Goal: Transaction & Acquisition: Purchase product/service

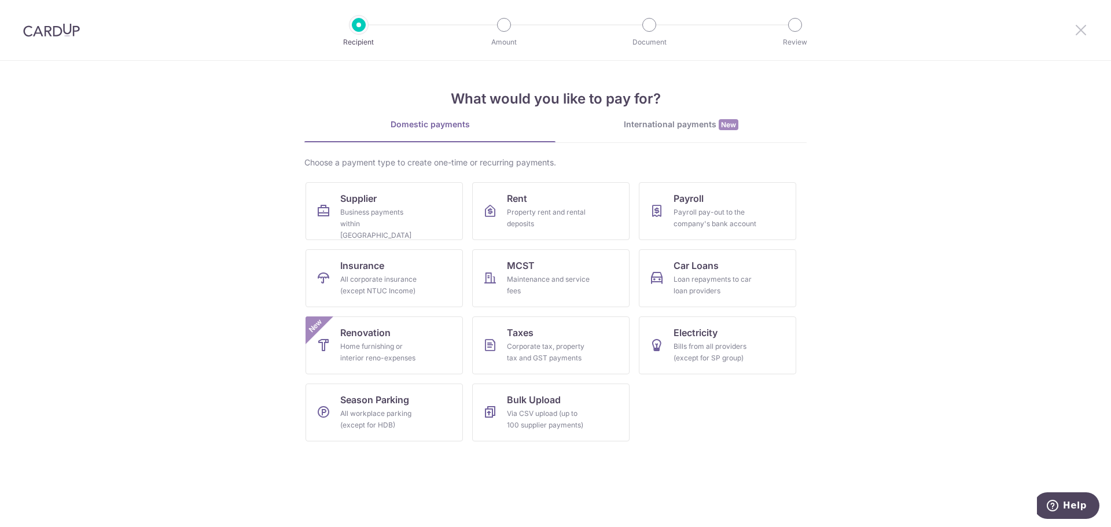
click at [1085, 32] on icon at bounding box center [1081, 30] width 14 height 14
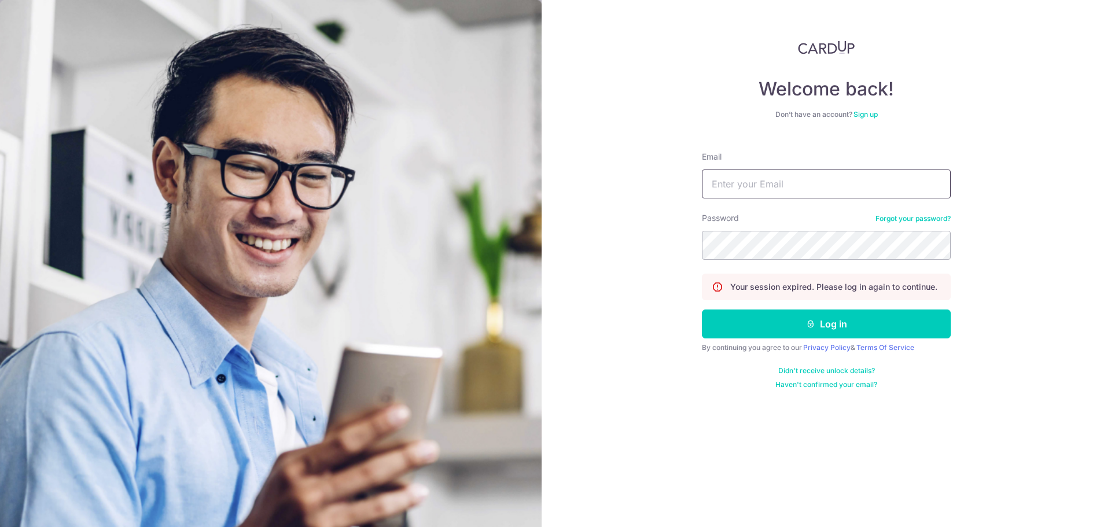
click at [880, 204] on form "Email Password Forgot your password? Your session expired. Please log in again …" at bounding box center [826, 265] width 249 height 247
click at [858, 186] on input "Email" at bounding box center [826, 183] width 249 height 29
type input "admin@kinvet.sg"
click at [702, 309] on button "Log in" at bounding box center [826, 323] width 249 height 29
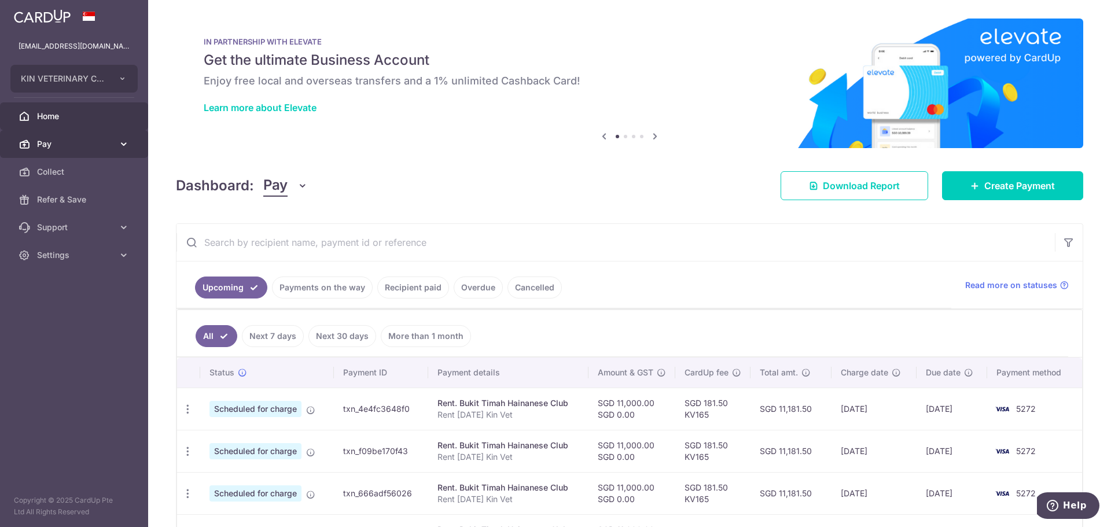
click at [81, 137] on link "Pay" at bounding box center [74, 144] width 148 height 28
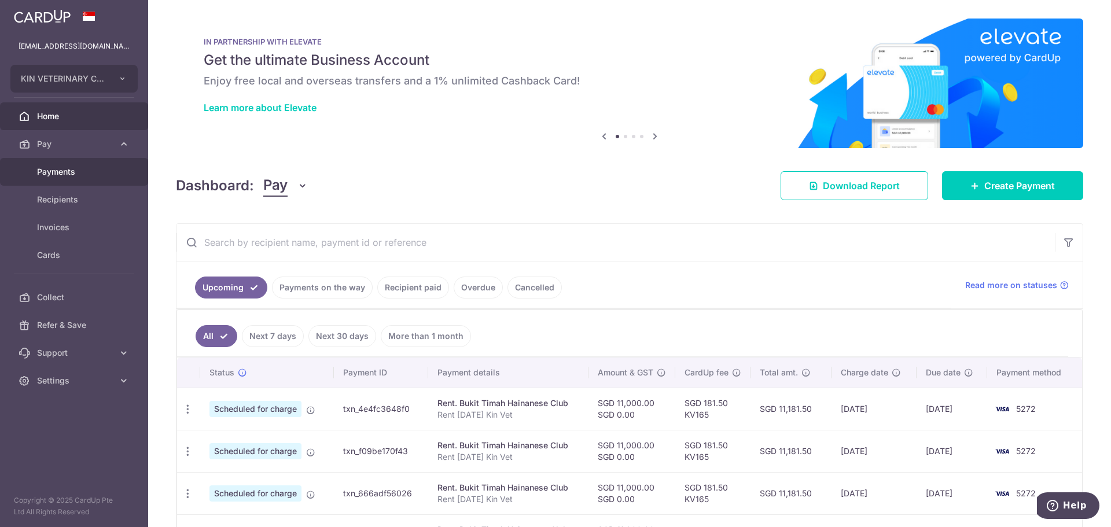
click at [90, 178] on link "Payments" at bounding box center [74, 172] width 148 height 28
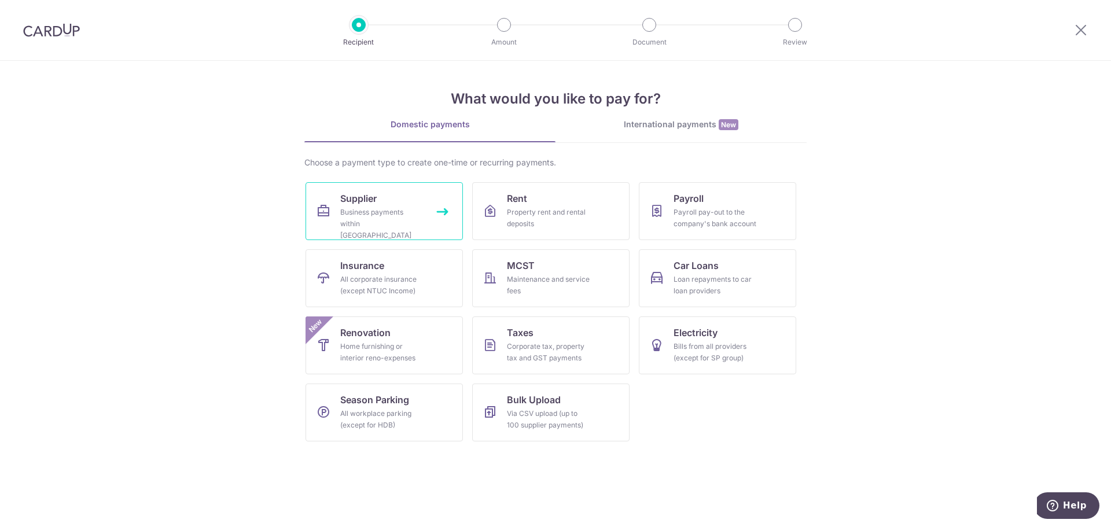
click at [418, 204] on link "Supplier Business payments within Singapore" at bounding box center [383, 211] width 157 height 58
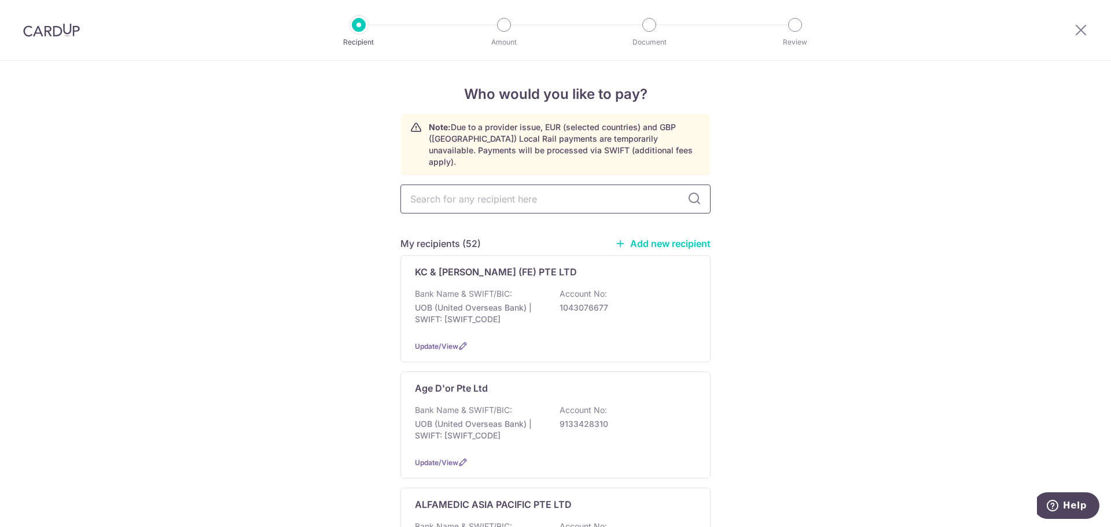
click at [491, 194] on input "text" at bounding box center [555, 199] width 310 height 29
type input "z-wave"
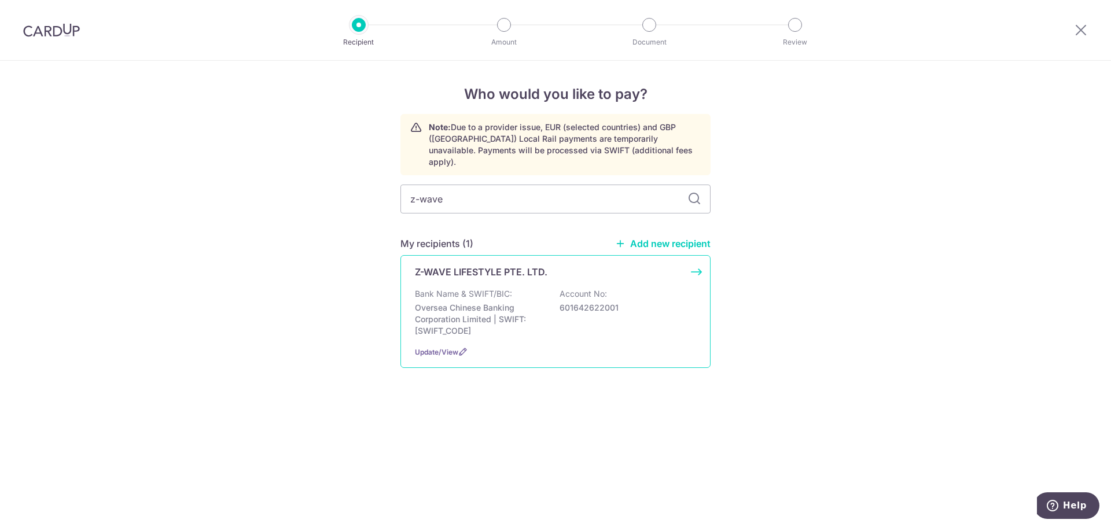
click at [510, 302] on p "Oversea Chinese Banking Corporation Limited | SWIFT: [SWIFT_CODE]" at bounding box center [480, 319] width 130 height 35
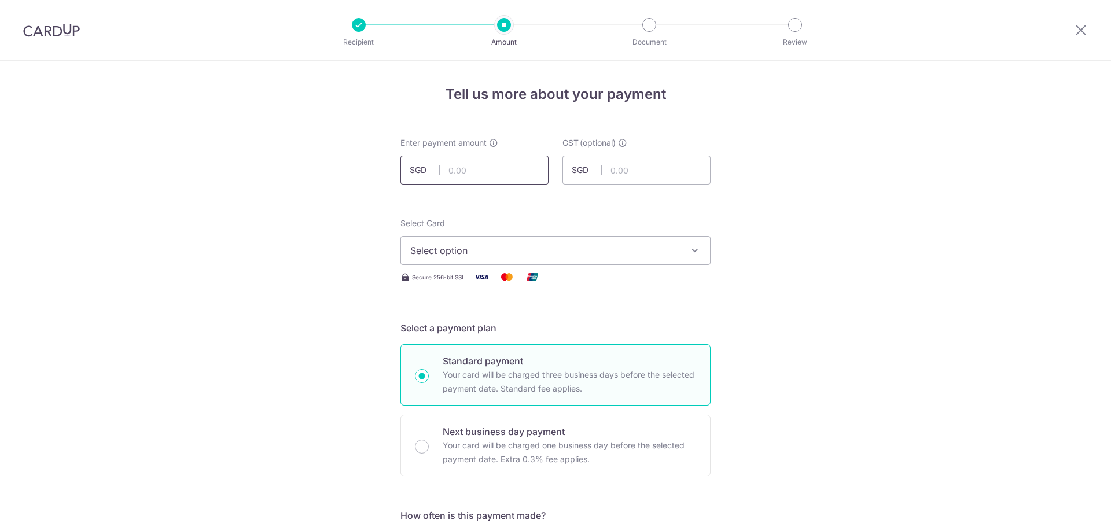
click at [488, 180] on input "text" at bounding box center [474, 170] width 148 height 29
type input "2,625.00"
click at [555, 239] on button "Select option" at bounding box center [555, 250] width 310 height 29
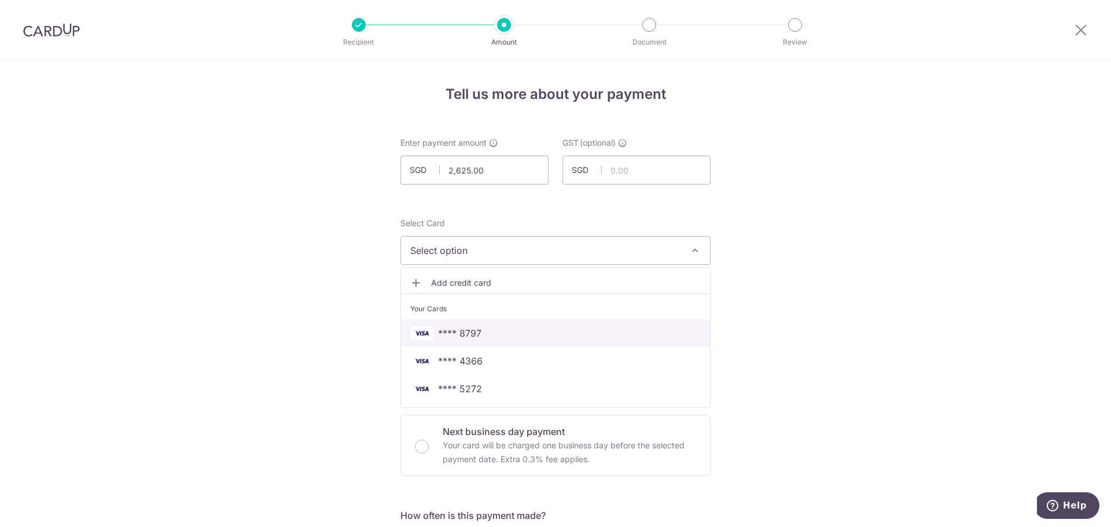
click at [508, 328] on span "**** 8797" at bounding box center [555, 333] width 290 height 14
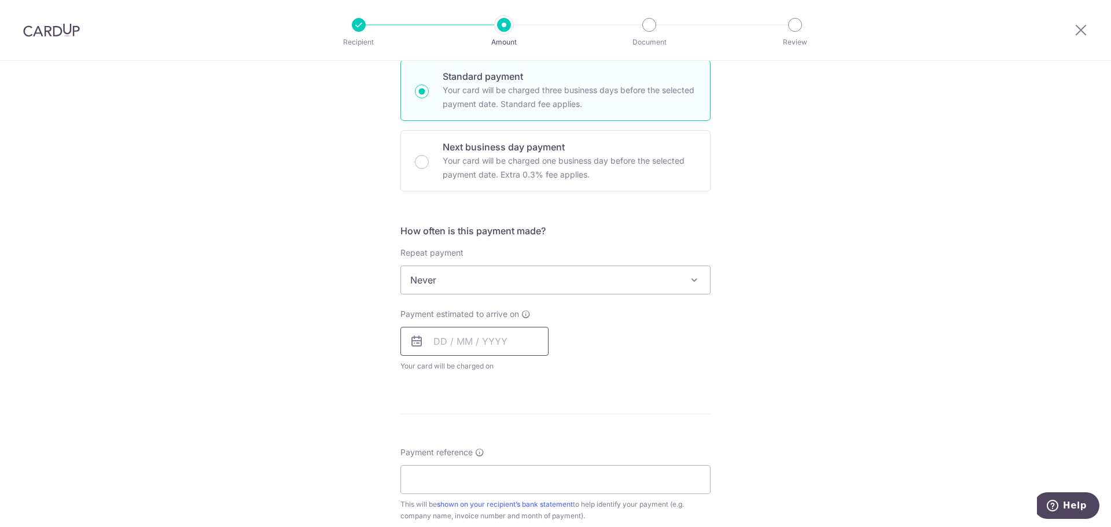
scroll to position [289, 0]
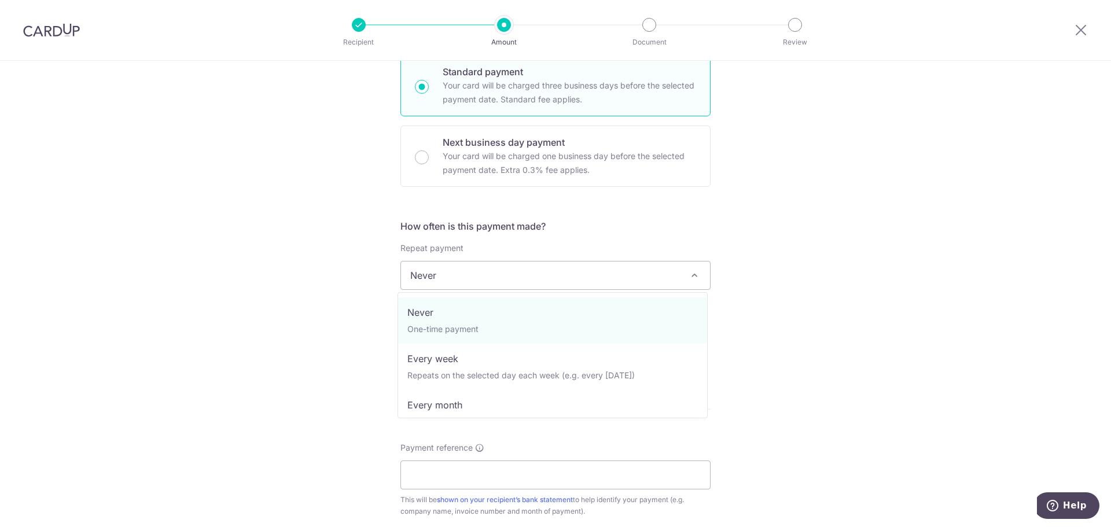
click at [473, 277] on span "Never" at bounding box center [555, 275] width 309 height 28
click at [203, 318] on div "Tell us more about your payment Enter payment amount SGD 2,625.00 2625.00 GST (…" at bounding box center [555, 334] width 1111 height 1124
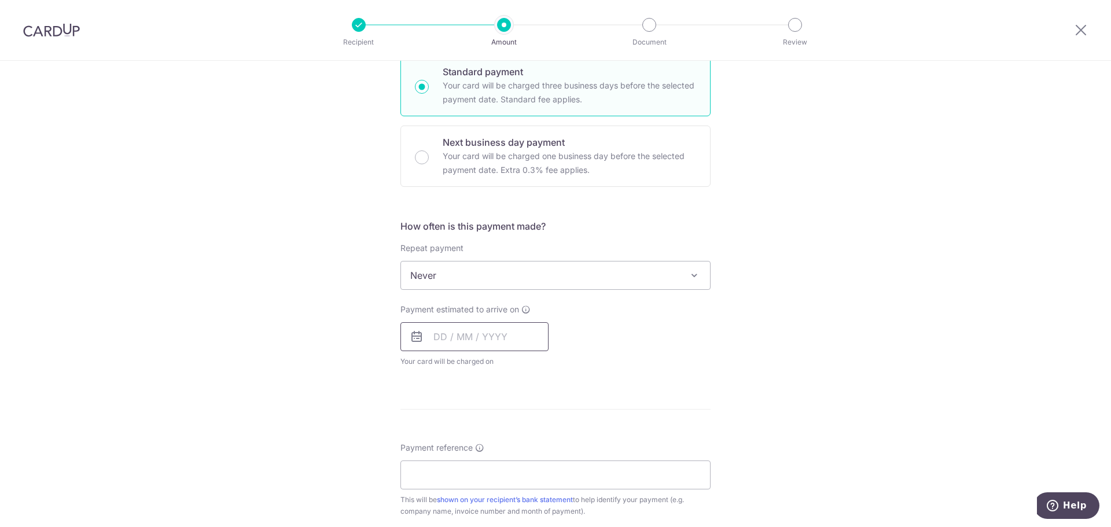
click at [498, 333] on input "text" at bounding box center [474, 336] width 148 height 29
click at [511, 438] on link "9" at bounding box center [516, 442] width 19 height 19
type input "09/10/2025"
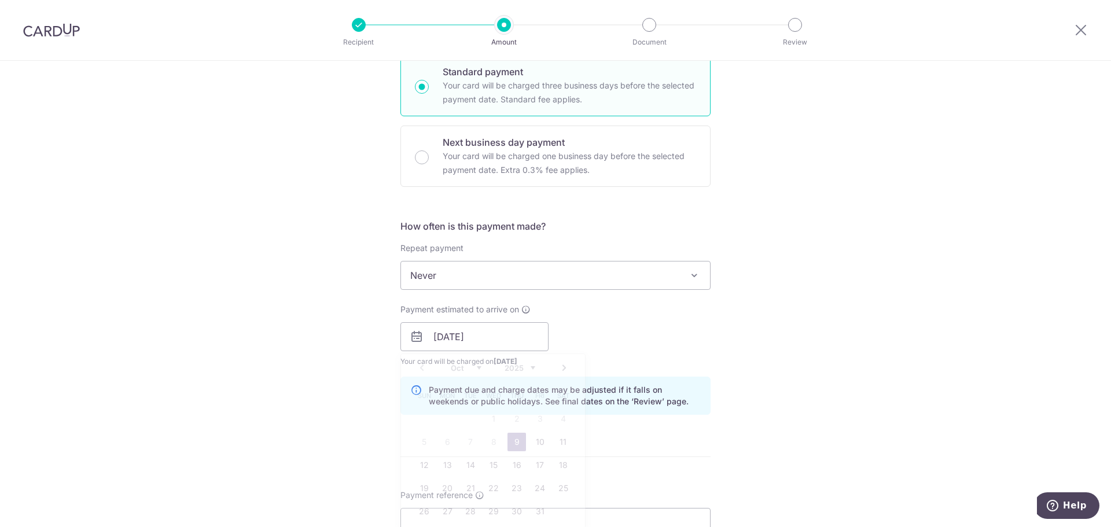
click at [812, 352] on div "Tell us more about your payment Enter payment amount SGD 2,625.00 2625.00 GST (…" at bounding box center [555, 357] width 1111 height 1171
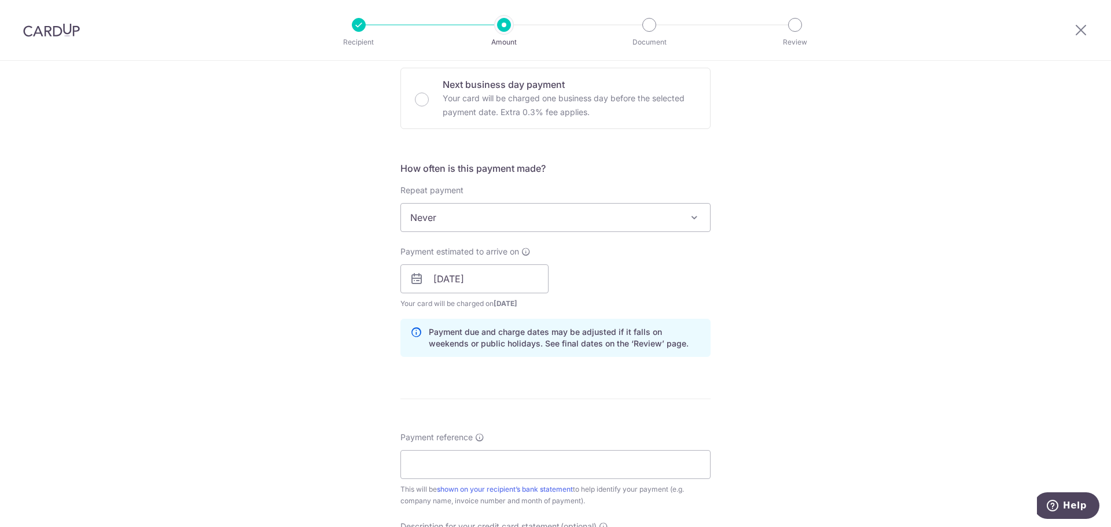
scroll to position [463, 0]
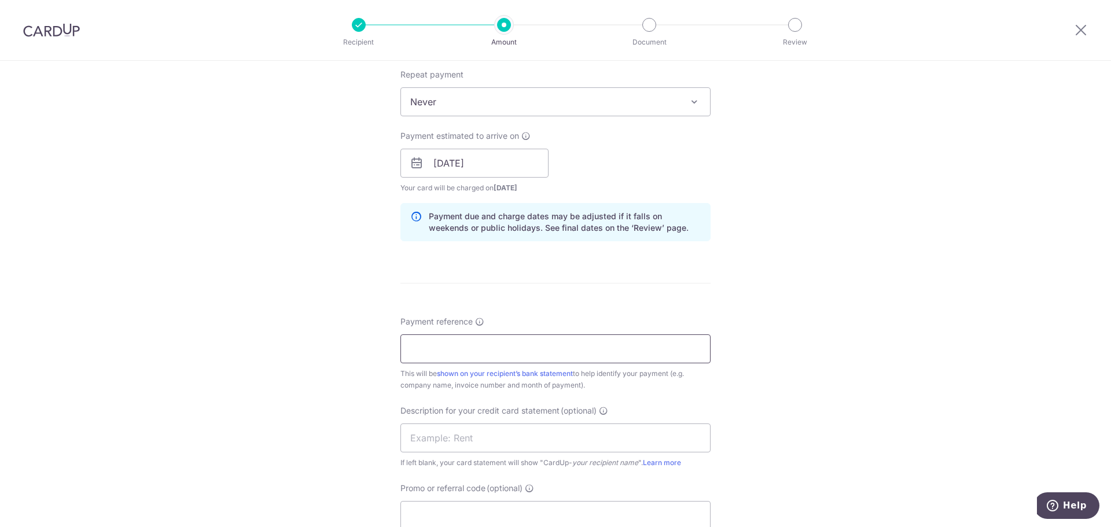
click at [469, 345] on input "Payment reference" at bounding box center [555, 348] width 310 height 29
type input "ZWav Inv Sep 25 Kin Vet"
click at [547, 441] on input "text" at bounding box center [555, 437] width 310 height 29
paste input "ZWav Inv Sep 25"
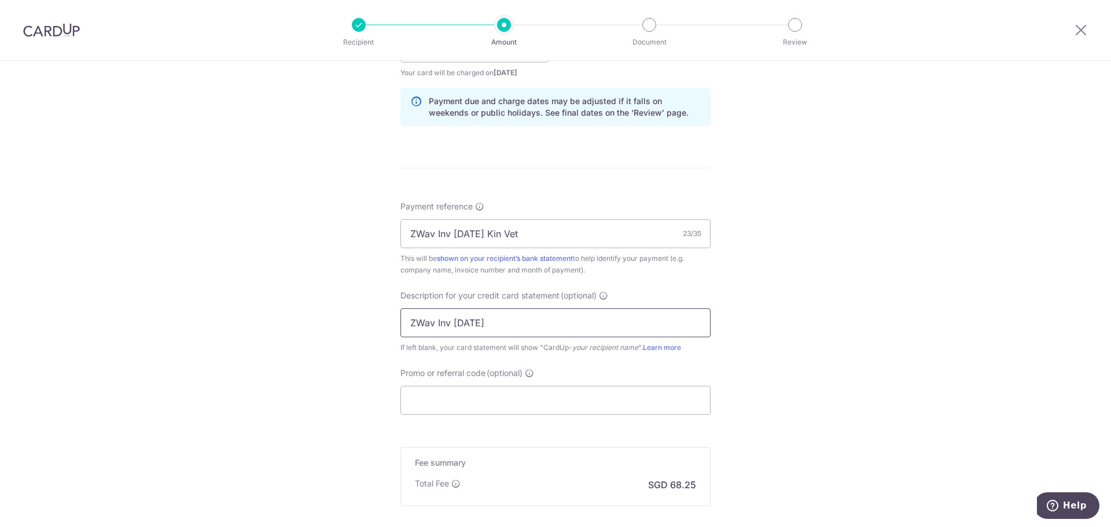
scroll to position [578, 0]
type input "ZWav Inv Sep 25"
click at [442, 415] on form "Enter payment amount SGD 2,625.00 2625.00 GST (optional) SGD Select Card **** 8…" at bounding box center [555, 79] width 310 height 1041
click at [475, 404] on input "Promo or referral code (optional)" at bounding box center [555, 399] width 310 height 29
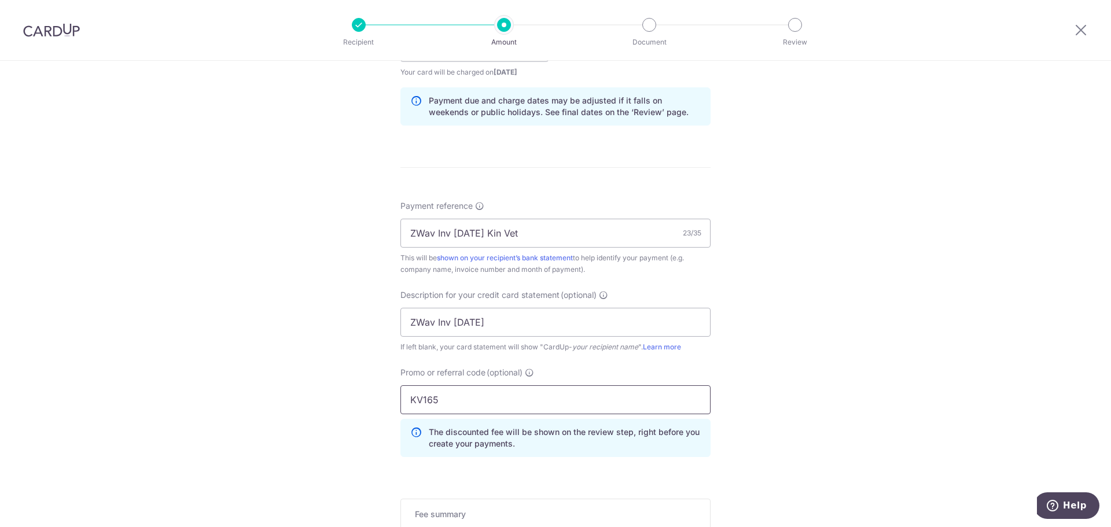
click at [699, 413] on input "KV165" at bounding box center [555, 399] width 310 height 29
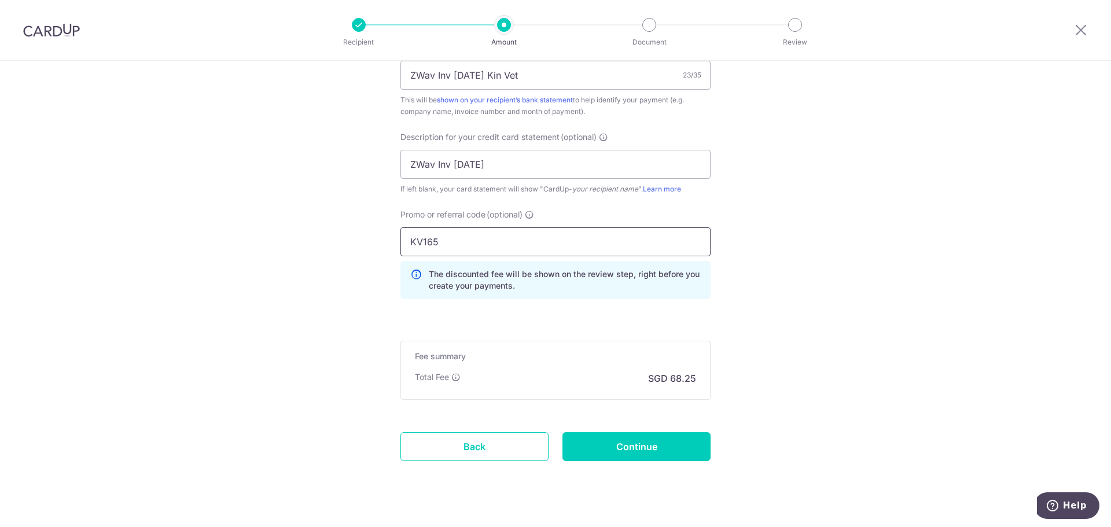
scroll to position [752, 0]
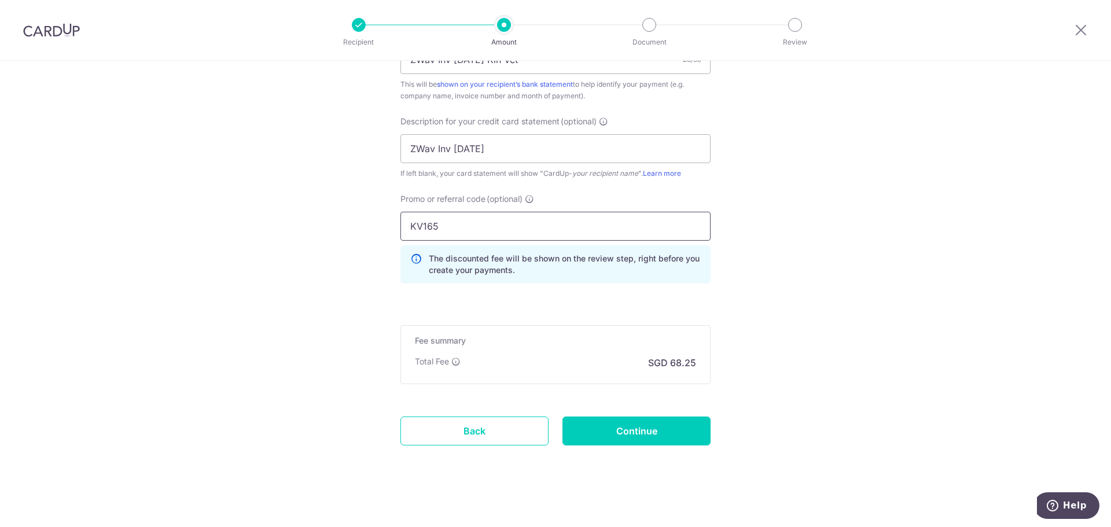
type input "KV165"
click at [653, 423] on input "Continue" at bounding box center [636, 430] width 148 height 29
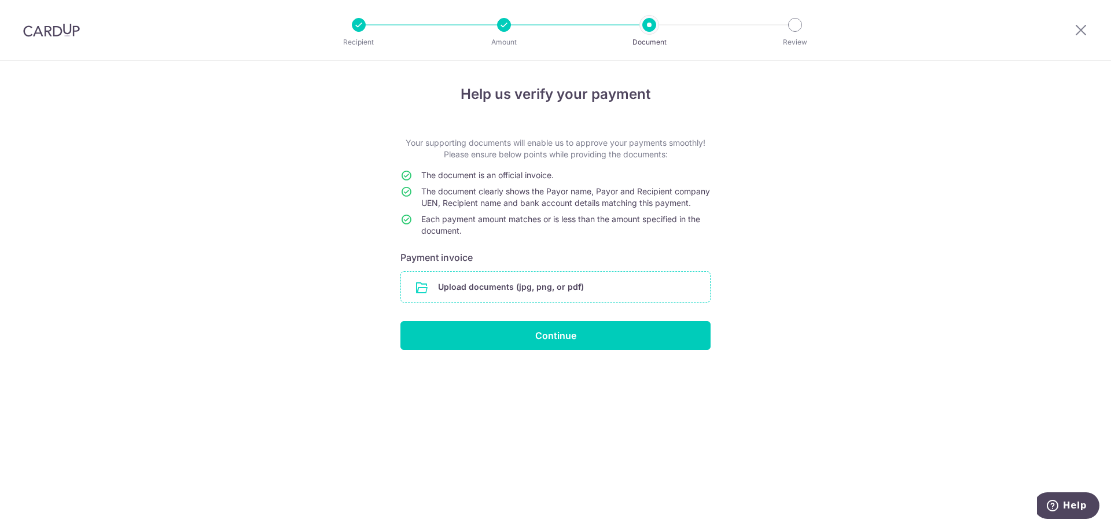
click at [621, 285] on input "file" at bounding box center [555, 287] width 309 height 30
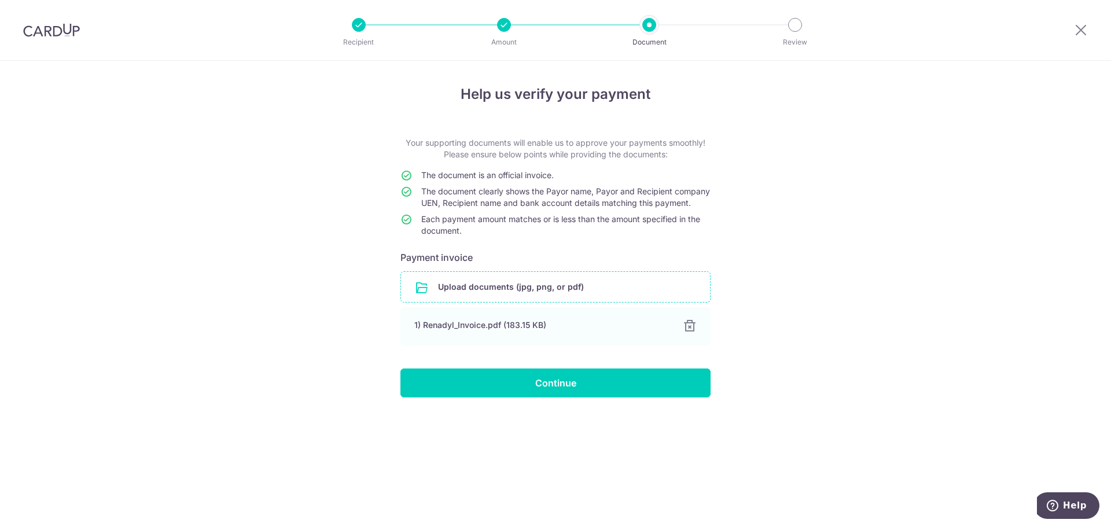
click at [592, 410] on div "Help us verify your payment Your supporting documents will enable us to approve…" at bounding box center [555, 294] width 1111 height 466
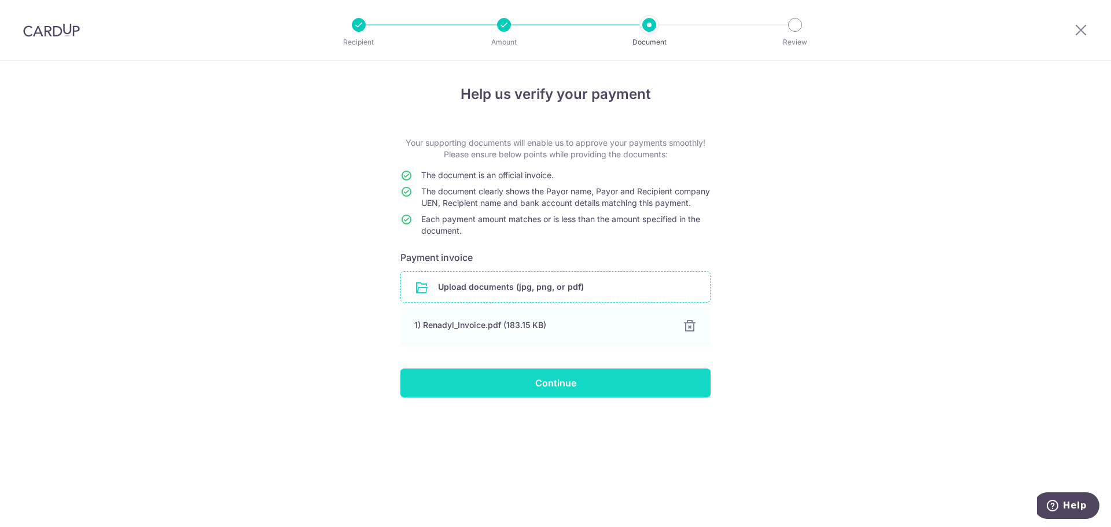
click at [601, 393] on input "Continue" at bounding box center [555, 382] width 310 height 29
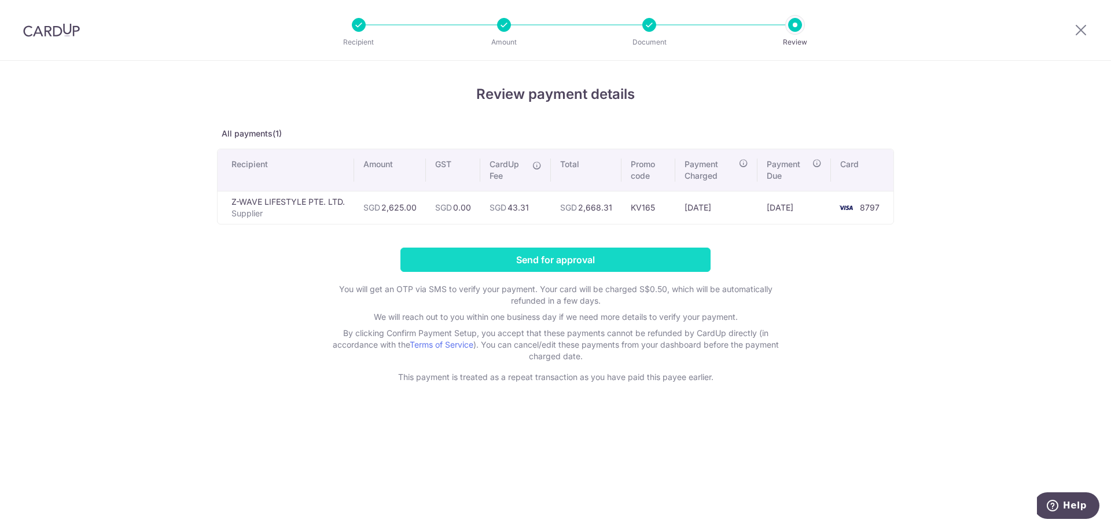
click at [510, 257] on input "Send for approval" at bounding box center [555, 260] width 310 height 24
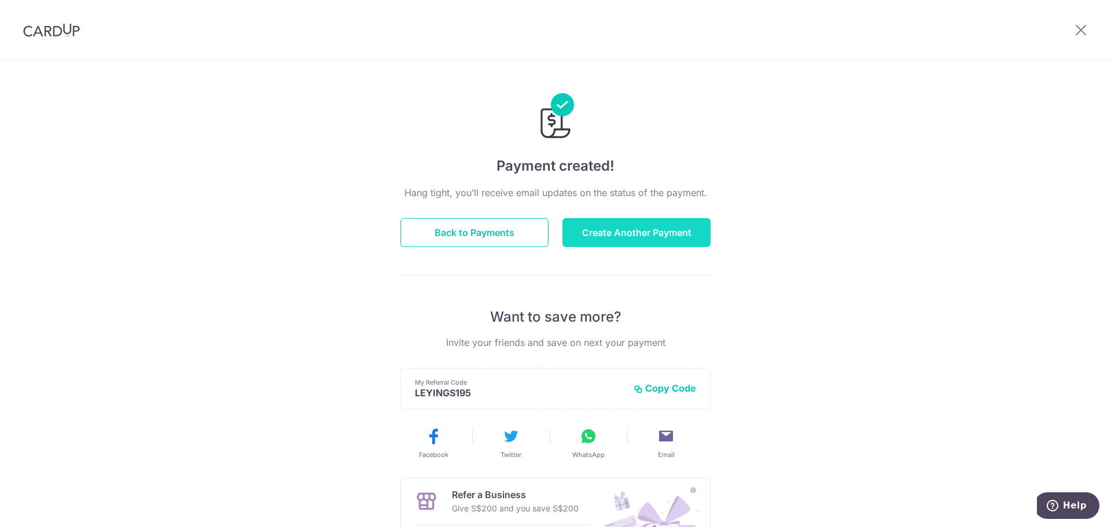
click at [626, 226] on button "Create Another Payment" at bounding box center [636, 232] width 148 height 29
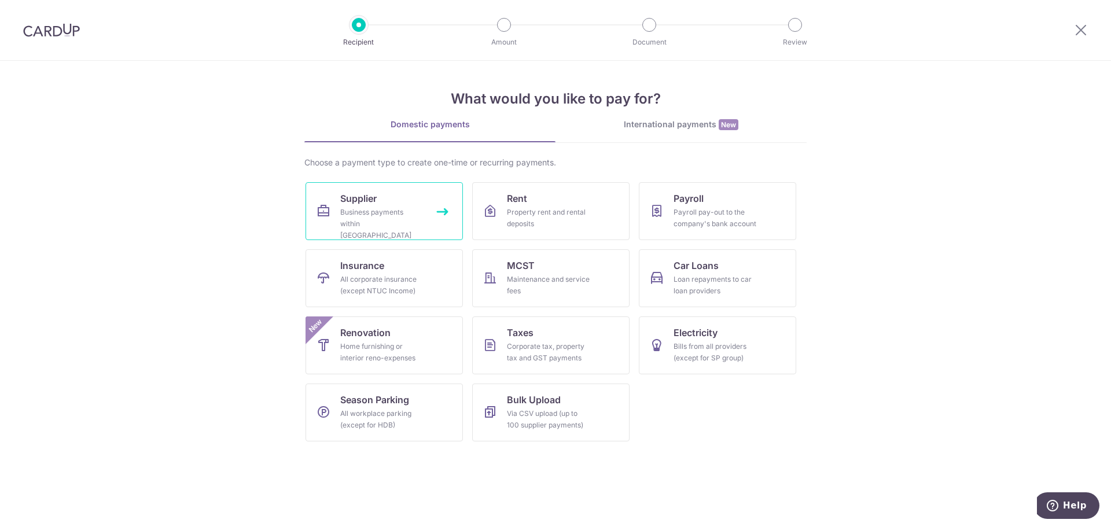
click at [388, 228] on div "Business payments within [GEOGRAPHIC_DATA]" at bounding box center [381, 224] width 83 height 35
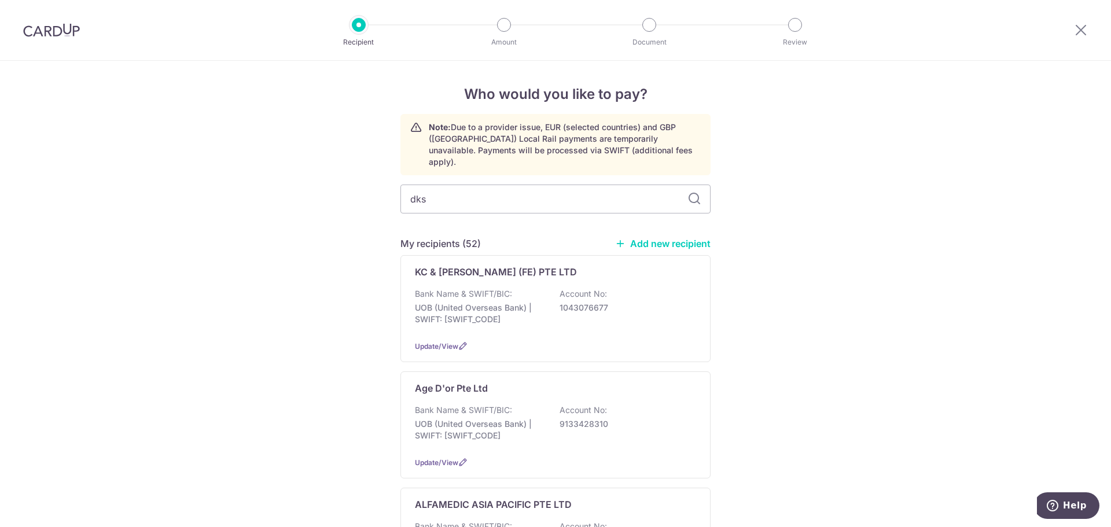
type input "dksh"
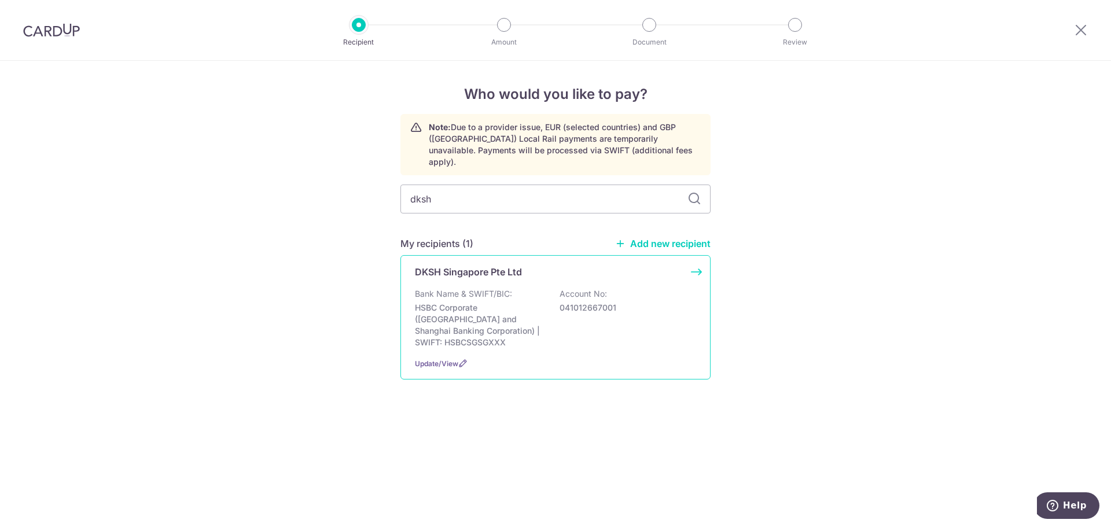
click at [557, 276] on div "DKSH Singapore Pte Ltd Bank Name & SWIFT/BIC: HSBC Corporate (Hongkong and Shan…" at bounding box center [555, 317] width 310 height 124
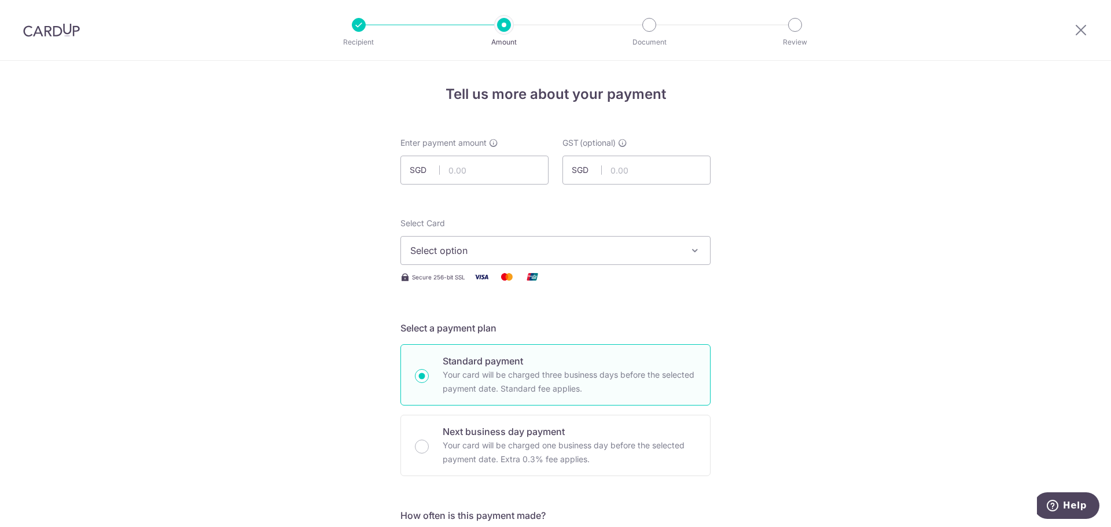
click at [501, 154] on div "Enter payment amount SGD" at bounding box center [474, 160] width 148 height 47
click at [489, 161] on input "text" at bounding box center [474, 170] width 148 height 29
type input "30,631.15"
click at [417, 252] on span "Select option" at bounding box center [545, 251] width 270 height 14
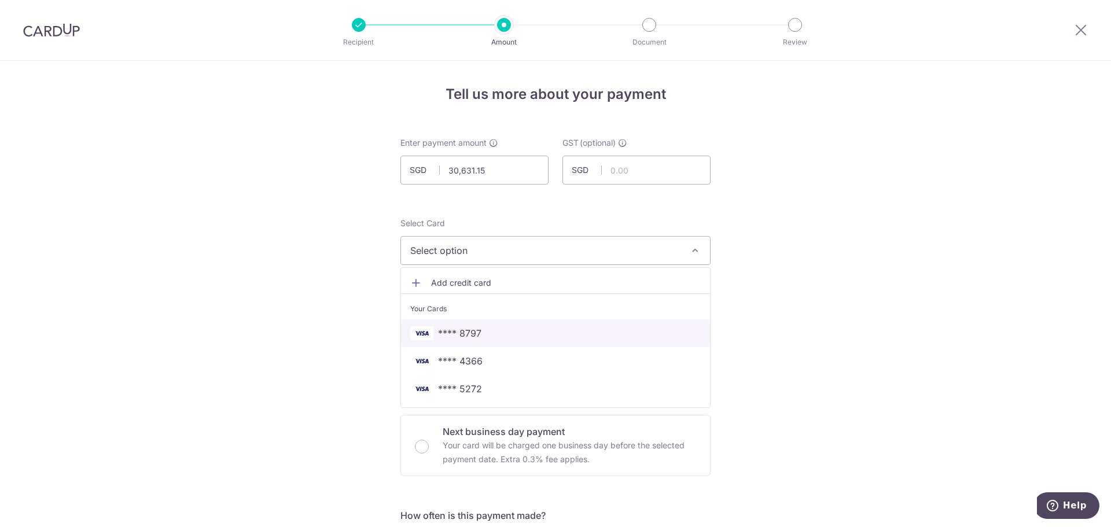
drag, startPoint x: 453, startPoint y: 324, endPoint x: 300, endPoint y: 285, distance: 157.7
click at [453, 324] on link "**** 8797" at bounding box center [555, 333] width 309 height 28
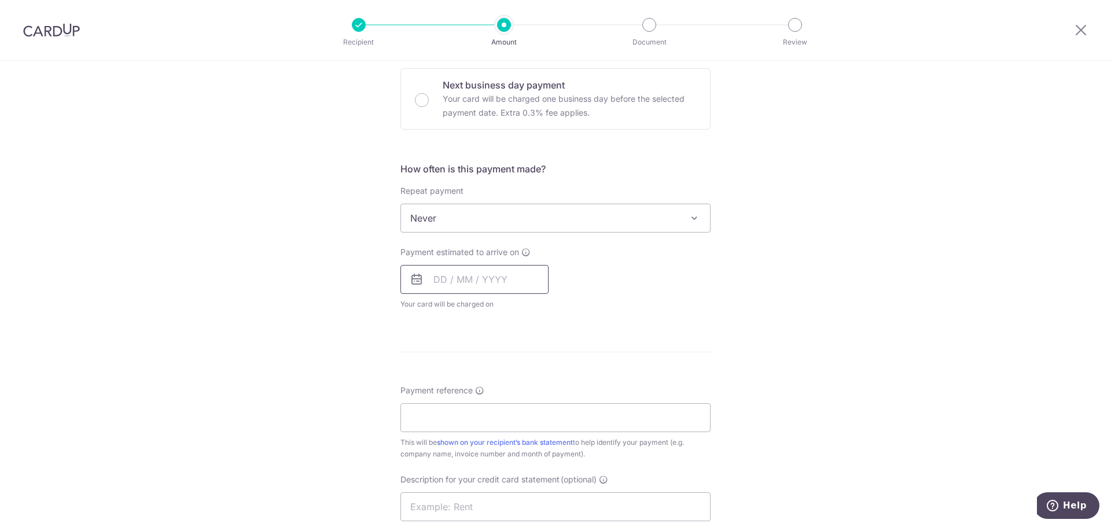
scroll to position [347, 0]
click at [497, 280] on input "text" at bounding box center [474, 278] width 148 height 29
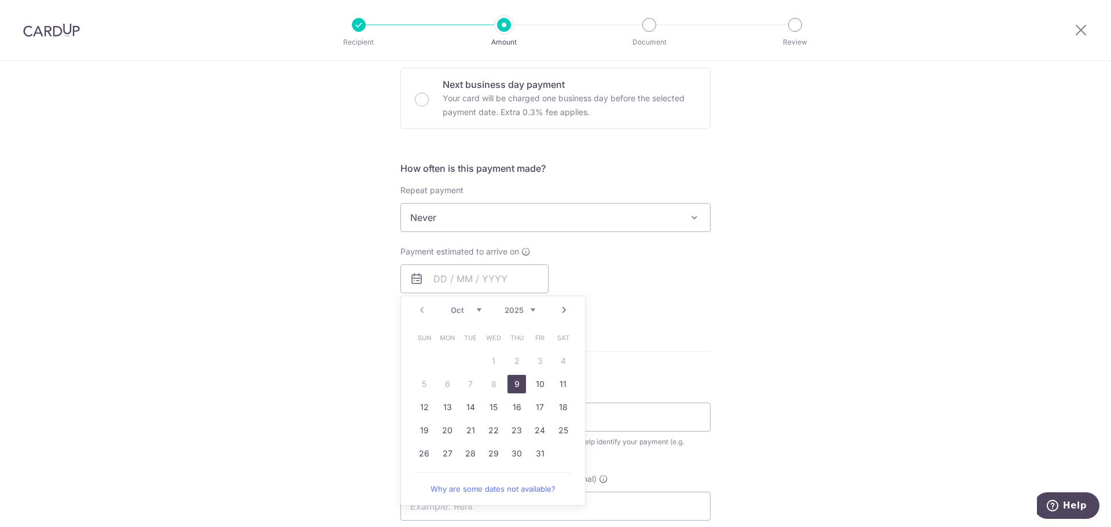
click at [514, 385] on link "9" at bounding box center [516, 384] width 19 height 19
type input "[DATE]"
click at [946, 277] on div "Tell us more about your payment Enter payment amount SGD 30,631.15 30631.15 GST…" at bounding box center [555, 276] width 1111 height 1124
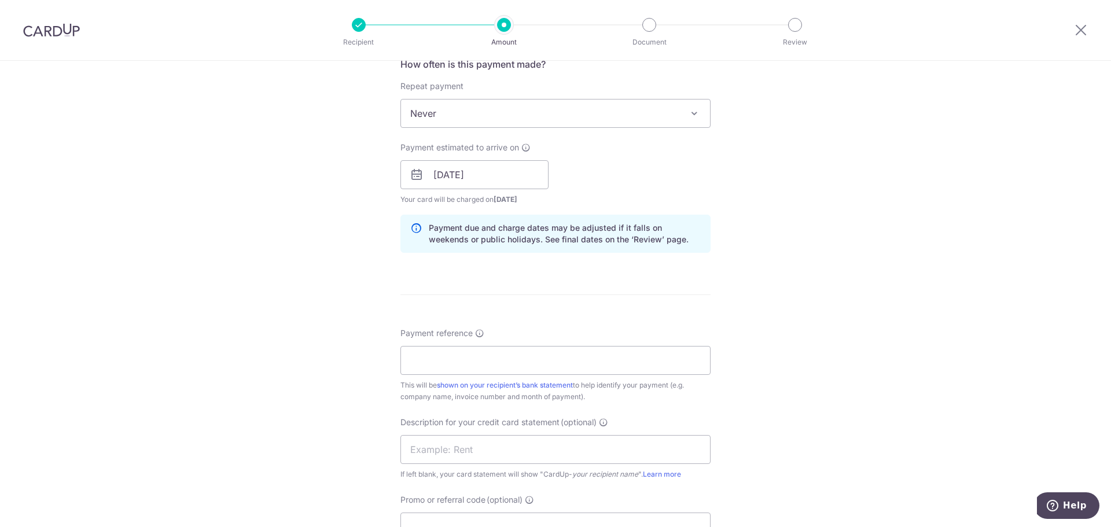
scroll to position [463, 0]
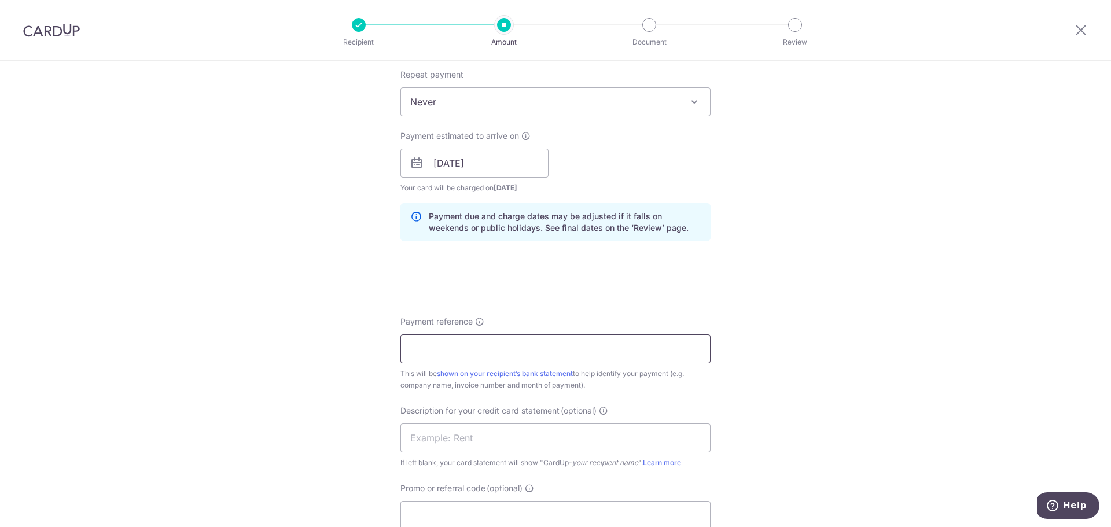
click at [480, 337] on input "Payment reference" at bounding box center [555, 348] width 310 height 29
type input "DKSH SOA Sep 25 Kin Vet"
click at [478, 447] on input "text" at bounding box center [555, 437] width 310 height 29
paste input "DKSH SOA Sep 25"
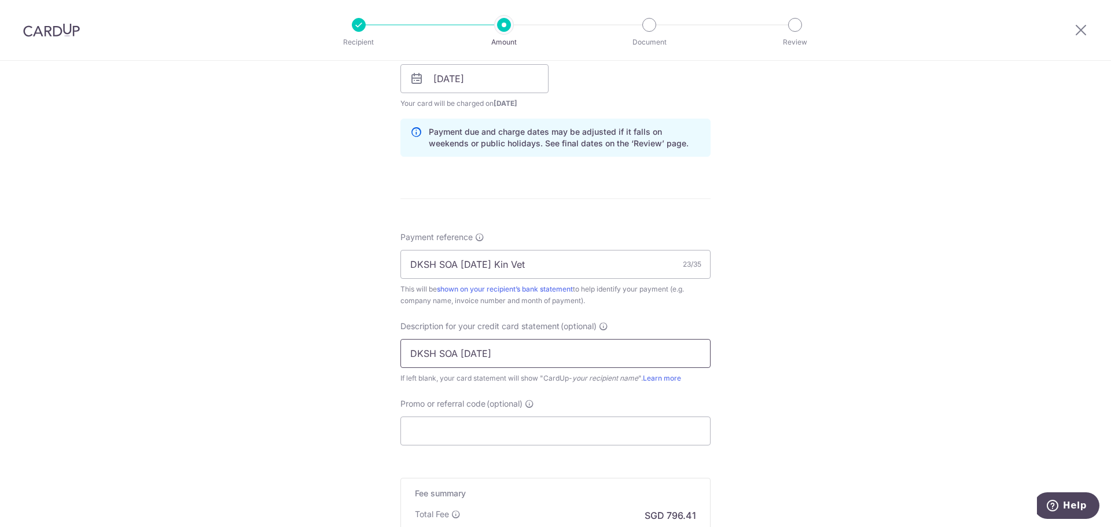
scroll to position [578, 0]
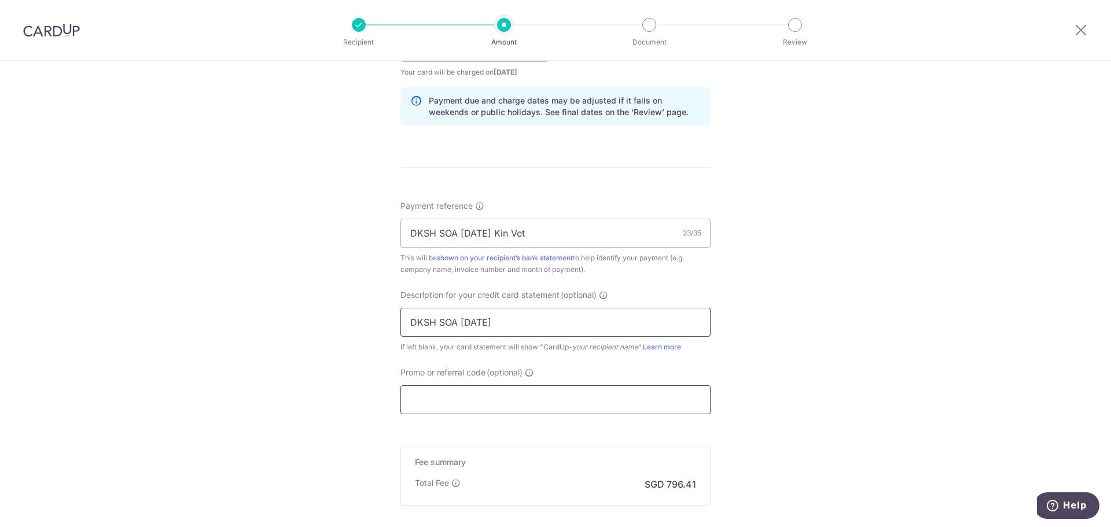
type input "DKSH SOA Sep 25"
click at [516, 393] on input "Promo or referral code (optional)" at bounding box center [555, 399] width 310 height 29
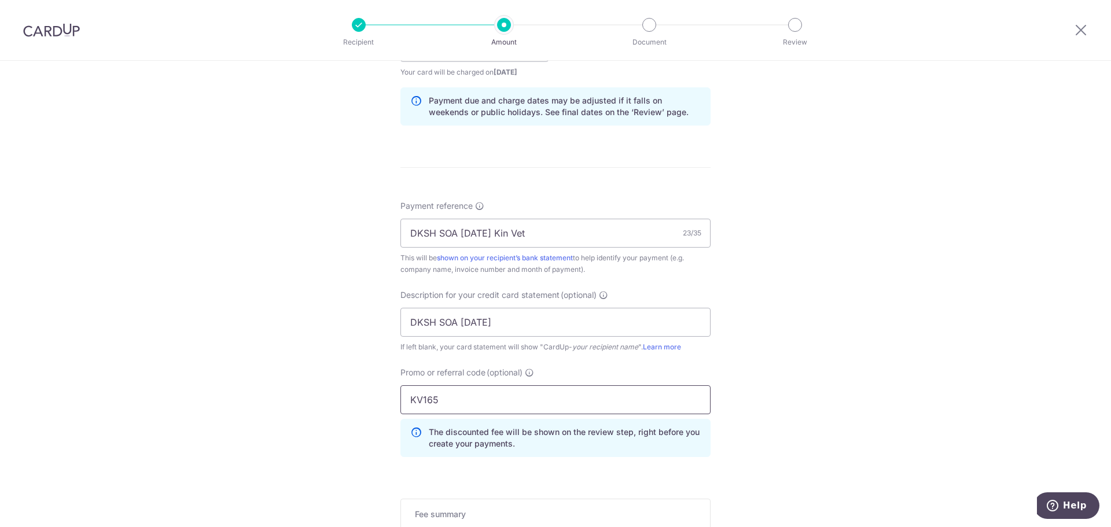
scroll to position [757, 0]
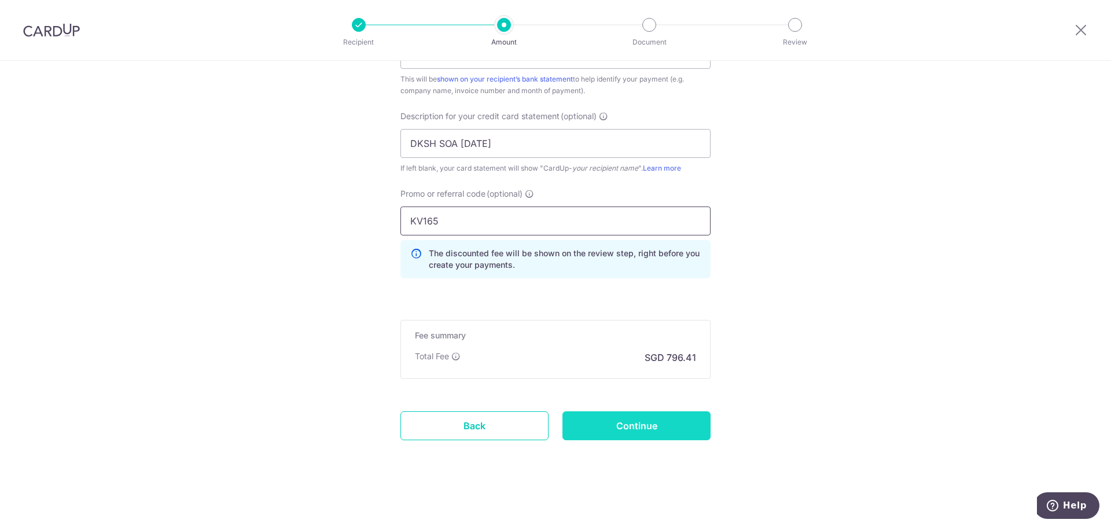
type input "KV165"
click at [666, 434] on input "Continue" at bounding box center [636, 425] width 148 height 29
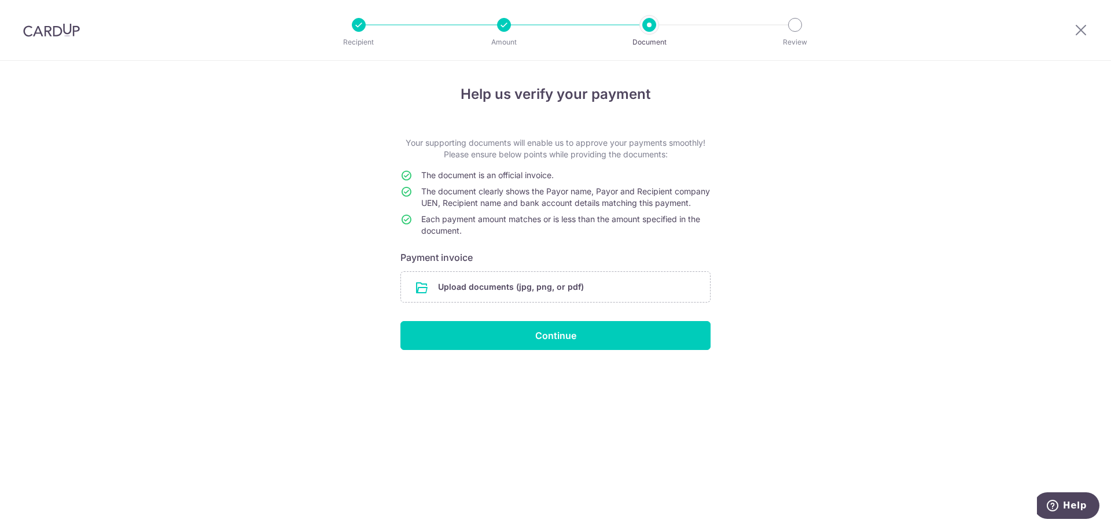
click at [596, 320] on form "Your supporting documents will enable us to approve your payments smoothly! Ple…" at bounding box center [555, 243] width 310 height 213
click at [603, 314] on form "Your supporting documents will enable us to approve your payments smoothly! Ple…" at bounding box center [555, 243] width 310 height 213
click at [604, 298] on input "file" at bounding box center [555, 287] width 309 height 30
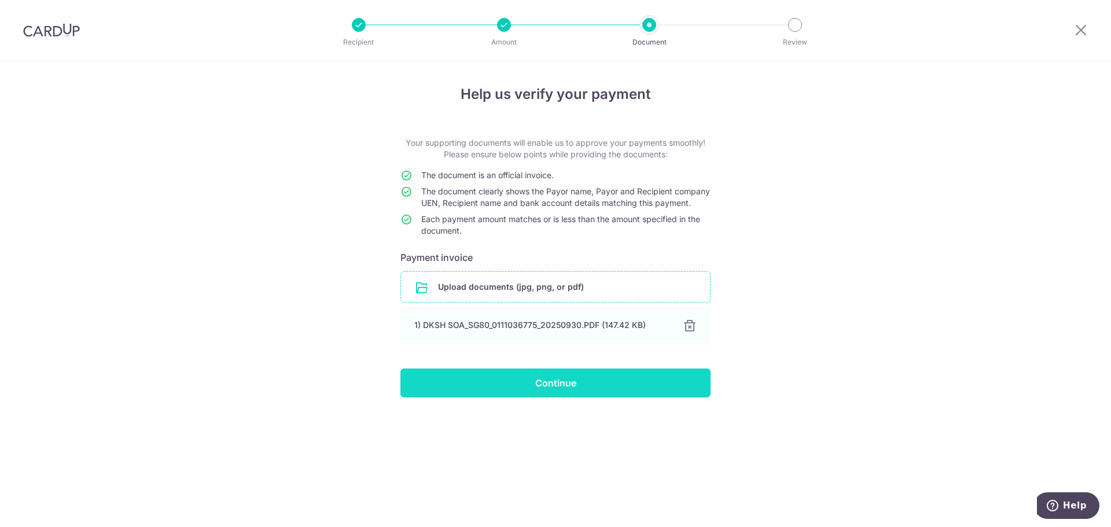
click at [537, 386] on input "Continue" at bounding box center [555, 382] width 310 height 29
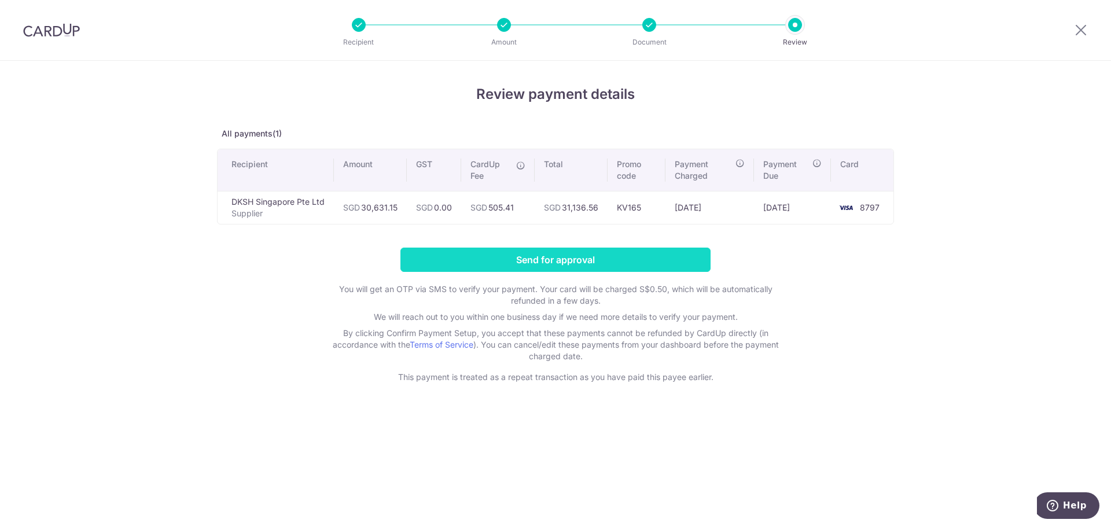
click at [643, 257] on input "Send for approval" at bounding box center [555, 260] width 310 height 24
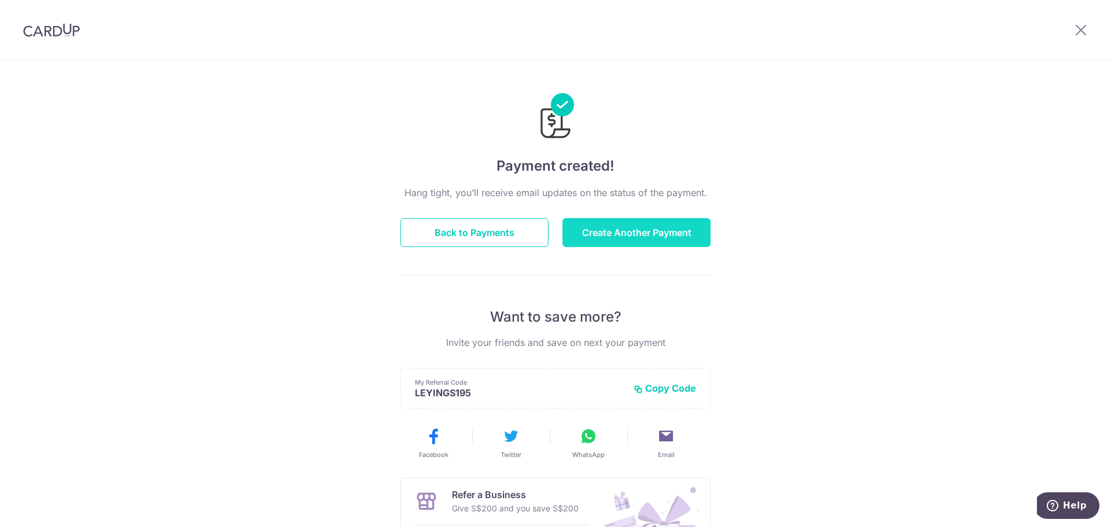
click at [669, 234] on button "Create Another Payment" at bounding box center [636, 232] width 148 height 29
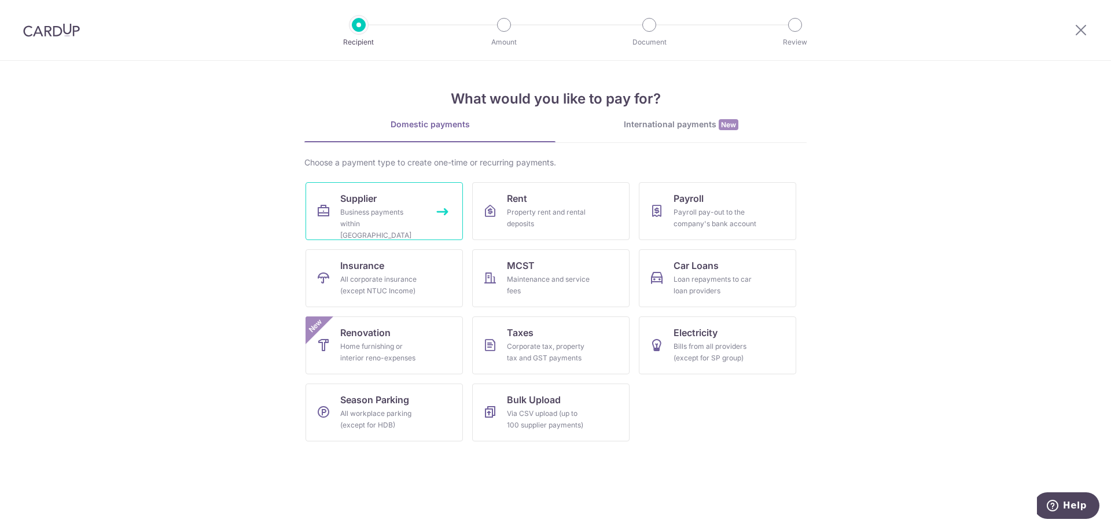
click at [418, 211] on div "Business payments within [GEOGRAPHIC_DATA]" at bounding box center [381, 224] width 83 height 35
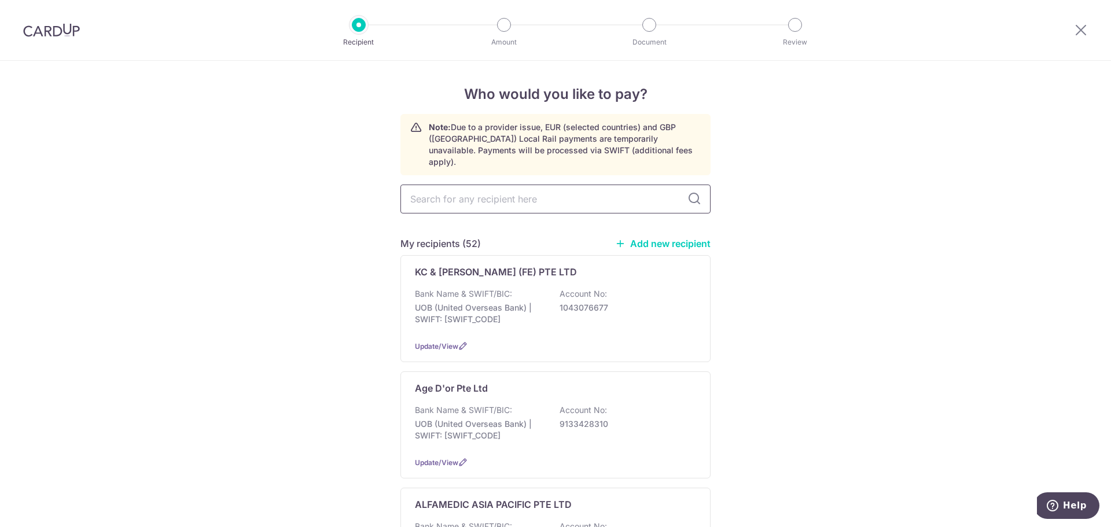
click at [536, 186] on input "text" at bounding box center [555, 199] width 310 height 29
type input "kc"
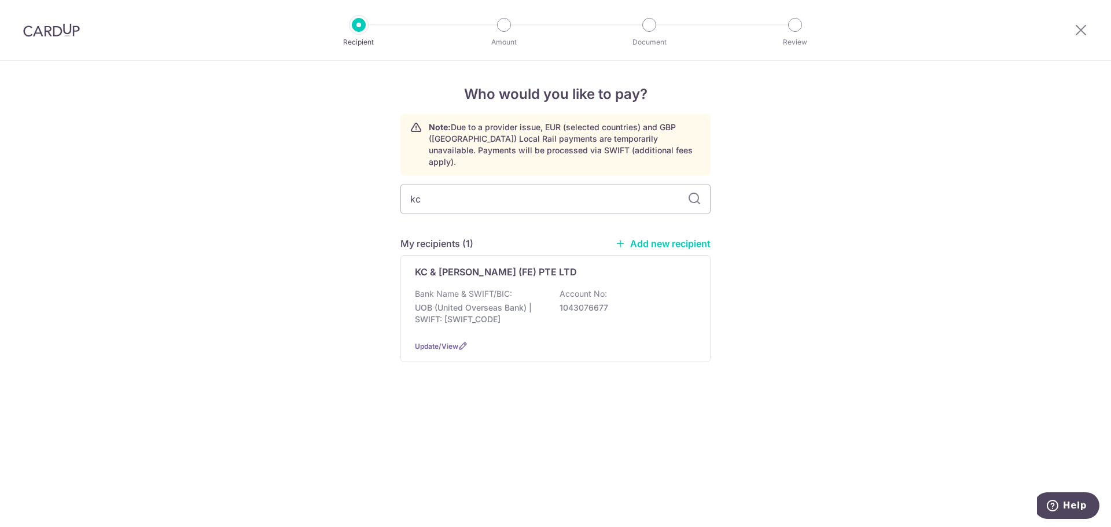
click at [507, 288] on p "Bank Name & SWIFT/BIC:" at bounding box center [463, 294] width 97 height 12
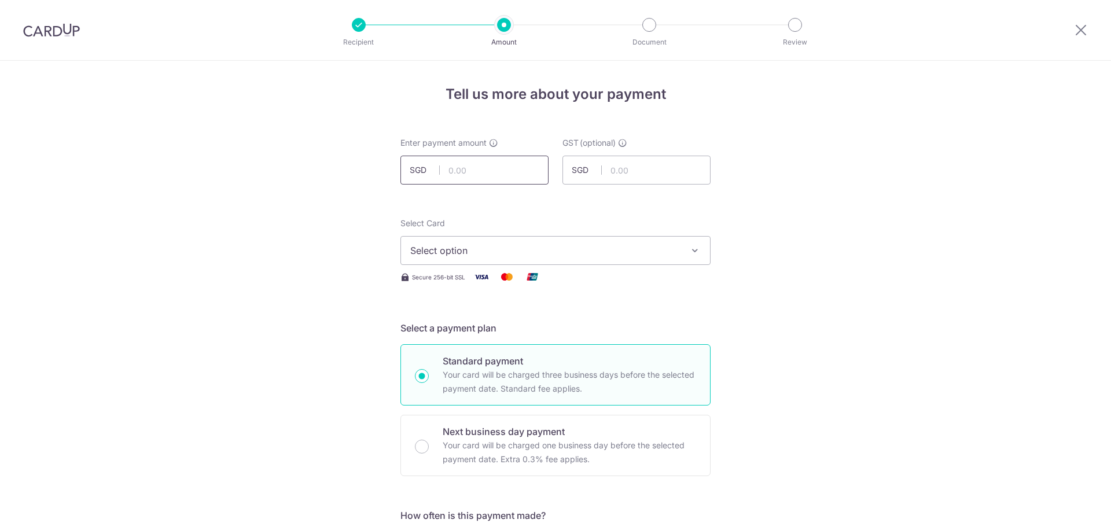
click at [526, 179] on input "text" at bounding box center [474, 170] width 148 height 29
type input "3,578.46"
click at [622, 243] on button "Select option" at bounding box center [555, 250] width 310 height 29
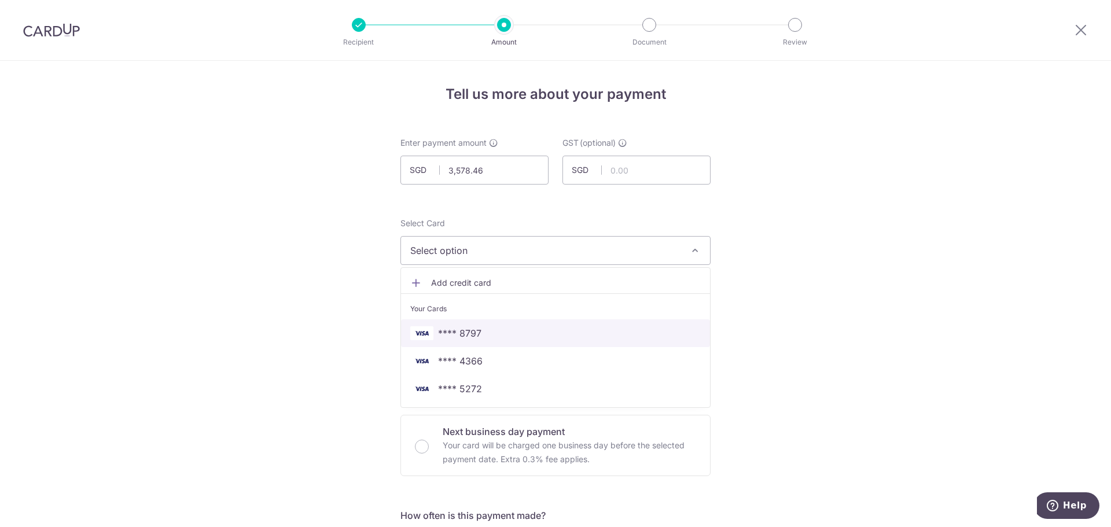
drag, startPoint x: 508, startPoint y: 326, endPoint x: 231, endPoint y: 271, distance: 283.1
click at [508, 326] on link "**** 8797" at bounding box center [555, 333] width 309 height 28
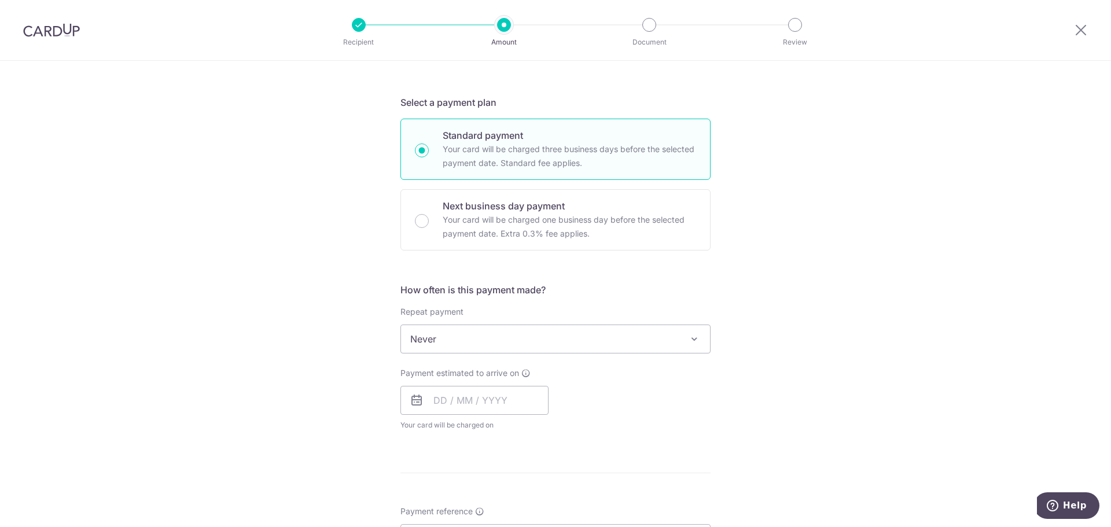
scroll to position [289, 0]
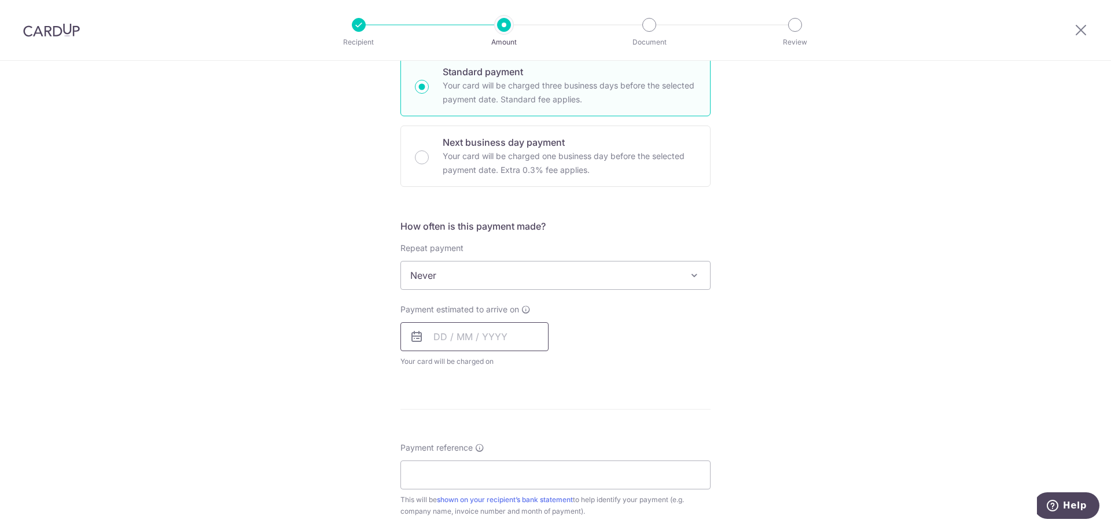
drag, startPoint x: 474, startPoint y: 342, endPoint x: 426, endPoint y: 337, distance: 47.7
click at [473, 341] on input "text" at bounding box center [474, 336] width 148 height 29
click at [410, 337] on icon at bounding box center [417, 337] width 14 height 14
click at [424, 337] on input "text" at bounding box center [474, 336] width 148 height 29
click at [516, 448] on link "9" at bounding box center [516, 442] width 19 height 19
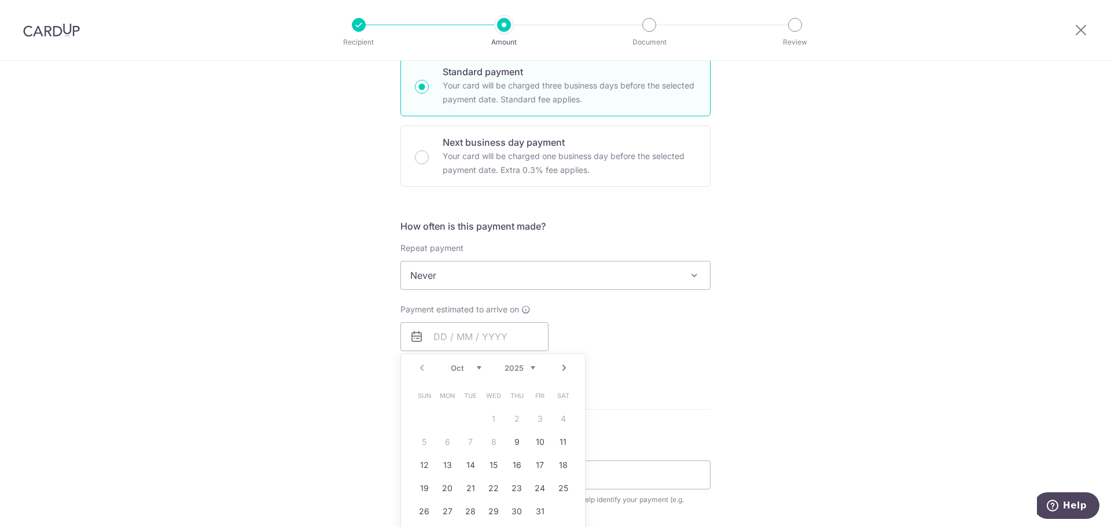
type input "09/10/2025"
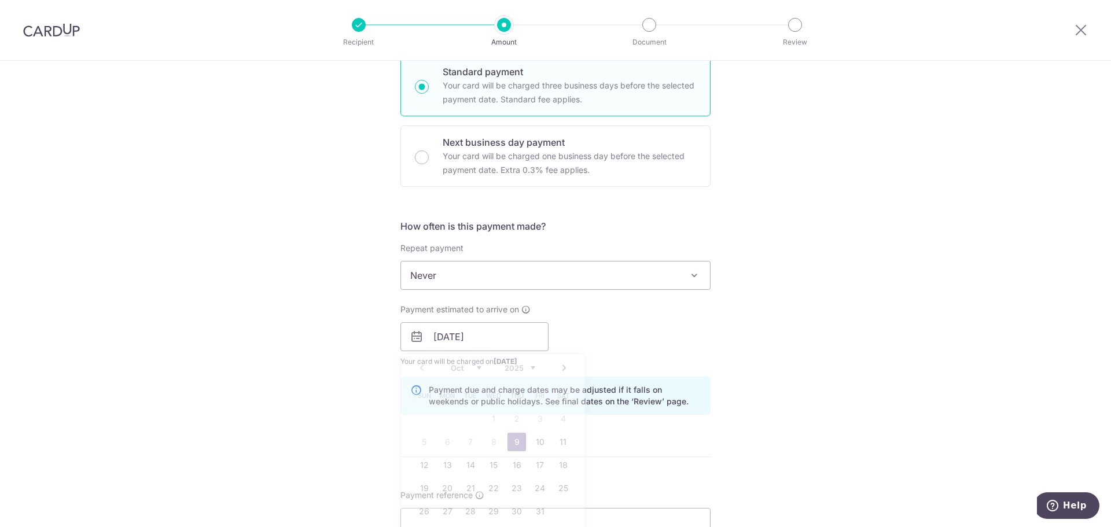
click at [924, 349] on div "Tell us more about your payment Enter payment amount SGD 3,578.46 3578.46 GST (…" at bounding box center [555, 357] width 1111 height 1171
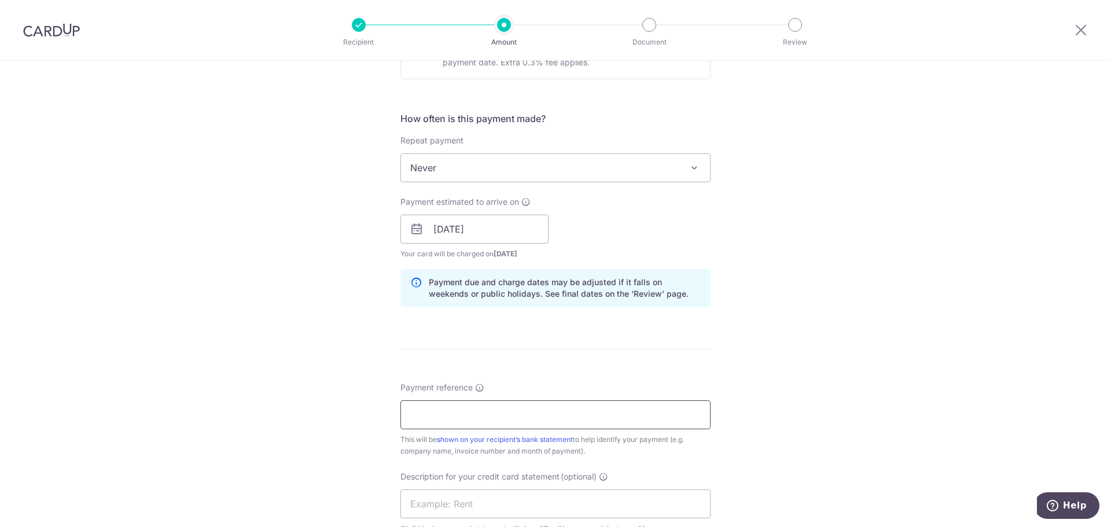
scroll to position [405, 0]
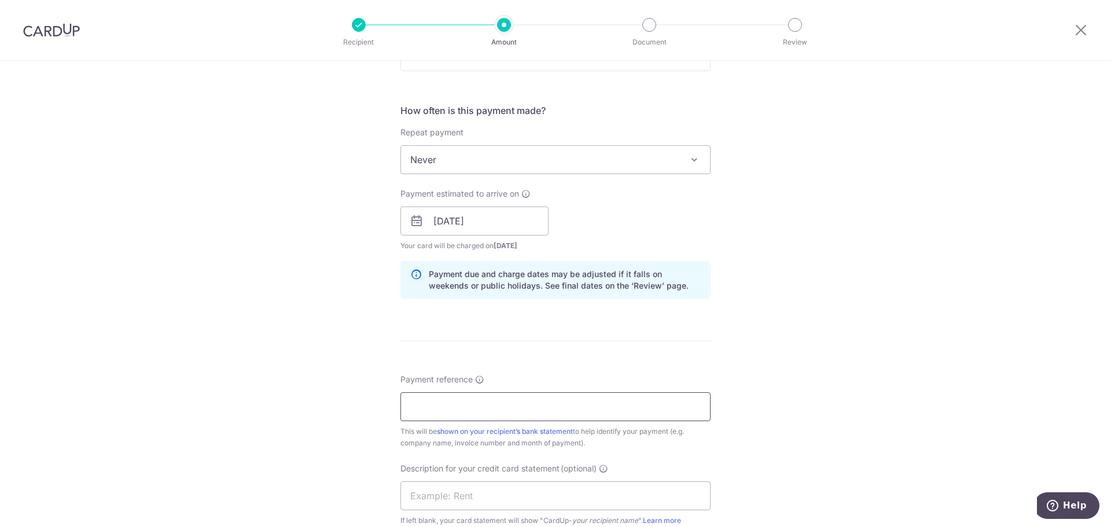
click at [429, 399] on input "Payment reference" at bounding box center [555, 406] width 310 height 29
type input "KCW SOA Sep 25 Kin Vet"
drag, startPoint x: 443, startPoint y: 490, endPoint x: 417, endPoint y: 463, distance: 36.8
click at [443, 490] on input "text" at bounding box center [555, 495] width 310 height 29
paste input "KCW SOA Sep 25"
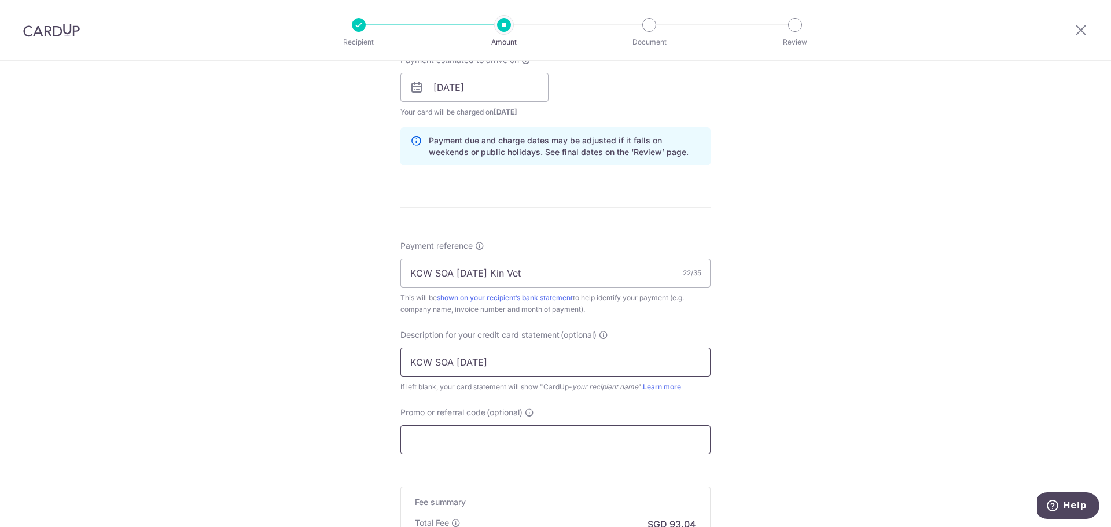
scroll to position [578, 0]
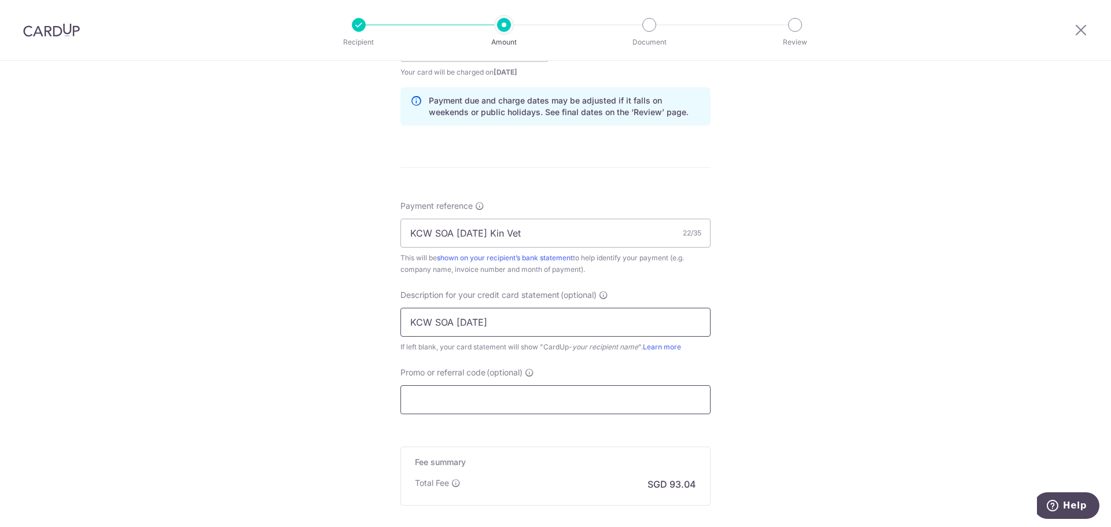
type input "KCW SOA Sep 25"
click at [447, 410] on input "Promo or referral code (optional)" at bounding box center [555, 399] width 310 height 29
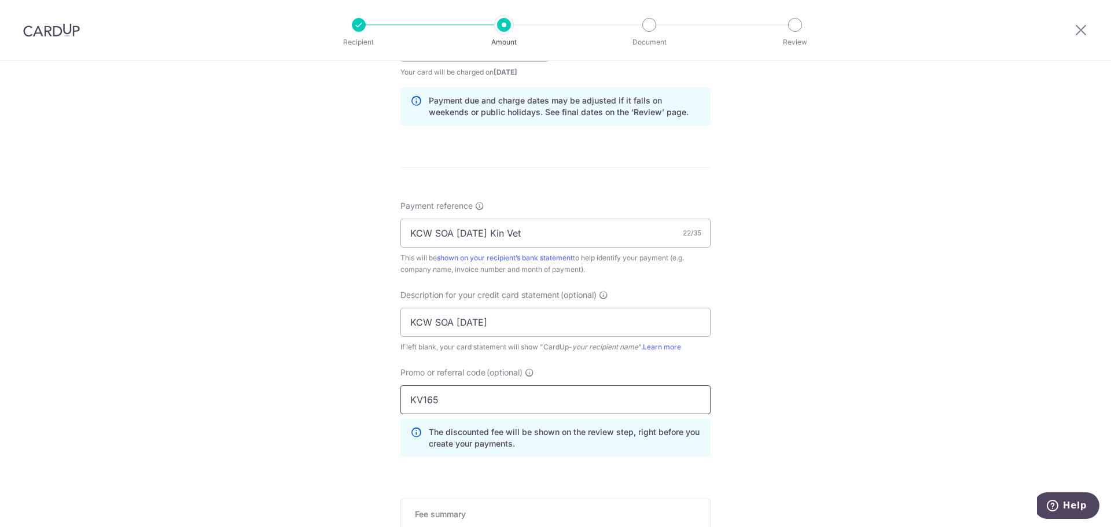
type input "KV165"
click at [868, 323] on div "Tell us more about your payment Enter payment amount SGD 3,578.46 3578.46 GST (…" at bounding box center [555, 93] width 1111 height 1223
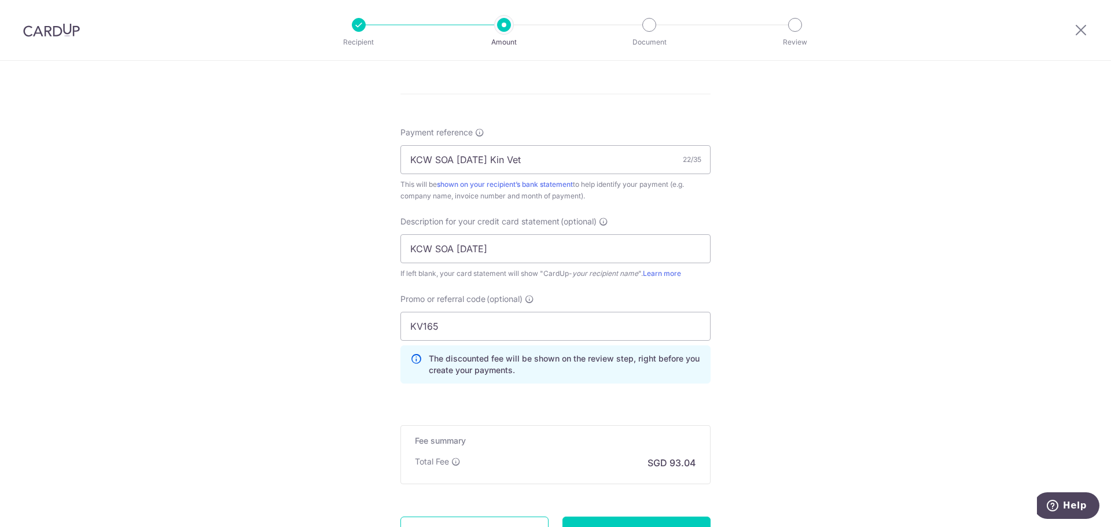
scroll to position [694, 0]
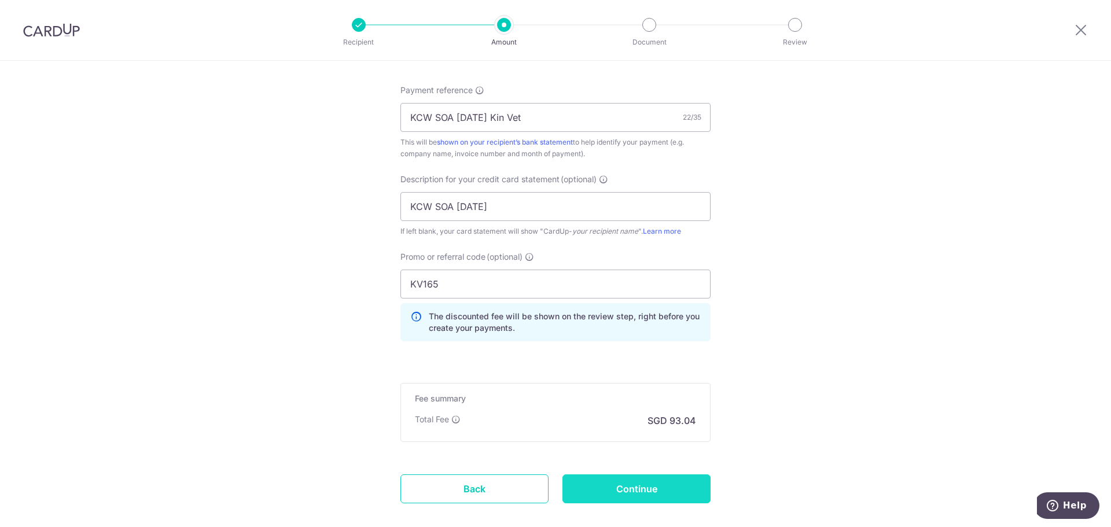
click at [658, 486] on input "Continue" at bounding box center [636, 488] width 148 height 29
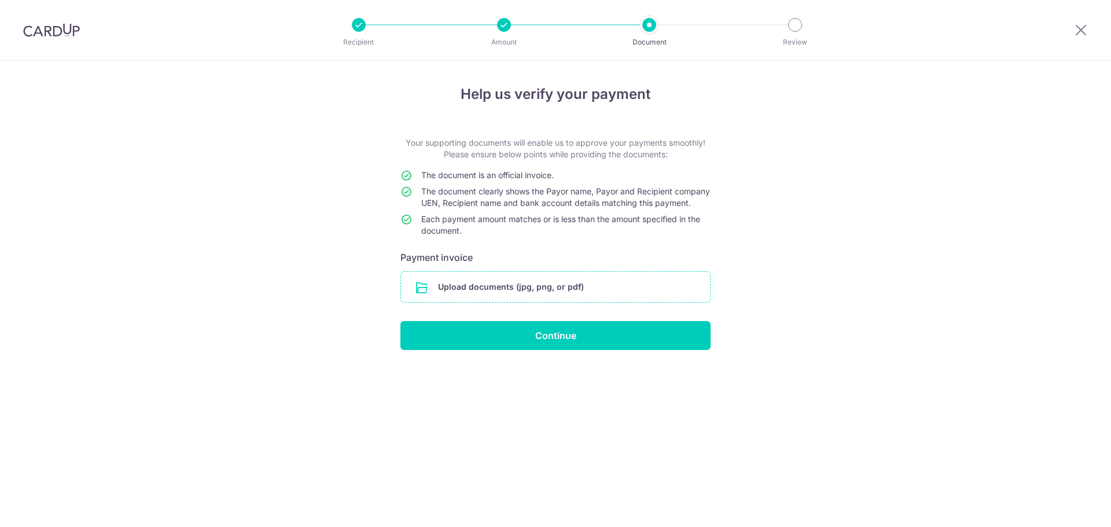
click at [537, 302] on input "file" at bounding box center [555, 287] width 309 height 30
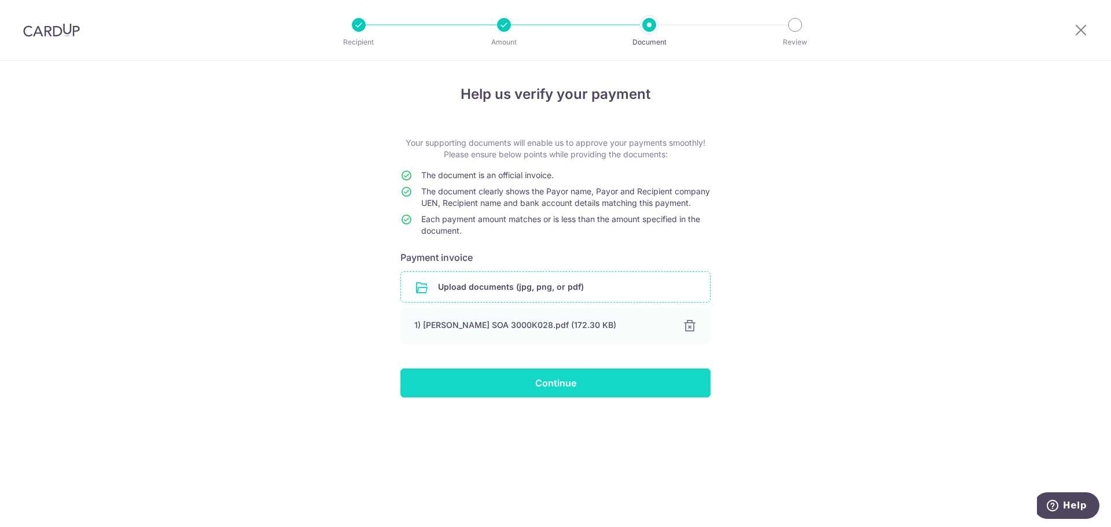
click at [632, 392] on input "Continue" at bounding box center [555, 382] width 310 height 29
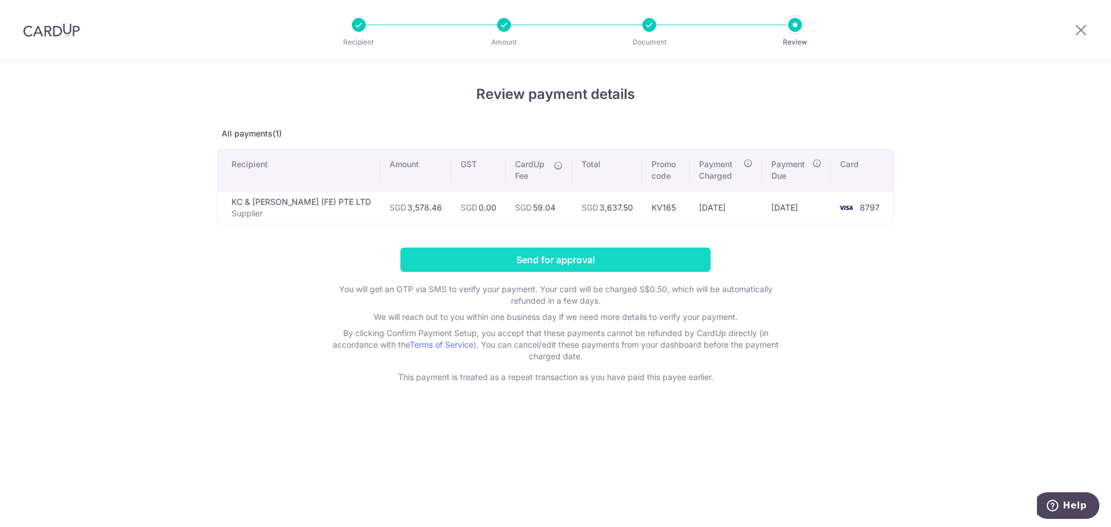
click at [631, 260] on input "Send for approval" at bounding box center [555, 260] width 310 height 24
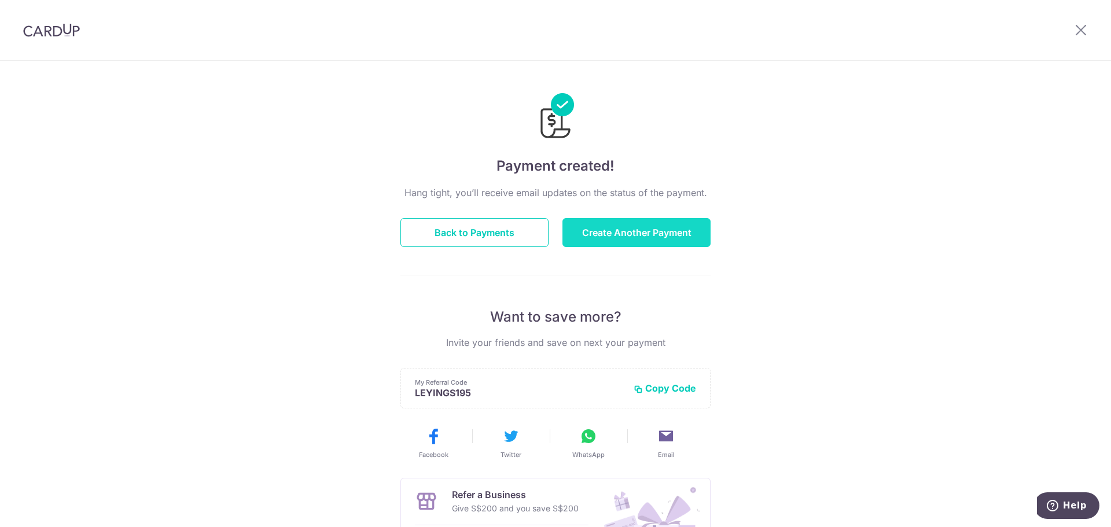
click at [632, 241] on button "Create Another Payment" at bounding box center [636, 232] width 148 height 29
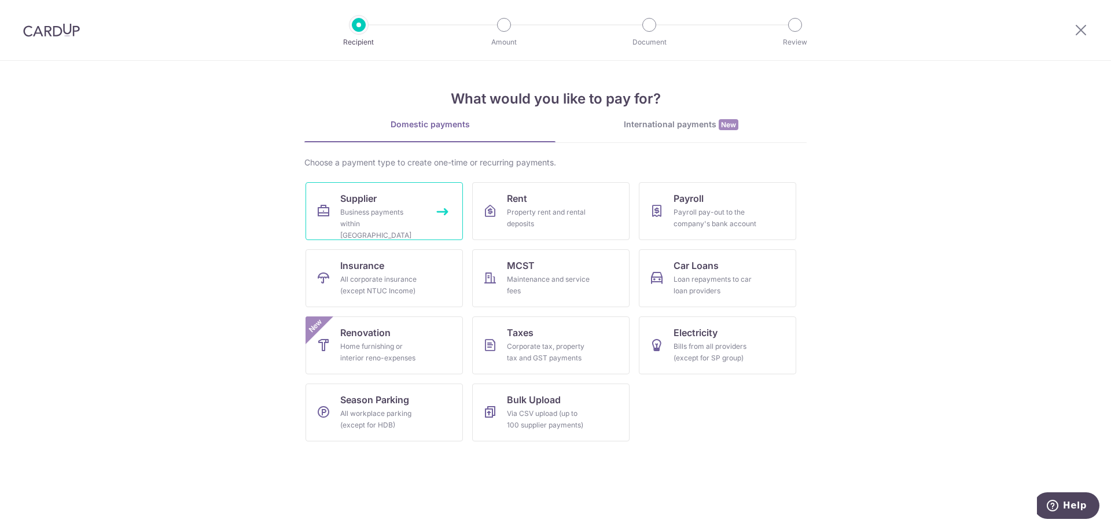
click at [348, 217] on div "Business payments within Singapore" at bounding box center [381, 224] width 83 height 35
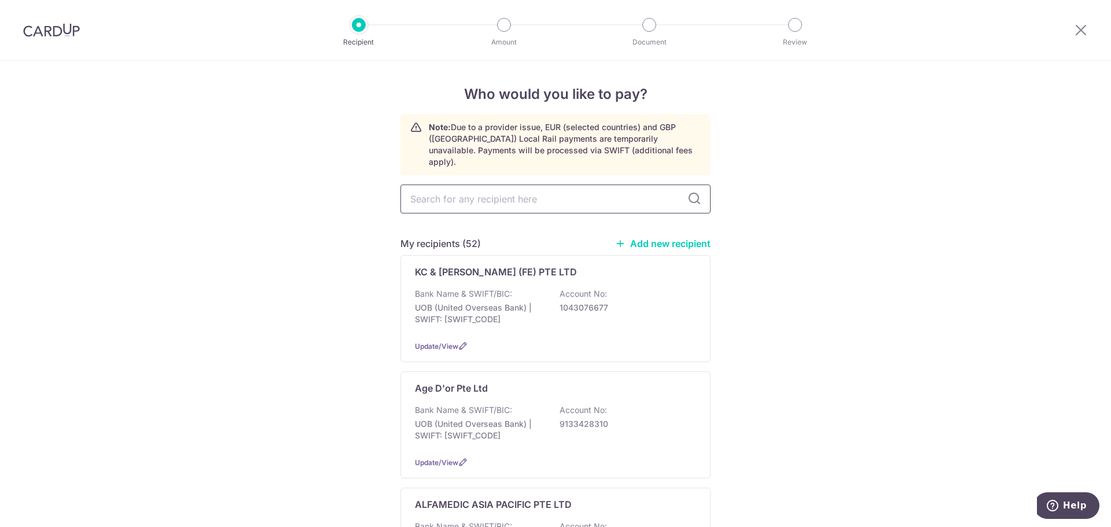
click at [467, 186] on input "text" at bounding box center [555, 199] width 310 height 29
type input "pharman"
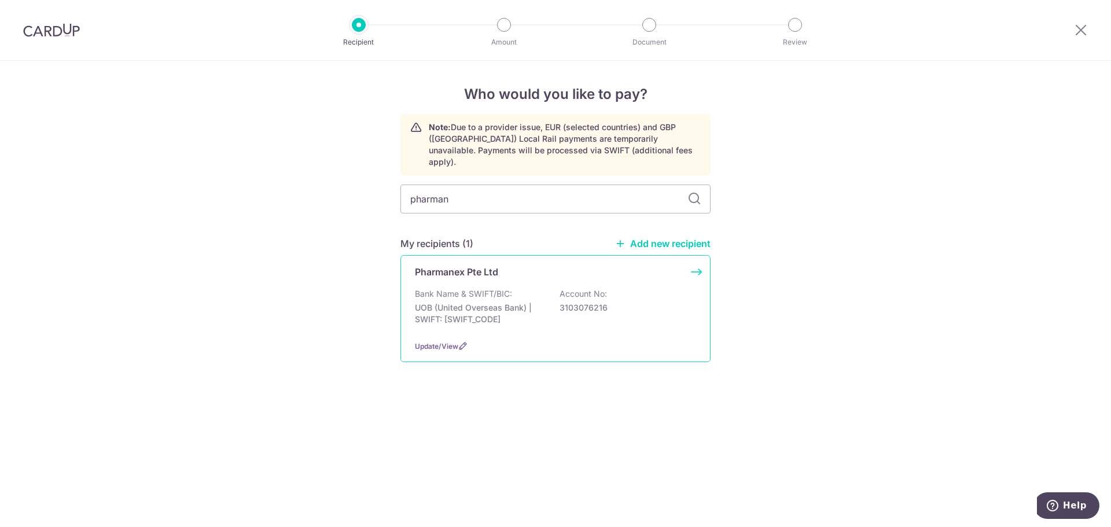
click at [497, 265] on p "Pharmanex Pte Ltd" at bounding box center [456, 272] width 83 height 14
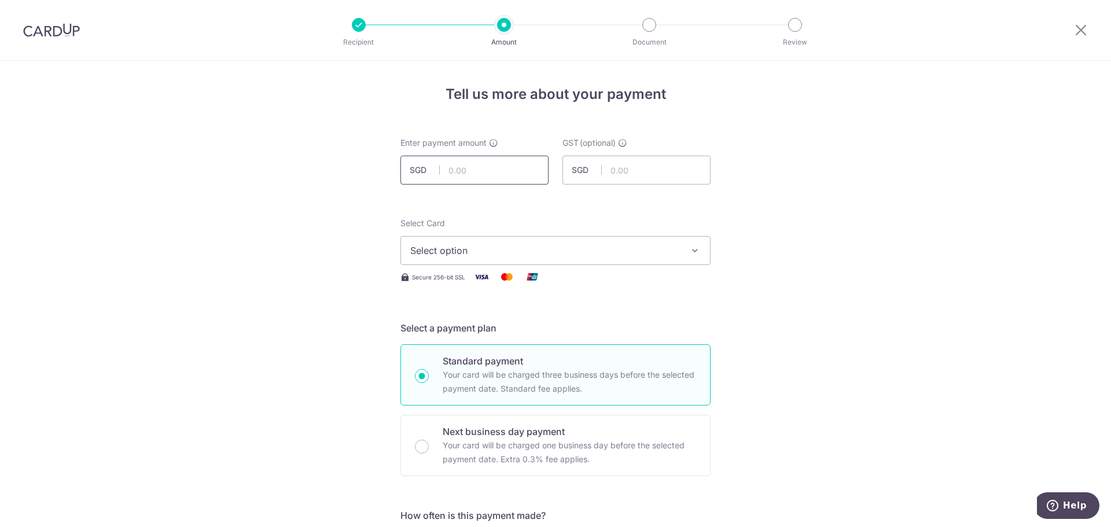
click at [484, 159] on input "text" at bounding box center [474, 170] width 148 height 29
type input "1,376.81"
click at [525, 259] on button "Select option" at bounding box center [555, 250] width 310 height 29
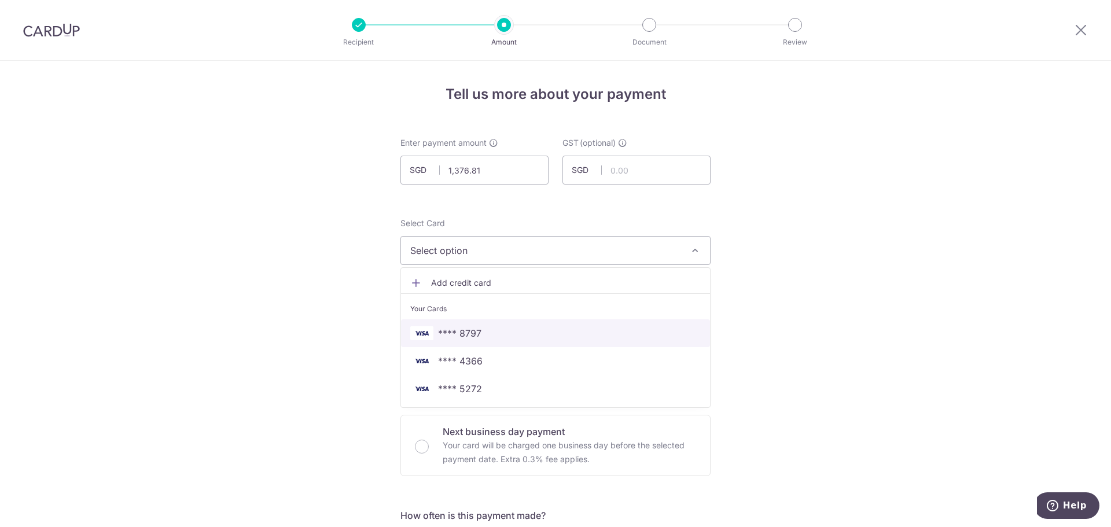
click at [508, 337] on span "**** 8797" at bounding box center [555, 333] width 290 height 14
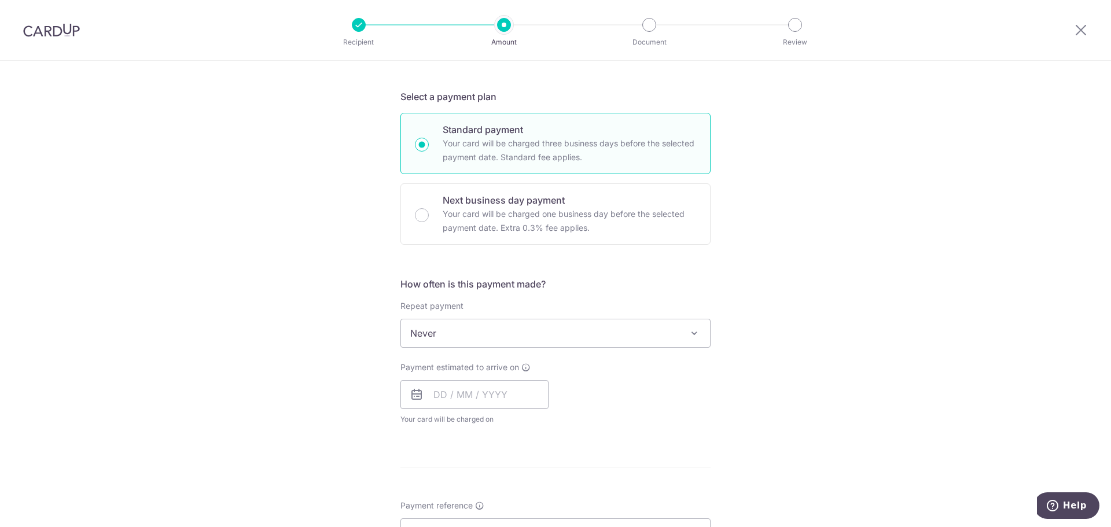
scroll to position [289, 0]
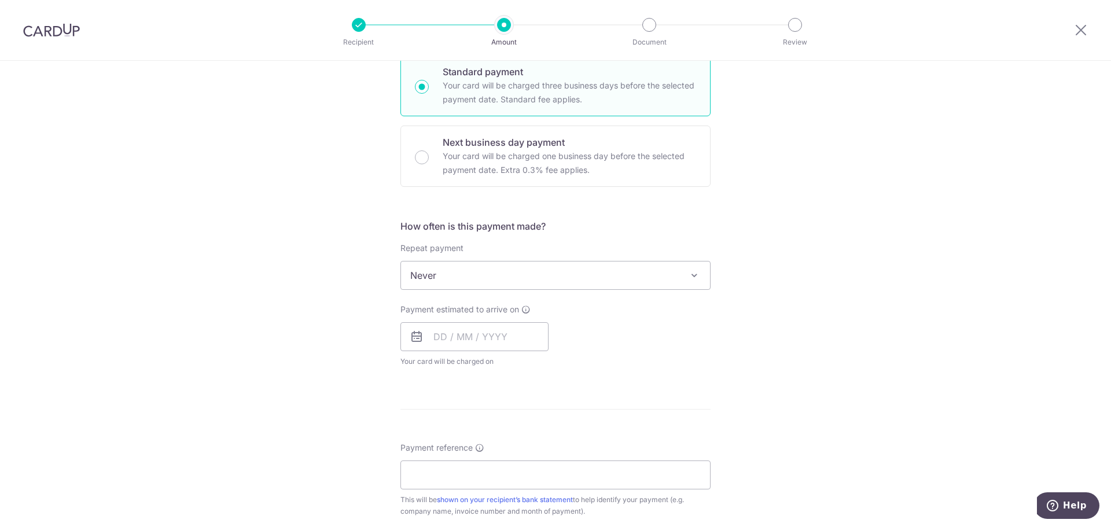
click at [497, 273] on span "Never" at bounding box center [555, 275] width 309 height 28
click at [154, 268] on div "Tell us more about your payment Enter payment amount SGD 1,376.81 1376.81 GST (…" at bounding box center [555, 334] width 1111 height 1124
click at [422, 329] on input "text" at bounding box center [474, 336] width 148 height 29
click at [515, 440] on link "9" at bounding box center [516, 442] width 19 height 19
type input "09/10/2025"
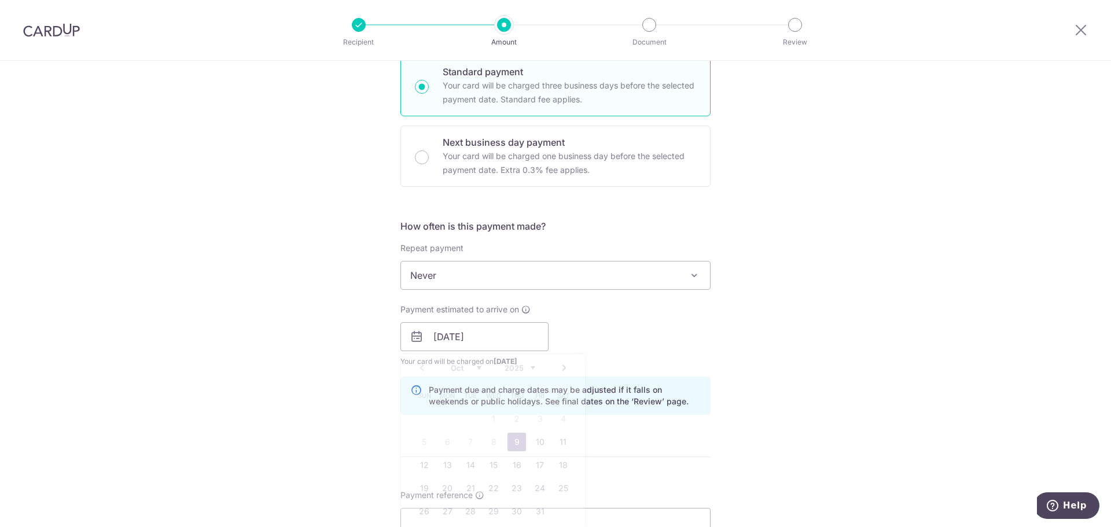
click at [957, 375] on div "Tell us more about your payment Enter payment amount SGD 1,376.81 1376.81 GST (…" at bounding box center [555, 357] width 1111 height 1171
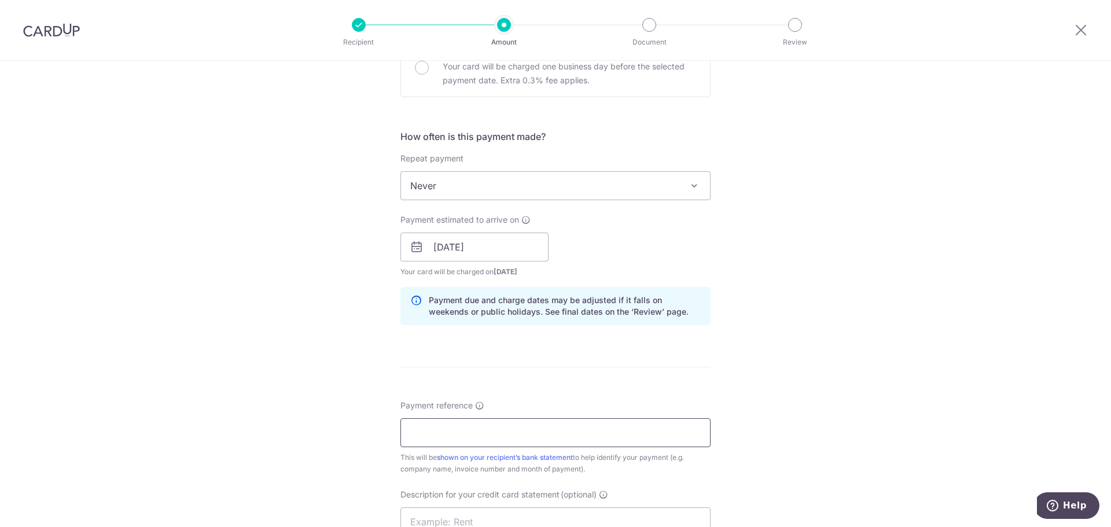
scroll to position [463, 0]
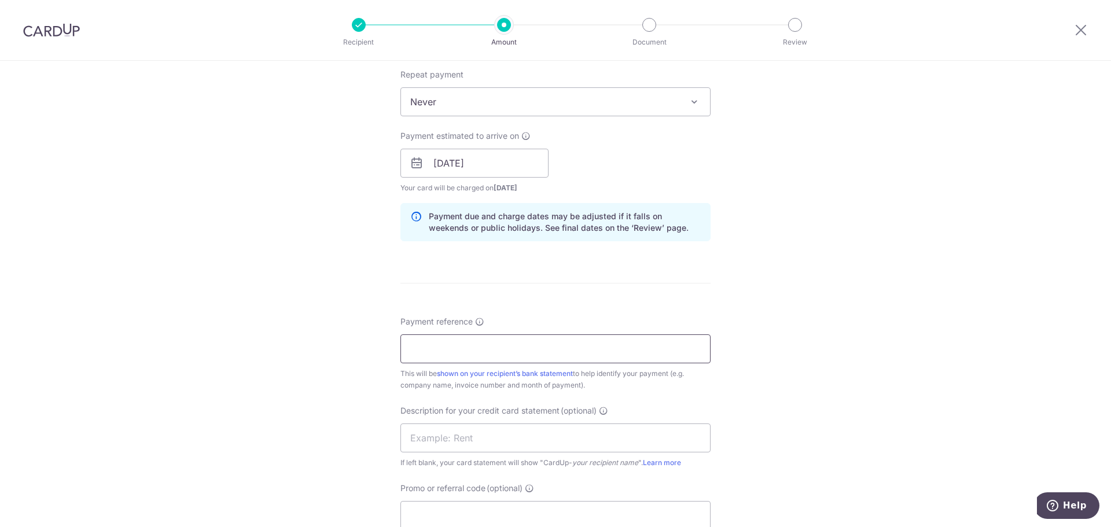
click at [530, 353] on input "Payment reference" at bounding box center [555, 348] width 310 height 29
drag, startPoint x: 529, startPoint y: 352, endPoint x: 127, endPoint y: 309, distance: 403.7
click at [127, 309] on div "Tell us more about your payment Enter payment amount SGD 1,376.81 1376.81 GST (…" at bounding box center [555, 183] width 1111 height 1171
type input "Pnex SOA Sep 25 Kin Vet"
click at [493, 443] on input "text" at bounding box center [555, 437] width 310 height 29
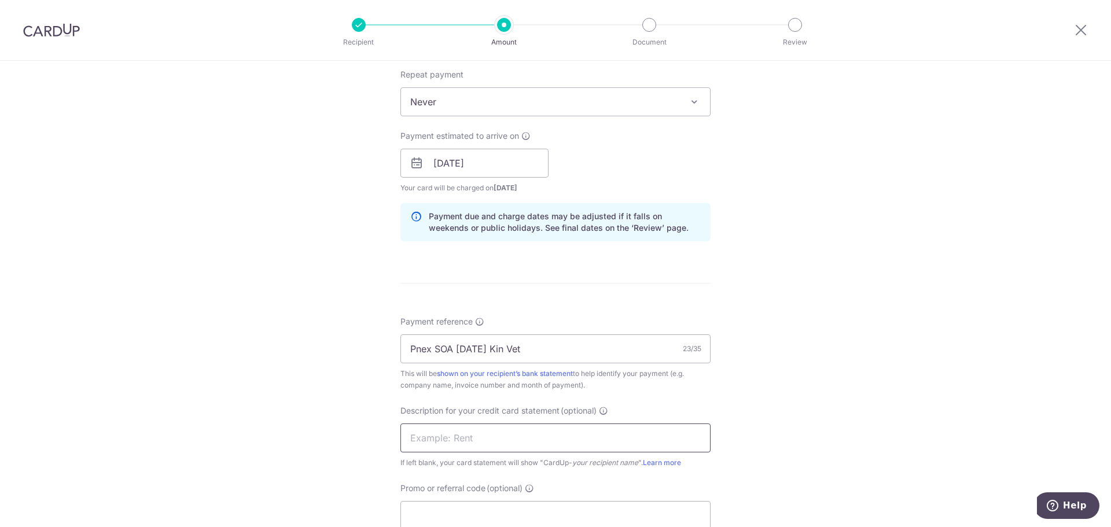
paste input "Pnex SOA Sep 25"
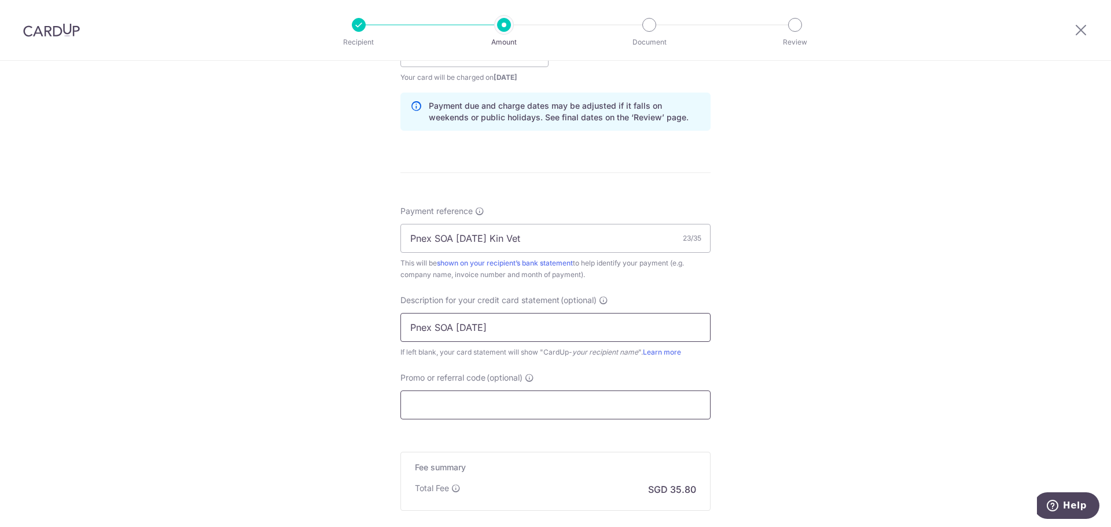
scroll to position [578, 0]
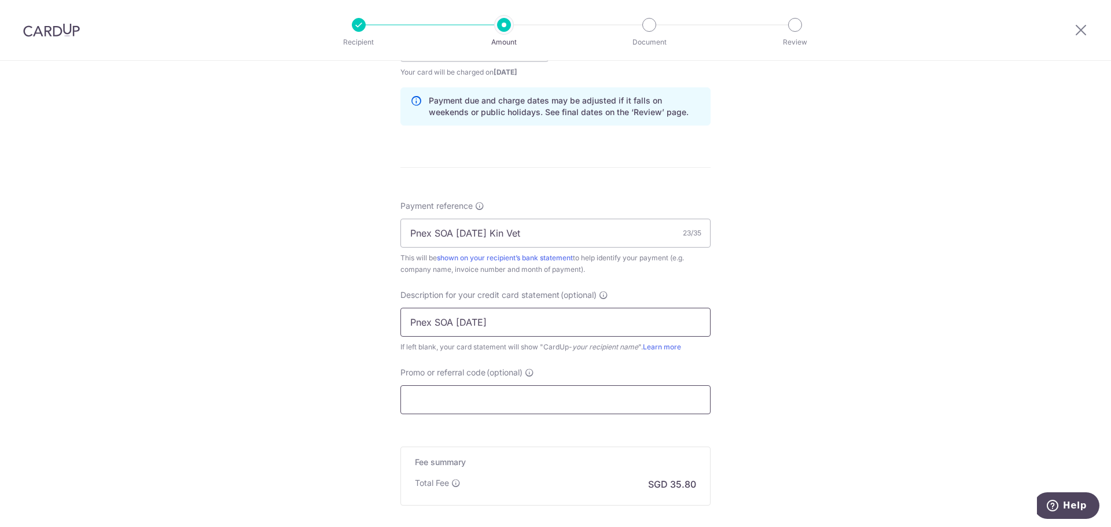
type input "Pnex SOA Sep 25"
click at [474, 398] on input "Promo or referral code (optional)" at bounding box center [555, 399] width 310 height 29
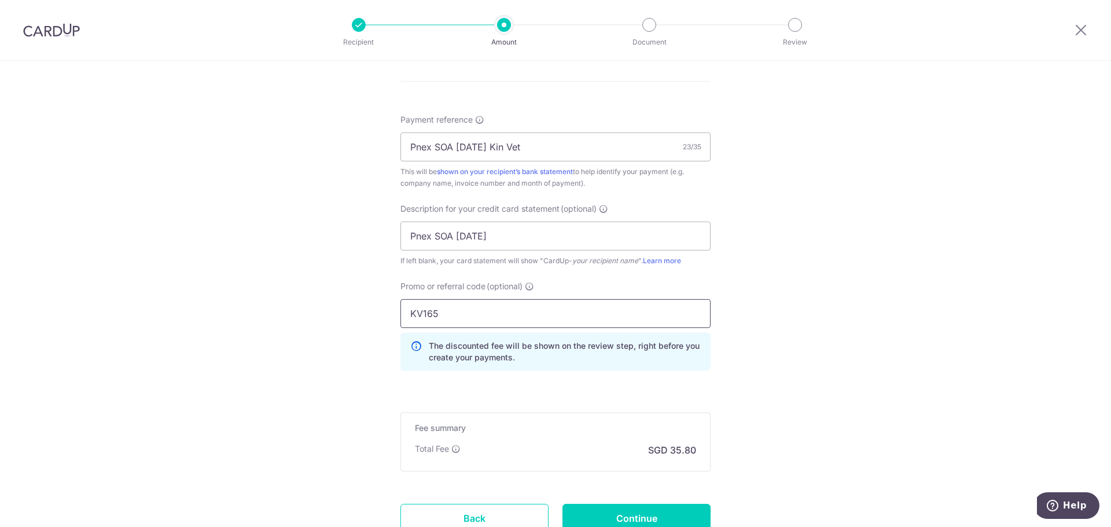
scroll to position [757, 0]
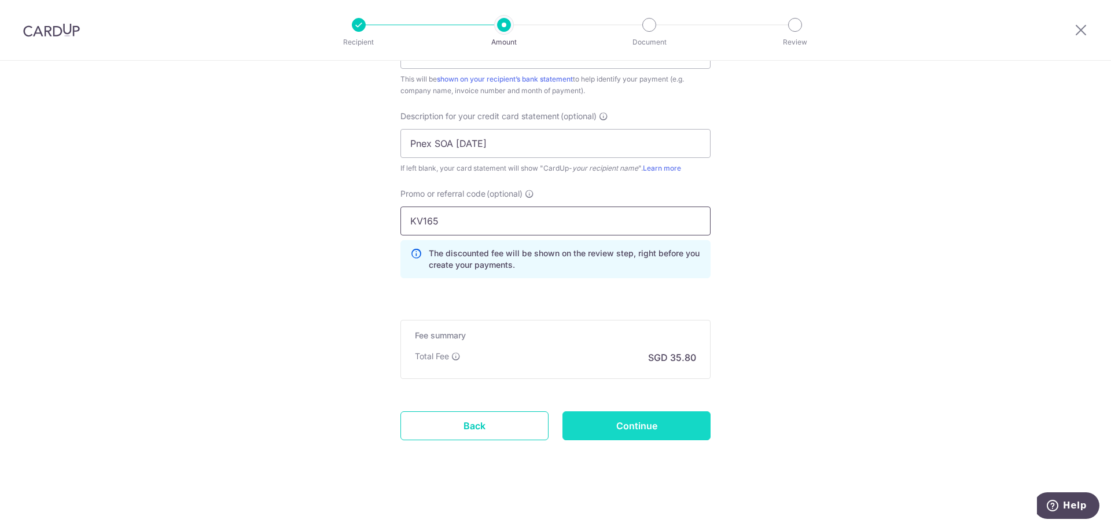
type input "KV165"
click at [591, 426] on input "Continue" at bounding box center [636, 425] width 148 height 29
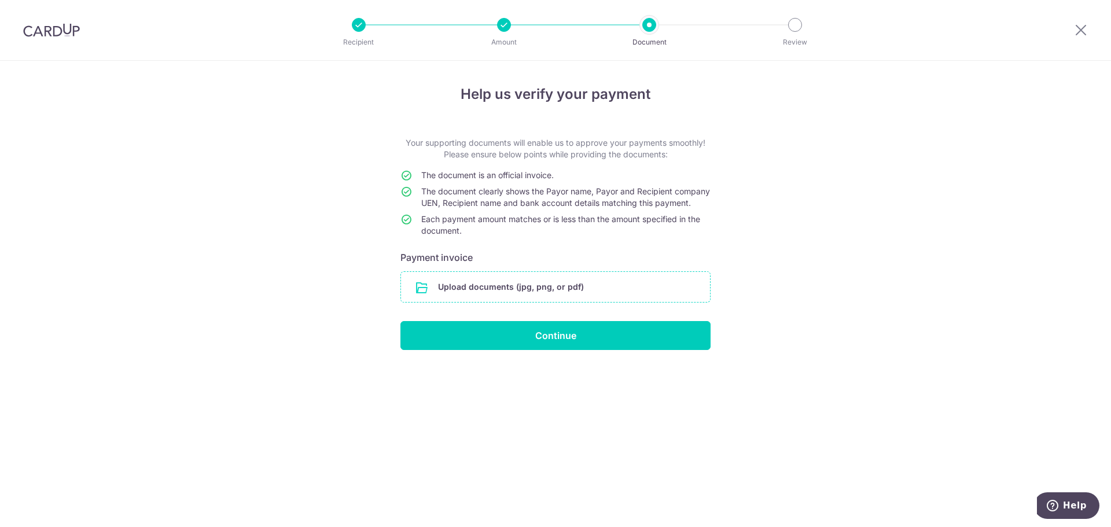
click at [578, 292] on input "file" at bounding box center [555, 287] width 309 height 30
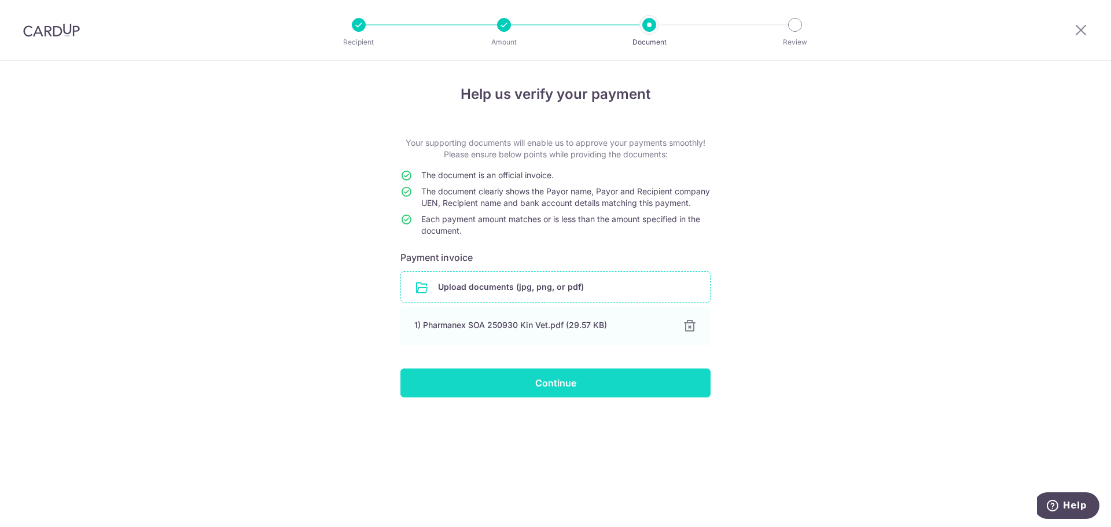
click at [610, 393] on input "Continue" at bounding box center [555, 382] width 310 height 29
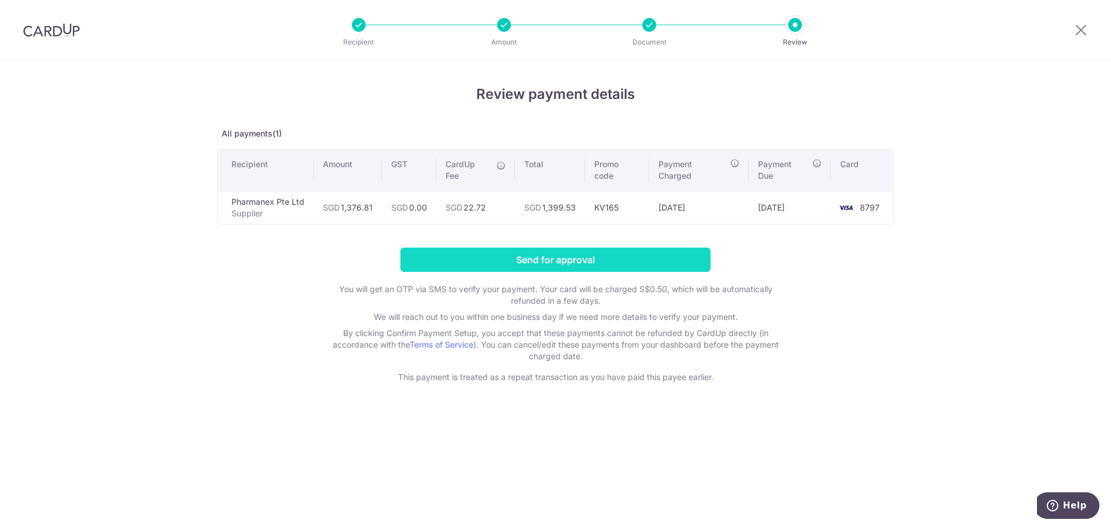
click at [632, 268] on input "Send for approval" at bounding box center [555, 260] width 310 height 24
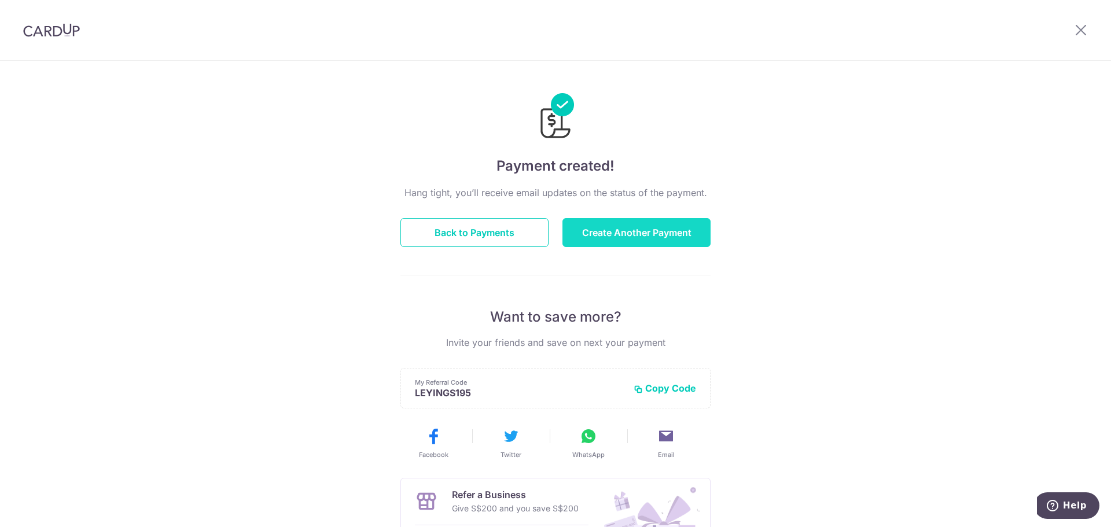
click at [593, 244] on button "Create Another Payment" at bounding box center [636, 232] width 148 height 29
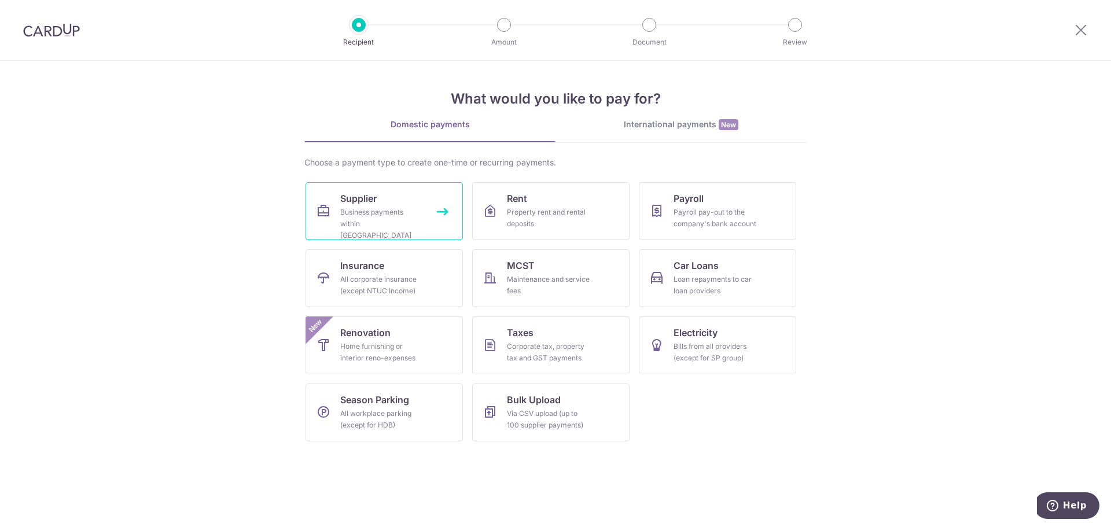
click at [331, 214] on link "Supplier Business payments within [GEOGRAPHIC_DATA]" at bounding box center [383, 211] width 157 height 58
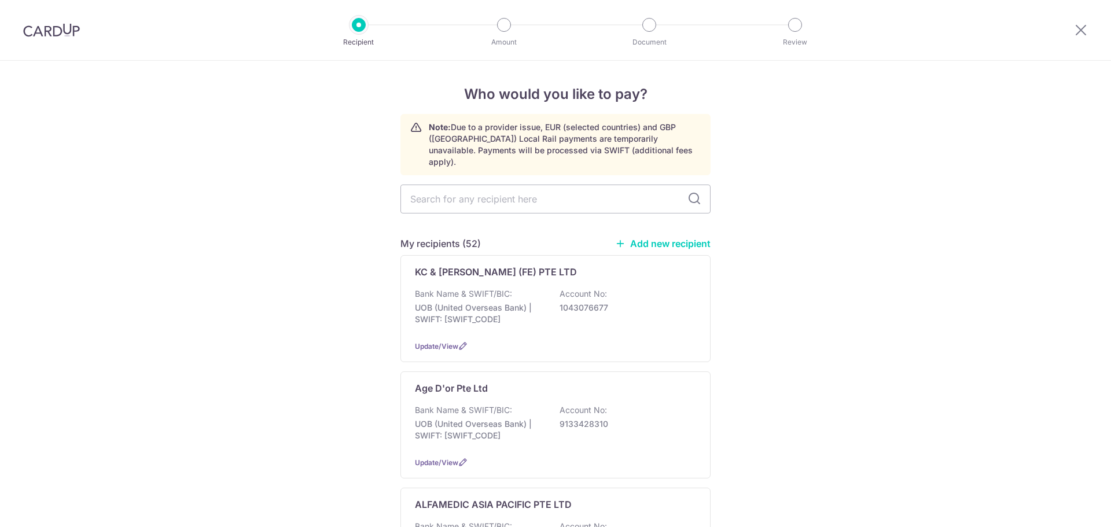
click at [518, 200] on input "text" at bounding box center [555, 199] width 310 height 29
type input "dch"
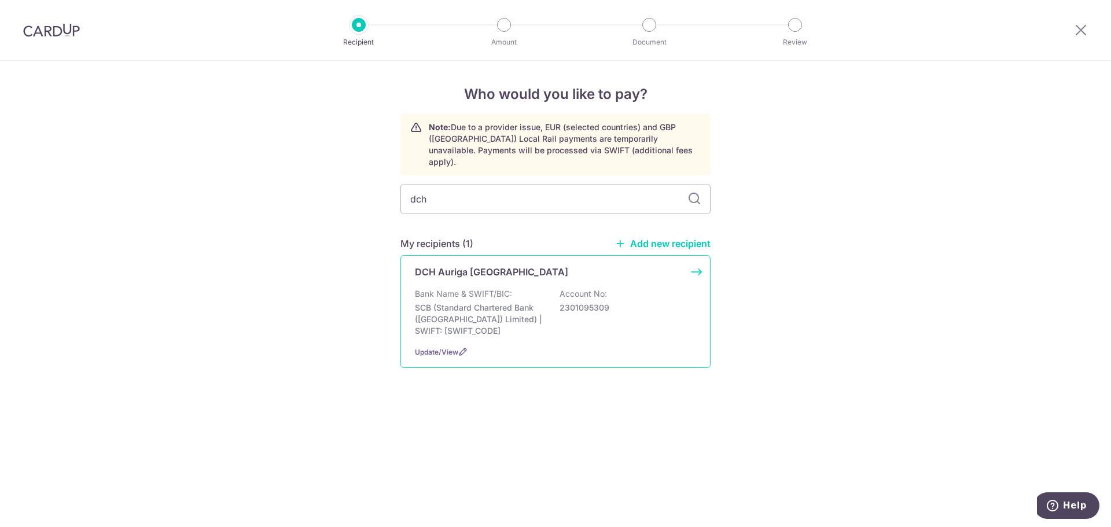
click at [490, 271] on div "DCH Auriga Singapore Bank Name & SWIFT/BIC: SCB (Standard Chartered Bank (Singa…" at bounding box center [555, 311] width 310 height 113
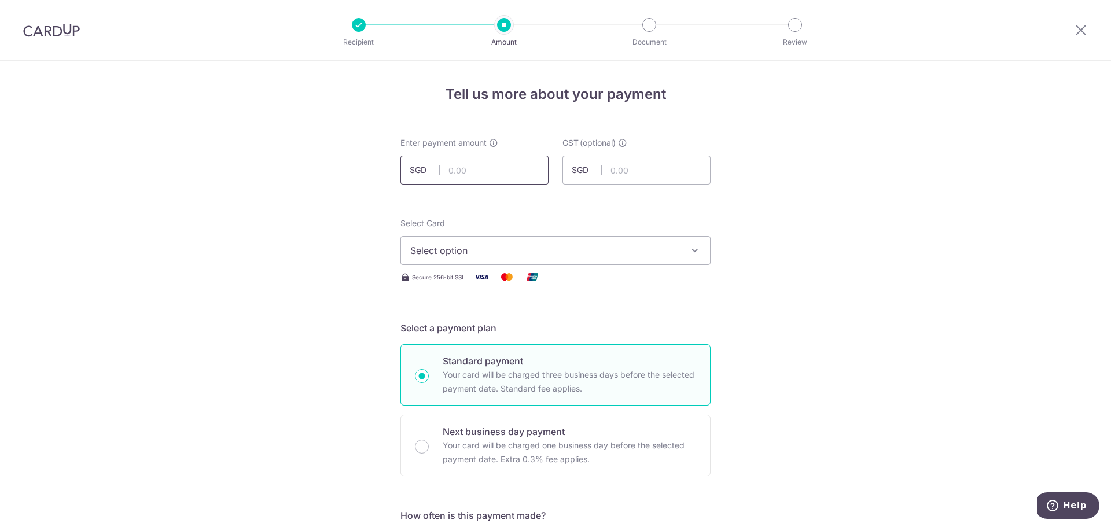
click at [474, 179] on input "text" at bounding box center [474, 170] width 148 height 29
type input "1,091.85"
click at [474, 244] on span "Select option" at bounding box center [545, 251] width 270 height 14
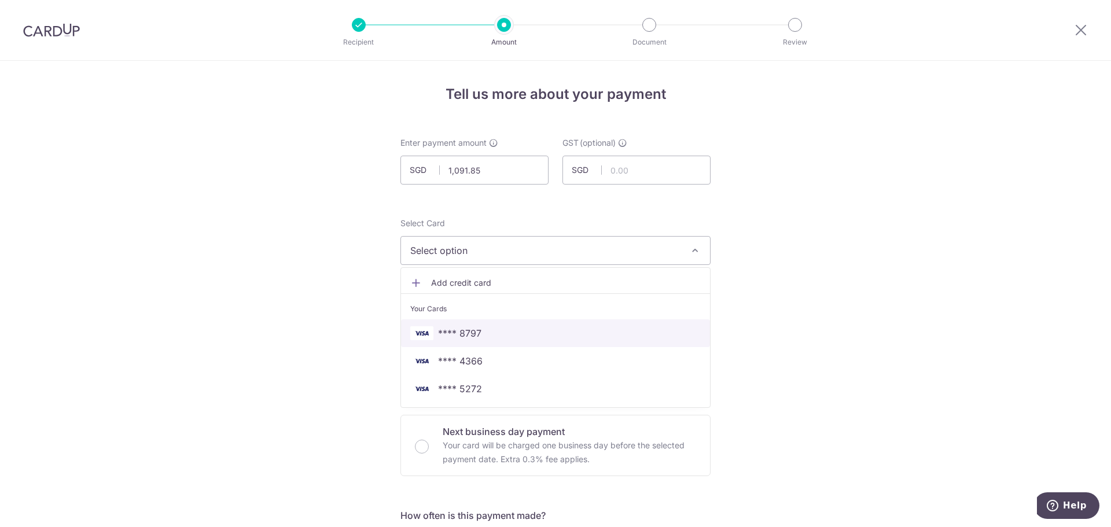
click at [473, 334] on span "**** 8797" at bounding box center [459, 333] width 43 height 14
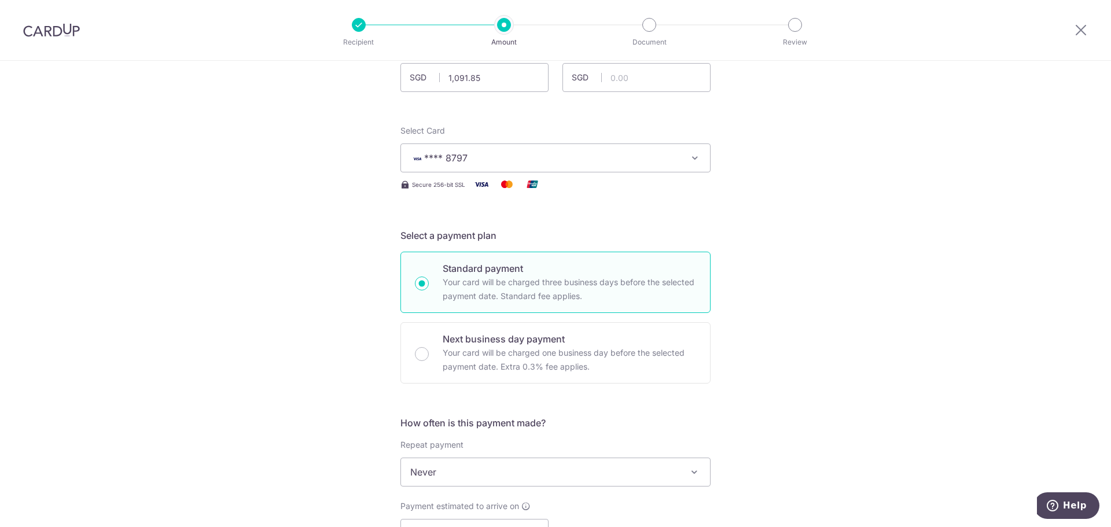
scroll to position [231, 0]
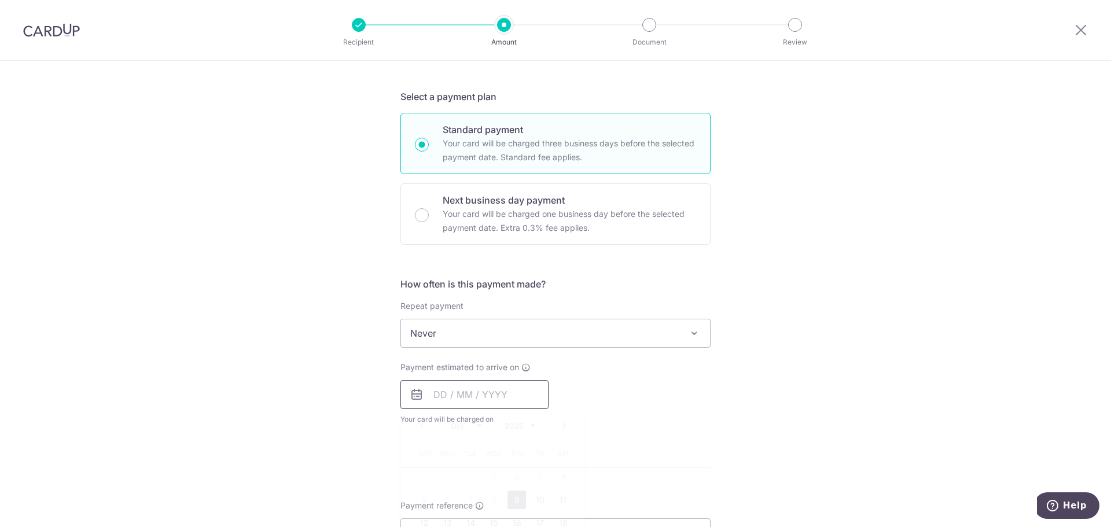
click at [440, 394] on input "text" at bounding box center [474, 394] width 148 height 29
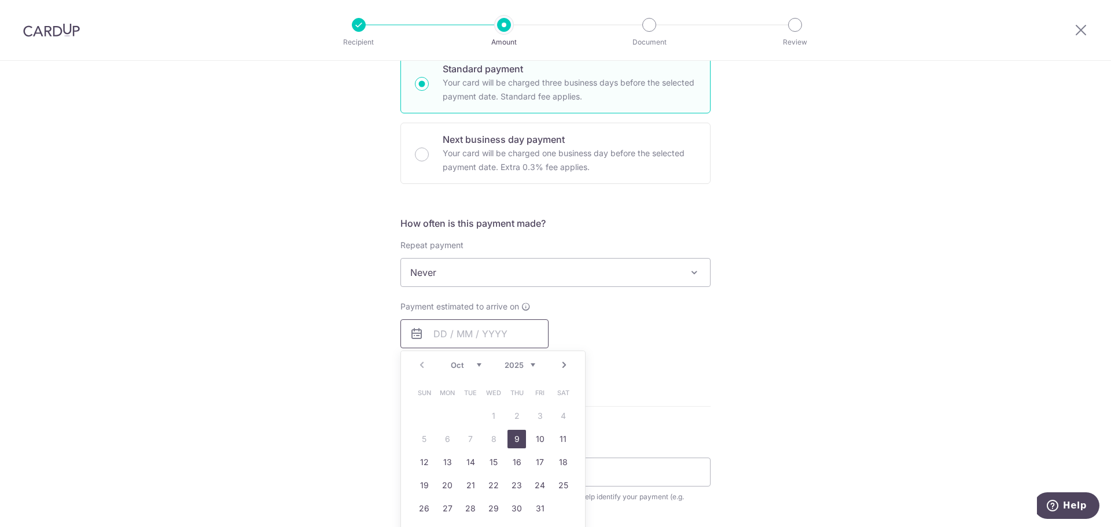
scroll to position [347, 0]
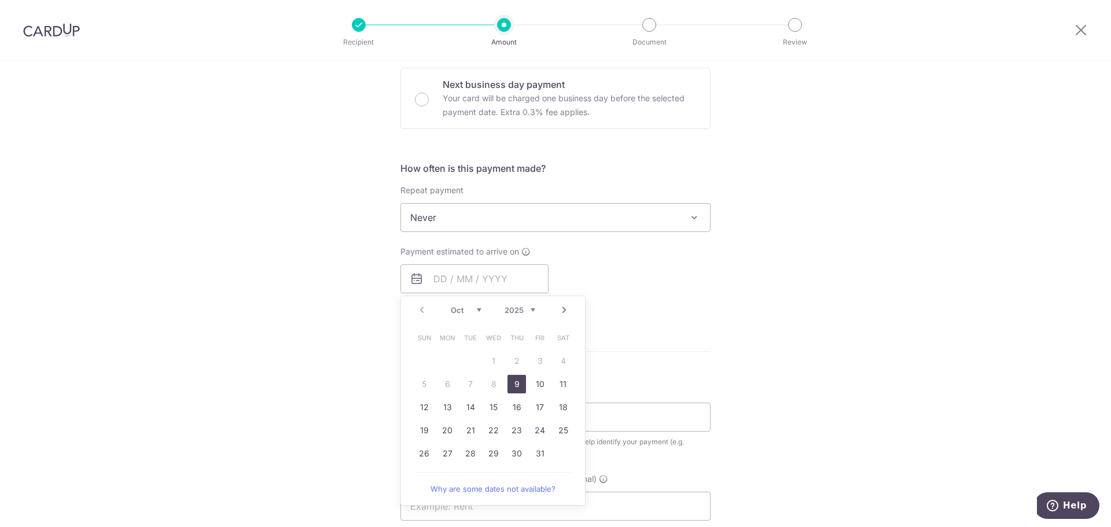
click at [517, 385] on link "9" at bounding box center [516, 384] width 19 height 19
type input "09/10/2025"
click at [852, 310] on div "Tell us more about your payment Enter payment amount SGD 1,091.85 1091.85 GST (…" at bounding box center [555, 276] width 1111 height 1124
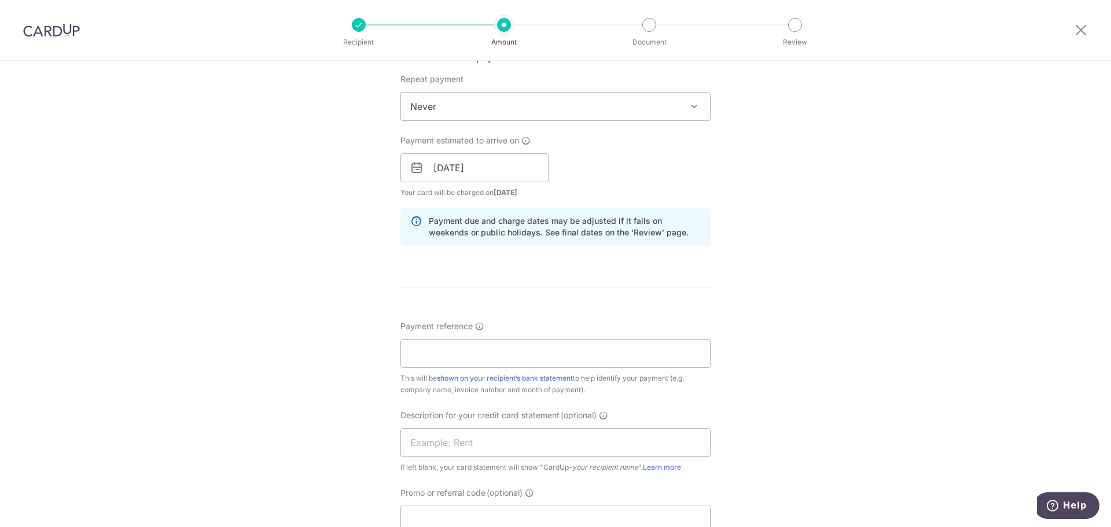
scroll to position [463, 0]
click at [515, 344] on input "Payment reference" at bounding box center [555, 348] width 310 height 29
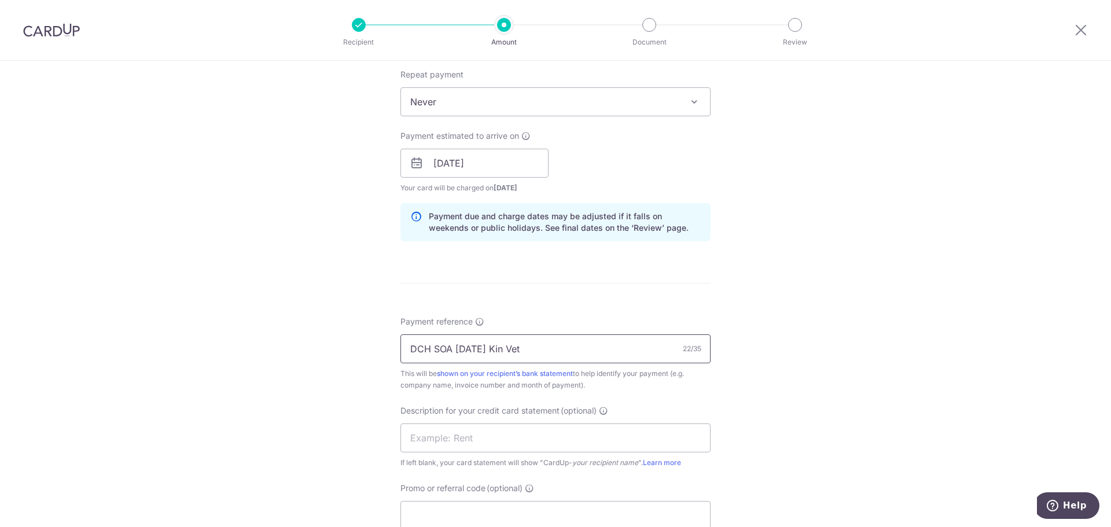
drag, startPoint x: 531, startPoint y: 353, endPoint x: 185, endPoint y: 343, distance: 346.1
click at [185, 343] on div "Tell us more about your payment Enter payment amount SGD 1,091.85 1091.85 GST (…" at bounding box center [555, 183] width 1111 height 1171
type input "DCH SOA Sep 25 Kin Vet"
click at [465, 430] on input "text" at bounding box center [555, 437] width 310 height 29
paste input "DCH SOA Sep 25"
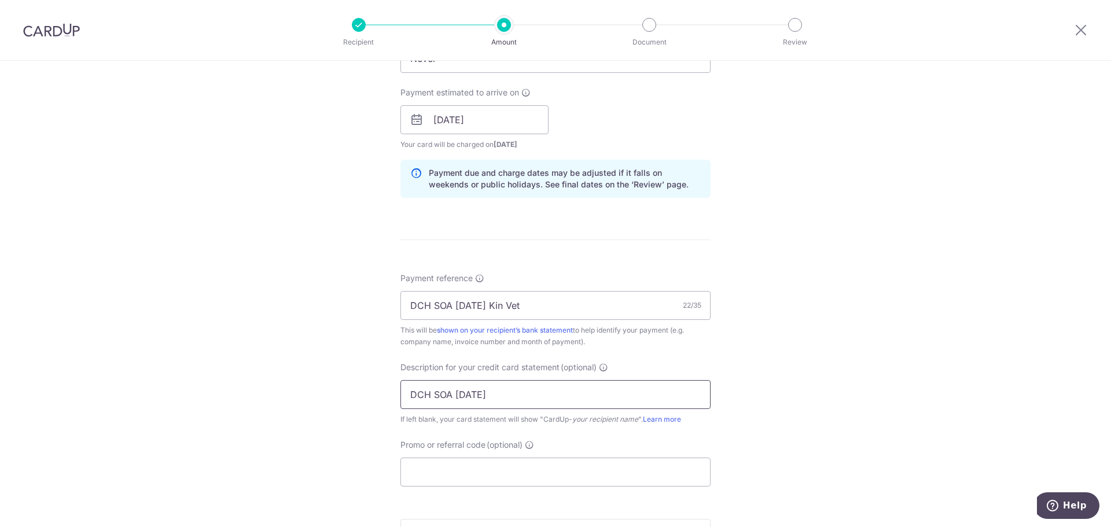
scroll to position [578, 0]
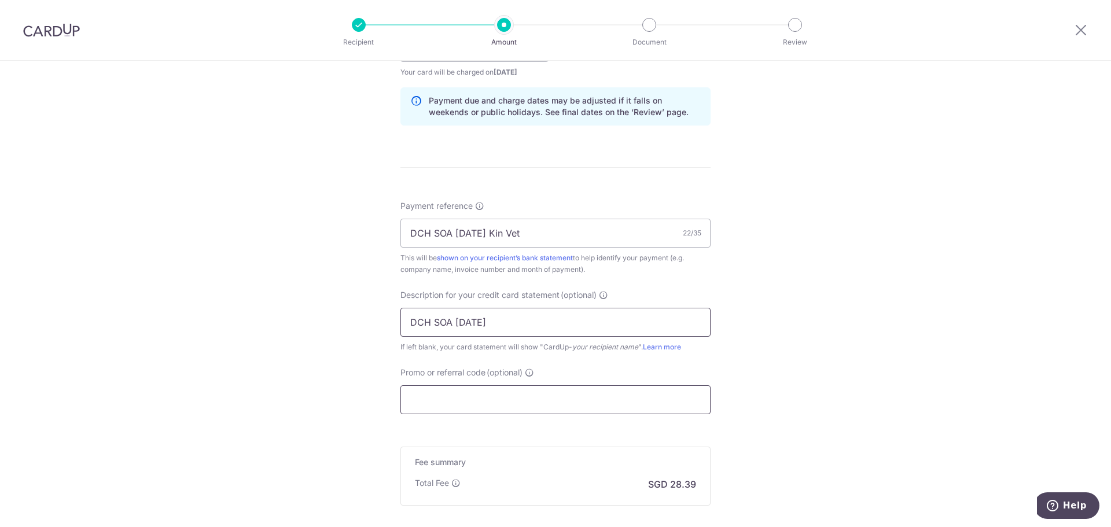
type input "DCH SOA Sep 25"
click at [430, 393] on input "Promo or referral code (optional)" at bounding box center [555, 399] width 310 height 29
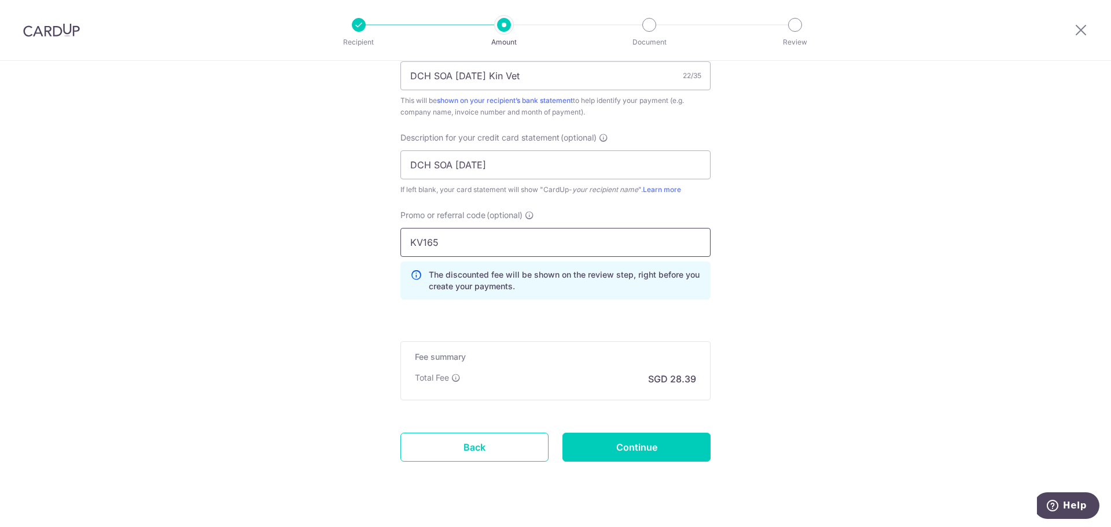
scroll to position [757, 0]
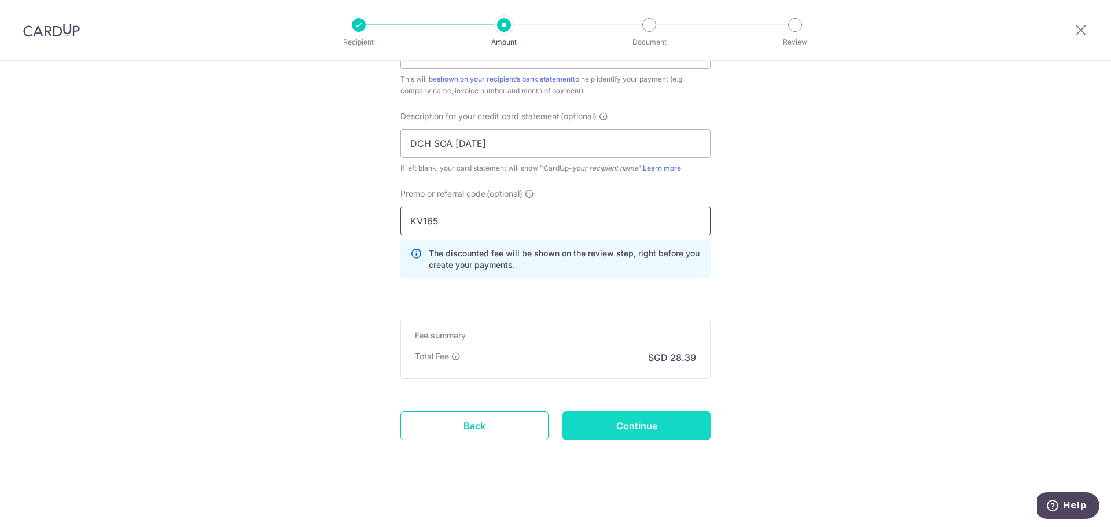
type input "KV165"
click at [701, 415] on input "Continue" at bounding box center [636, 425] width 148 height 29
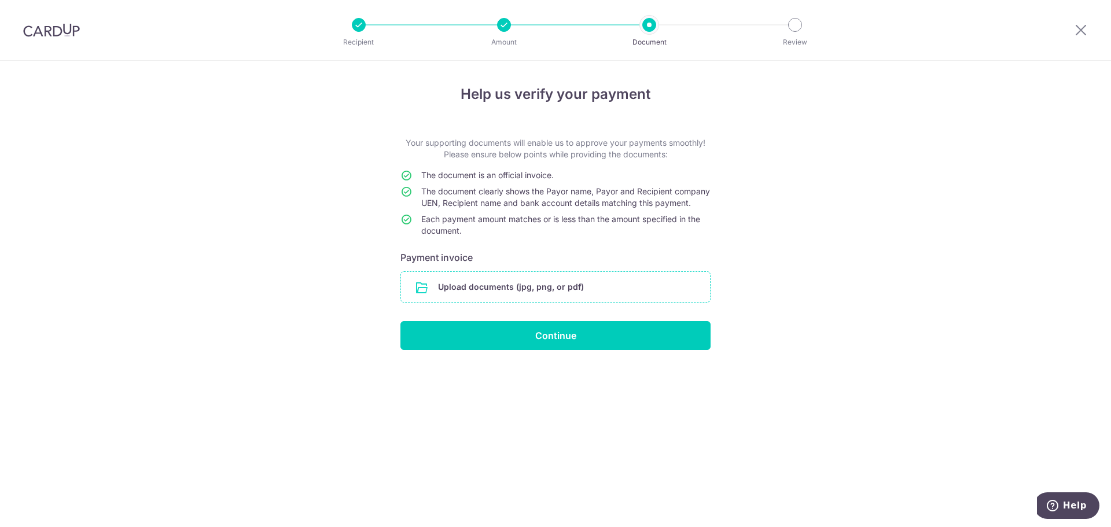
click at [536, 296] on input "file" at bounding box center [555, 287] width 309 height 30
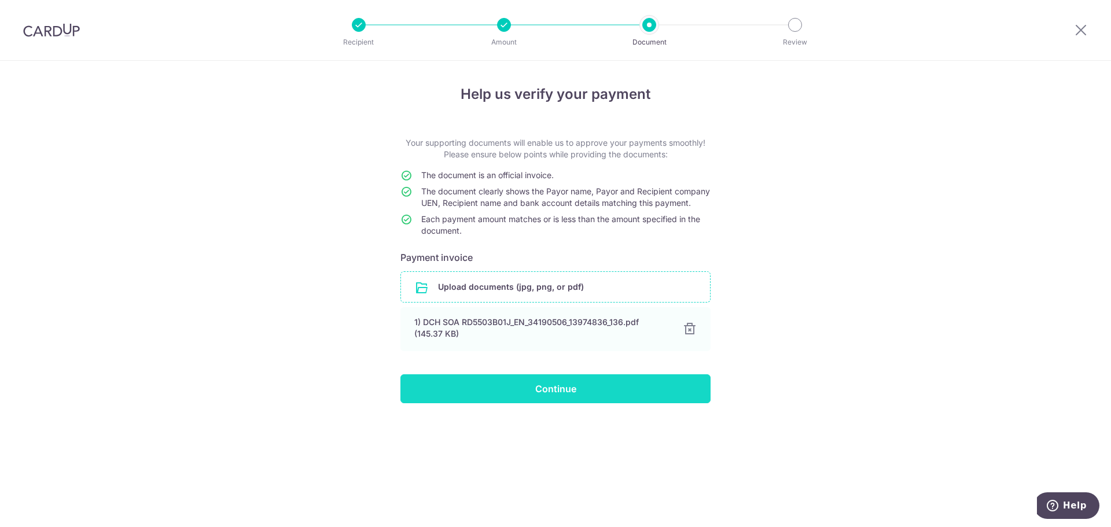
click at [508, 403] on input "Continue" at bounding box center [555, 388] width 310 height 29
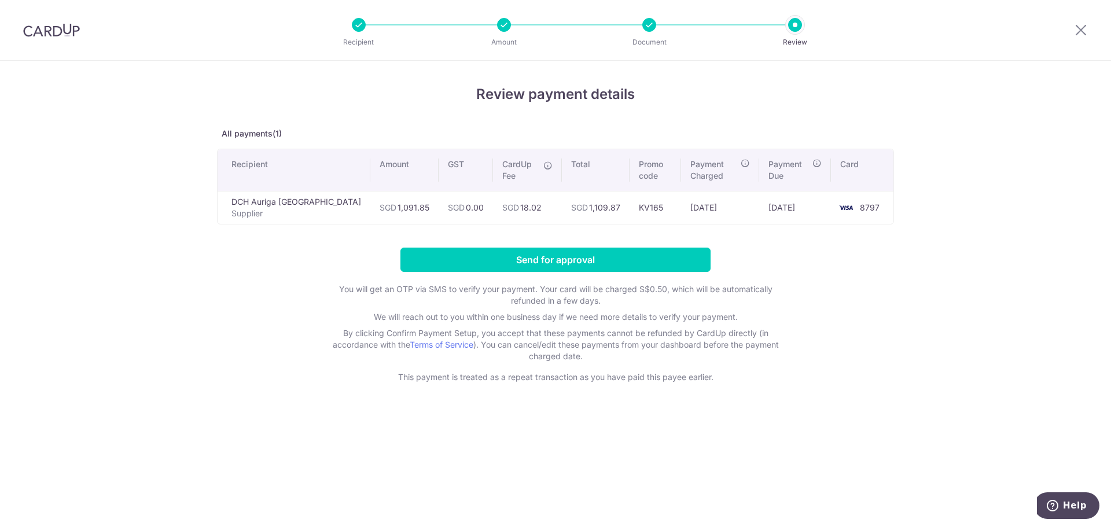
click at [583, 247] on div "Review payment details All payments(1) Recipient Amount GST CardUp Fee Total Pr…" at bounding box center [555, 233] width 677 height 299
click at [574, 253] on input "Send for approval" at bounding box center [555, 260] width 310 height 24
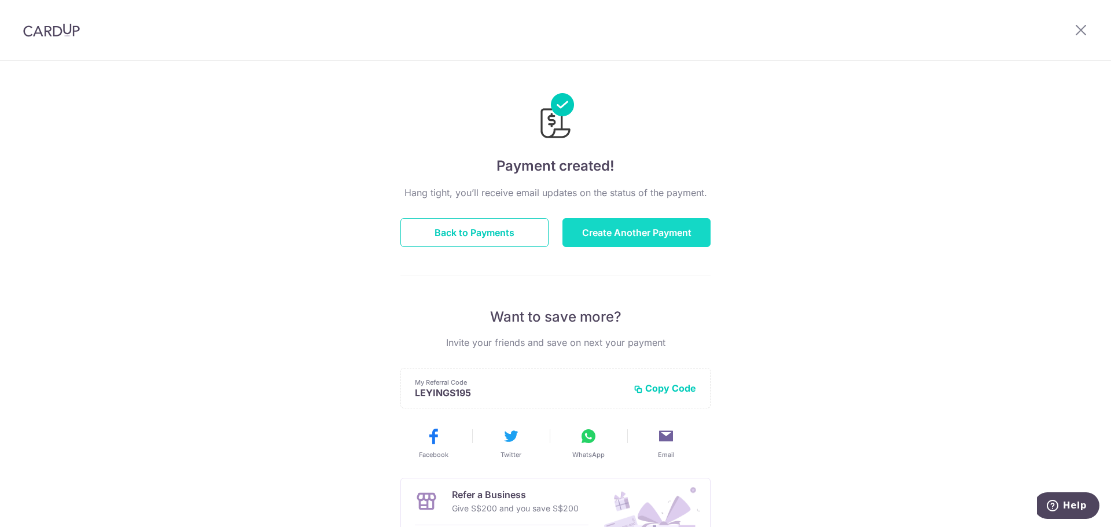
click at [598, 227] on button "Create Another Payment" at bounding box center [636, 232] width 148 height 29
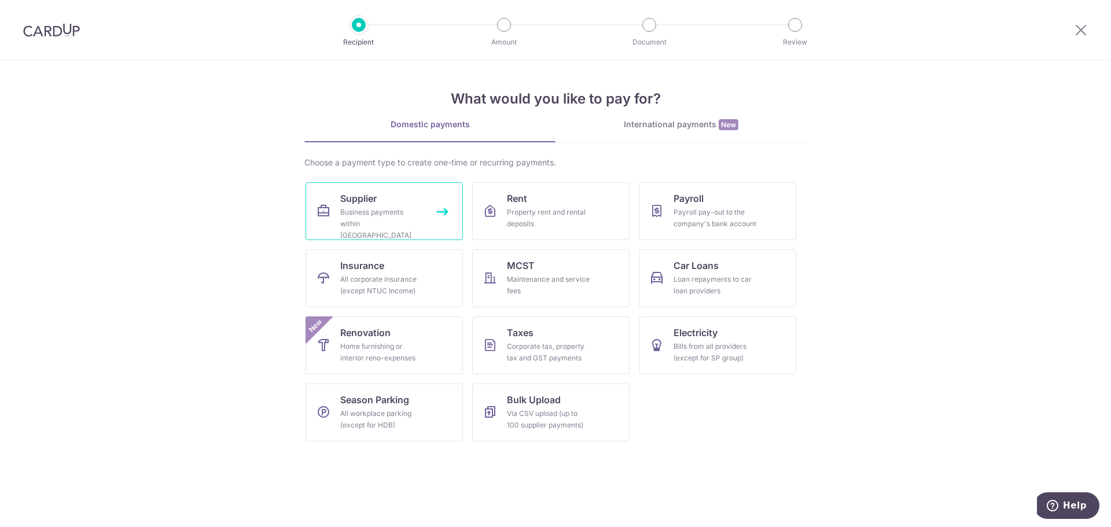
click at [438, 230] on link "Supplier Business payments within Singapore" at bounding box center [383, 211] width 157 height 58
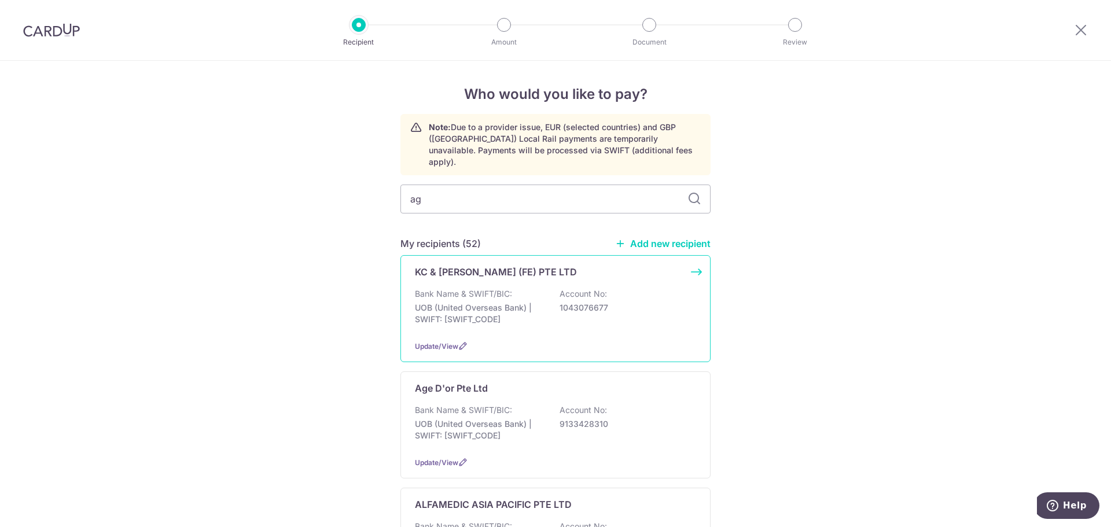
type input "age"
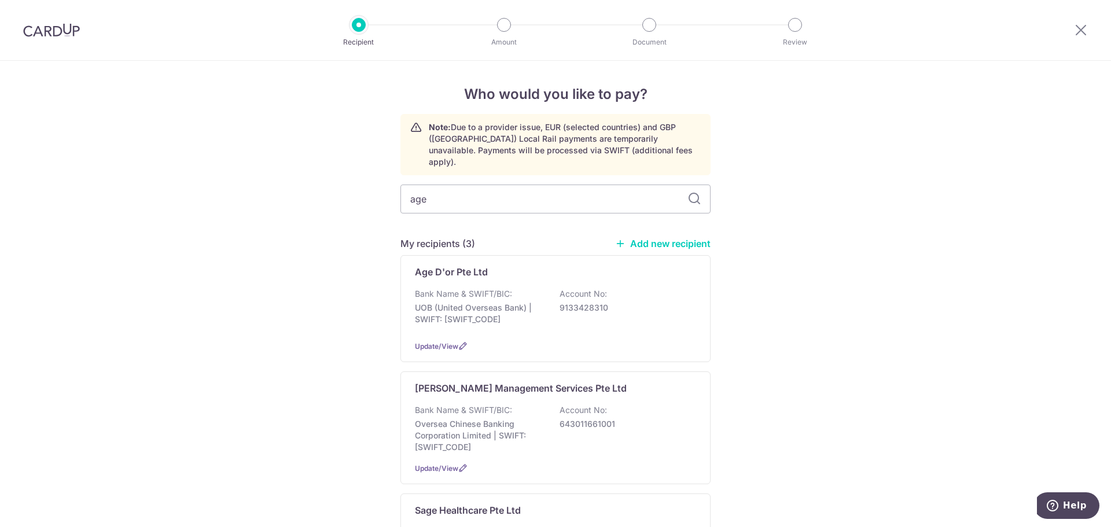
click at [525, 288] on div "Bank Name & SWIFT/BIC: UOB (United Overseas Bank) | SWIFT: [SWIFT_CODE] Account…" at bounding box center [555, 309] width 281 height 43
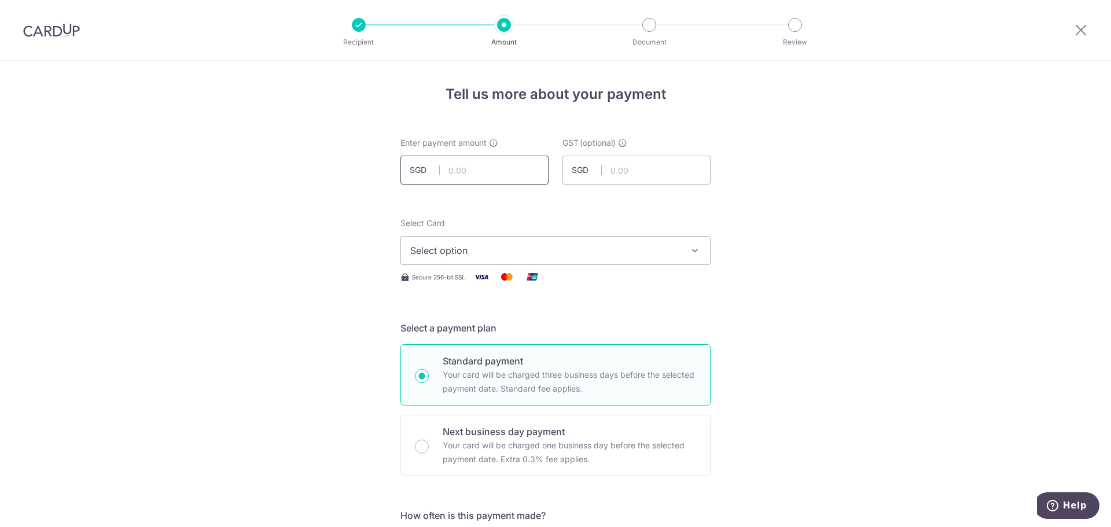
click at [452, 169] on input "text" at bounding box center [474, 170] width 148 height 29
type input "2,453.70"
click at [545, 248] on span "Select option" at bounding box center [545, 251] width 270 height 14
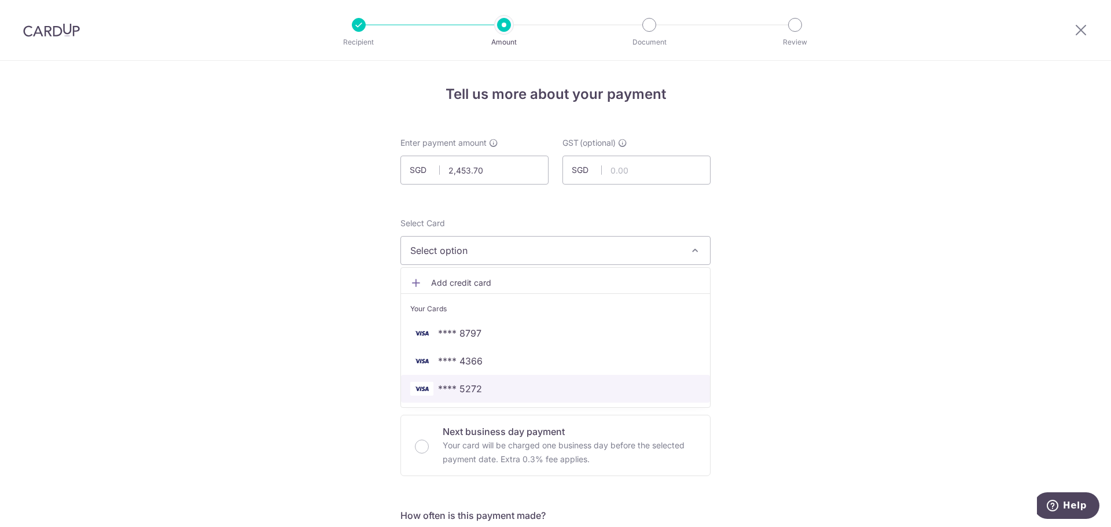
click at [530, 387] on span "**** 5272" at bounding box center [555, 389] width 290 height 14
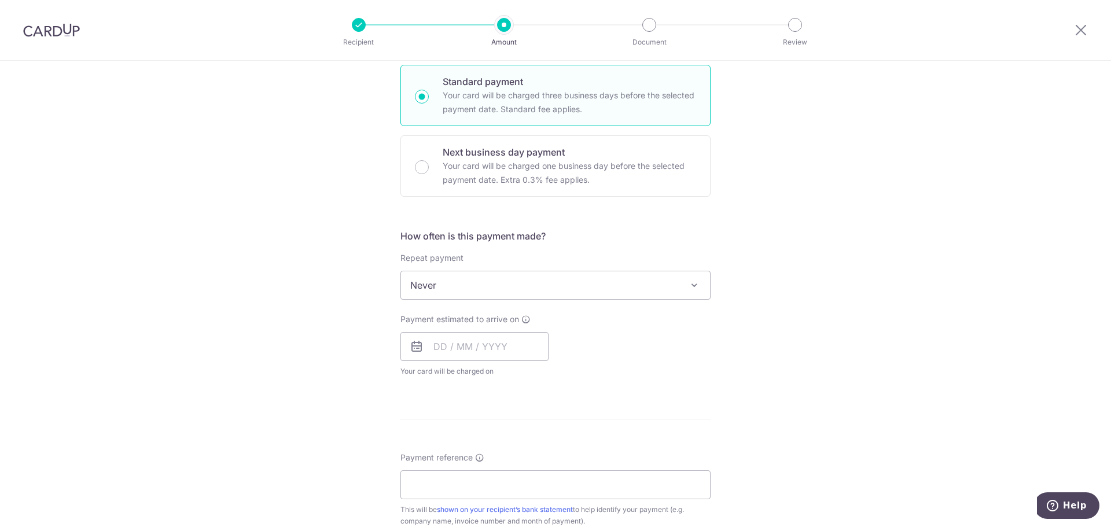
scroll to position [289, 0]
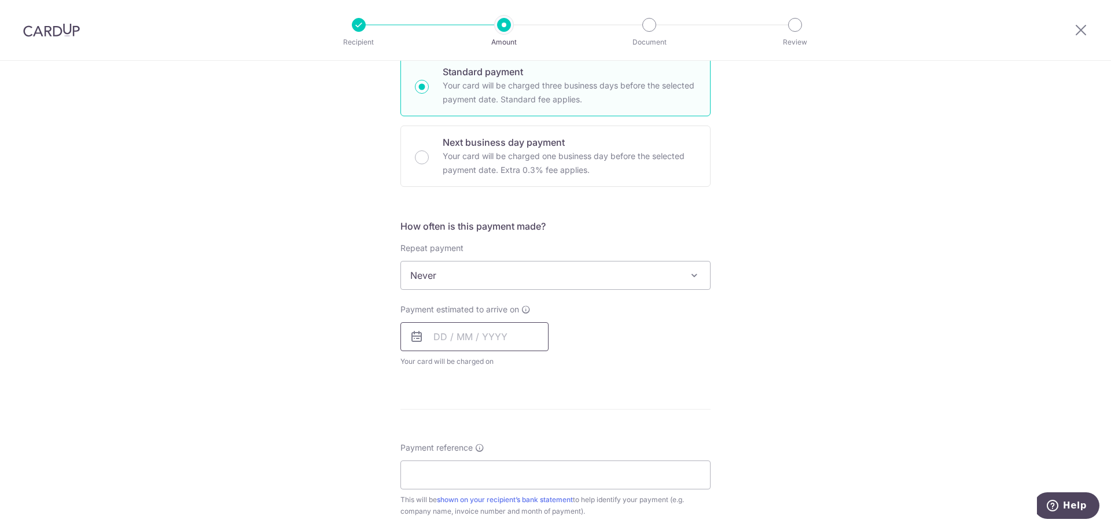
click at [497, 333] on input "text" at bounding box center [474, 336] width 148 height 29
click at [511, 441] on link "9" at bounding box center [516, 442] width 19 height 19
type input "[DATE]"
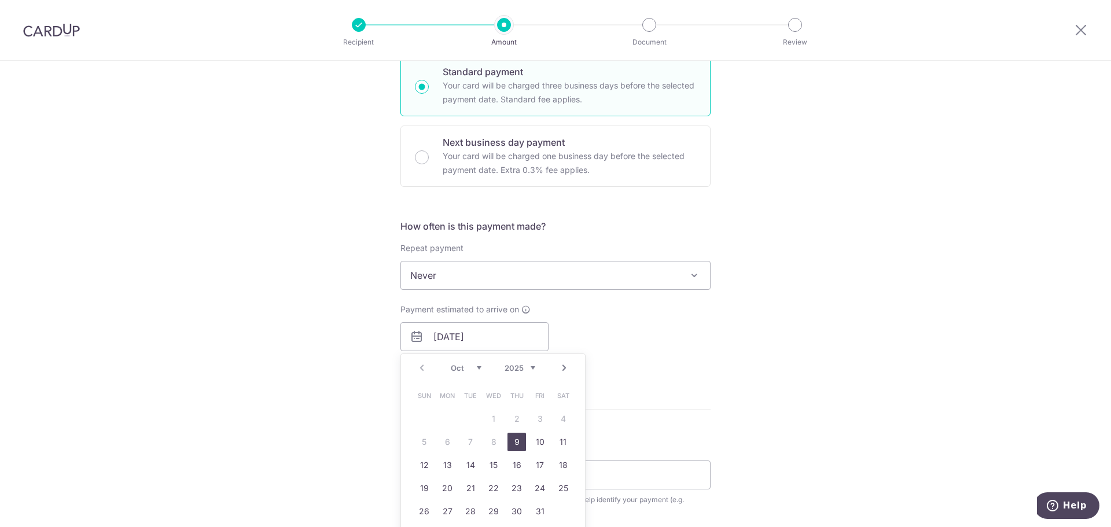
click at [904, 345] on div "Tell us more about your payment Enter payment amount SGD 2,453.70 2453.70 GST (…" at bounding box center [555, 334] width 1111 height 1124
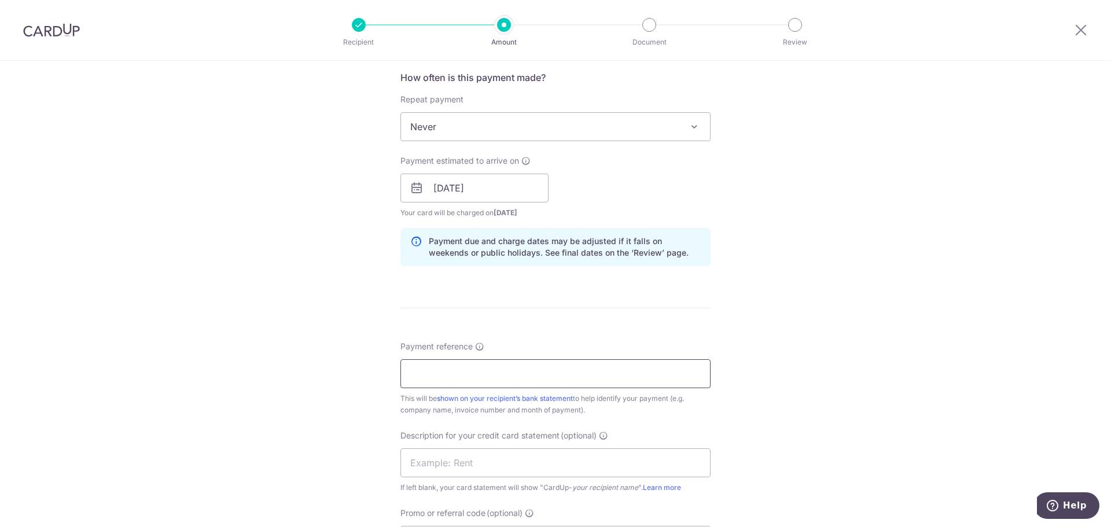
scroll to position [463, 0]
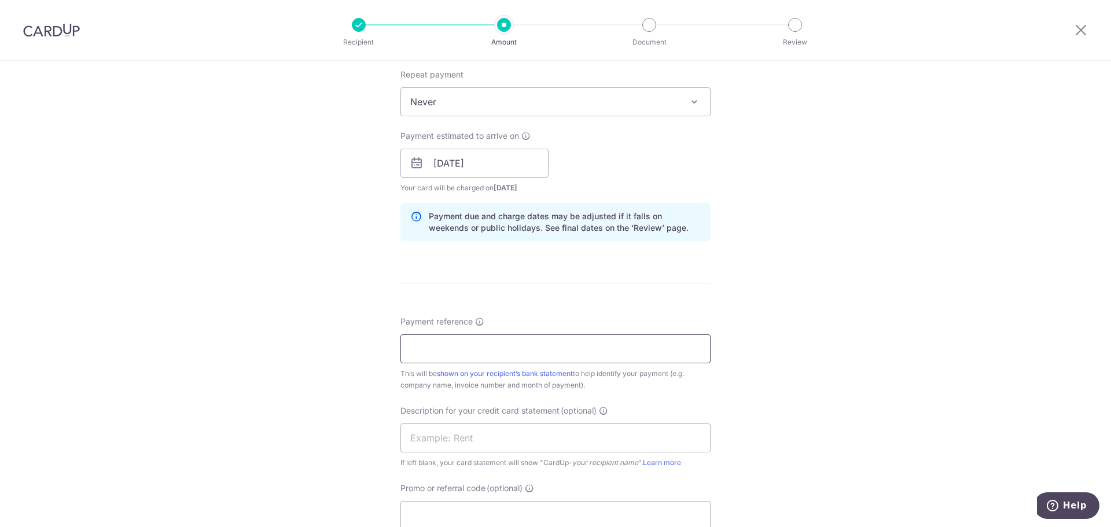
click at [491, 343] on input "Payment reference" at bounding box center [555, 348] width 310 height 29
type input "AgeD SOA [DATE] Kin Vet"
click at [456, 436] on input "text" at bounding box center [555, 437] width 310 height 29
paste input "AgeD SOA [DATE]"
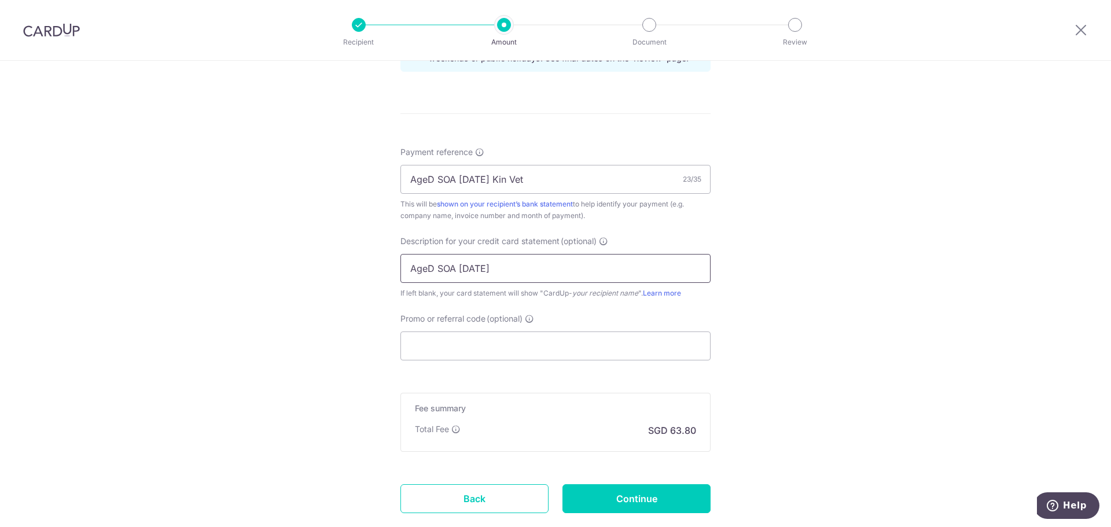
scroll to position [636, 0]
type input "AgeD SOA [DATE]"
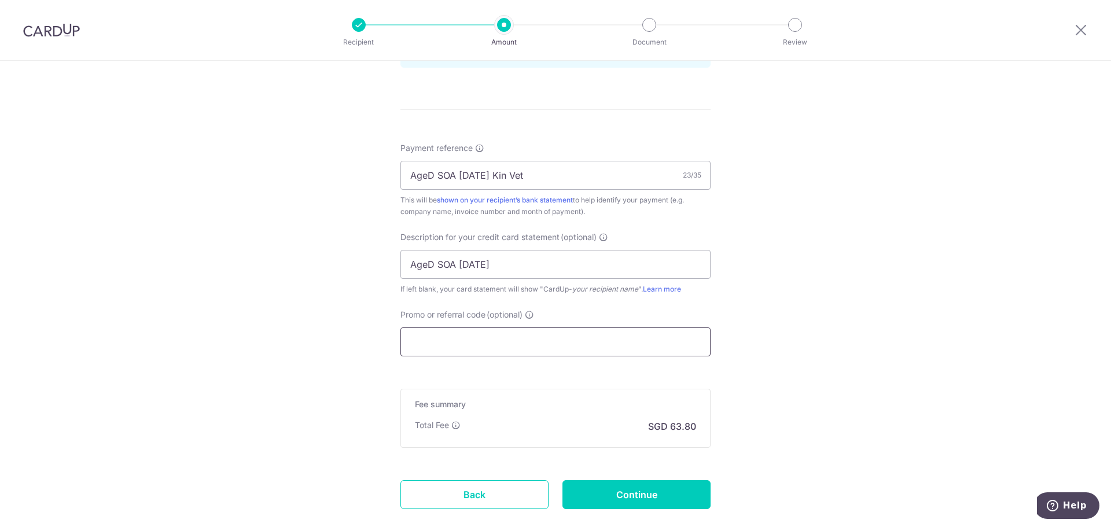
click at [474, 355] on input "Promo or referral code (optional)" at bounding box center [555, 341] width 310 height 29
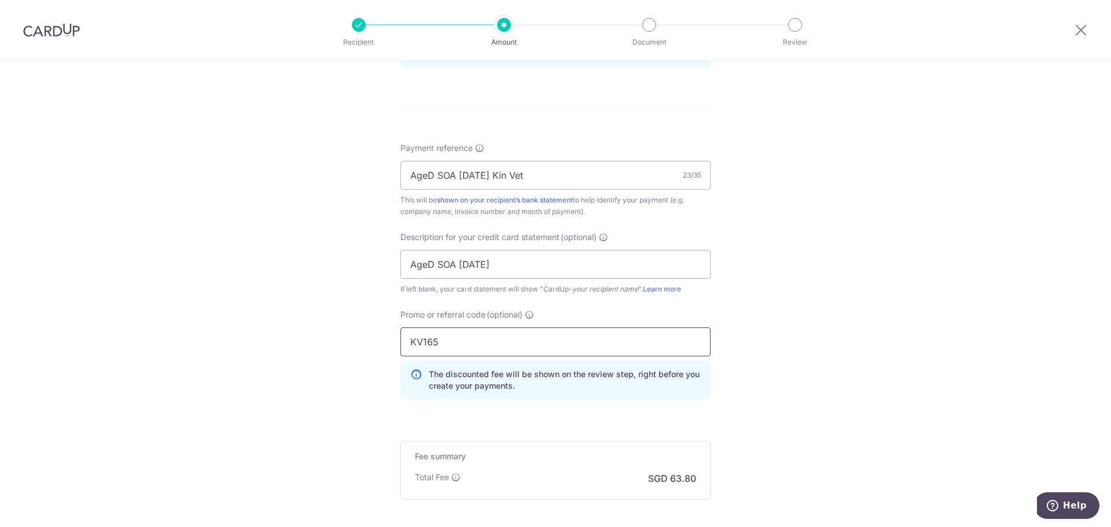
type input "KV165"
click at [867, 342] on div "Tell us more about your payment Enter payment amount SGD 2,453.70 2453.70 GST (…" at bounding box center [555, 35] width 1111 height 1223
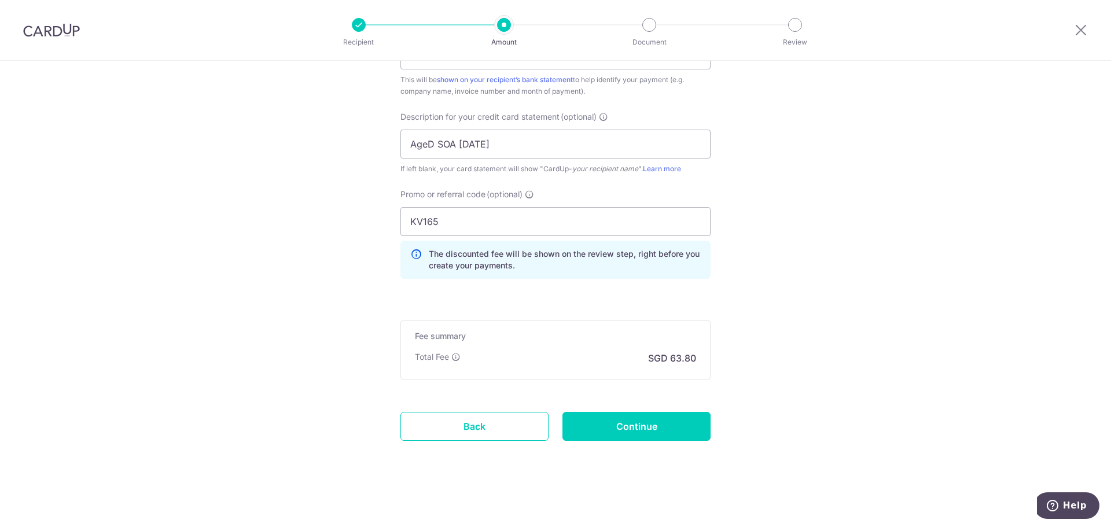
scroll to position [757, 0]
click at [602, 420] on input "Continue" at bounding box center [636, 425] width 148 height 29
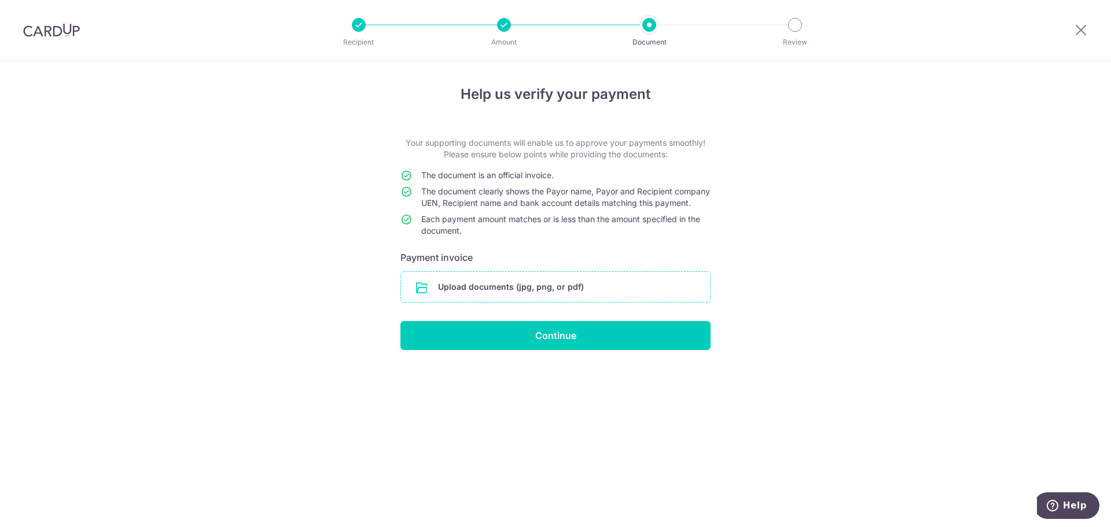
click at [617, 302] on input "file" at bounding box center [555, 287] width 309 height 30
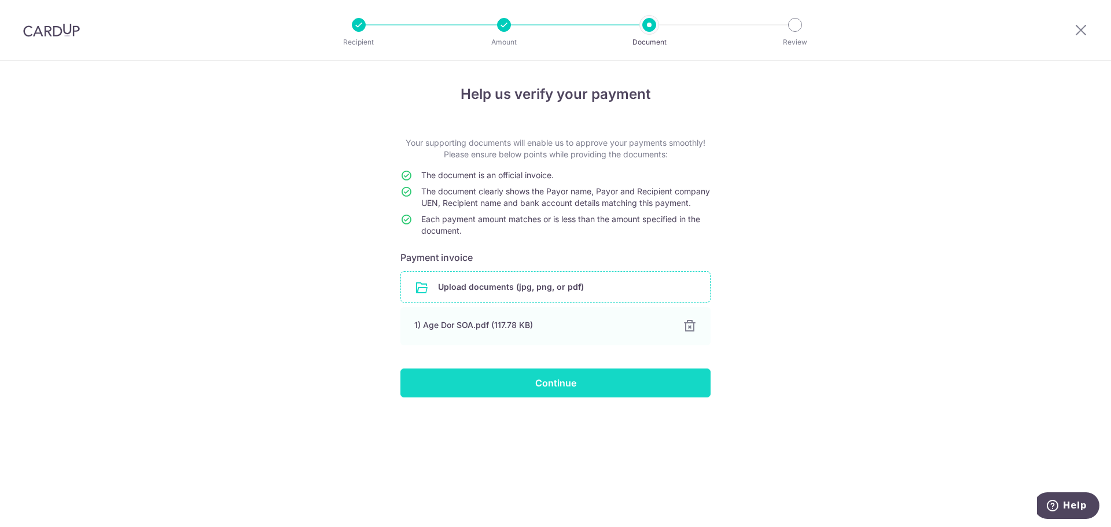
click at [551, 388] on input "Continue" at bounding box center [555, 382] width 310 height 29
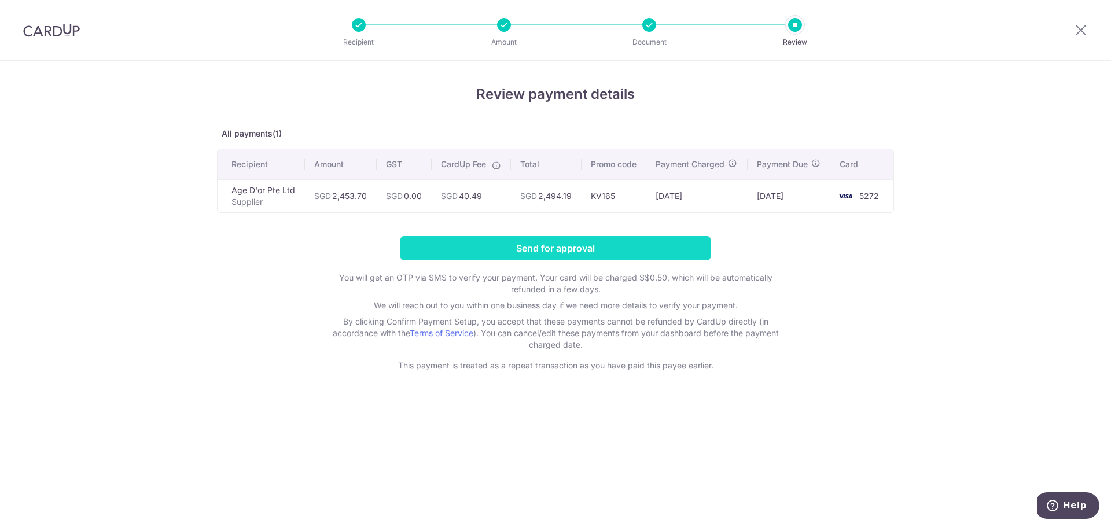
click at [636, 259] on input "Send for approval" at bounding box center [555, 248] width 310 height 24
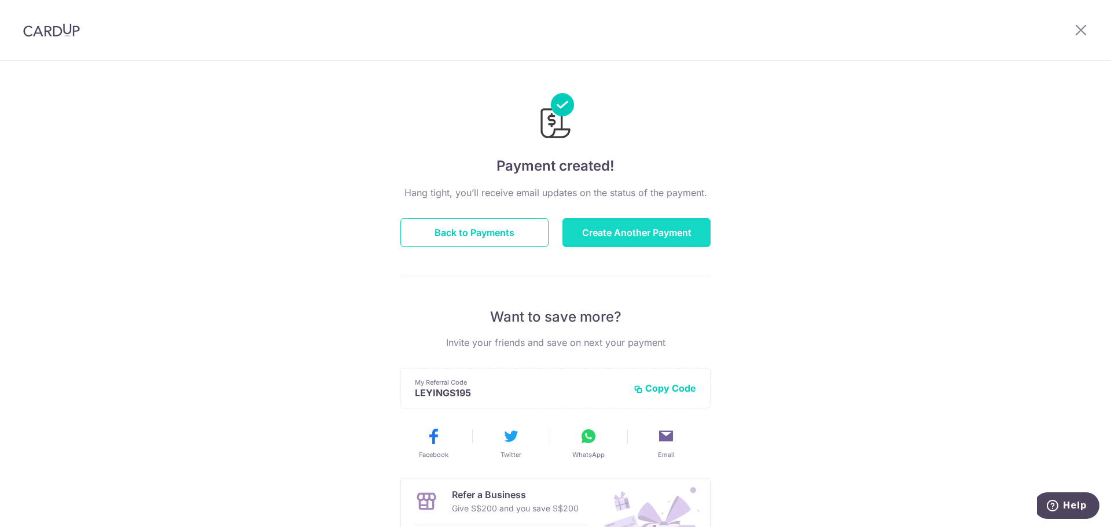
click at [643, 232] on button "Create Another Payment" at bounding box center [636, 232] width 148 height 29
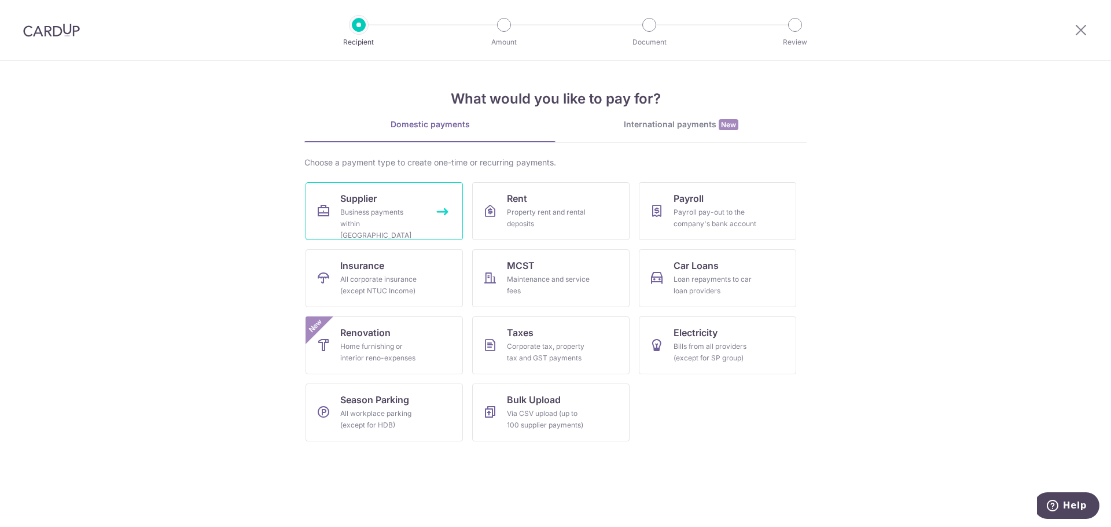
click at [422, 211] on div "Business payments within [GEOGRAPHIC_DATA]" at bounding box center [381, 224] width 83 height 35
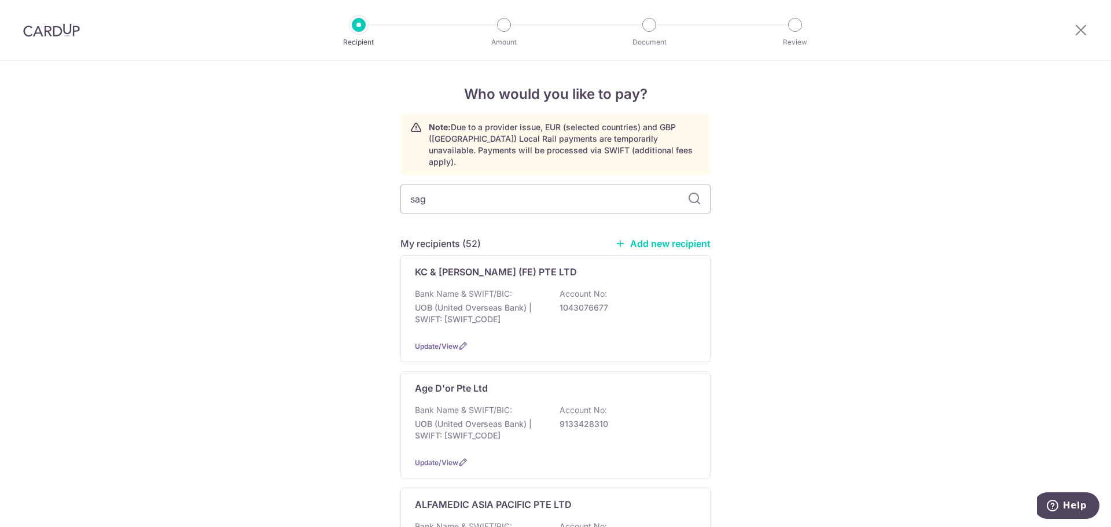
type input "sage"
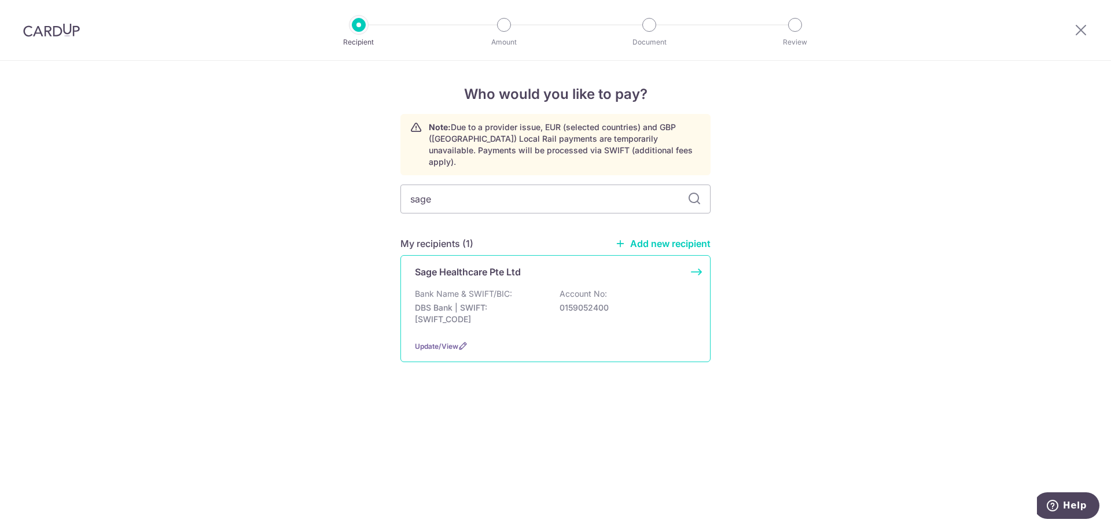
click at [497, 271] on div "Sage Healthcare Pte Ltd Bank Name & SWIFT/BIC: DBS Bank | SWIFT: DBSSSGSGXXX Ac…" at bounding box center [555, 308] width 310 height 107
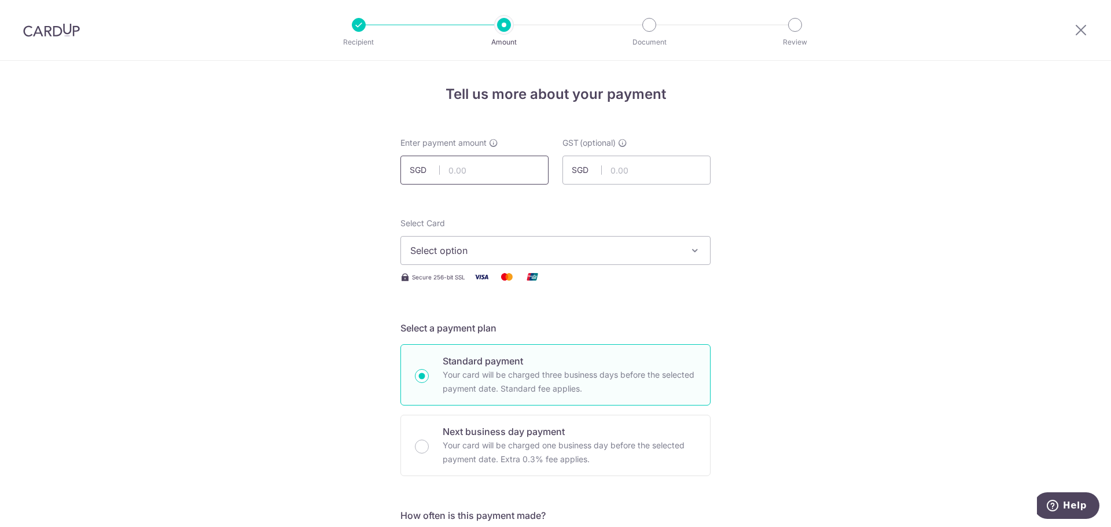
click at [480, 173] on input "text" at bounding box center [474, 170] width 148 height 29
type input "1,455.15"
click at [591, 242] on button "Select option" at bounding box center [555, 250] width 310 height 29
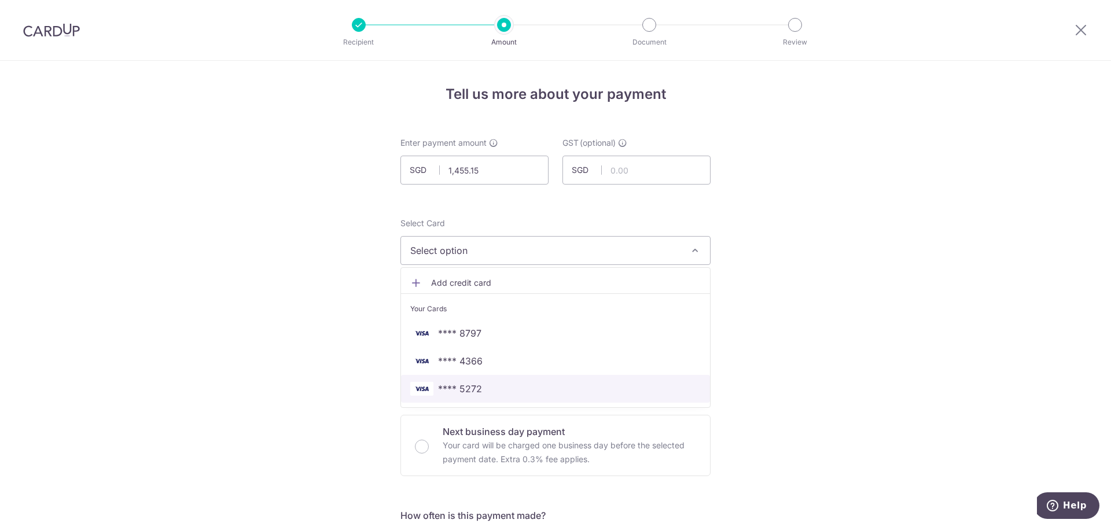
click at [513, 388] on span "**** 5272" at bounding box center [555, 389] width 290 height 14
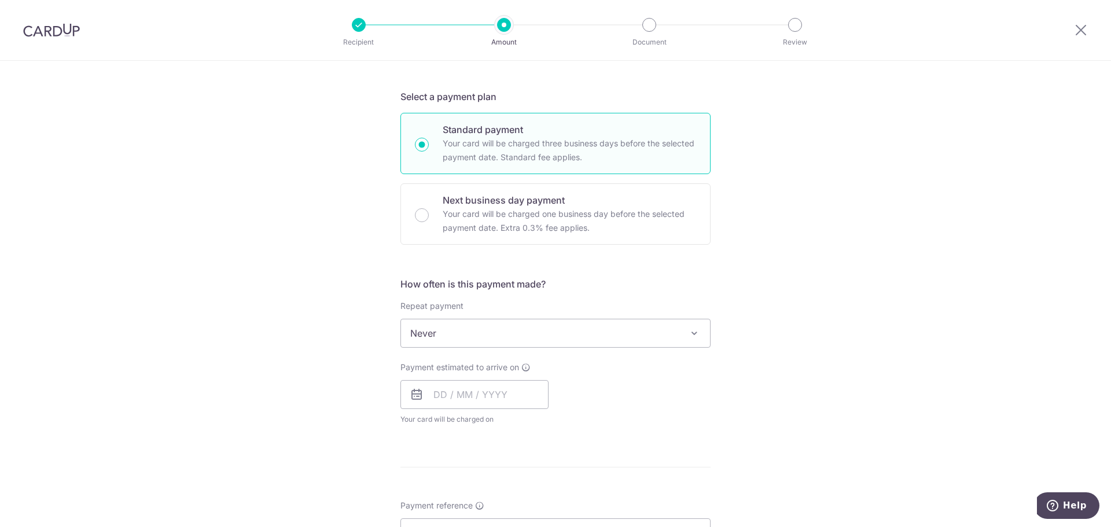
scroll to position [347, 0]
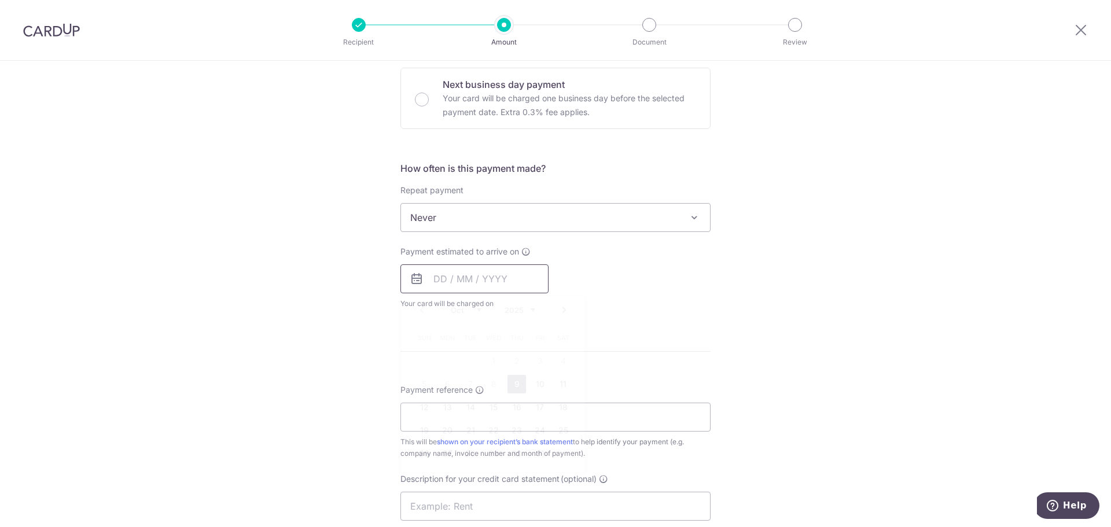
click at [508, 281] on input "text" at bounding box center [474, 278] width 148 height 29
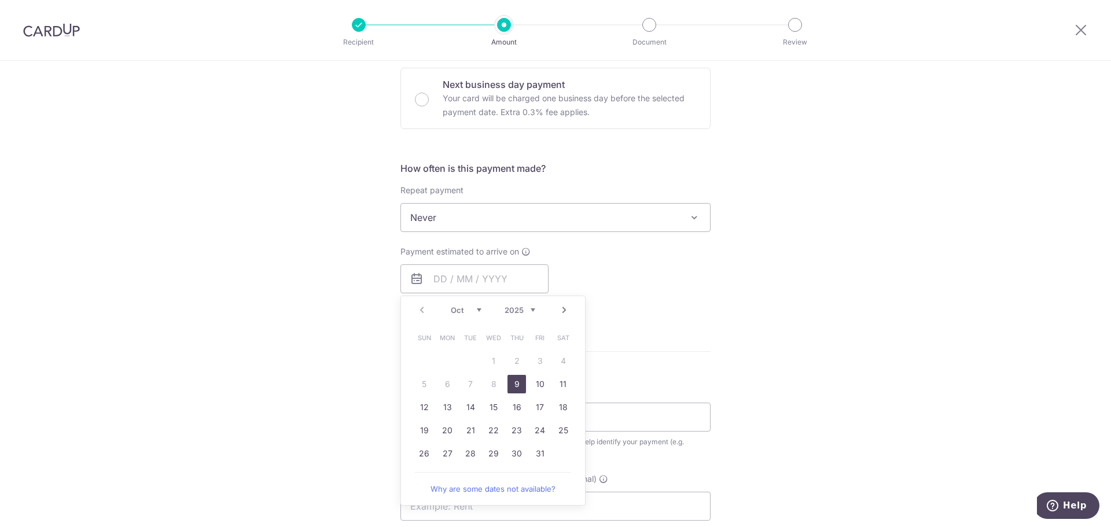
click at [507, 384] on link "9" at bounding box center [516, 384] width 19 height 19
type input "09/10/2025"
click at [809, 305] on div "Tell us more about your payment Enter payment amount SGD 1,455.15 1455.15 GST (…" at bounding box center [555, 276] width 1111 height 1124
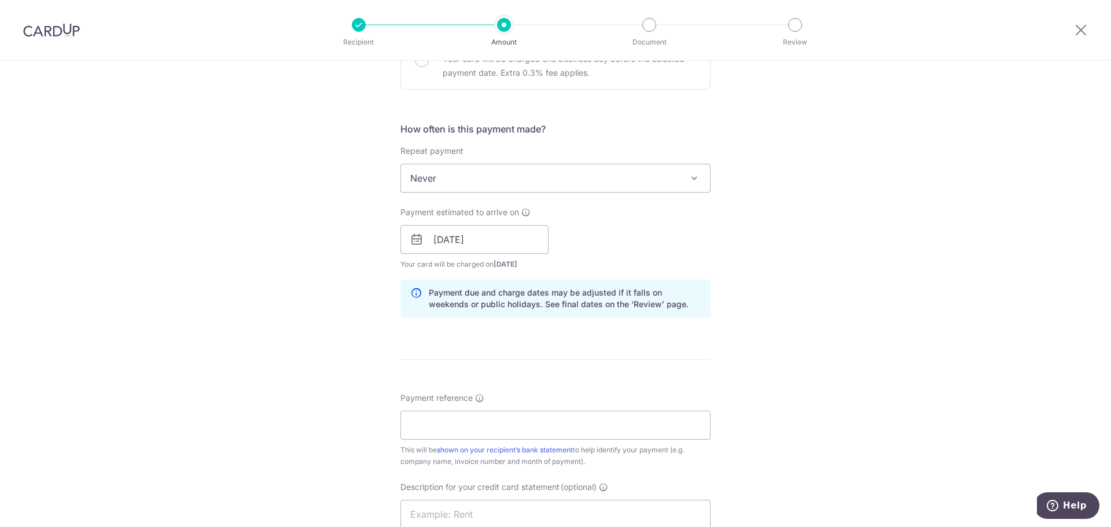
scroll to position [405, 0]
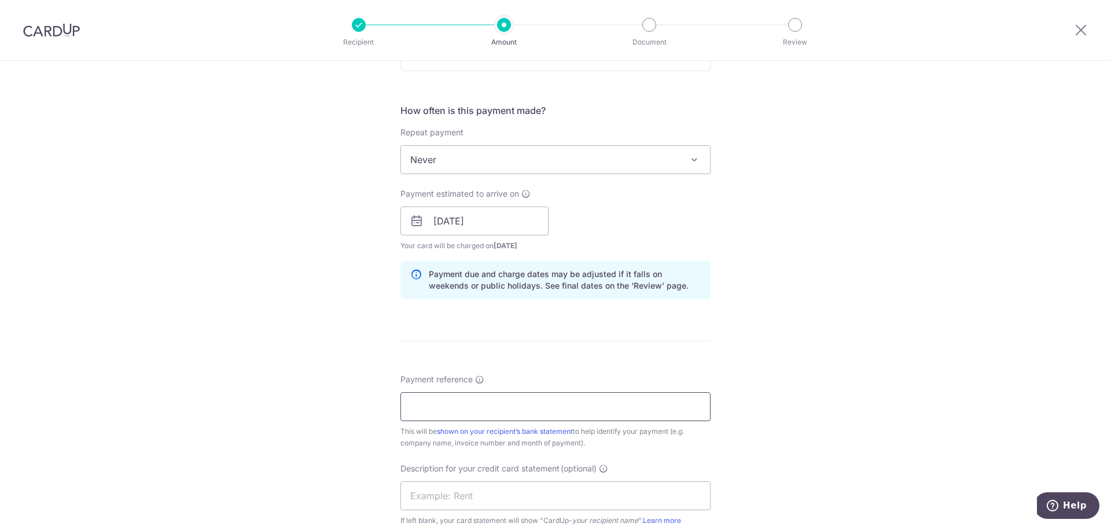
click at [481, 406] on input "Payment reference" at bounding box center [555, 406] width 310 height 29
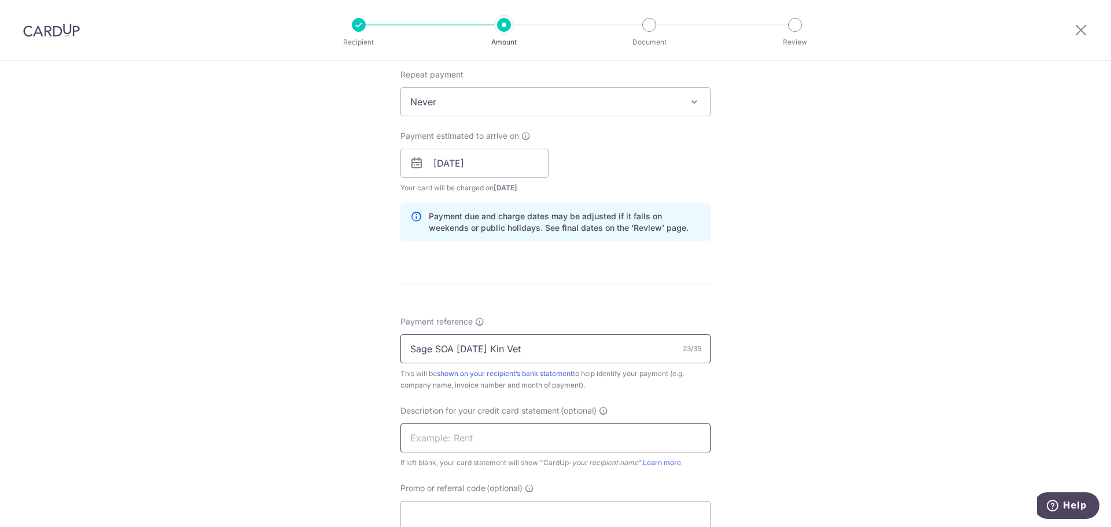
type input "Sage SOA Sep 25 Kin Vet"
click at [465, 432] on input "text" at bounding box center [555, 437] width 310 height 29
paste input "Sage SOA Sep 25"
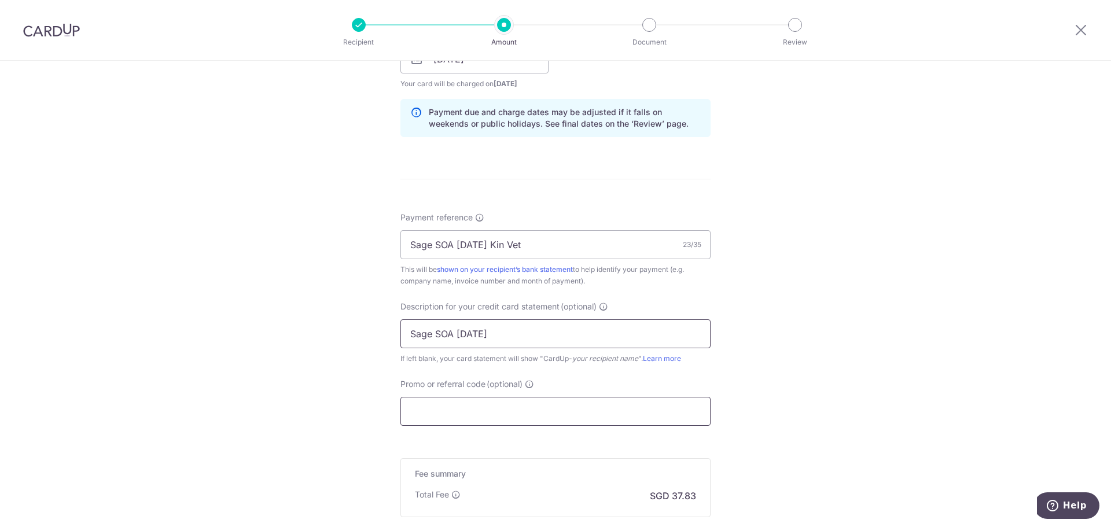
scroll to position [578, 0]
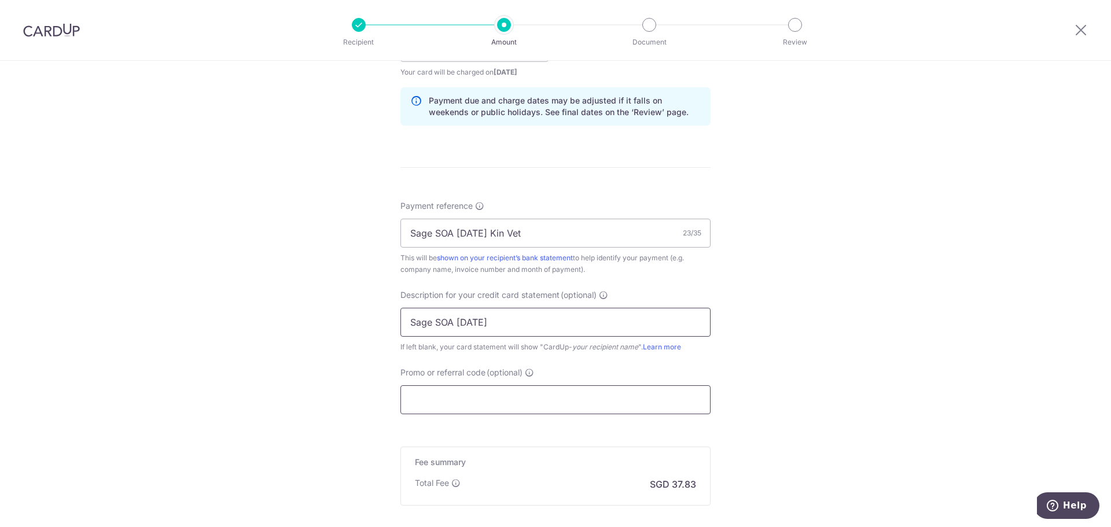
type input "Sage SOA Sep 25"
click at [444, 397] on input "Promo or referral code (optional)" at bounding box center [555, 399] width 310 height 29
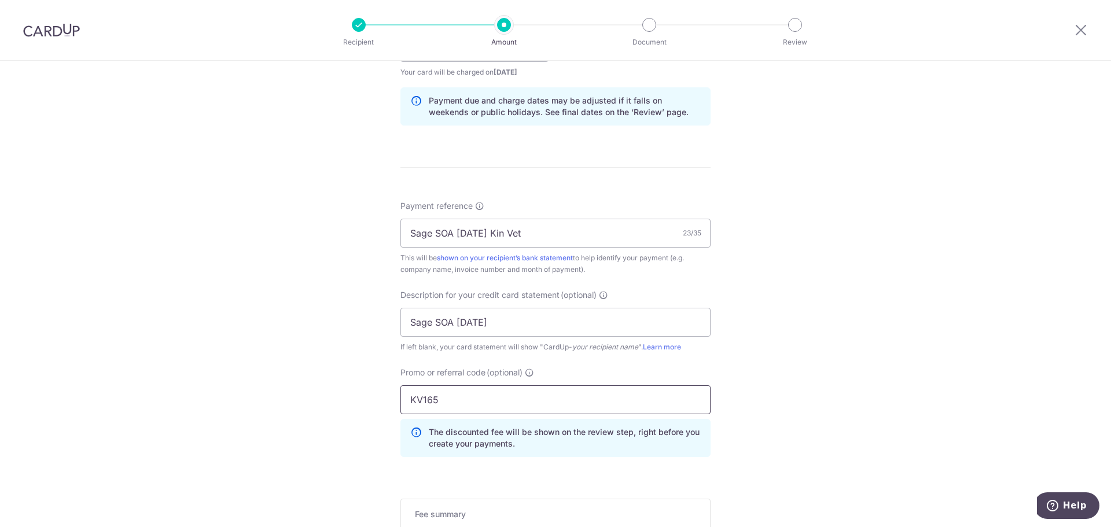
type input "KV165"
click at [911, 381] on div "Tell us more about your payment Enter payment amount SGD 1,455.15 1455.15 GST (…" at bounding box center [555, 93] width 1111 height 1223
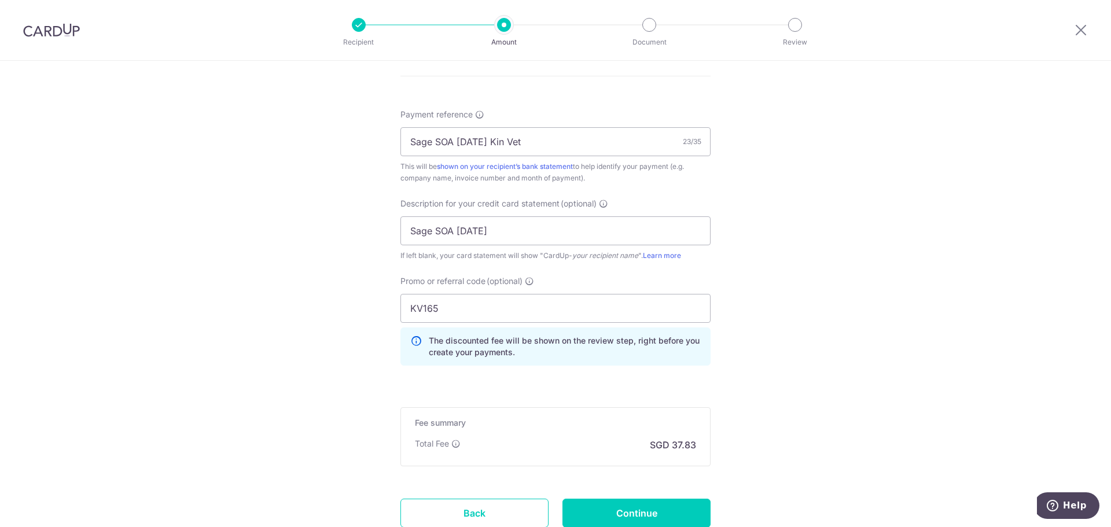
scroll to position [757, 0]
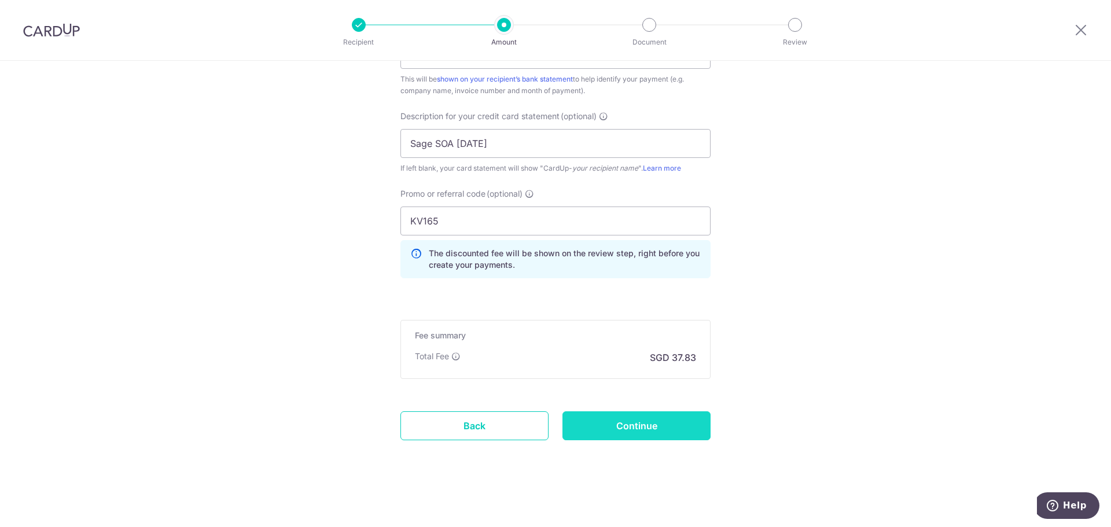
click at [604, 414] on input "Continue" at bounding box center [636, 425] width 148 height 29
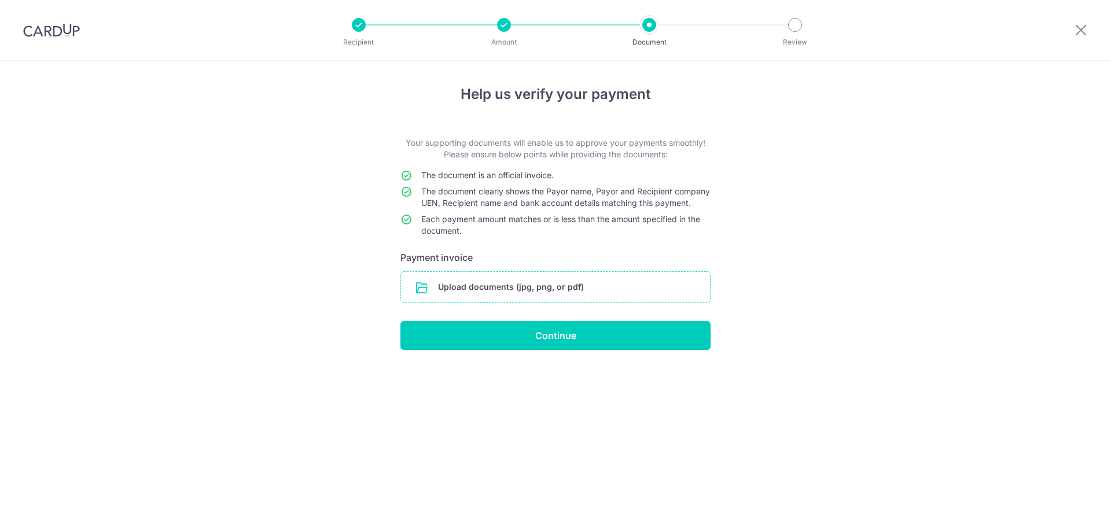
click at [580, 293] on input "file" at bounding box center [555, 287] width 309 height 30
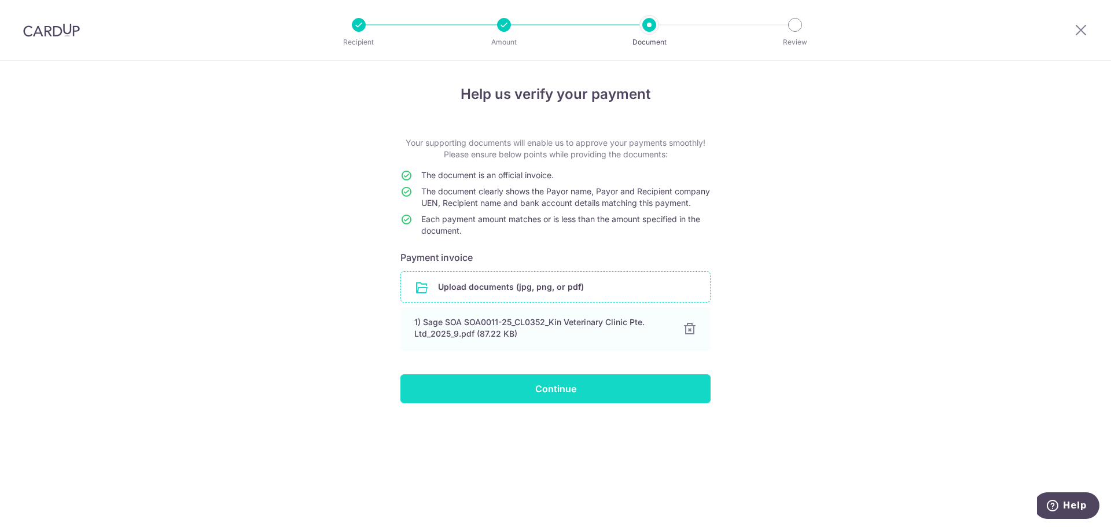
click at [587, 393] on input "Continue" at bounding box center [555, 388] width 310 height 29
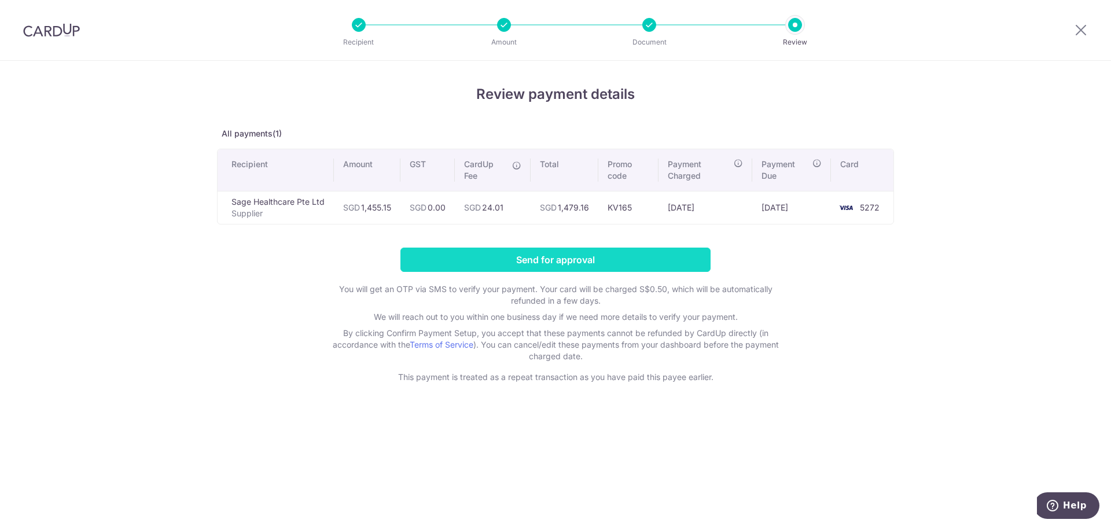
click at [596, 255] on input "Send for approval" at bounding box center [555, 260] width 310 height 24
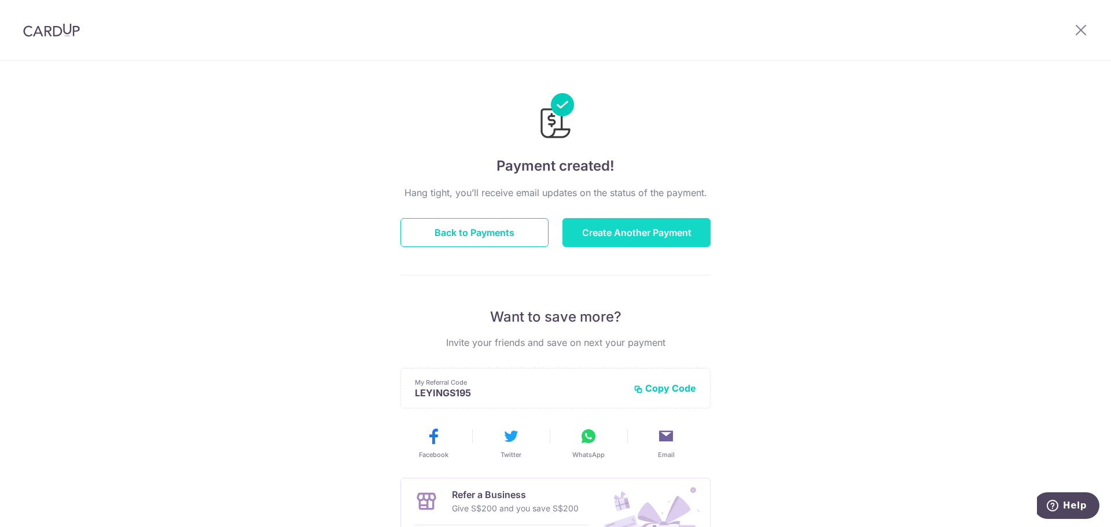
click at [626, 225] on button "Create Another Payment" at bounding box center [636, 232] width 148 height 29
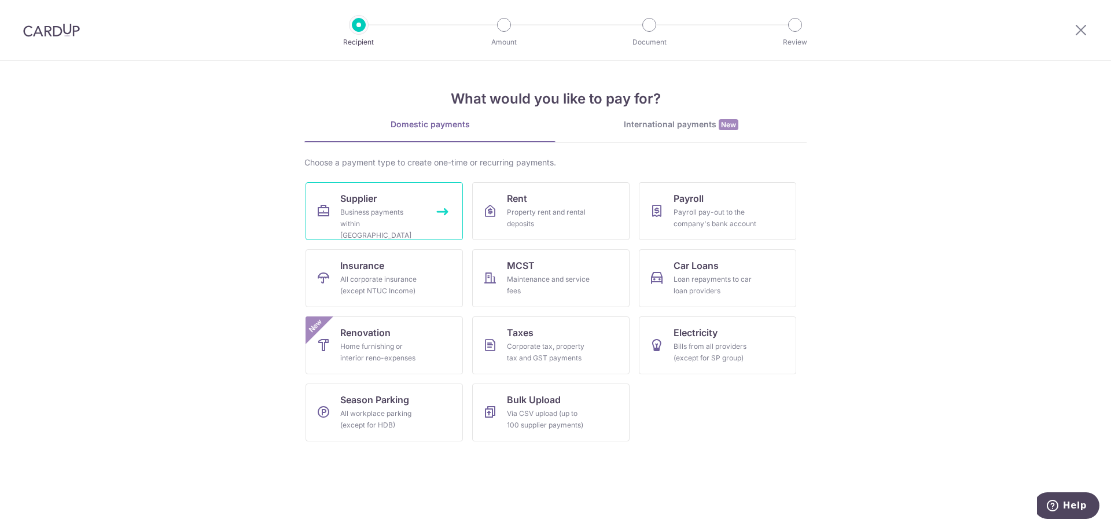
click at [392, 213] on div "Business payments within Singapore" at bounding box center [381, 224] width 83 height 35
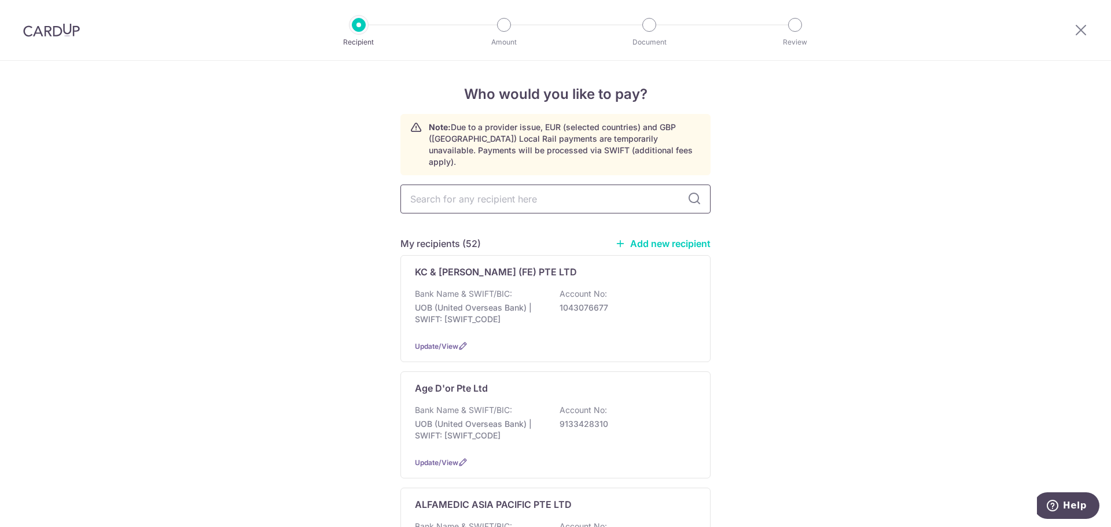
click at [588, 195] on input "text" at bounding box center [555, 199] width 310 height 29
type input "alsco"
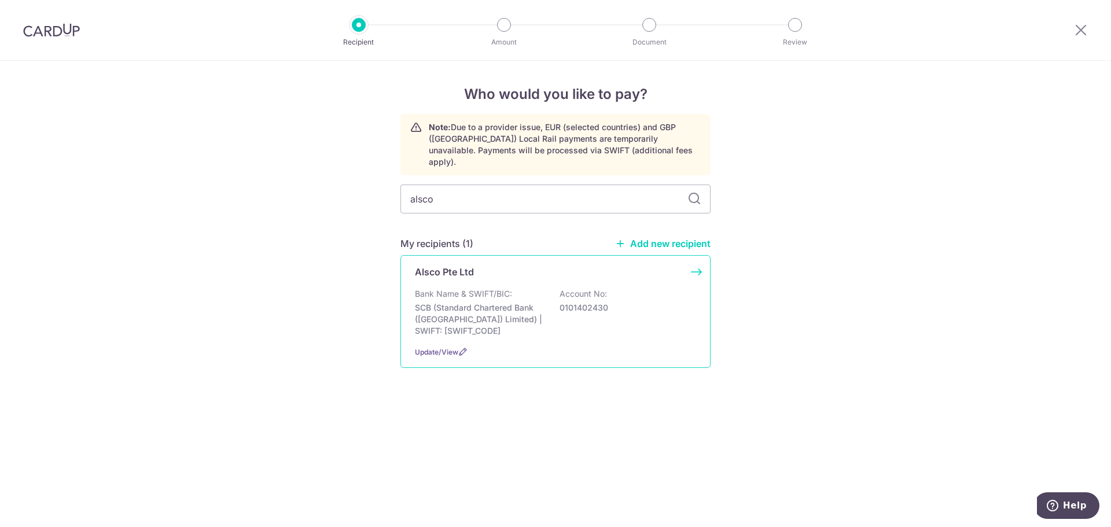
click at [537, 275] on div "Alsco Pte Ltd Bank Name & SWIFT/BIC: SCB (Standard Chartered Bank (Singapore) L…" at bounding box center [555, 311] width 310 height 113
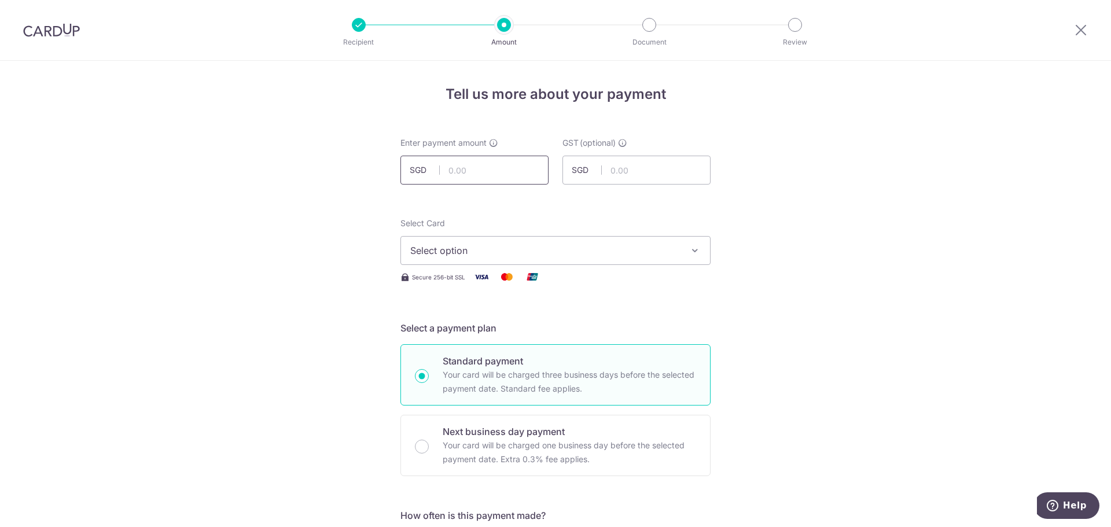
click at [481, 176] on input "text" at bounding box center [474, 170] width 148 height 29
type input "226.73"
click at [507, 245] on span "Select option" at bounding box center [545, 251] width 270 height 14
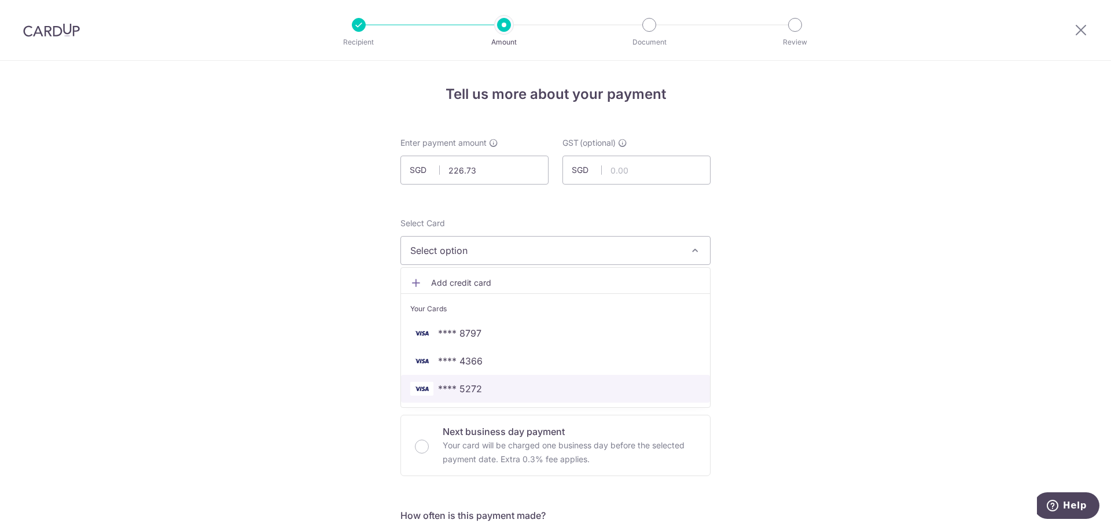
click at [474, 386] on span "**** 5272" at bounding box center [460, 389] width 44 height 14
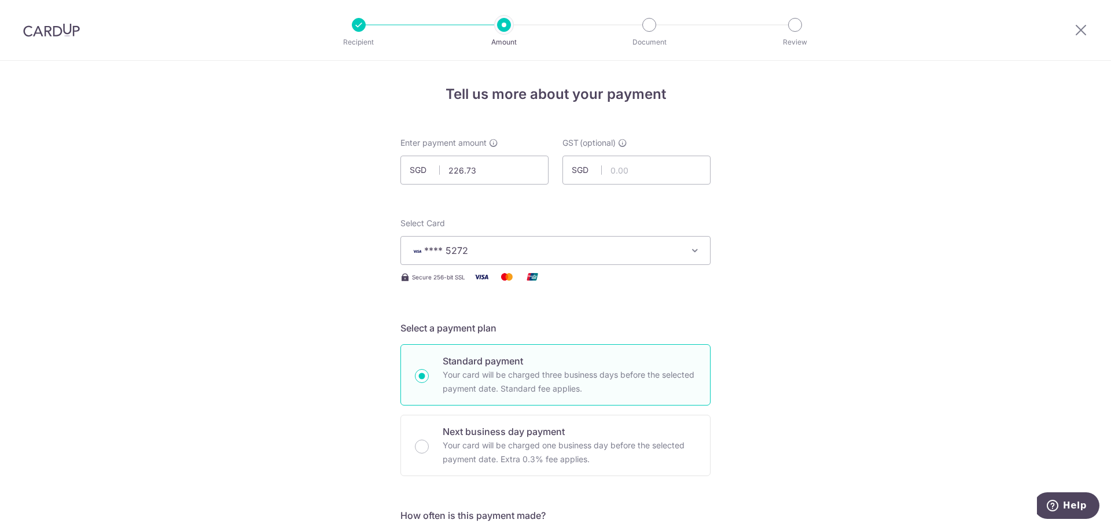
drag, startPoint x: 154, startPoint y: 291, endPoint x: 231, endPoint y: 263, distance: 82.0
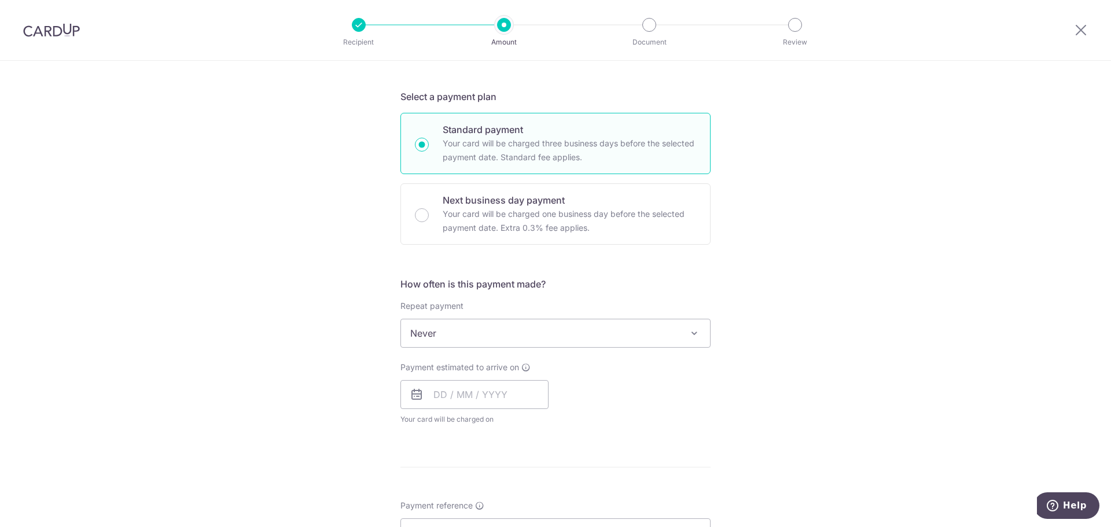
scroll to position [289, 0]
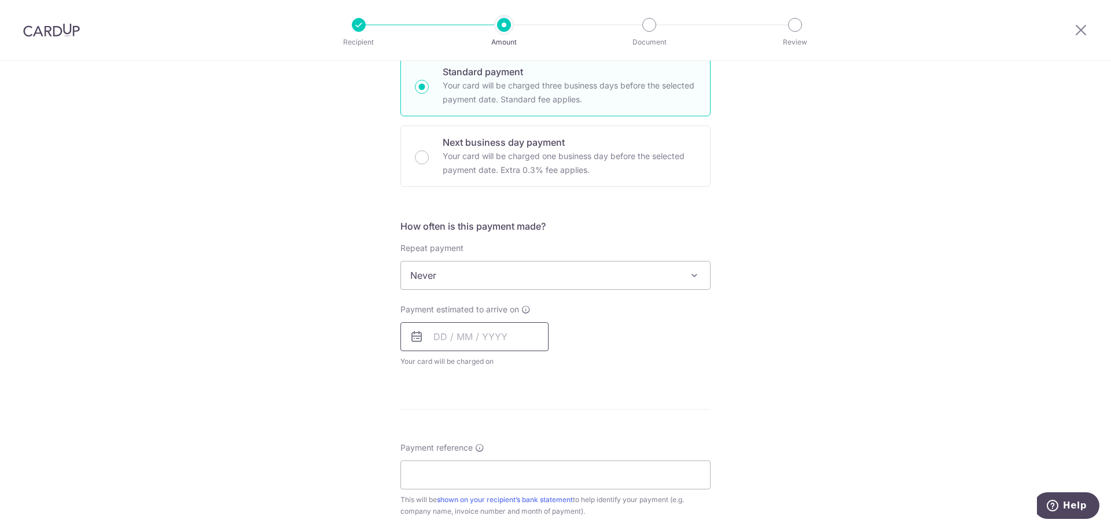
click at [471, 329] on input "text" at bounding box center [474, 336] width 148 height 29
click at [511, 442] on link "9" at bounding box center [516, 442] width 19 height 19
type input "09/10/2025"
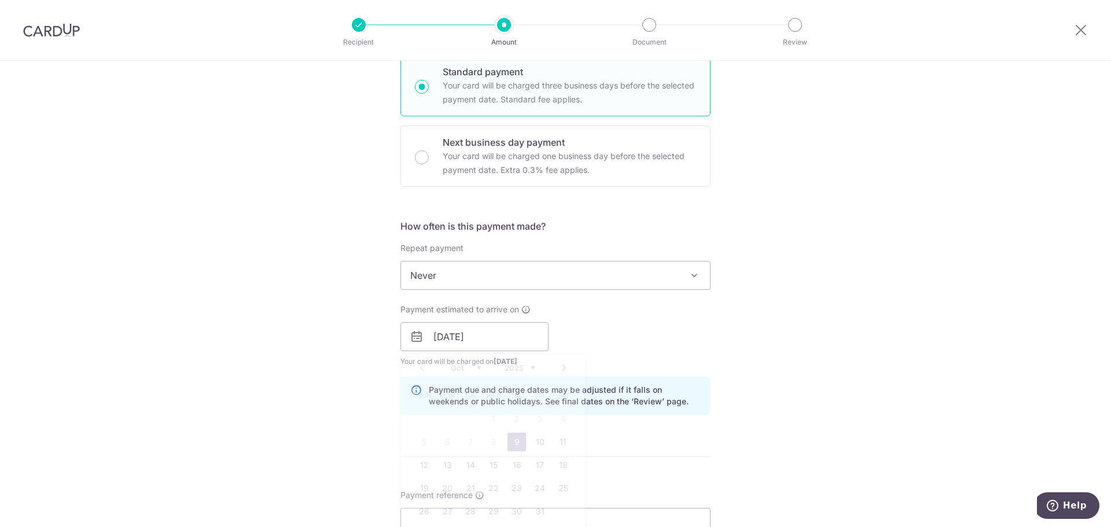
click at [915, 327] on div "Tell us more about your payment Enter payment amount SGD 226.73 226.73 GST (opt…" at bounding box center [555, 357] width 1111 height 1171
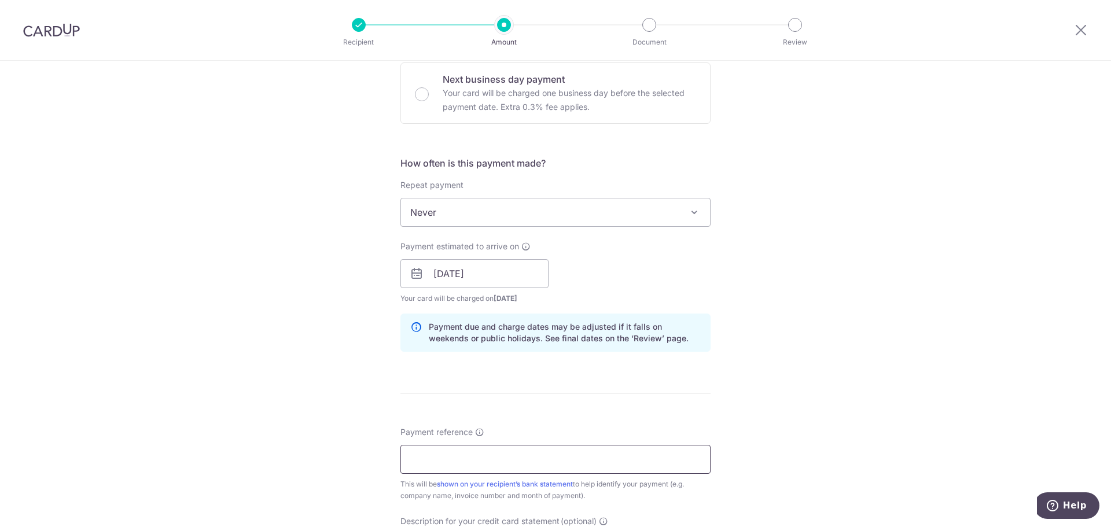
scroll to position [463, 0]
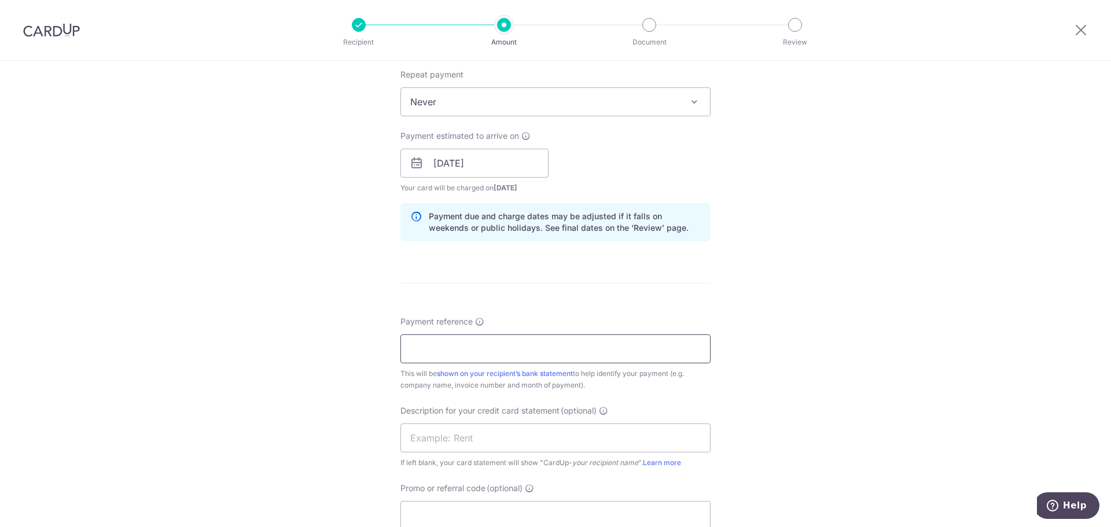
click at [518, 341] on input "Payment reference" at bounding box center [555, 348] width 310 height 29
type input "Alsc SOA Sep 25 Kin Vet"
click at [515, 440] on input "text" at bounding box center [555, 437] width 310 height 29
paste input "Alsc SOA Sep 25"
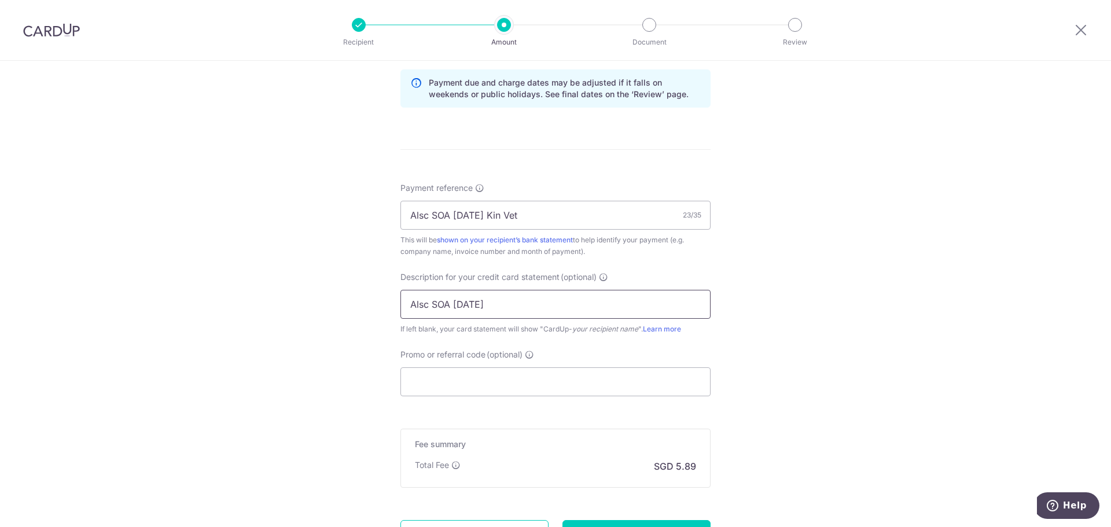
scroll to position [636, 0]
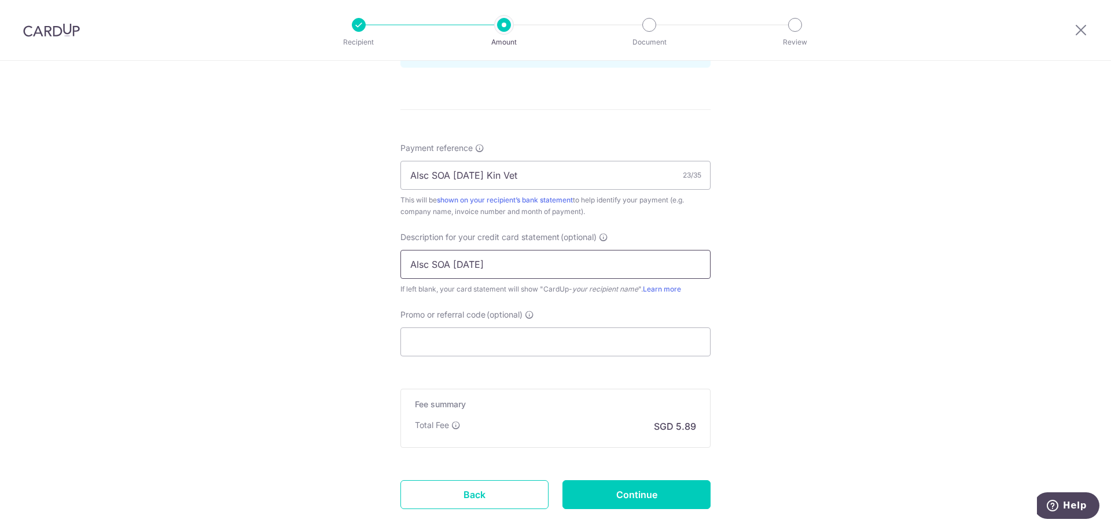
type input "Alsc SOA Sep 25"
click at [483, 319] on span "Promo or referral code" at bounding box center [442, 315] width 85 height 12
click at [483, 327] on input "Promo or referral code (optional)" at bounding box center [555, 341] width 310 height 29
click at [475, 341] on input "Promo or referral code (optional)" at bounding box center [555, 341] width 310 height 29
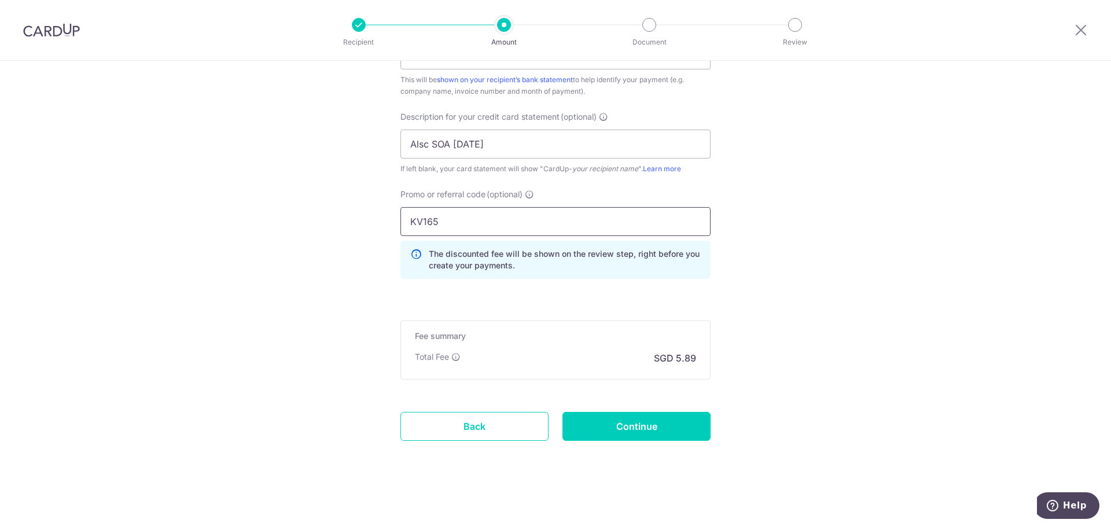
scroll to position [757, 0]
type input "KV165"
click at [676, 418] on input "Continue" at bounding box center [636, 425] width 148 height 29
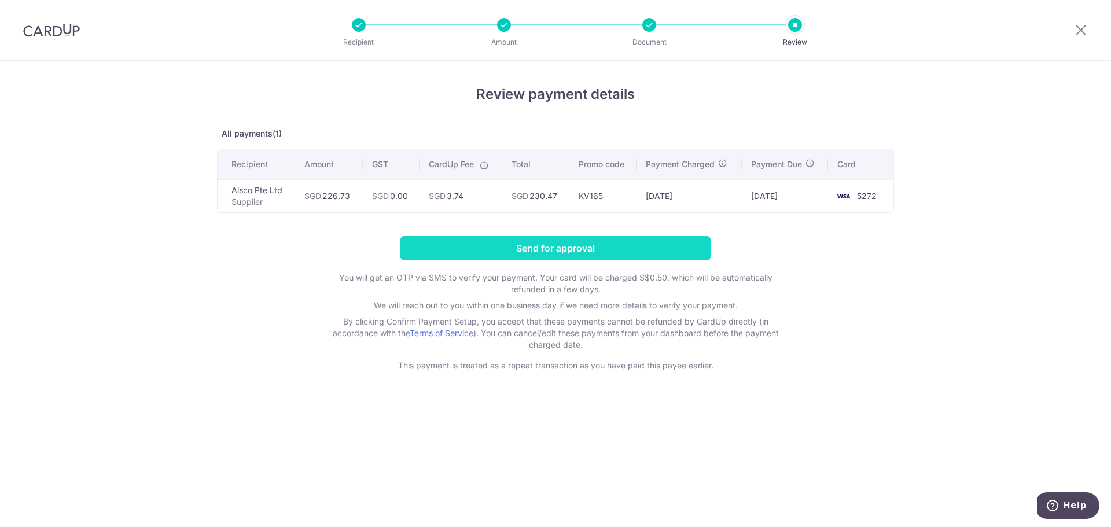
click at [563, 241] on input "Send for approval" at bounding box center [555, 248] width 310 height 24
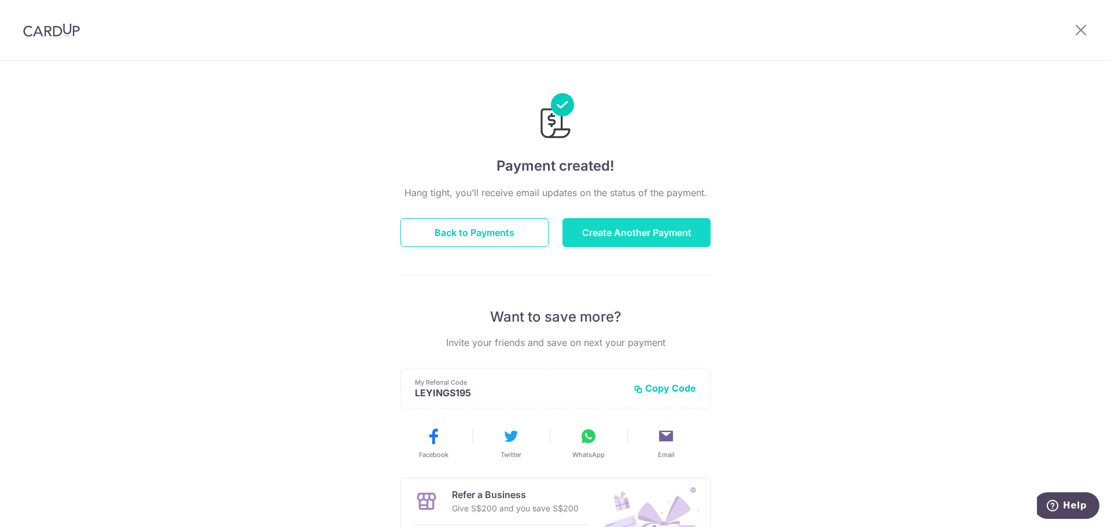
click at [645, 226] on button "Create Another Payment" at bounding box center [636, 232] width 148 height 29
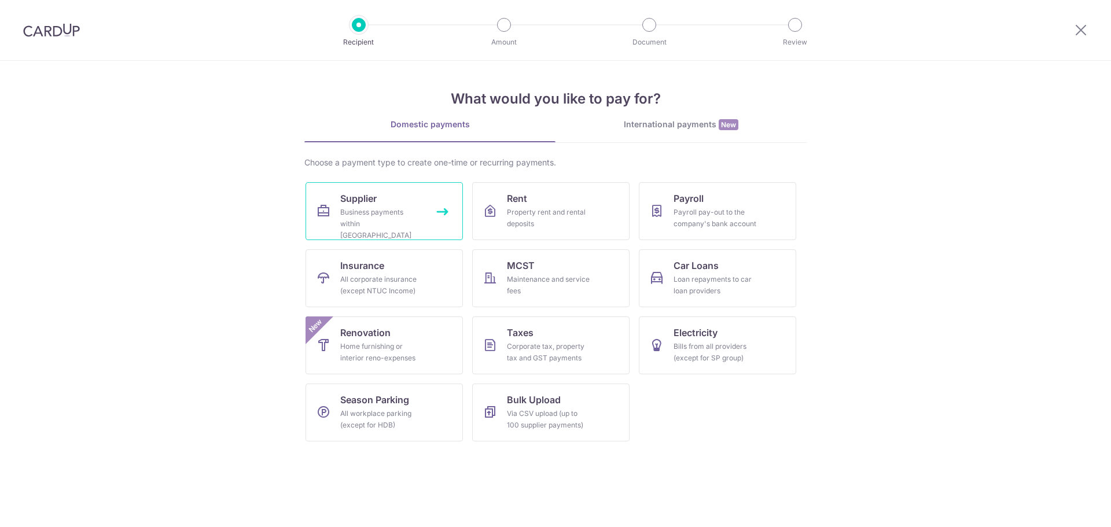
drag, startPoint x: 0, startPoint y: 0, endPoint x: 339, endPoint y: 191, distance: 389.3
click at [339, 191] on link "Supplier Business payments within [GEOGRAPHIC_DATA]" at bounding box center [383, 211] width 157 height 58
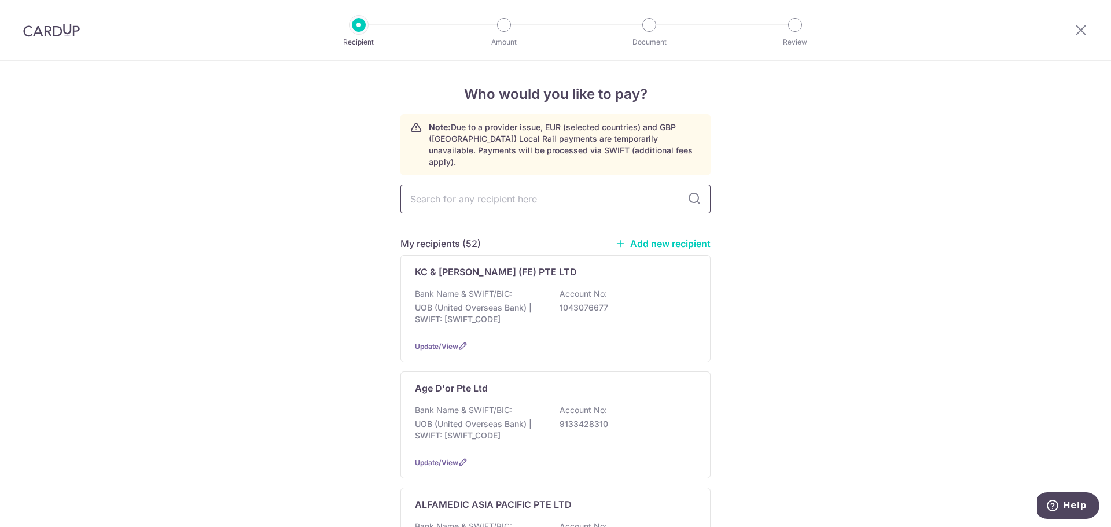
click at [585, 191] on input "text" at bounding box center [555, 199] width 310 height 29
type input "petc"
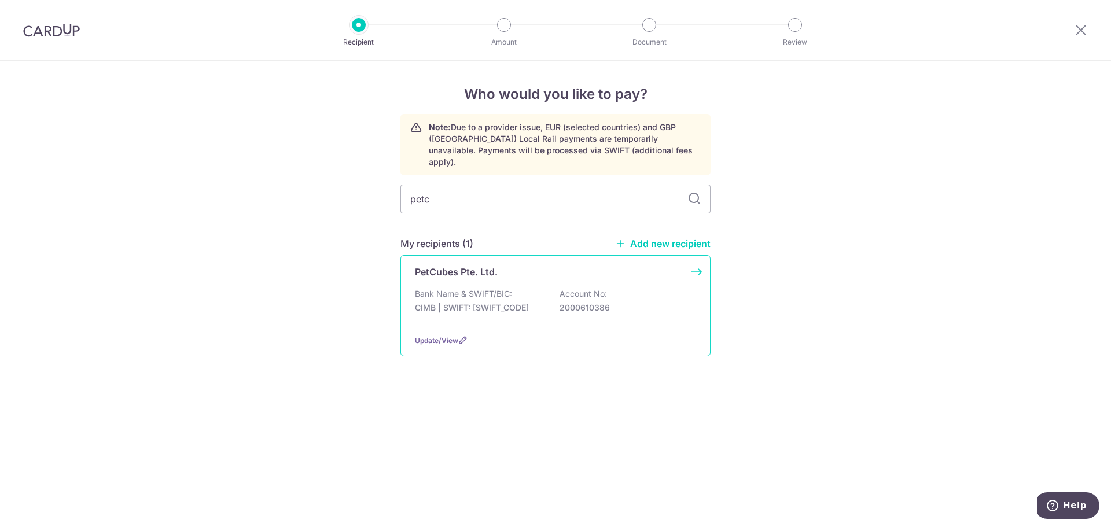
click at [515, 288] on div "Bank Name & SWIFT/BIC: CIMB | SWIFT: [SWIFT_CODE] Account No: 2000610386" at bounding box center [555, 306] width 281 height 37
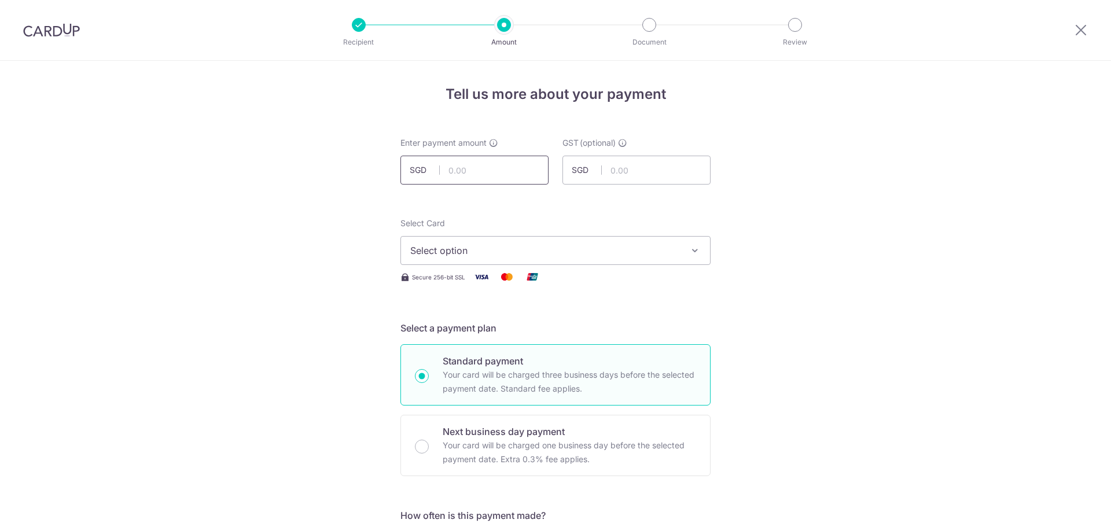
click at [502, 177] on input "text" at bounding box center [474, 170] width 148 height 29
type input "1,867.93"
click at [613, 244] on span "Select option" at bounding box center [545, 251] width 270 height 14
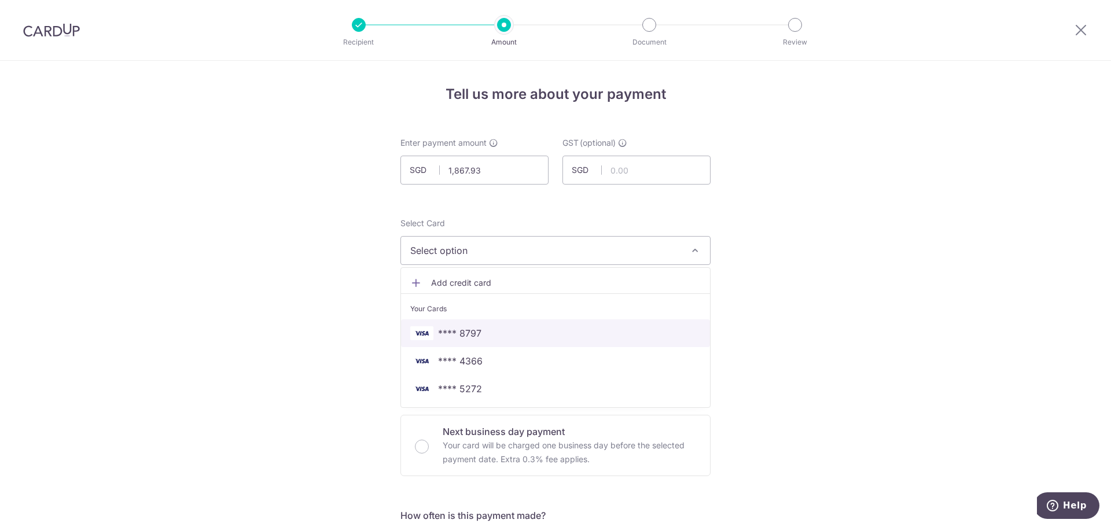
click at [528, 328] on span "**** 8797" at bounding box center [555, 333] width 290 height 14
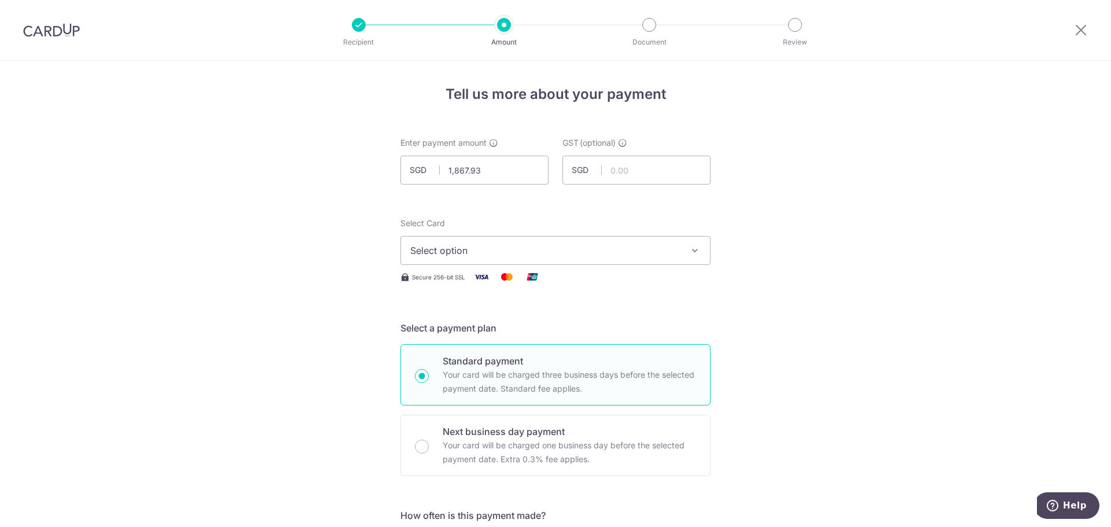
click at [640, 261] on button "**** 8797" at bounding box center [555, 250] width 310 height 29
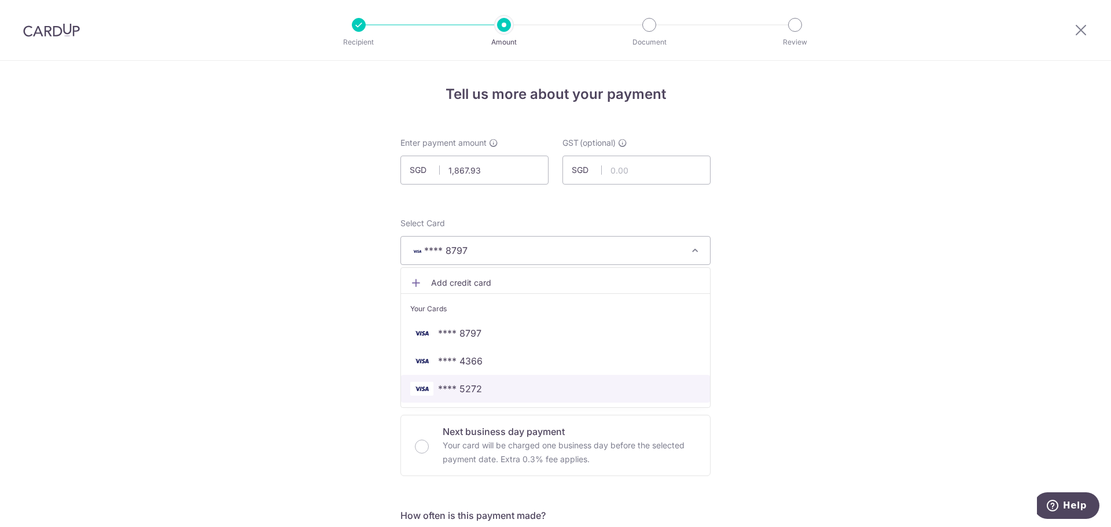
click at [540, 383] on span "**** 5272" at bounding box center [555, 389] width 290 height 14
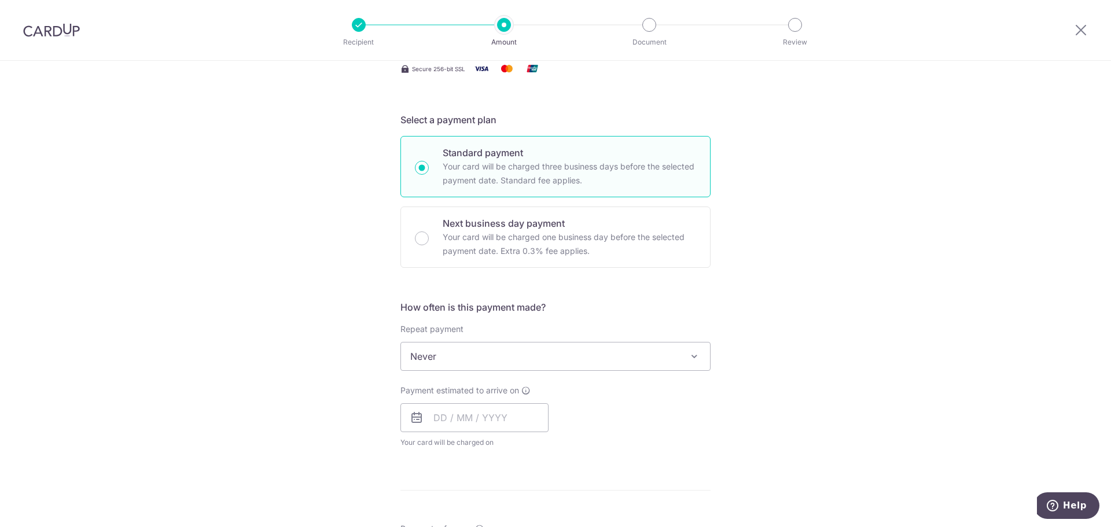
scroll to position [231, 0]
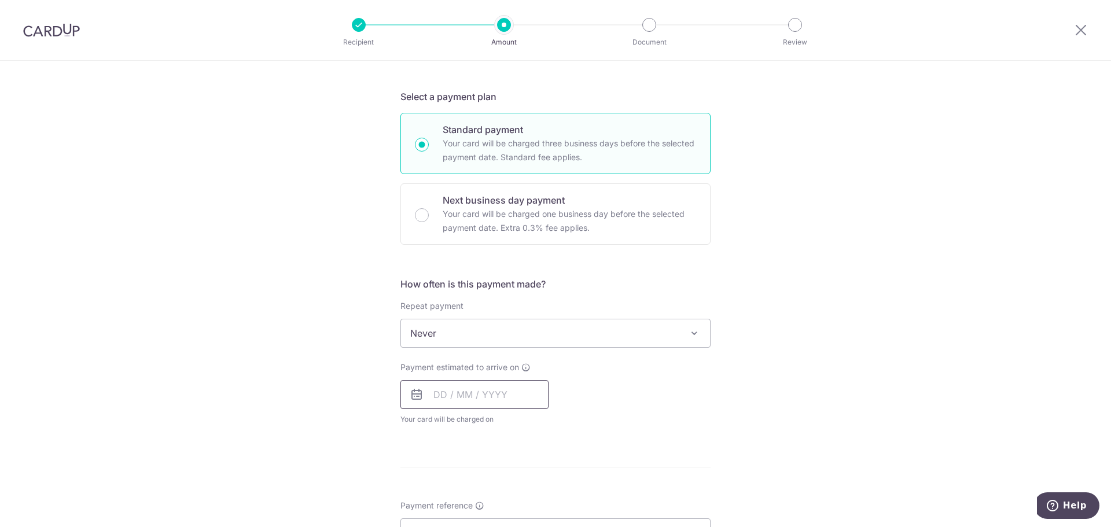
click at [472, 397] on input "text" at bounding box center [474, 394] width 148 height 29
click at [507, 492] on link "9" at bounding box center [516, 500] width 19 height 19
type input "09/10/2025"
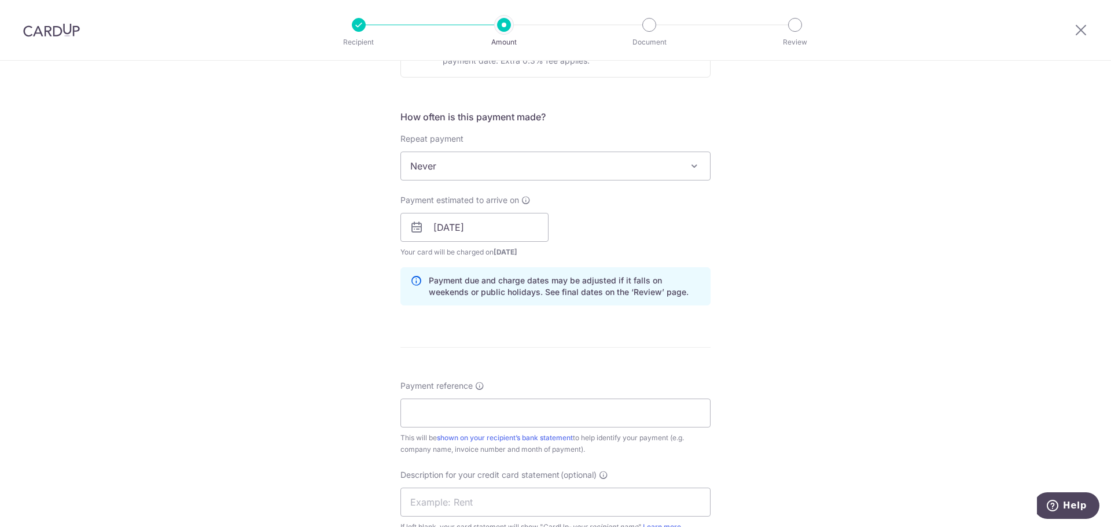
scroll to position [405, 0]
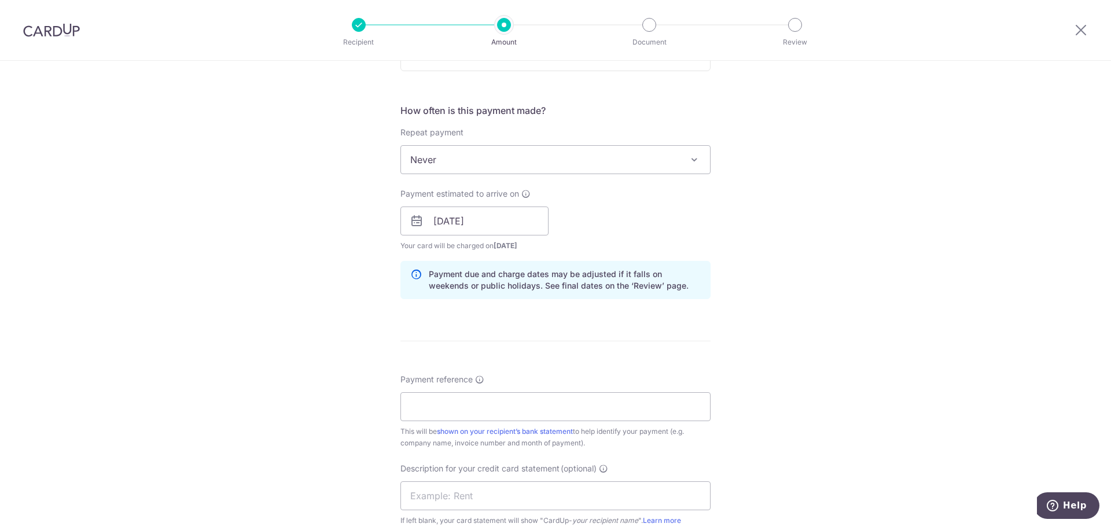
click at [517, 390] on div "Payment reference This will be shown on your recipient’s bank statement to help…" at bounding box center [555, 411] width 310 height 75
click at [526, 398] on input "Payment reference" at bounding box center [555, 406] width 310 height 29
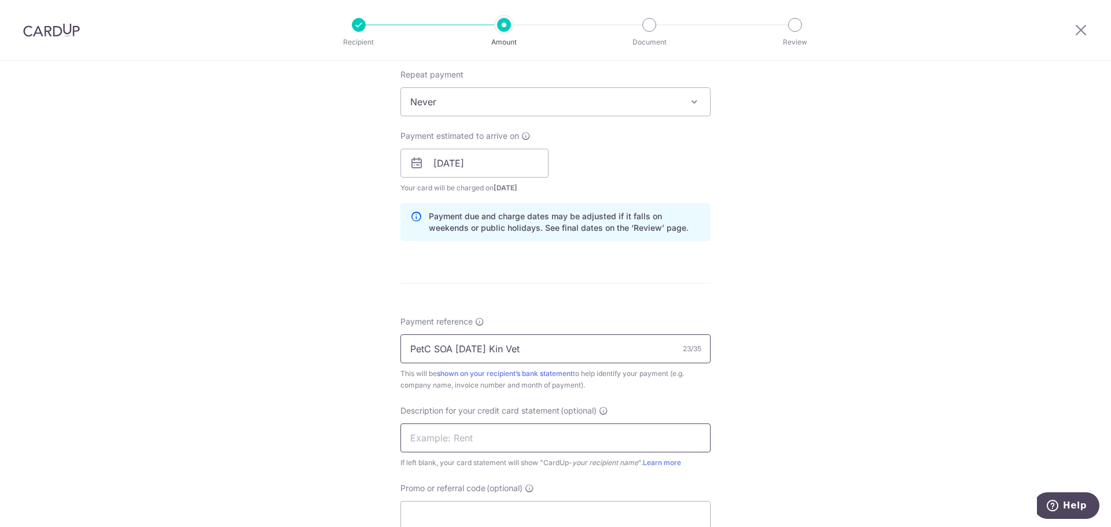
type input "PetC SOA Sep 25 Kin Vet"
click at [499, 436] on input "text" at bounding box center [555, 437] width 310 height 29
paste input "PetC SOA Sep 25"
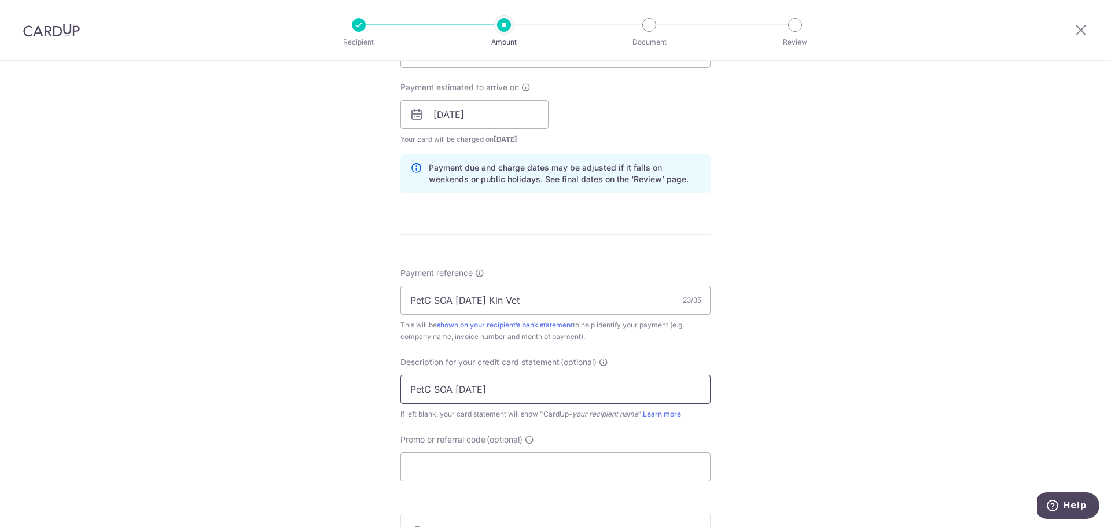
scroll to position [578, 0]
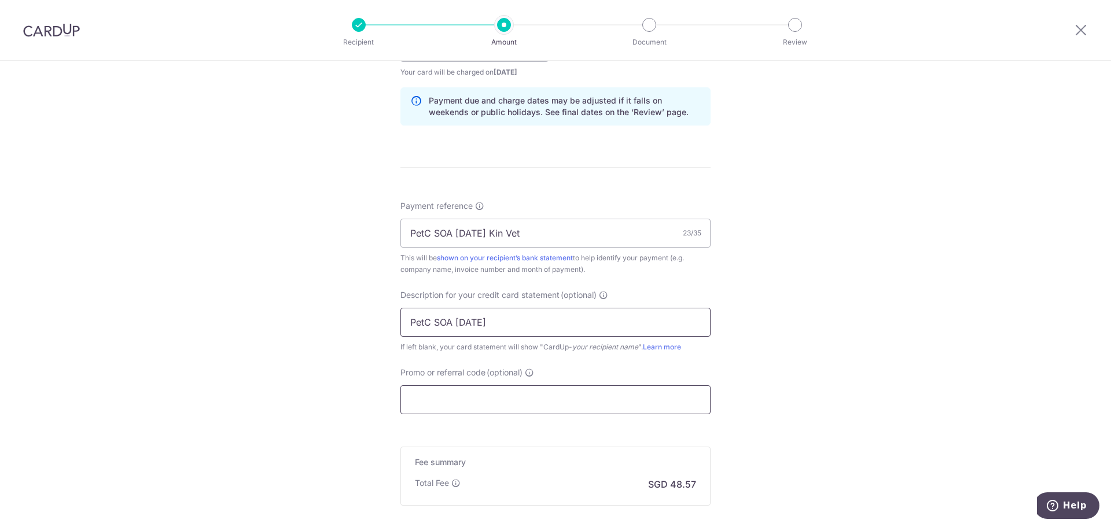
type input "PetC SOA Sep 25"
click at [510, 397] on input "Promo or referral code (optional)" at bounding box center [555, 399] width 310 height 29
paste input "PetC SOA Sep 25 Kin Vet"
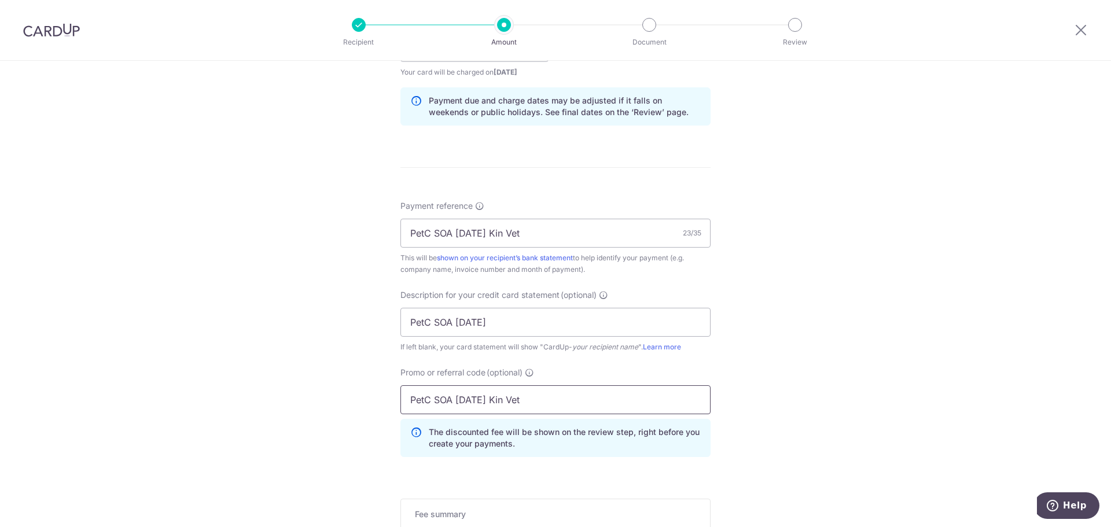
drag, startPoint x: 560, startPoint y: 397, endPoint x: 201, endPoint y: 399, distance: 359.2
click at [201, 399] on div "Tell us more about your payment Enter payment amount SGD 1,867.93 1867.93 GST (…" at bounding box center [555, 93] width 1111 height 1223
type input "KV165"
click at [201, 399] on div "Tell us more about your payment Enter payment amount SGD 1,867.93 1867.93 GST (…" at bounding box center [555, 93] width 1111 height 1223
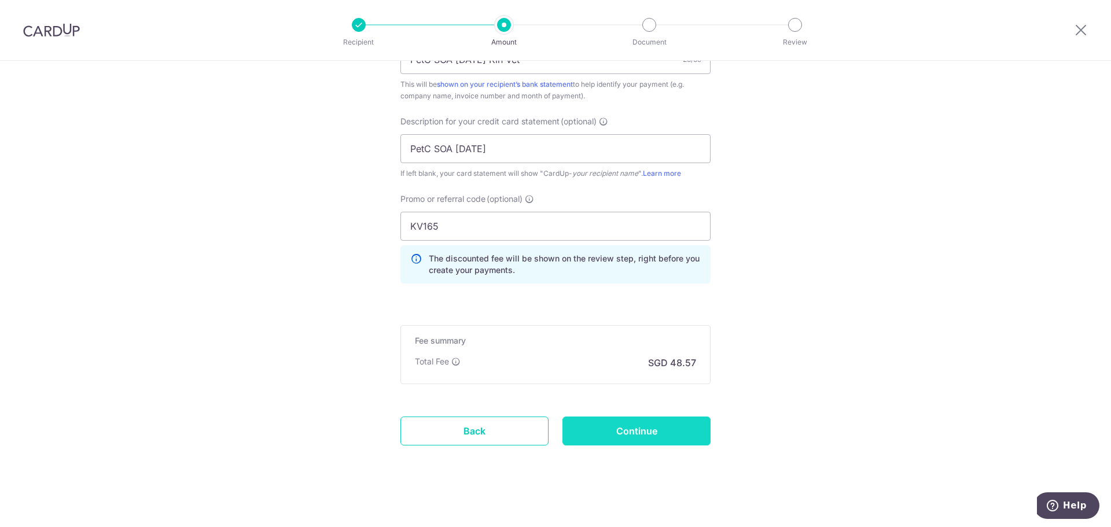
click at [600, 427] on input "Continue" at bounding box center [636, 430] width 148 height 29
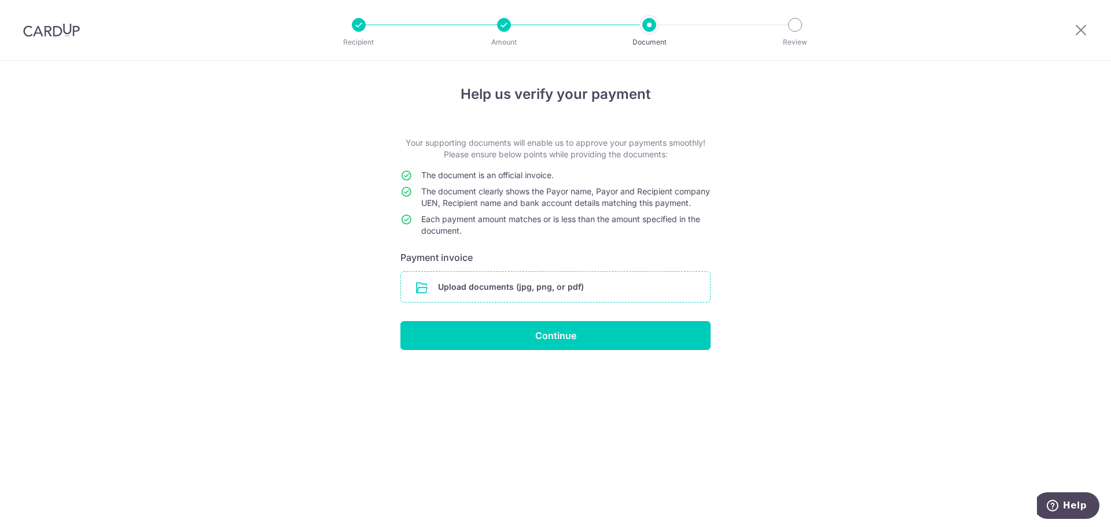
click at [606, 301] on input "file" at bounding box center [555, 287] width 309 height 30
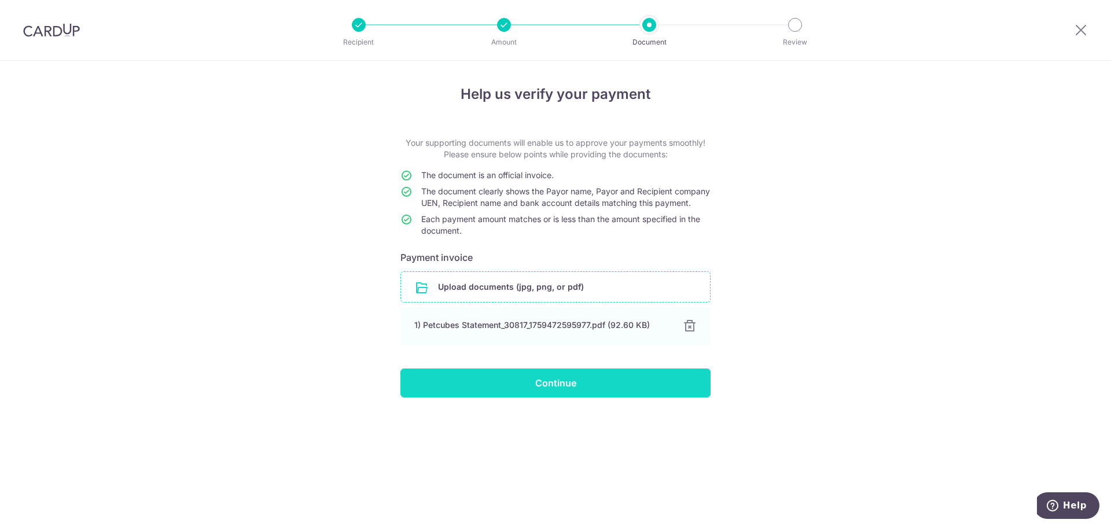
click at [585, 397] on input "Continue" at bounding box center [555, 382] width 310 height 29
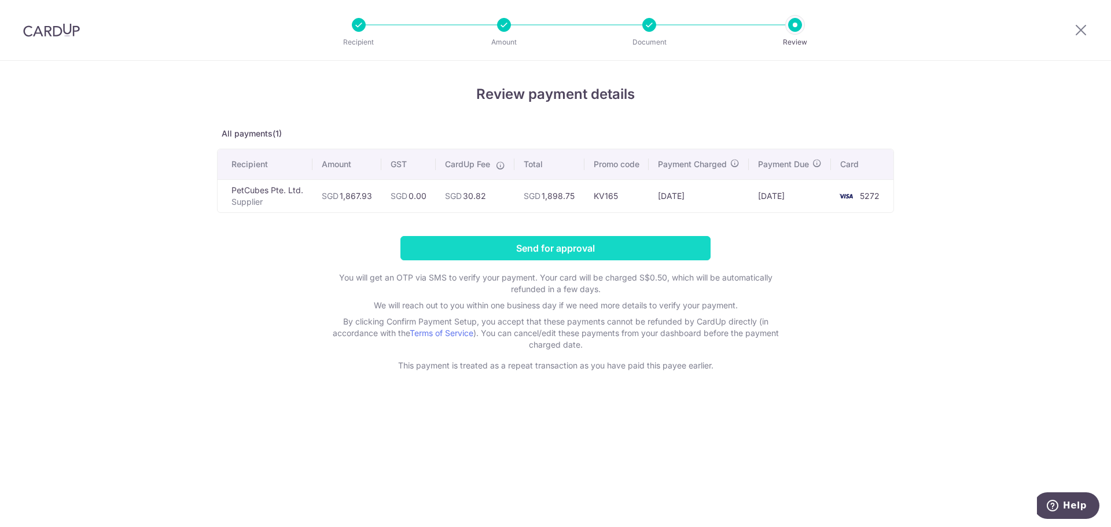
click at [644, 256] on input "Send for approval" at bounding box center [555, 248] width 310 height 24
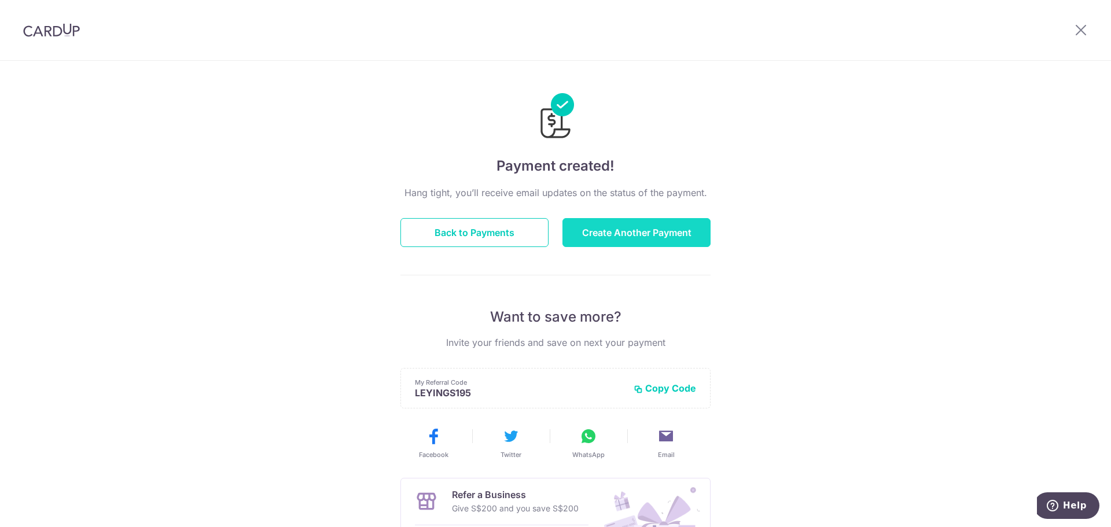
click at [669, 222] on button "Create Another Payment" at bounding box center [636, 232] width 148 height 29
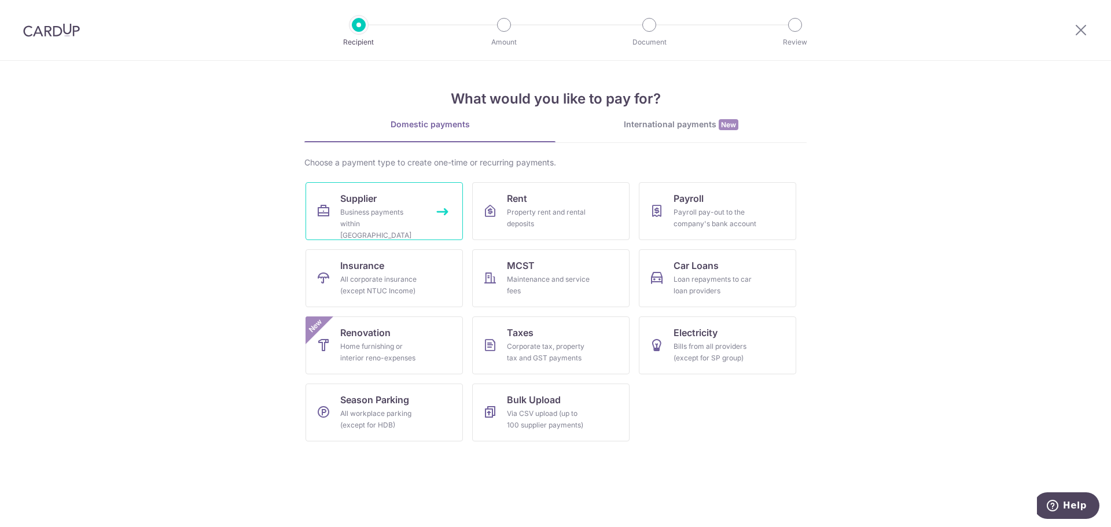
click at [395, 228] on div "Business payments within [GEOGRAPHIC_DATA]" at bounding box center [381, 224] width 83 height 35
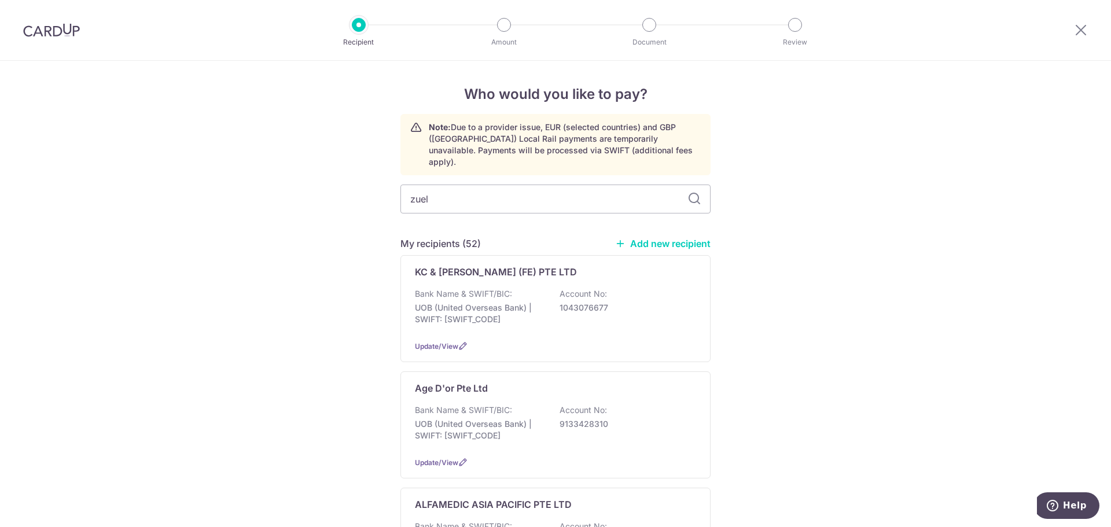
type input "zuell"
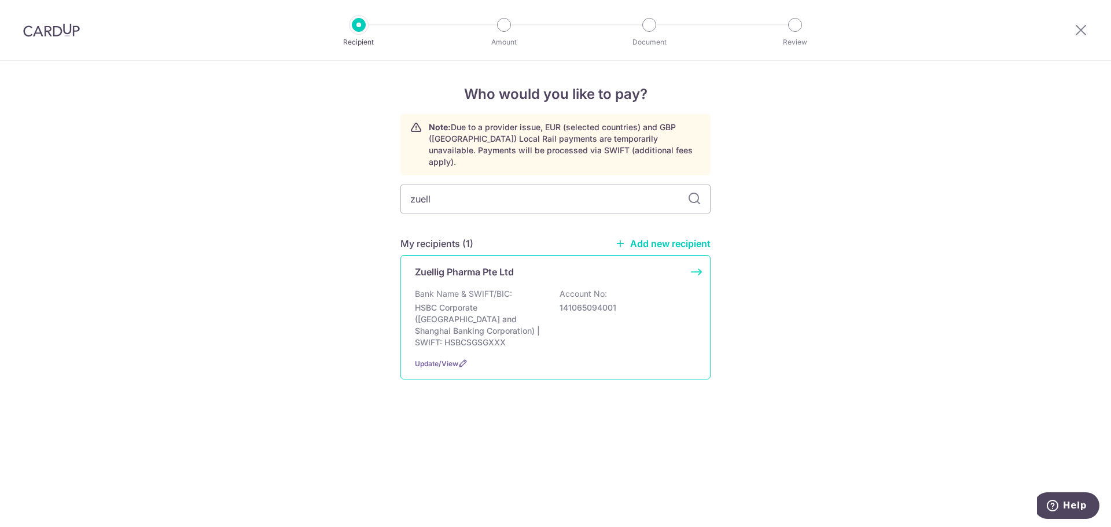
click at [541, 272] on div "Zuellig Pharma Pte Ltd Bank Name & SWIFT/BIC: HSBC Corporate (Hongkong and Shan…" at bounding box center [555, 317] width 310 height 124
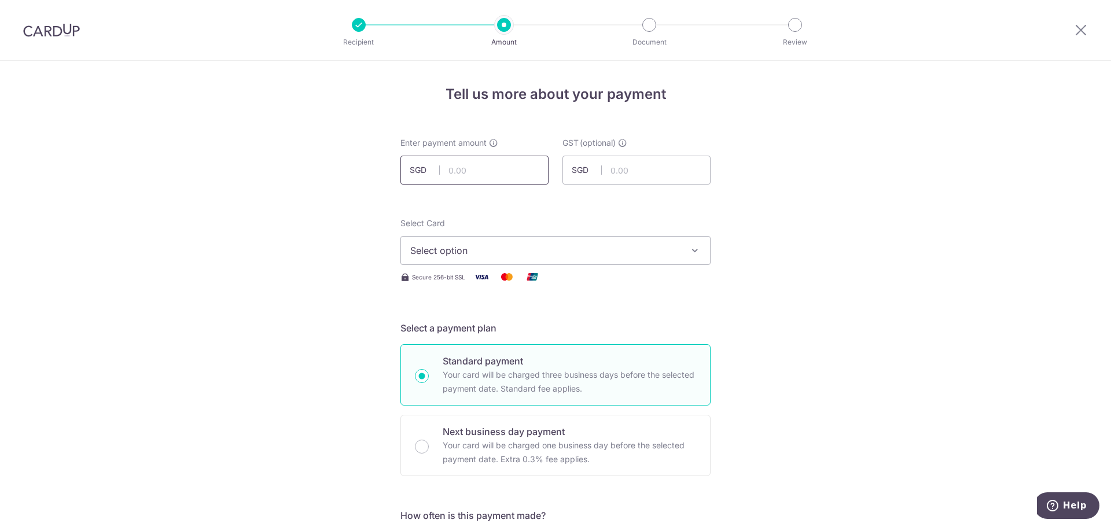
click at [509, 163] on input "text" at bounding box center [474, 170] width 148 height 29
type input "1,479.02"
click at [575, 246] on span "Select option" at bounding box center [545, 251] width 270 height 14
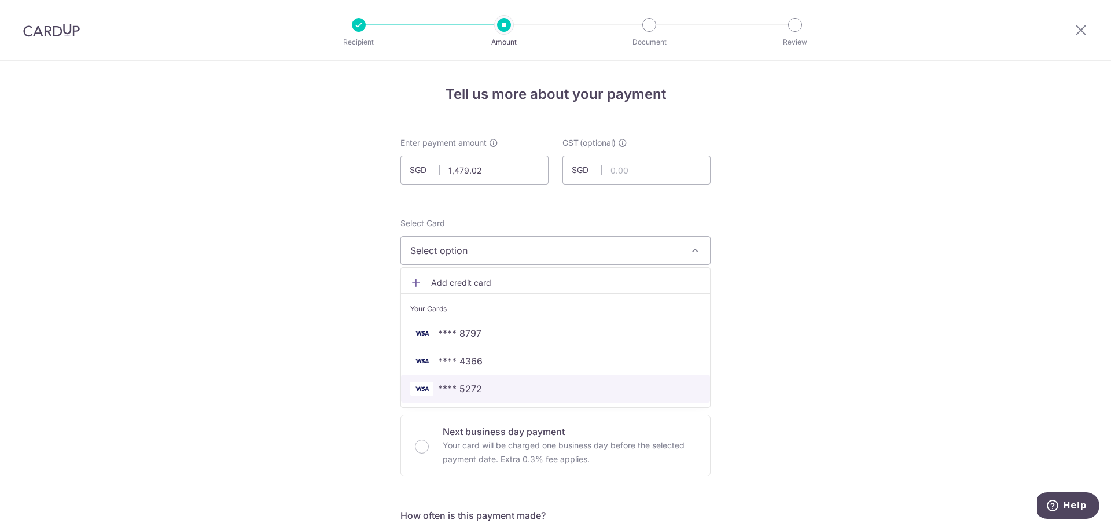
click at [514, 384] on span "**** 5272" at bounding box center [555, 389] width 290 height 14
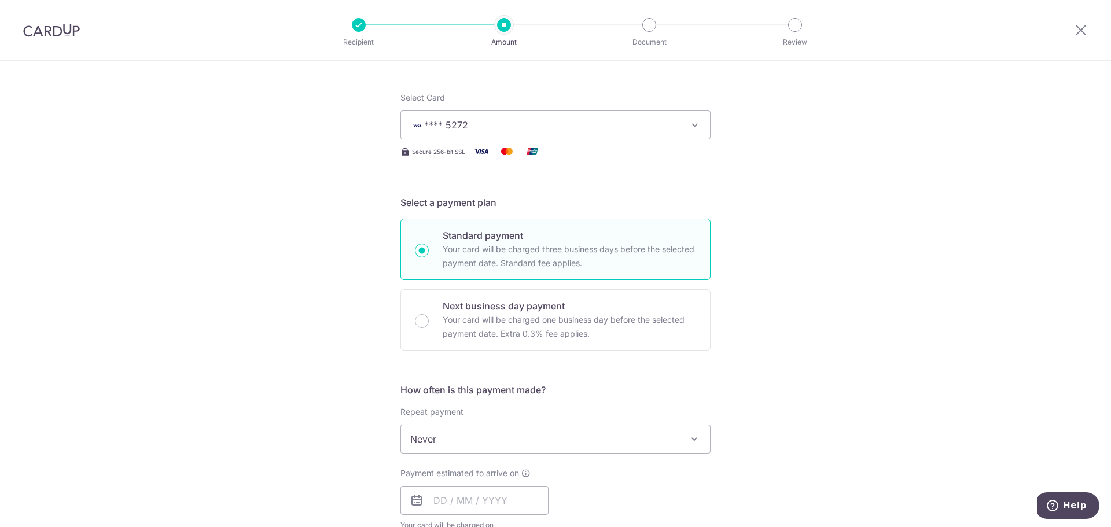
scroll to position [231, 0]
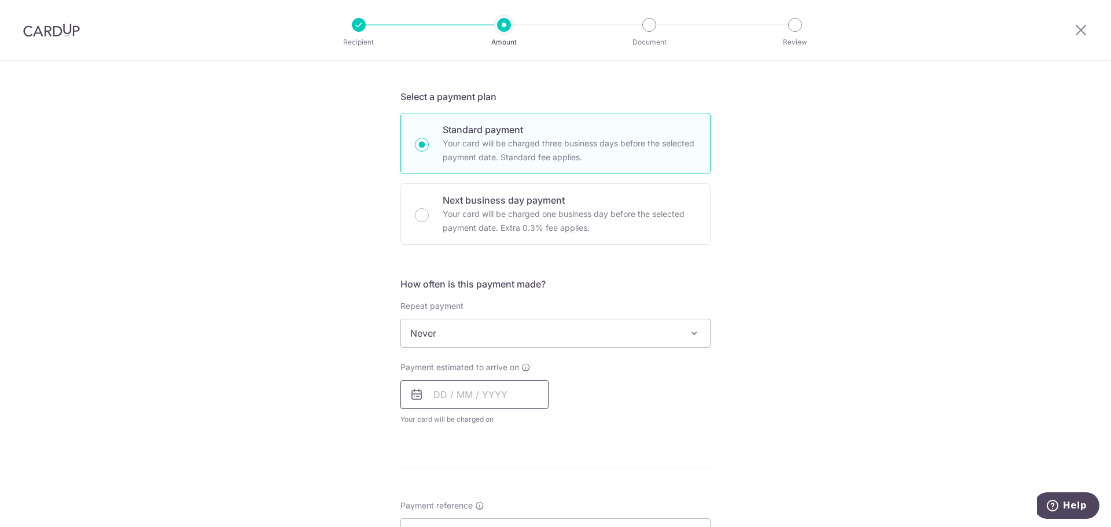
click at [483, 399] on input "text" at bounding box center [474, 394] width 148 height 29
click at [514, 501] on link "9" at bounding box center [516, 500] width 19 height 19
type input "09/10/2025"
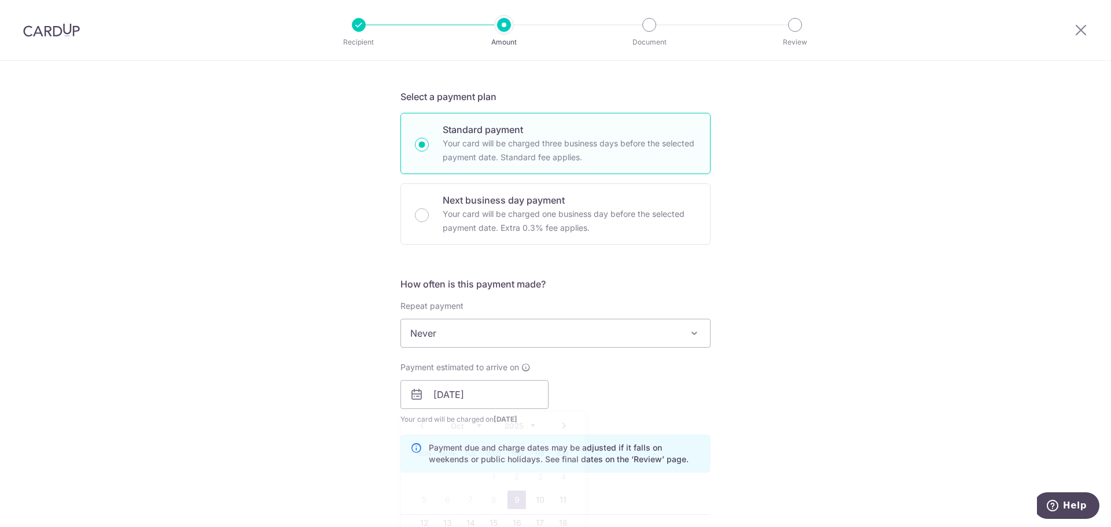
click at [805, 389] on div "Tell us more about your payment Enter payment amount SGD 1,479.02 1479.02 GST (…" at bounding box center [555, 414] width 1111 height 1171
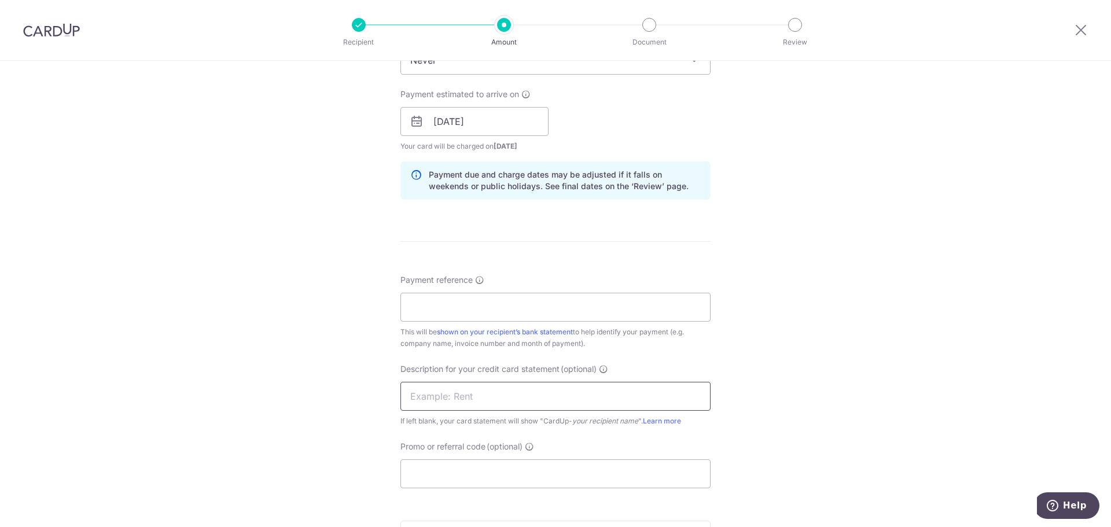
scroll to position [578, 0]
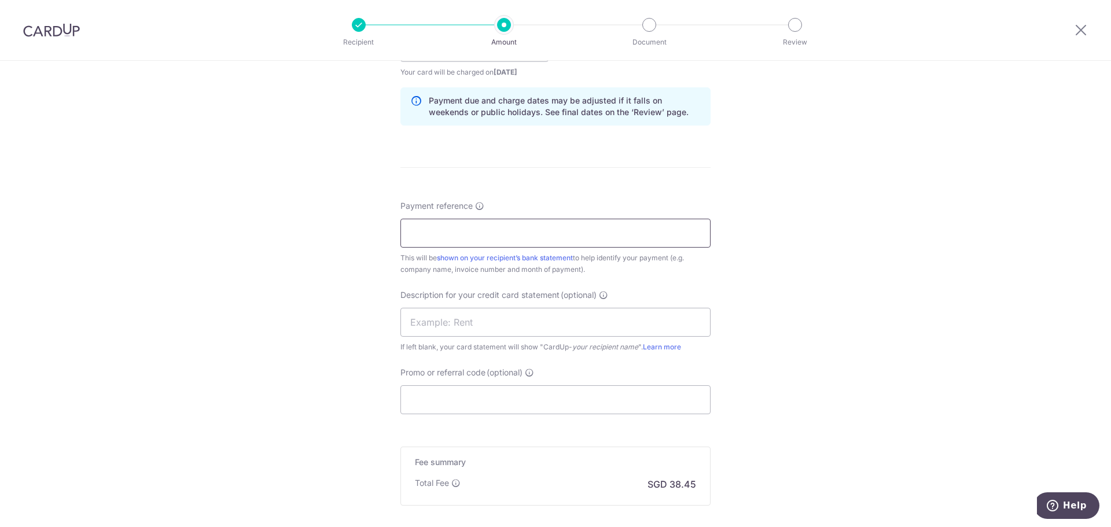
click at [478, 238] on input "Payment reference" at bounding box center [555, 233] width 310 height 29
type input "S"
type input "Zuel SOA Sep 25 Kin Vet"
click at [510, 313] on input "text" at bounding box center [555, 322] width 310 height 29
paste input "Zuel SOA Sep 25"
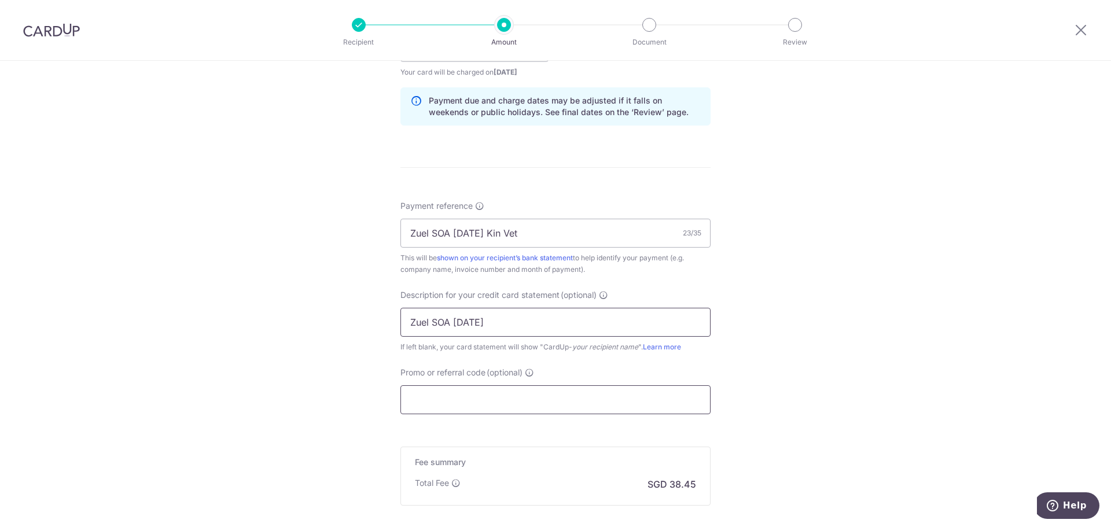
type input "Zuel SOA Sep 25"
click at [466, 396] on input "Promo or referral code (optional)" at bounding box center [555, 399] width 310 height 29
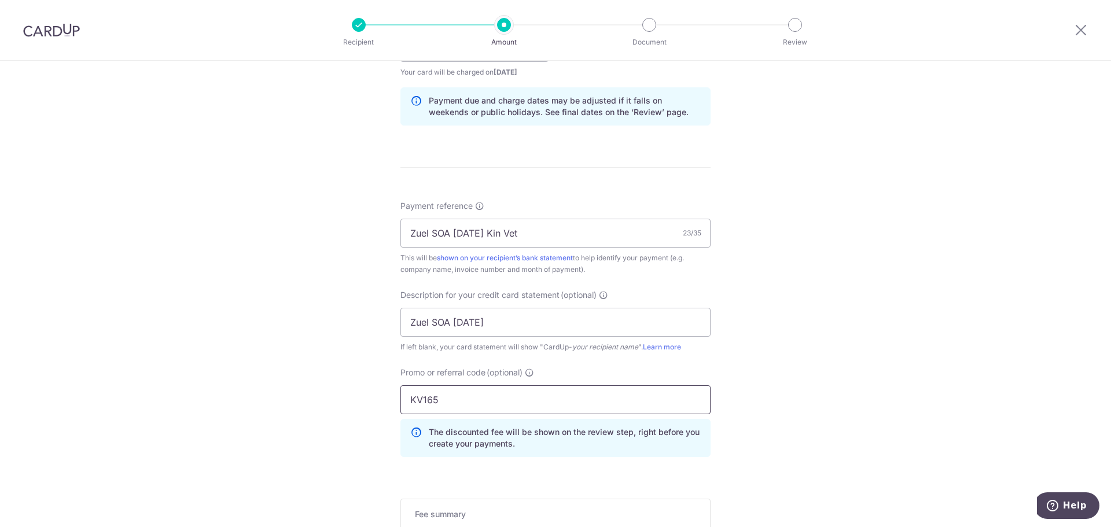
type input "KV165"
click at [843, 336] on div "Tell us more about your payment Enter payment amount SGD 1,479.02 1479.02 GST (…" at bounding box center [555, 93] width 1111 height 1223
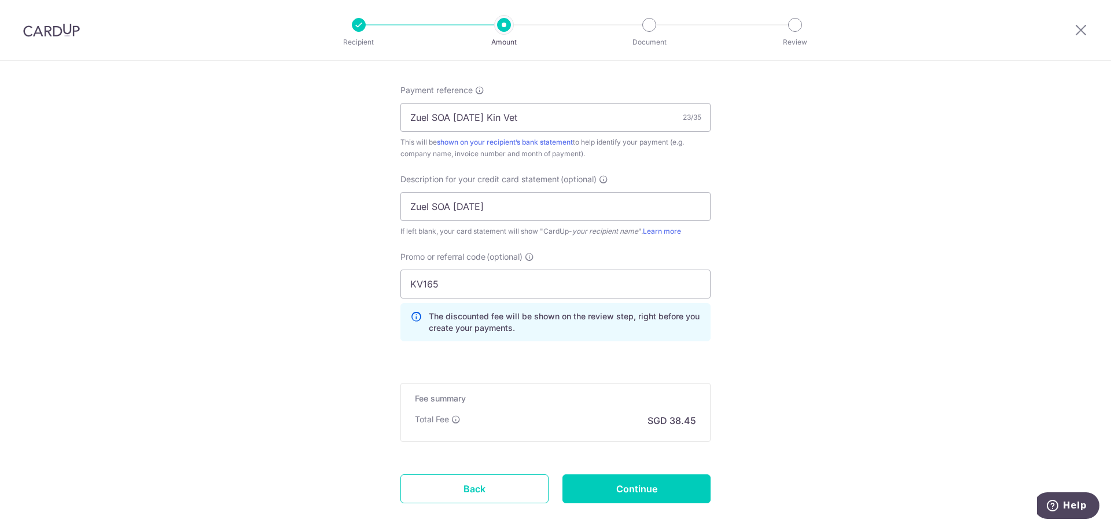
scroll to position [757, 0]
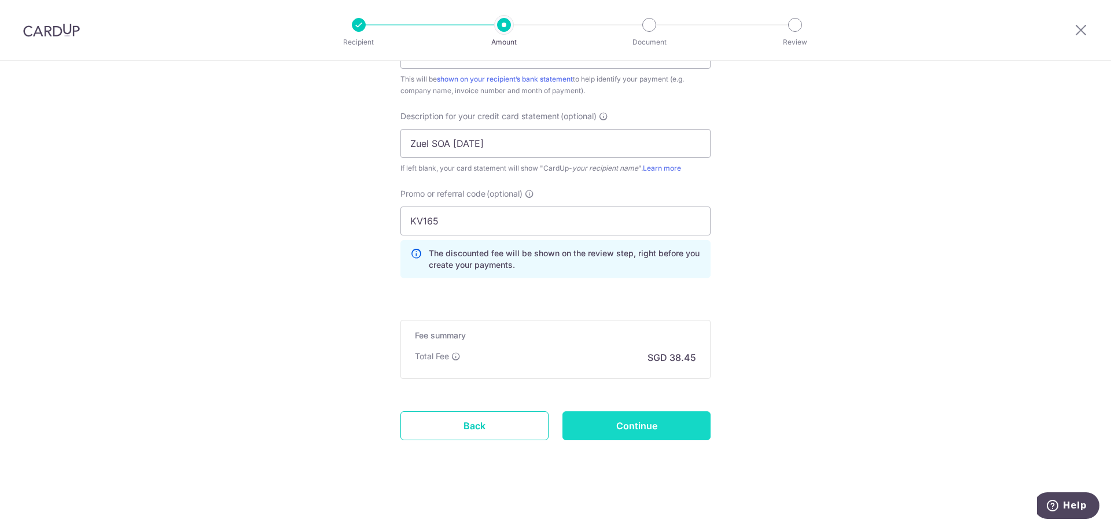
click at [607, 418] on input "Continue" at bounding box center [636, 425] width 148 height 29
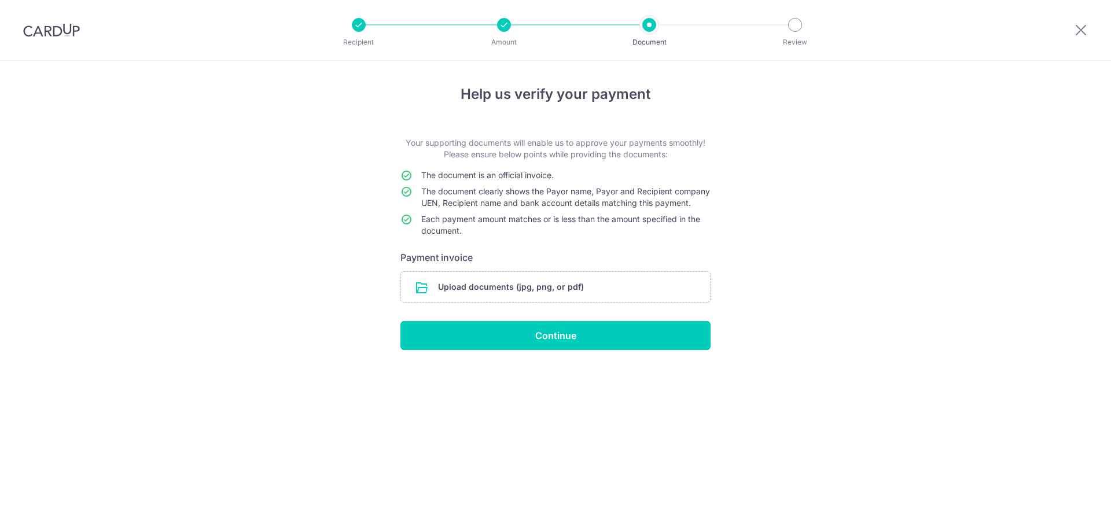
click at [625, 291] on input "file" at bounding box center [555, 287] width 309 height 30
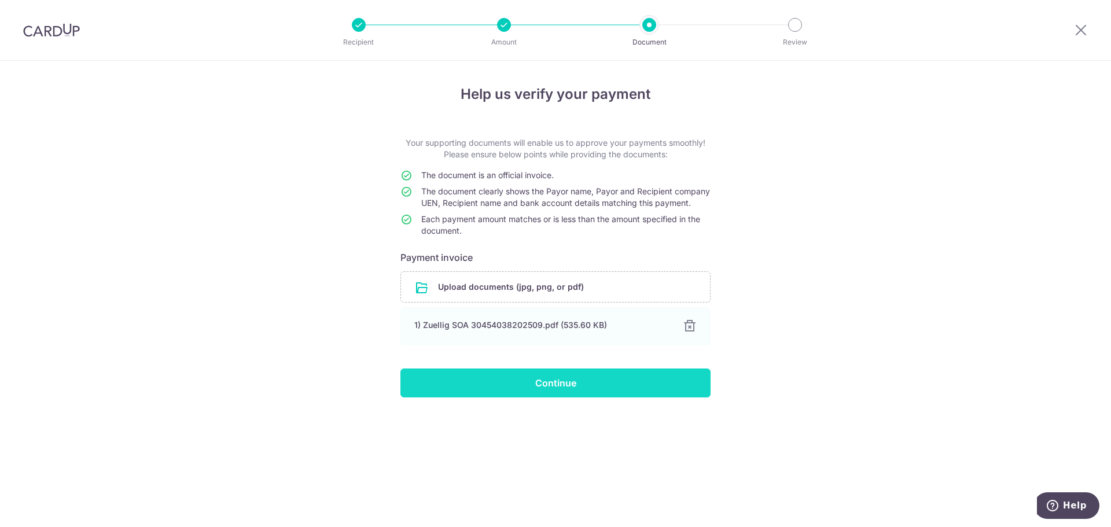
click at [526, 392] on input "Continue" at bounding box center [555, 382] width 310 height 29
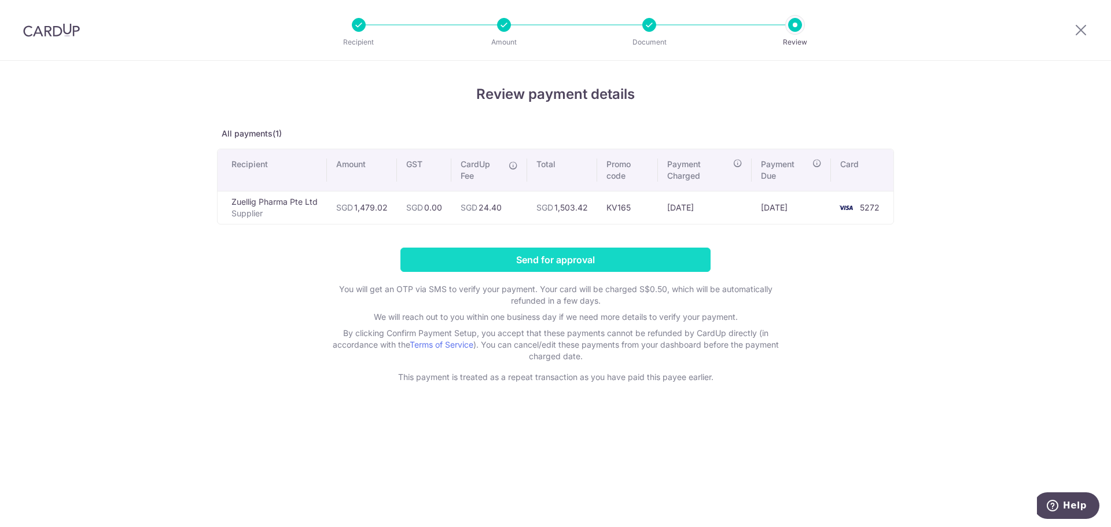
click at [471, 261] on input "Send for approval" at bounding box center [555, 260] width 310 height 24
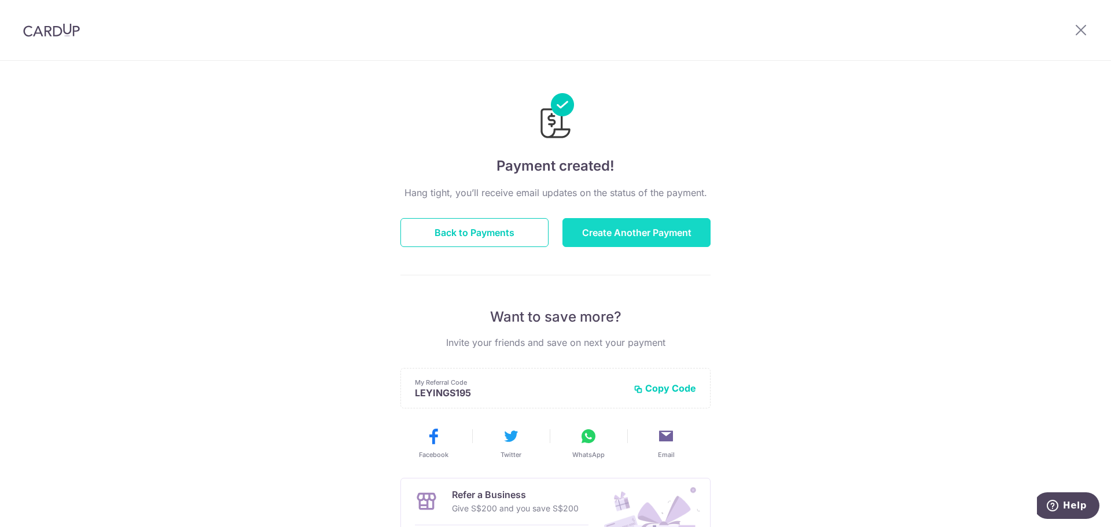
click at [600, 245] on button "Create Another Payment" at bounding box center [636, 232] width 148 height 29
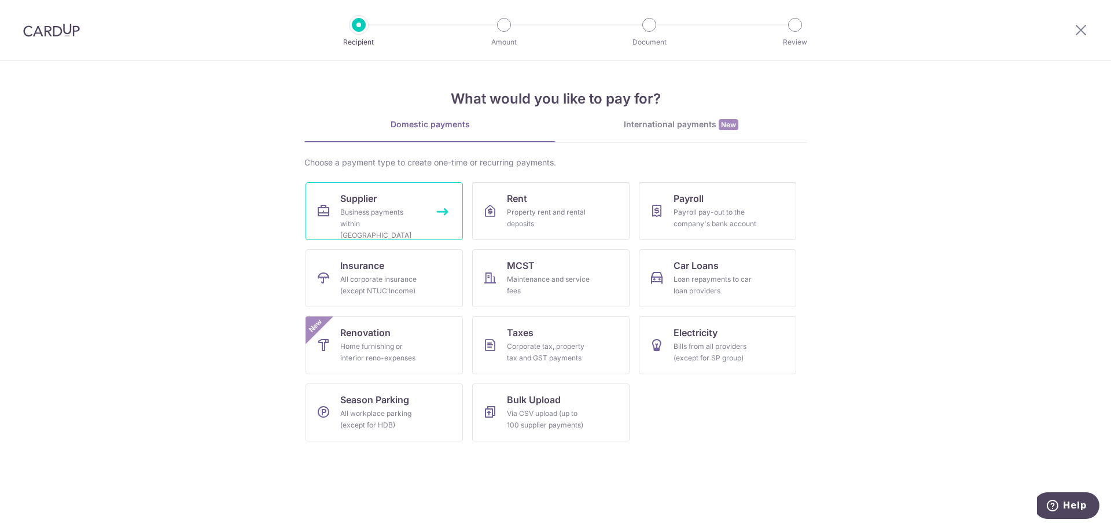
click at [386, 198] on link "Supplier Business payments within [GEOGRAPHIC_DATA]" at bounding box center [383, 211] width 157 height 58
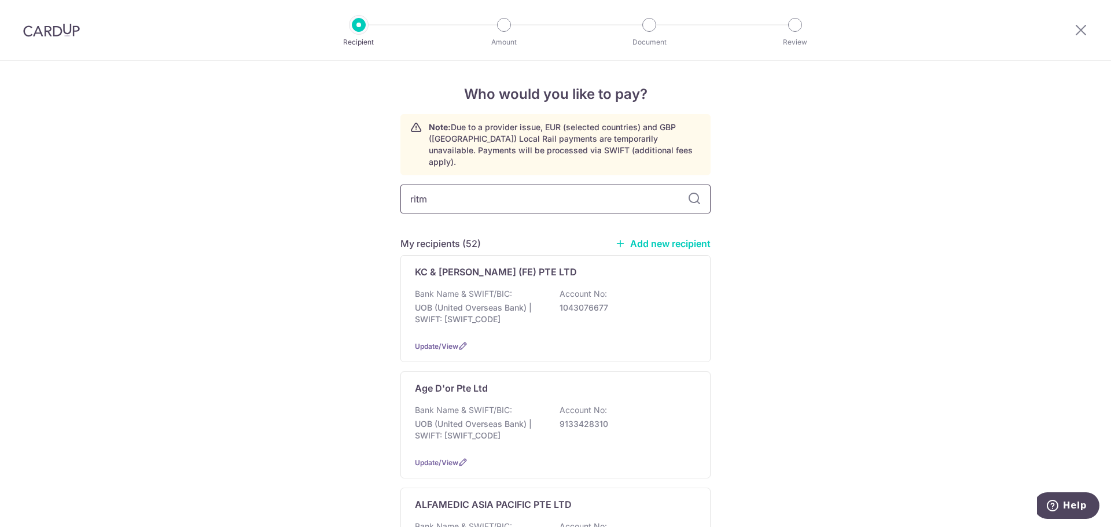
type input "ritma"
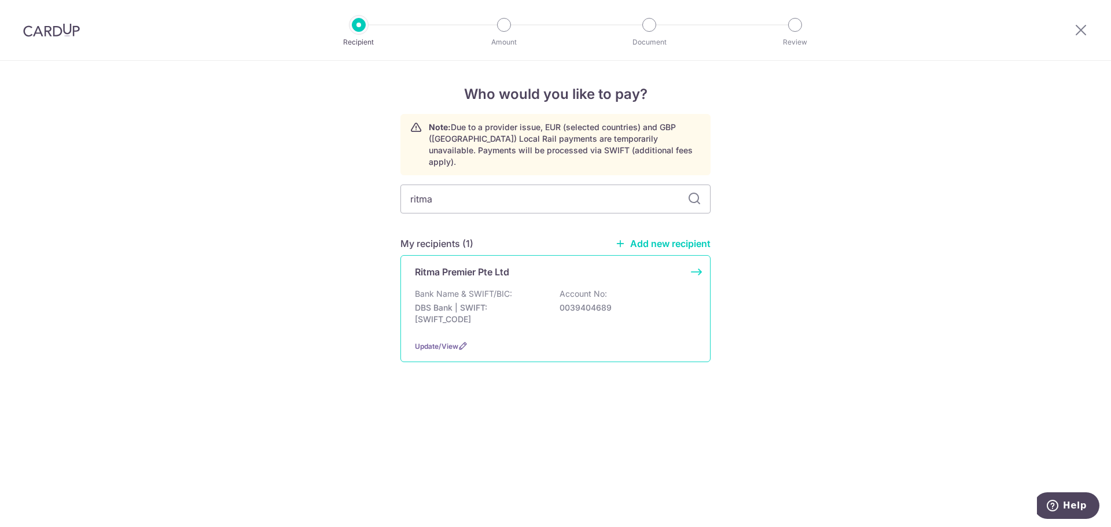
click at [485, 288] on p "Bank Name & SWIFT/BIC:" at bounding box center [463, 294] width 97 height 12
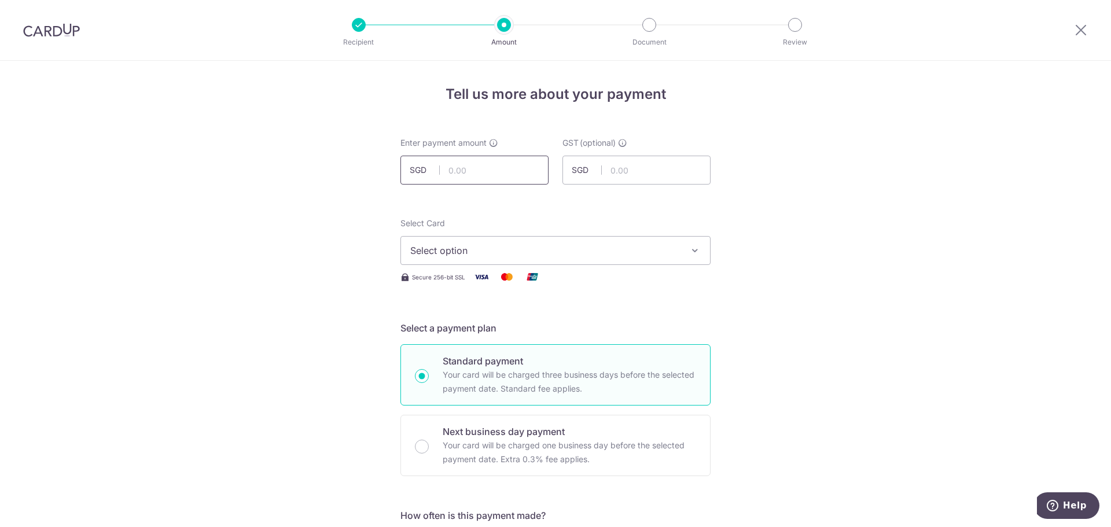
click at [507, 161] on input "text" at bounding box center [474, 170] width 148 height 29
type input "5,465.26"
click at [560, 241] on button "Select option" at bounding box center [555, 250] width 310 height 29
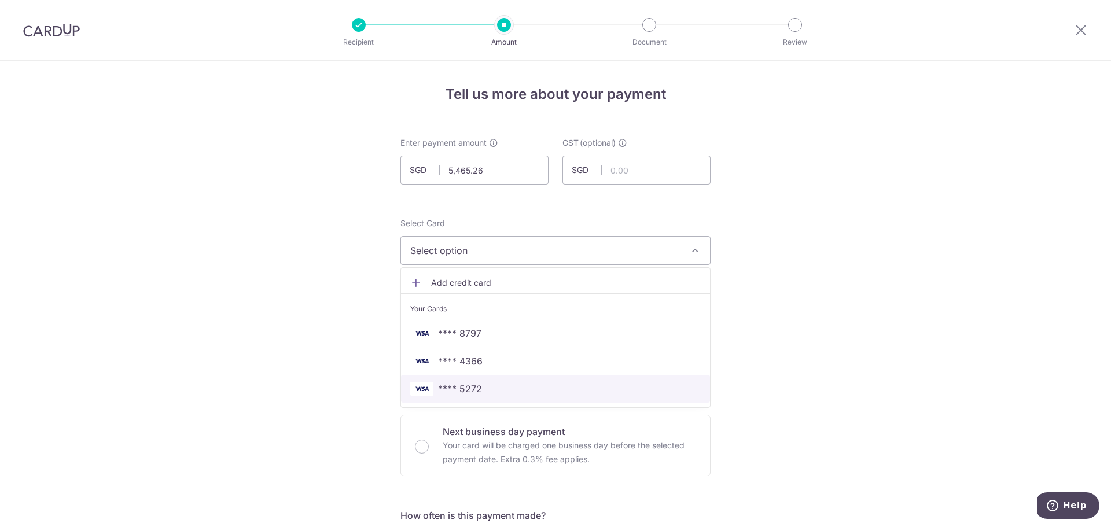
drag, startPoint x: 482, startPoint y: 384, endPoint x: 801, endPoint y: 279, distance: 336.0
click at [482, 384] on span "**** 5272" at bounding box center [555, 389] width 290 height 14
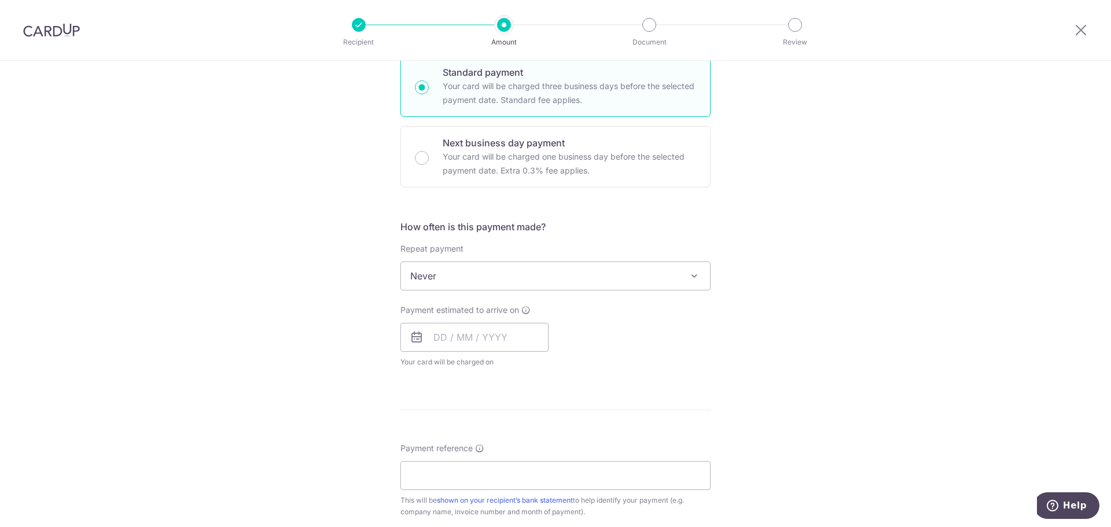
scroll to position [289, 0]
click at [500, 306] on span "Payment estimated to arrive on" at bounding box center [459, 310] width 119 height 12
click at [481, 333] on input "text" at bounding box center [474, 336] width 148 height 29
click at [512, 436] on link "9" at bounding box center [516, 442] width 19 height 19
type input "09/10/2025"
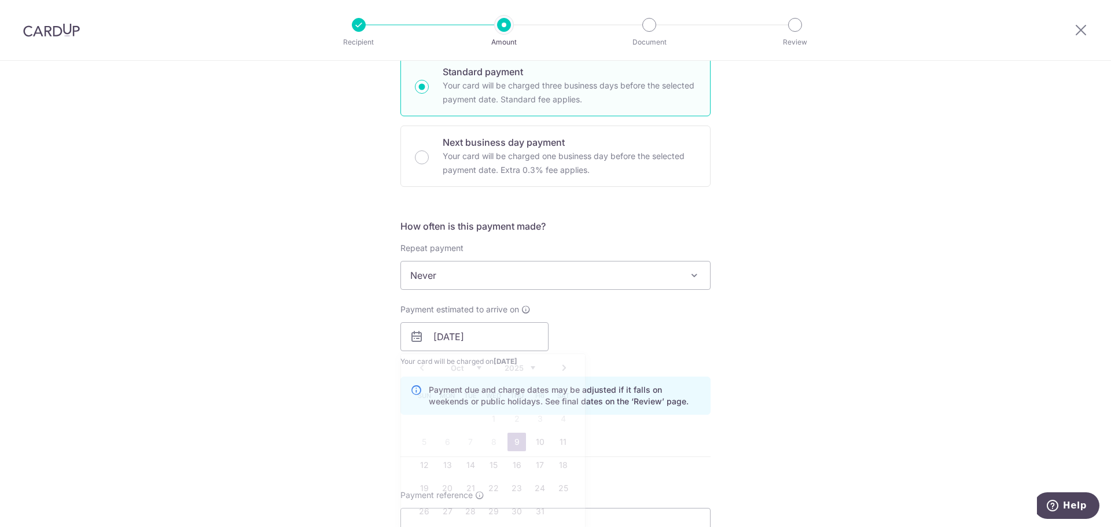
click at [860, 329] on div "Tell us more about your payment Enter payment amount SGD 5,465.26 5465.26 GST (…" at bounding box center [555, 357] width 1111 height 1171
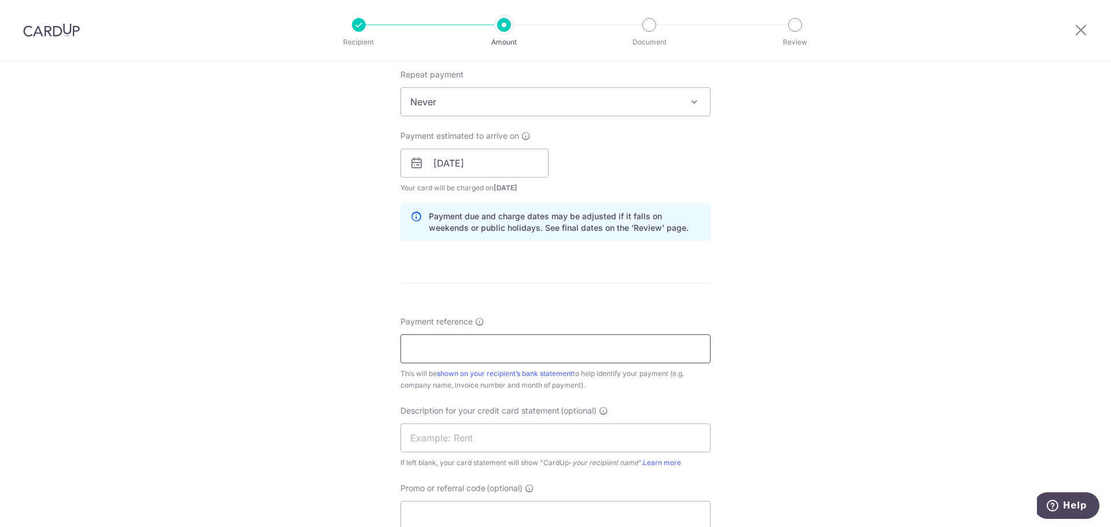
click at [570, 360] on input "Payment reference" at bounding box center [555, 348] width 310 height 29
type input "Ritm SOA Sep 25 Kin Vet"
click at [538, 441] on input "text" at bounding box center [555, 437] width 310 height 29
paste input "Ritm SOA Sep 25"
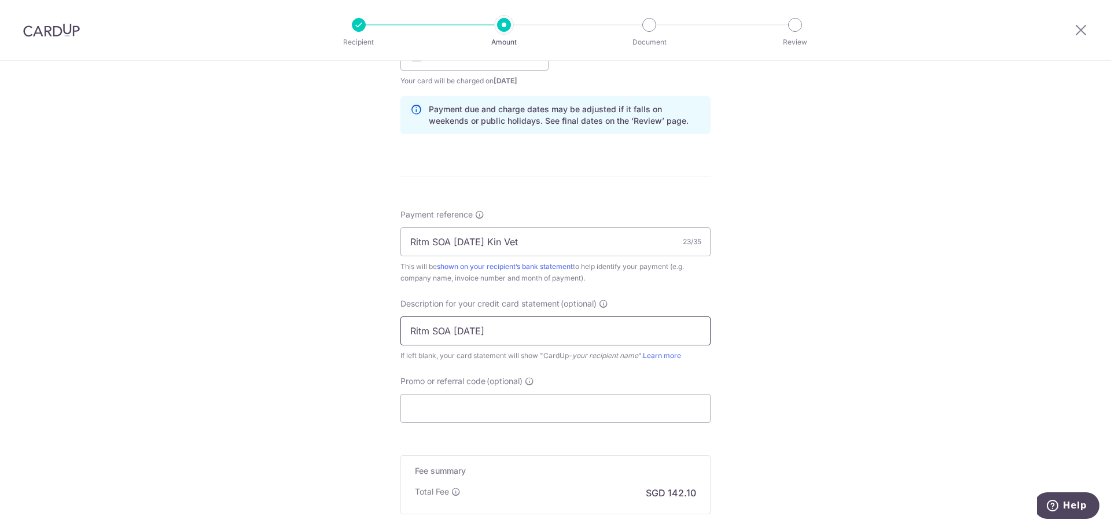
scroll to position [578, 0]
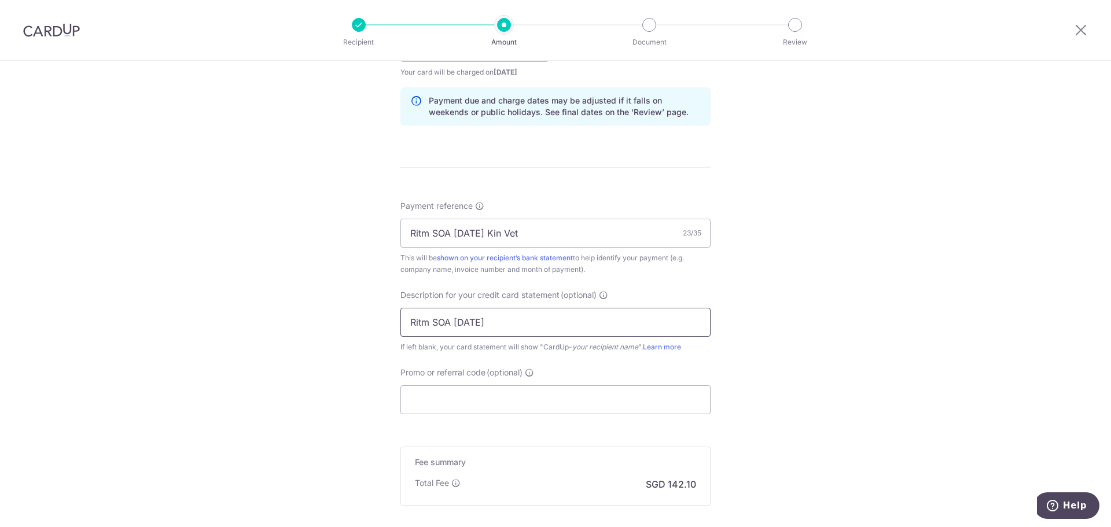
type input "Ritm SOA Sep 25"
click at [499, 416] on form "Enter payment amount SGD 5,465.26 5465.26 GST (optional) SGD Select Card **** 5…" at bounding box center [555, 79] width 310 height 1041
click at [492, 393] on input "Promo or referral code (optional)" at bounding box center [555, 399] width 310 height 29
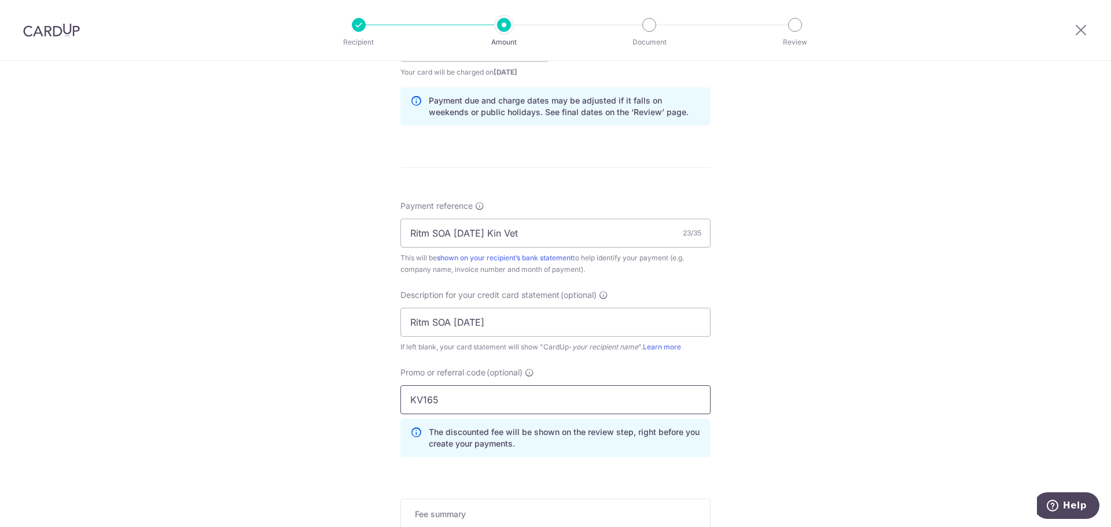
type input "KV165"
click at [892, 359] on div "Tell us more about your payment Enter payment amount SGD 5,465.26 5465.26 GST (…" at bounding box center [555, 93] width 1111 height 1223
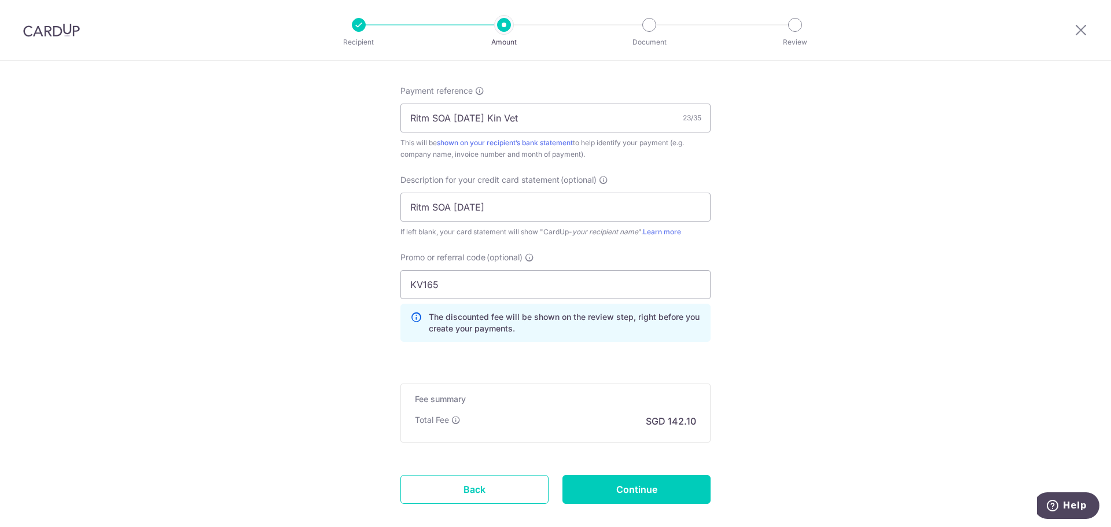
scroll to position [694, 0]
click at [592, 490] on input "Continue" at bounding box center [636, 488] width 148 height 29
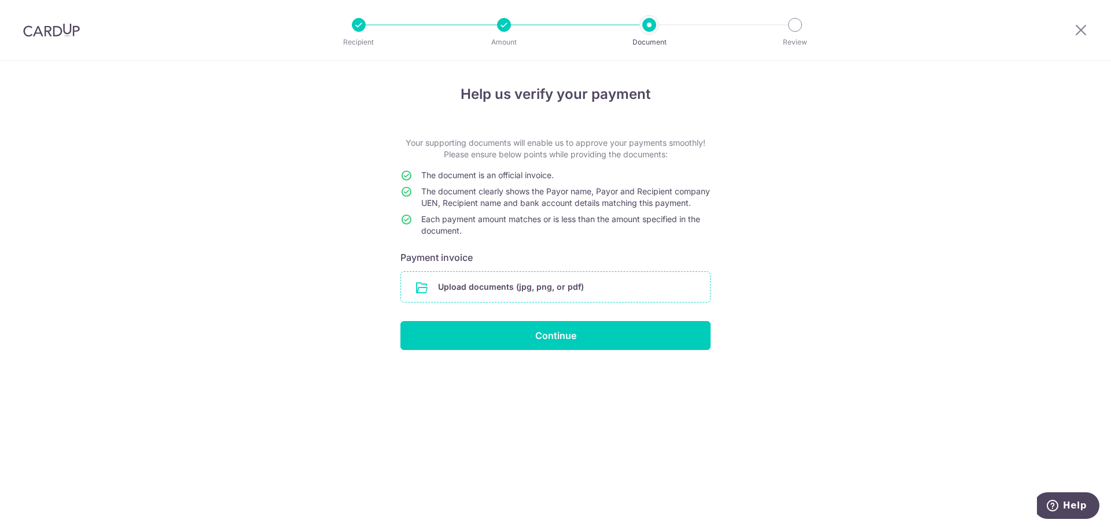
click at [595, 302] on input "file" at bounding box center [555, 287] width 309 height 30
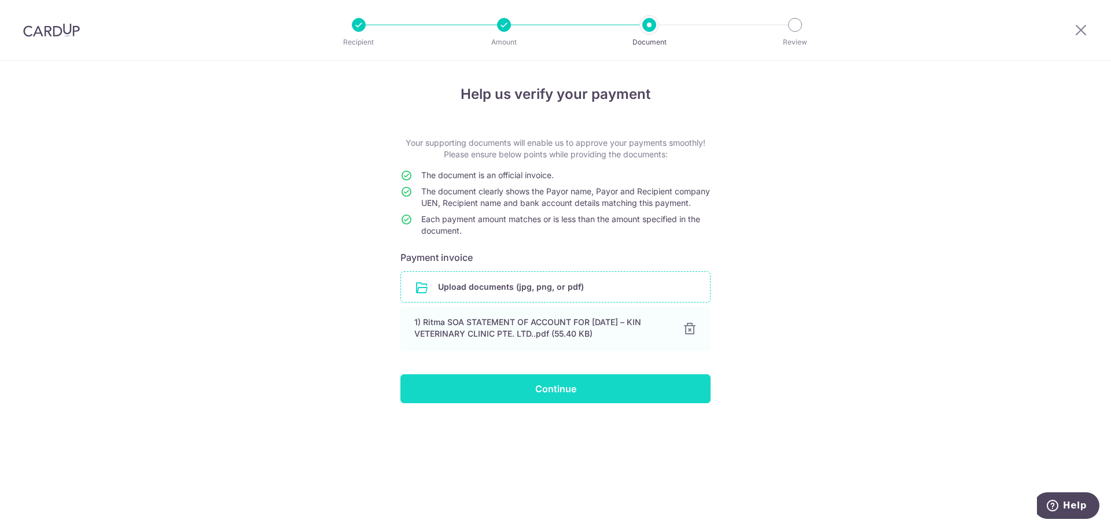
click at [579, 398] on input "Continue" at bounding box center [555, 388] width 310 height 29
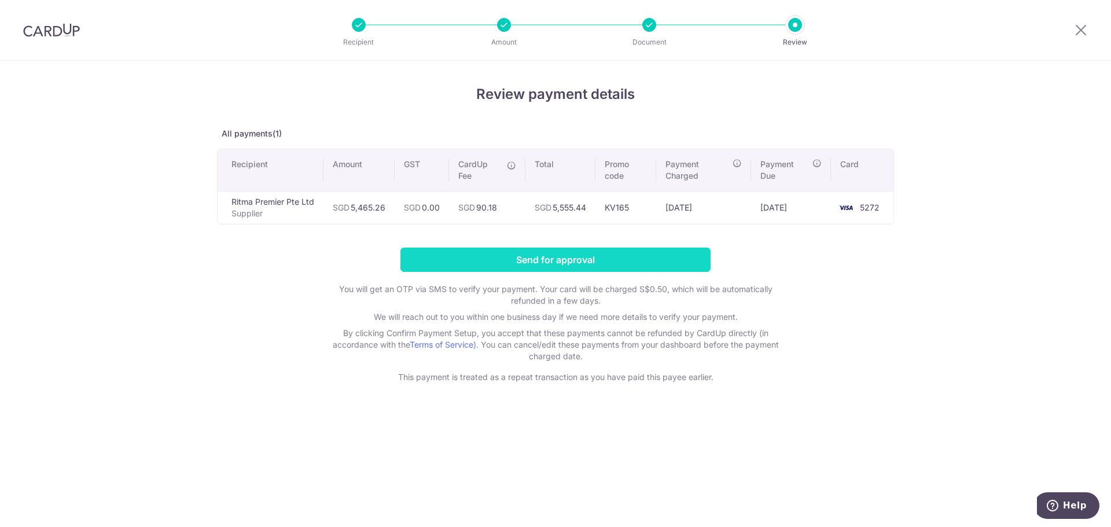
click at [526, 260] on input "Send for approval" at bounding box center [555, 260] width 310 height 24
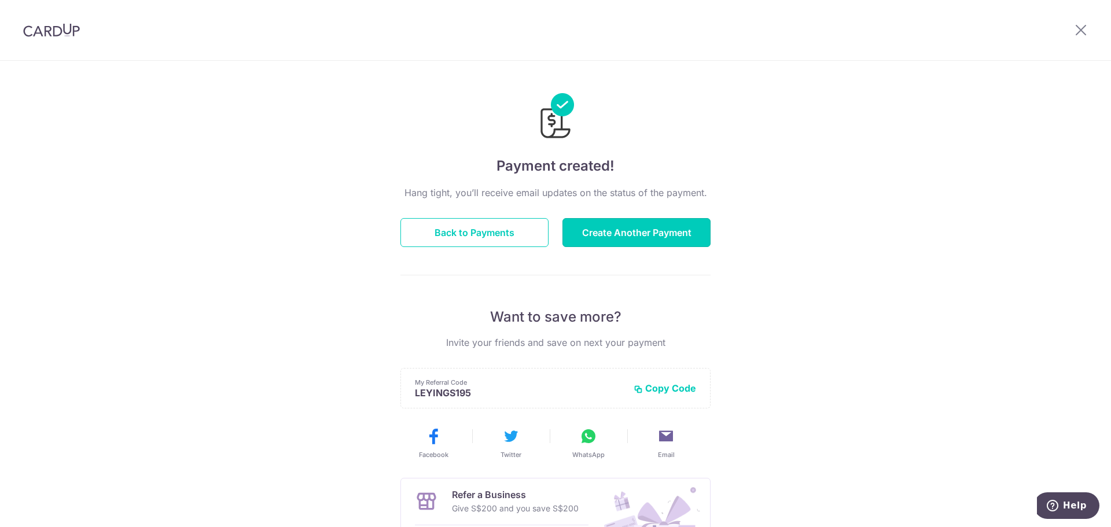
click at [623, 231] on button "Create Another Payment" at bounding box center [636, 232] width 148 height 29
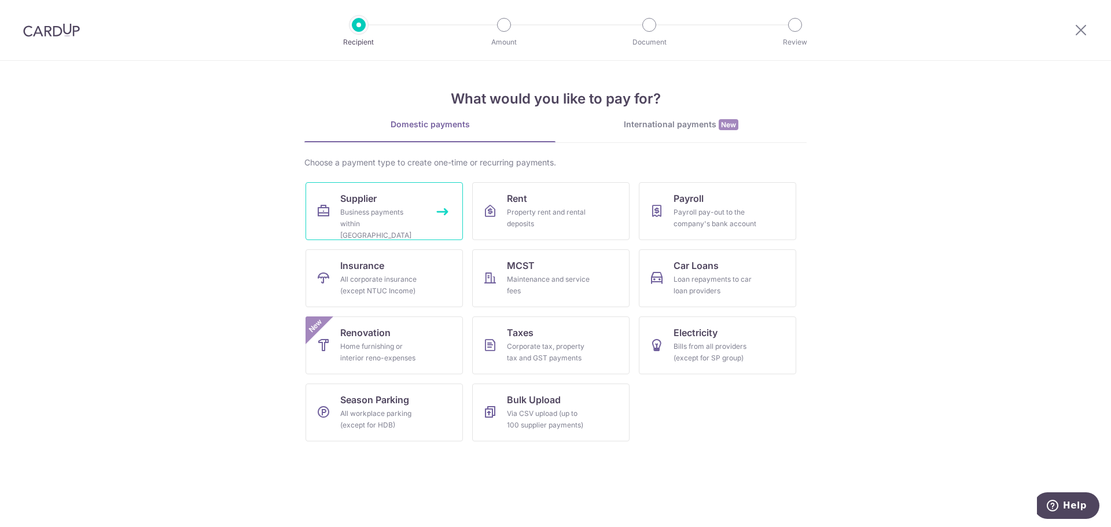
click at [377, 196] on span "Supplier" at bounding box center [358, 198] width 36 height 14
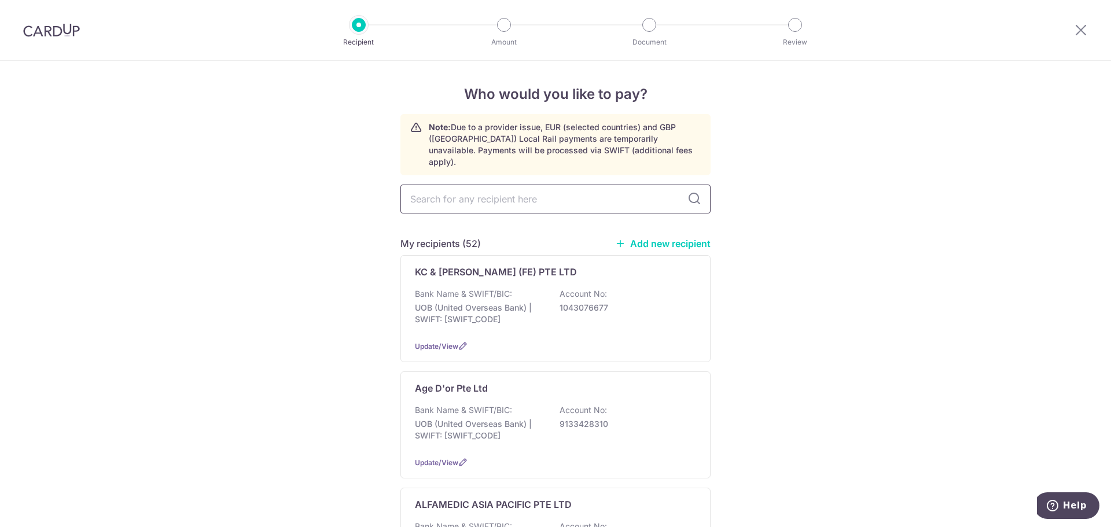
click at [489, 197] on input "text" at bounding box center [555, 199] width 310 height 29
type input "yeap"
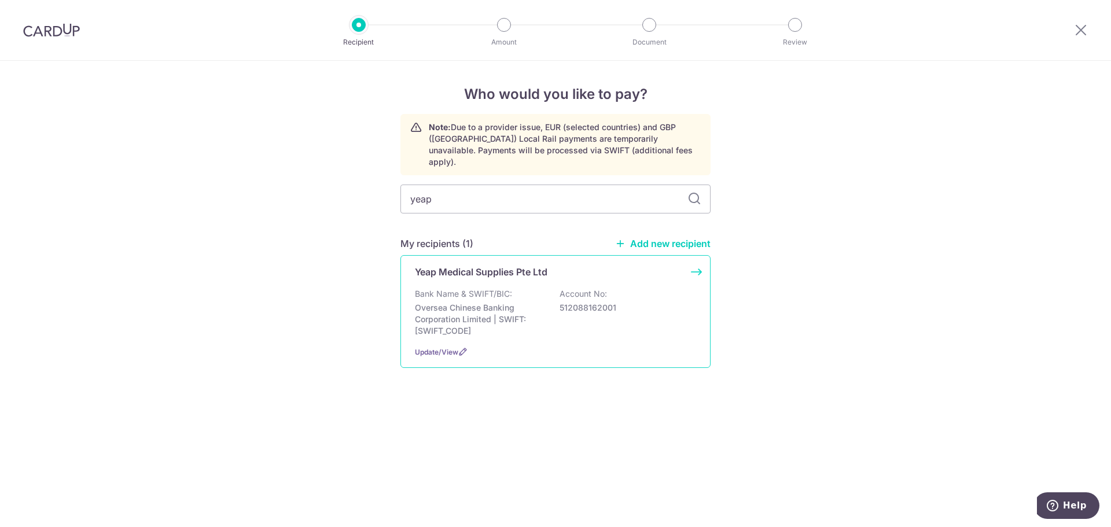
click at [505, 308] on p "Oversea Chinese Banking Corporation Limited | SWIFT: OCBCSGSGXXX" at bounding box center [480, 319] width 130 height 35
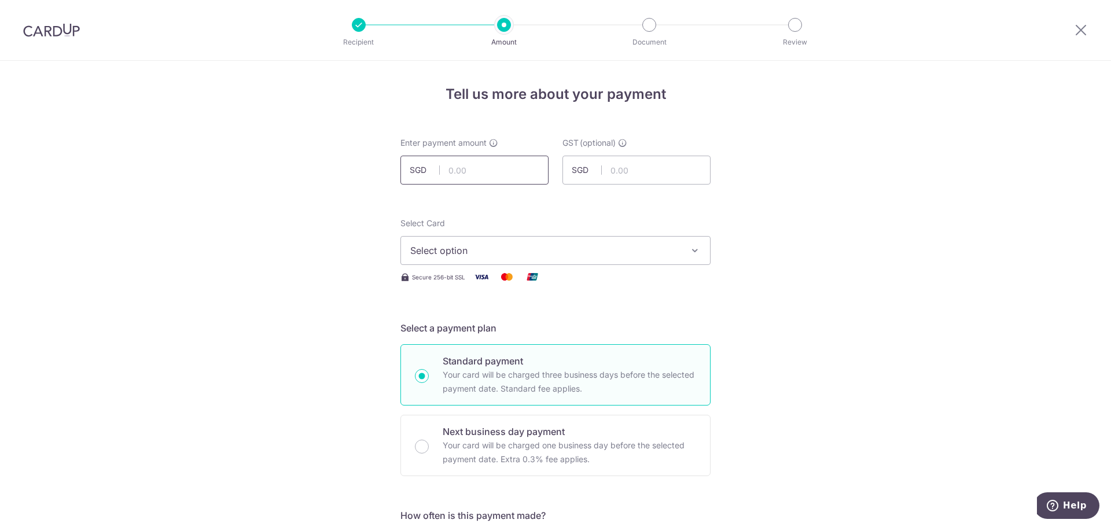
click at [513, 181] on input "text" at bounding box center [474, 170] width 148 height 29
type input "3"
type input "938.44"
click at [522, 248] on span "Select option" at bounding box center [545, 251] width 270 height 14
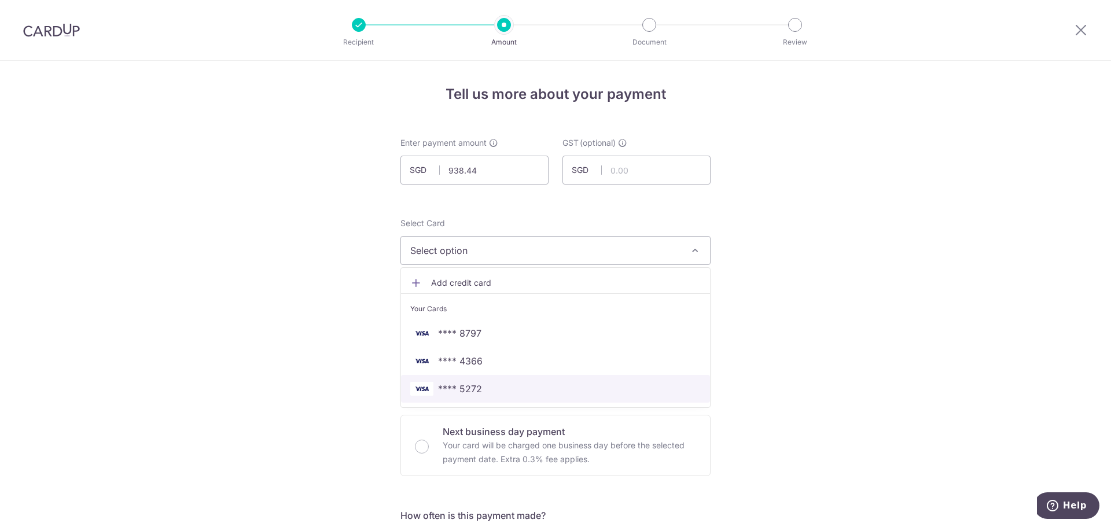
drag, startPoint x: 519, startPoint y: 389, endPoint x: 836, endPoint y: 288, distance: 332.8
click at [519, 389] on span "**** 5272" at bounding box center [555, 389] width 290 height 14
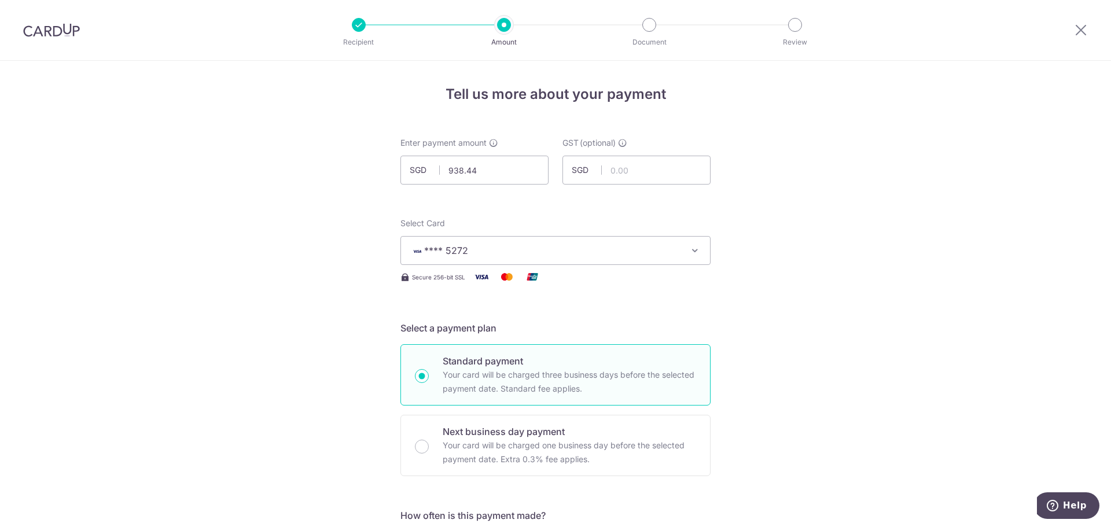
scroll to position [174, 0]
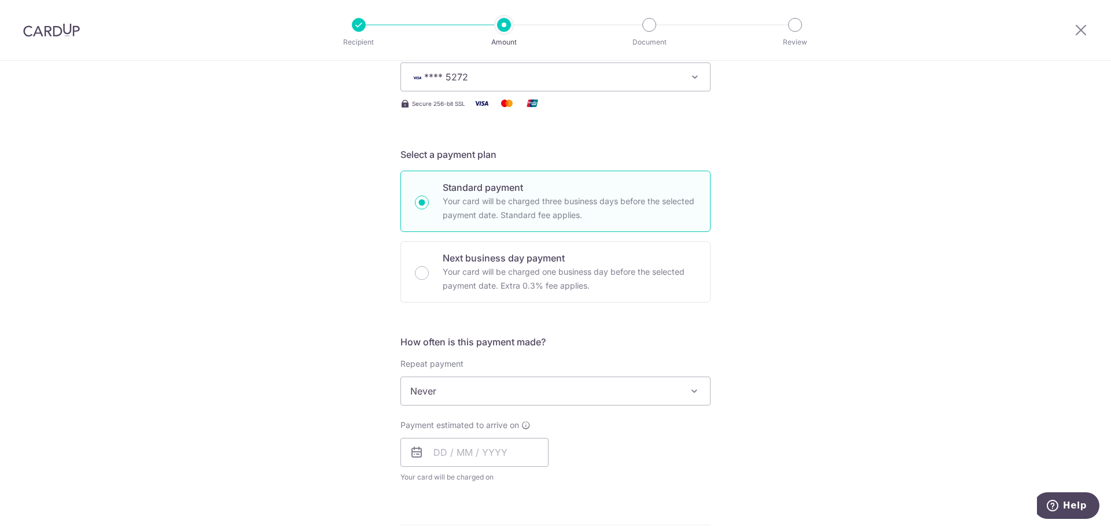
click at [462, 467] on div "Payment estimated to arrive on Your card will be charged on for the first payme…" at bounding box center [474, 451] width 148 height 64
click at [465, 458] on input "text" at bounding box center [474, 452] width 148 height 29
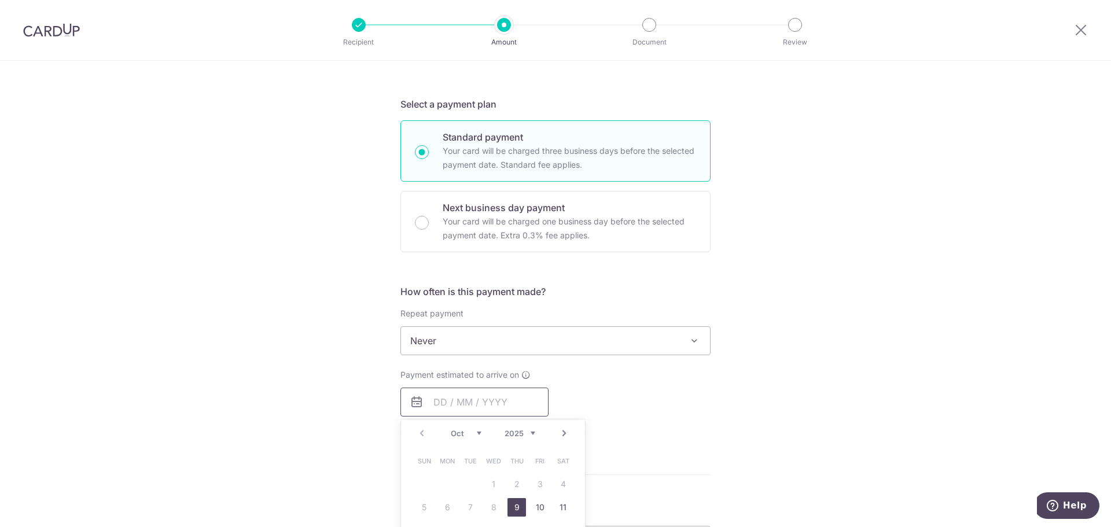
scroll to position [289, 0]
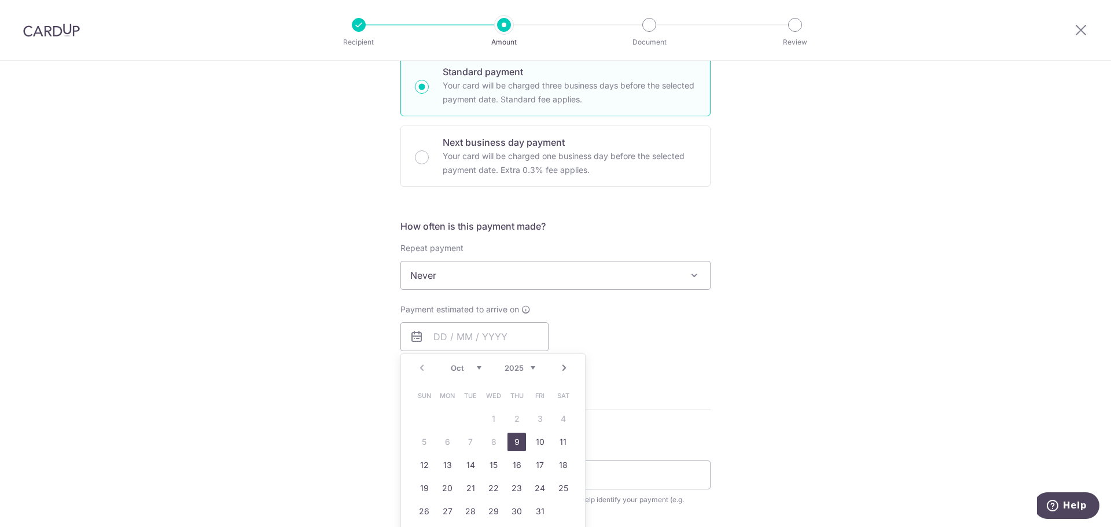
click at [521, 437] on link "9" at bounding box center [516, 442] width 19 height 19
type input "[DATE]"
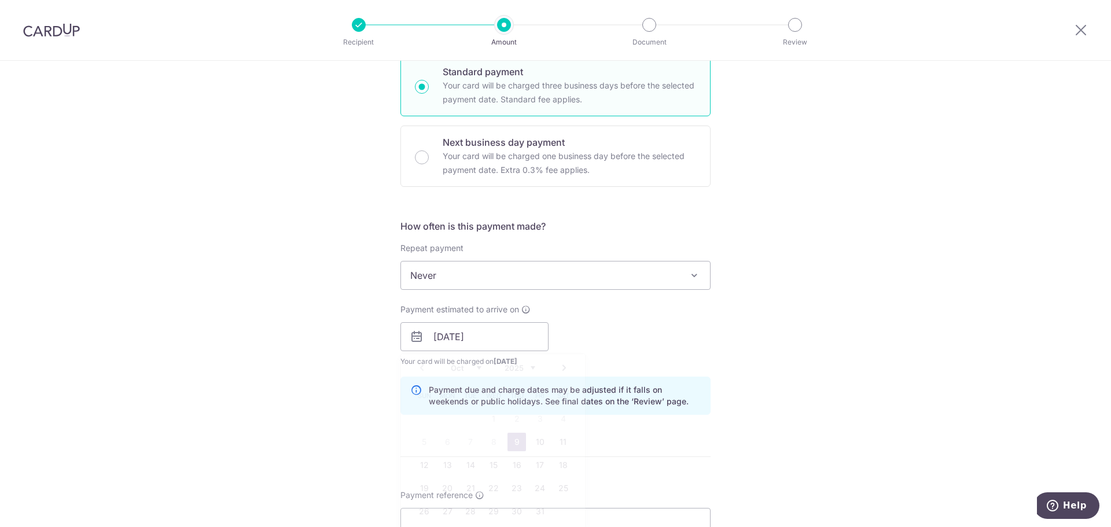
click at [799, 379] on div "Tell us more about your payment Enter payment amount SGD 938.44 938.44 GST (opt…" at bounding box center [555, 357] width 1111 height 1171
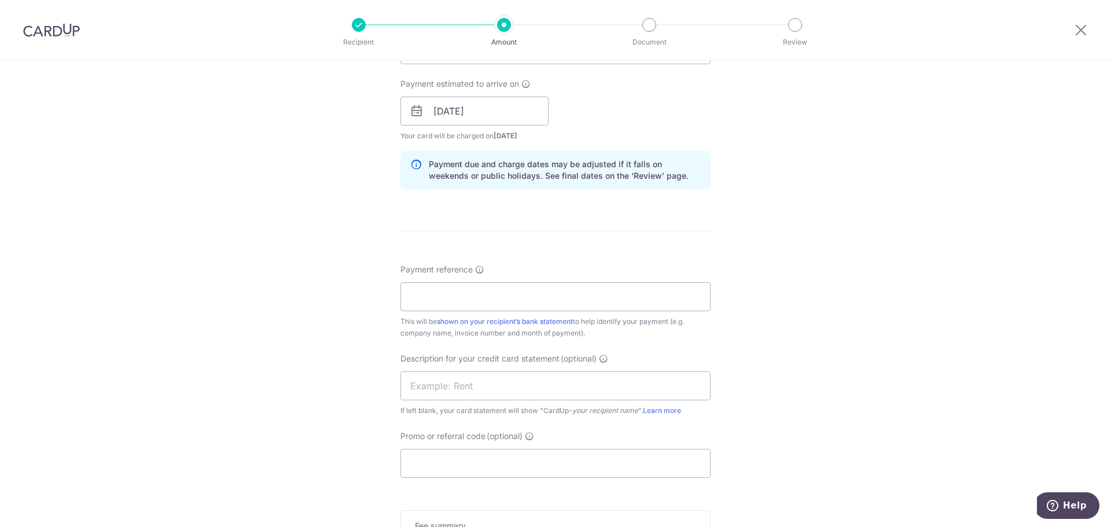
scroll to position [521, 0]
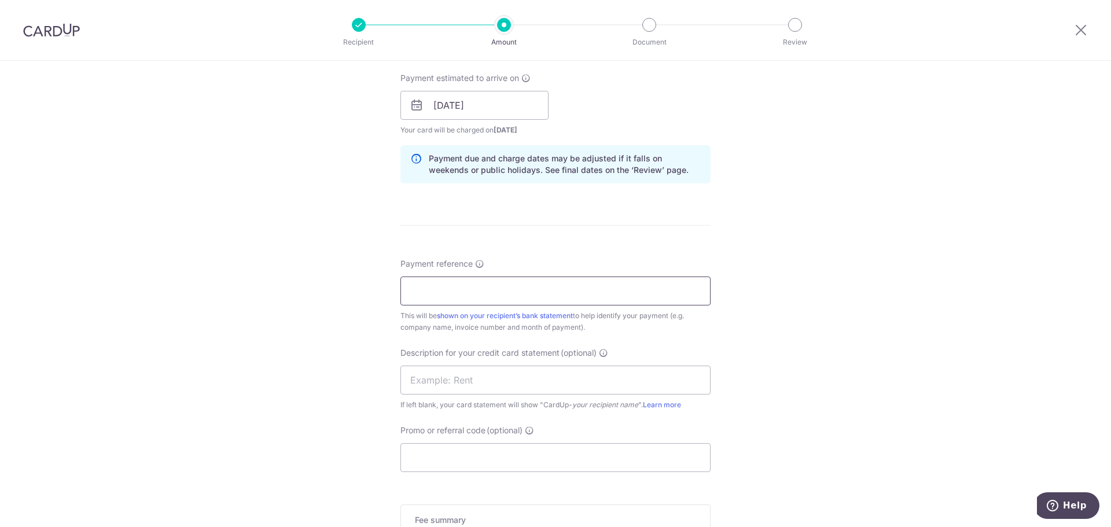
click at [481, 287] on input "Payment reference" at bounding box center [555, 291] width 310 height 29
type input "Yeap SOA Sep 25 Kin Vet"
click at [514, 367] on input "text" at bounding box center [555, 380] width 310 height 29
paste input "Yeap SOA Sep 25"
type input "Yeap SOA Sep 25"
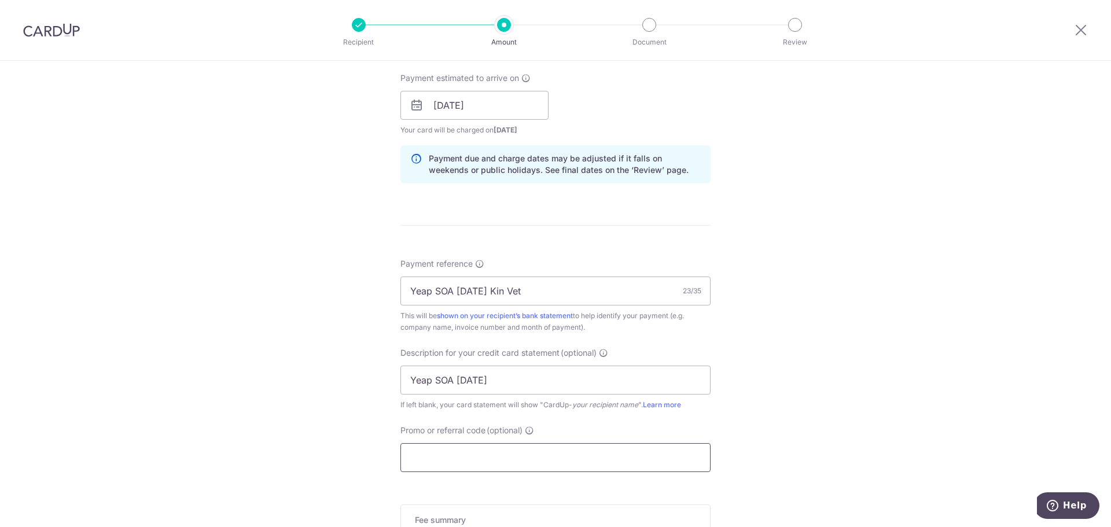
click at [517, 456] on input "Promo or referral code (optional)" at bounding box center [555, 457] width 310 height 29
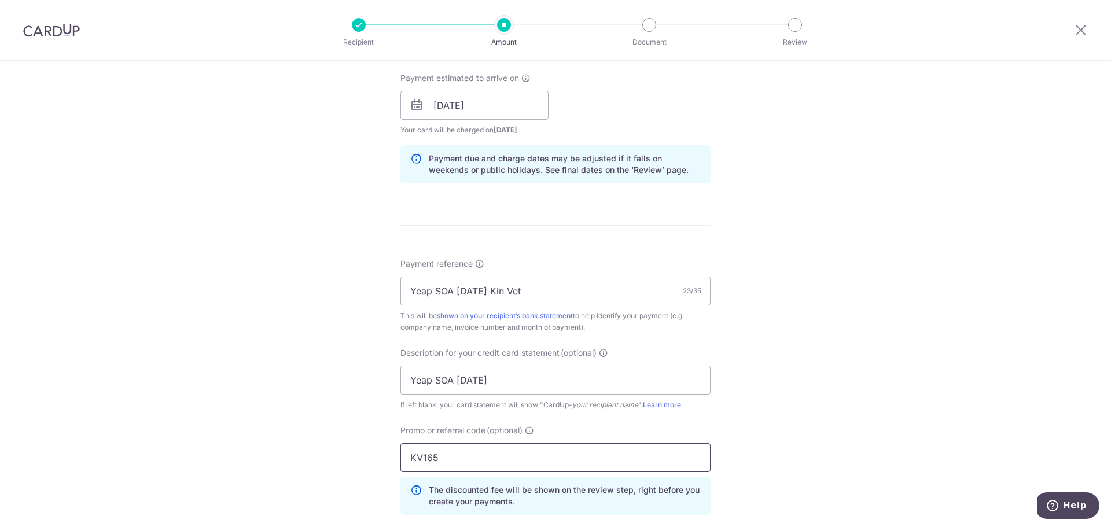
type input "KV165"
click at [754, 426] on div "Tell us more about your payment Enter payment amount SGD 938.44 938.44 GST (opt…" at bounding box center [555, 151] width 1111 height 1223
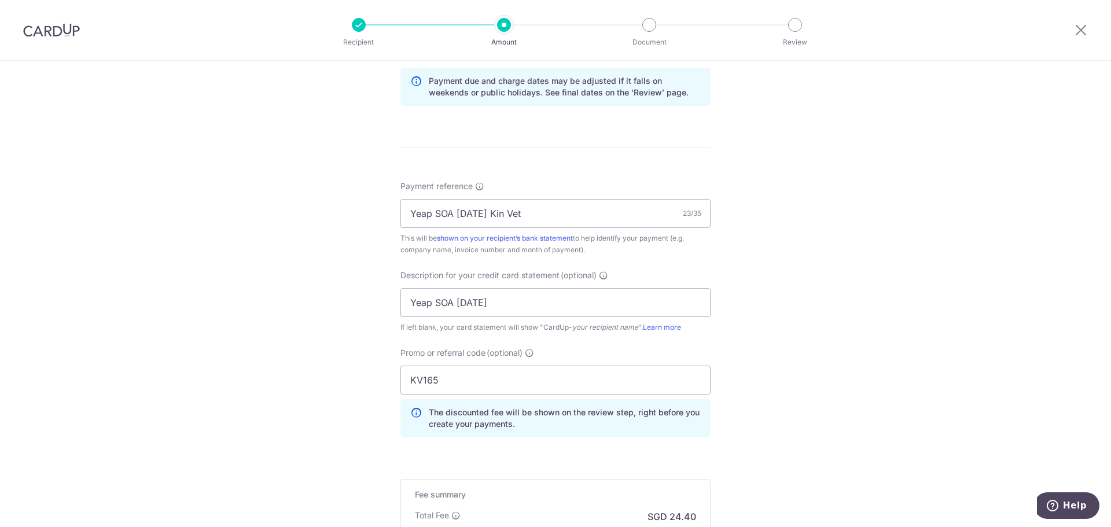
scroll to position [694, 0]
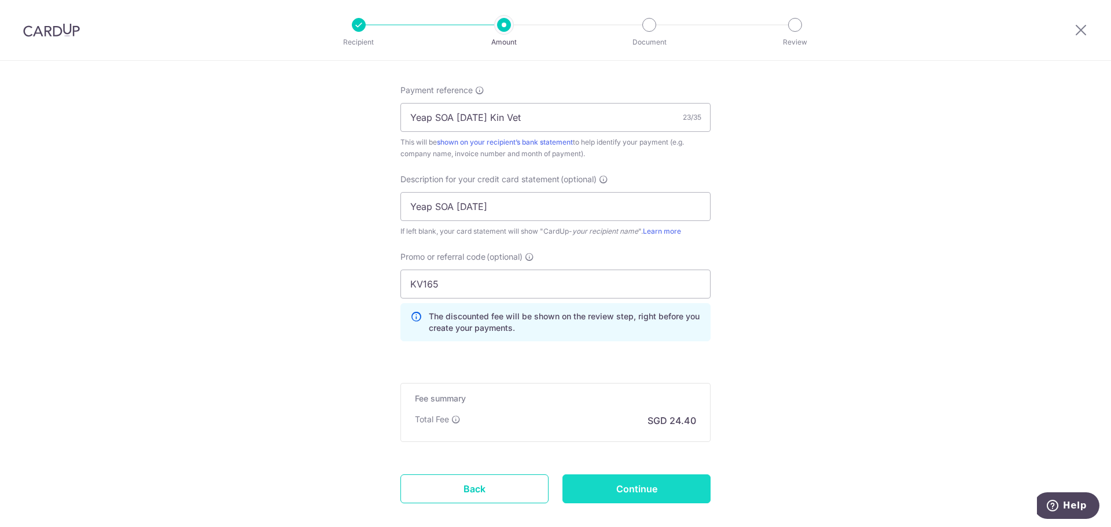
click at [663, 492] on input "Continue" at bounding box center [636, 488] width 148 height 29
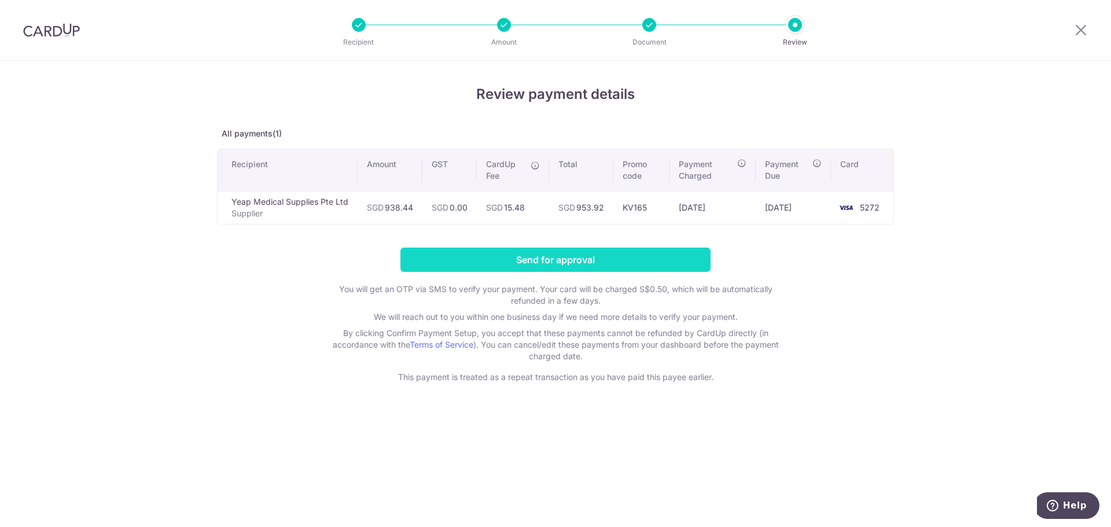
click at [451, 255] on input "Send for approval" at bounding box center [555, 260] width 310 height 24
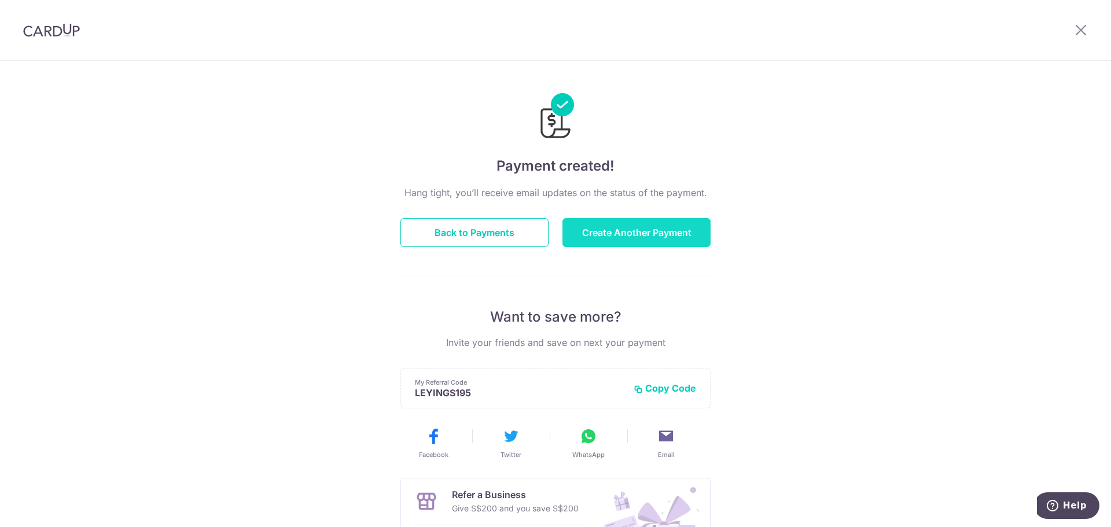
click at [656, 239] on button "Create Another Payment" at bounding box center [636, 232] width 148 height 29
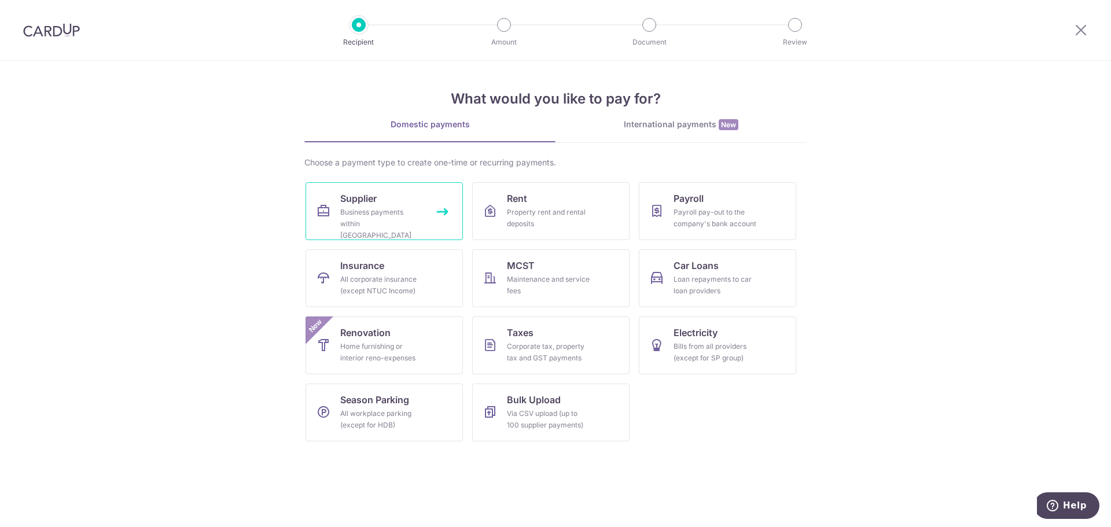
click at [416, 210] on div "Business payments within [GEOGRAPHIC_DATA]" at bounding box center [381, 224] width 83 height 35
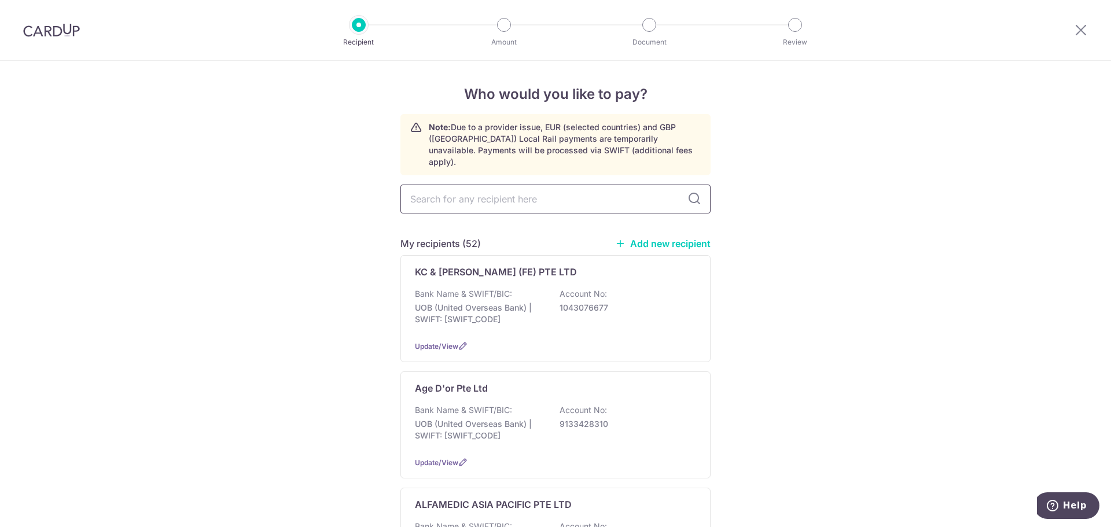
click at [511, 191] on input "text" at bounding box center [555, 199] width 310 height 29
type input "may t"
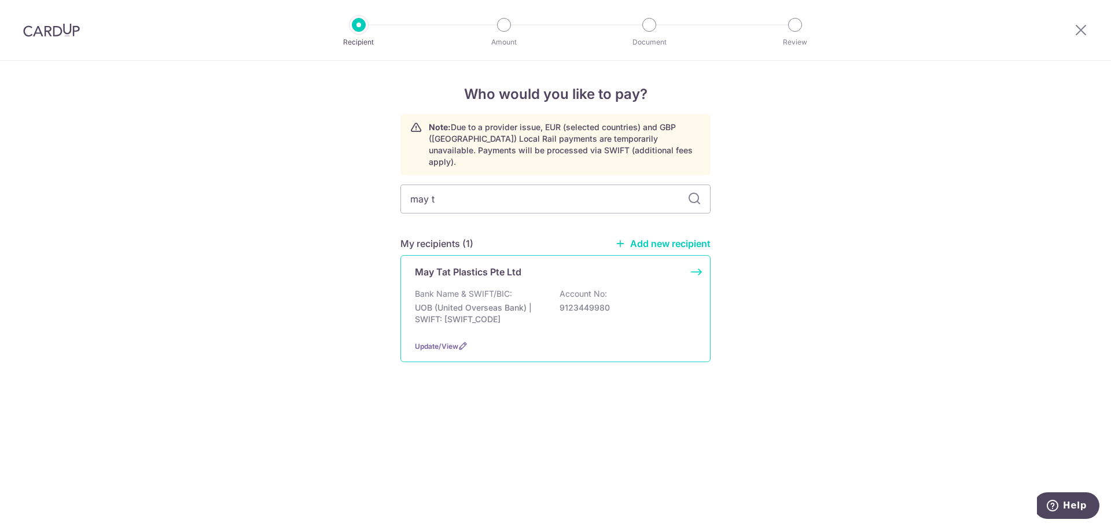
click at [510, 276] on div "May Tat Plastics Pte Ltd Bank Name & SWIFT/BIC: UOB (United Overseas Bank) | SW…" at bounding box center [555, 308] width 310 height 107
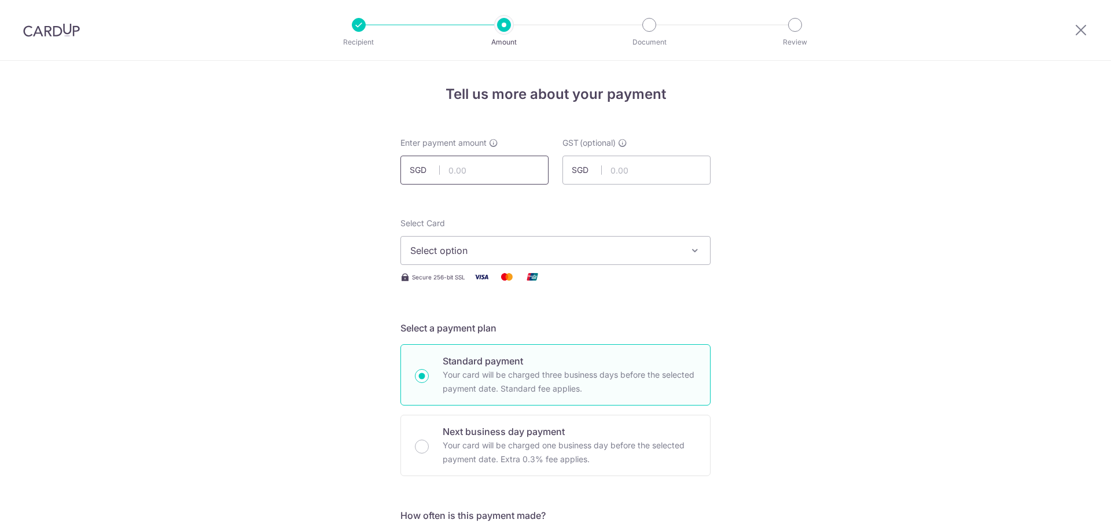
click at [451, 168] on input "text" at bounding box center [474, 170] width 148 height 29
type input "431.48"
click at [633, 239] on button "Select option" at bounding box center [555, 250] width 310 height 29
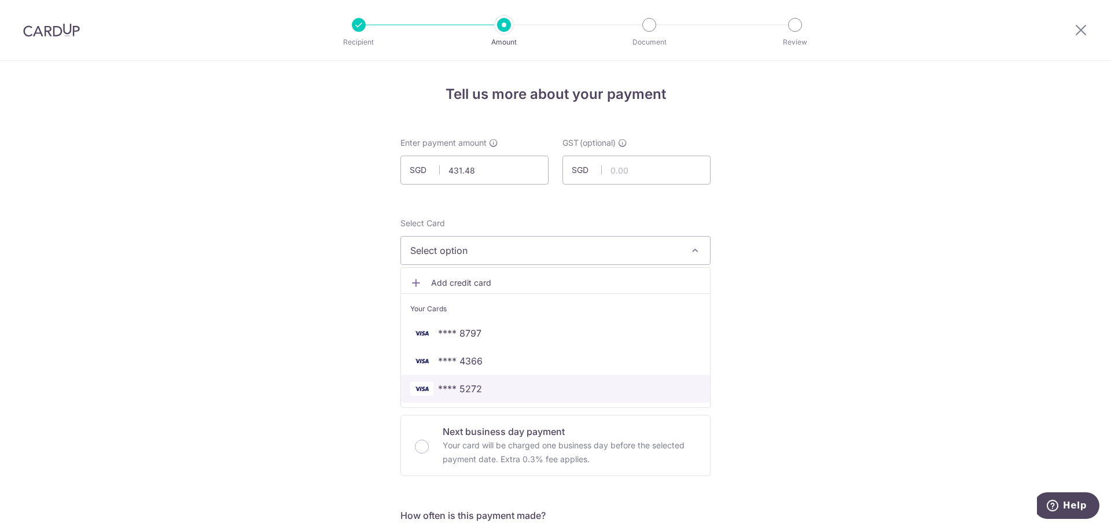
click at [497, 379] on link "**** 5272" at bounding box center [555, 389] width 309 height 28
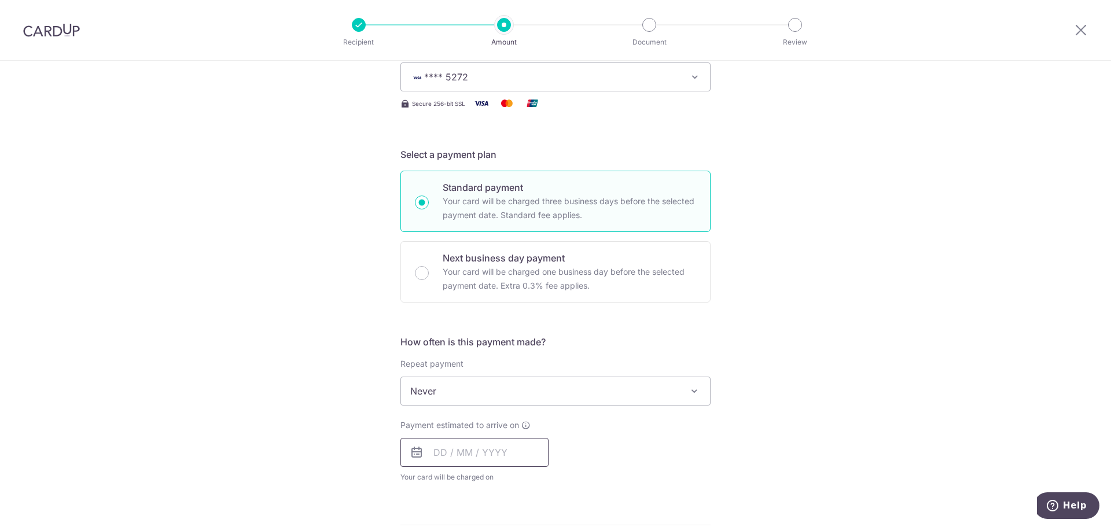
scroll to position [231, 0]
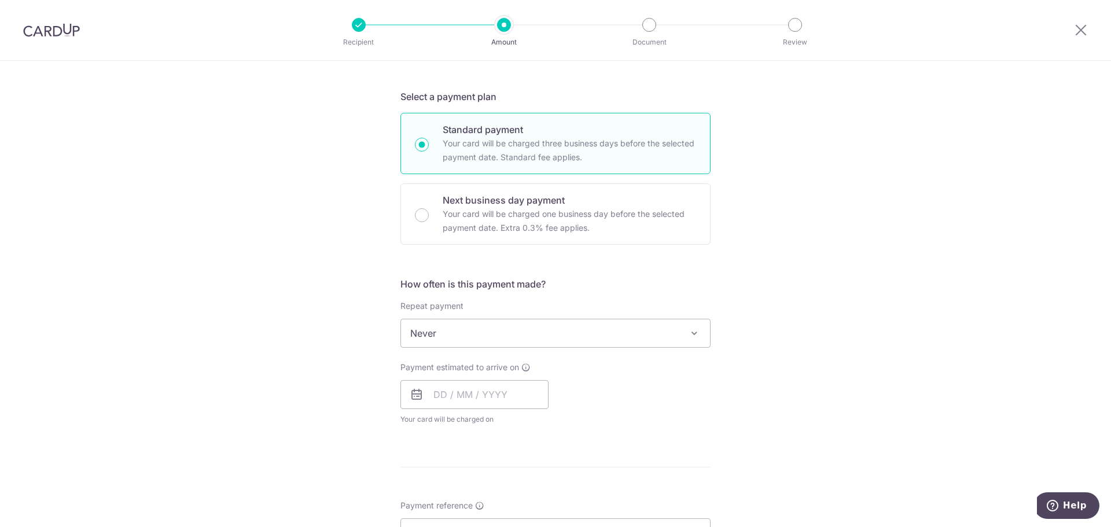
click at [478, 409] on div "Payment estimated to arrive on Your card will be charged on for the first payme…" at bounding box center [474, 394] width 148 height 64
click at [479, 406] on input "text" at bounding box center [474, 394] width 148 height 29
drag, startPoint x: 514, startPoint y: 504, endPoint x: 808, endPoint y: 413, distance: 307.2
click at [514, 504] on link "9" at bounding box center [516, 500] width 19 height 19
type input "09/10/2025"
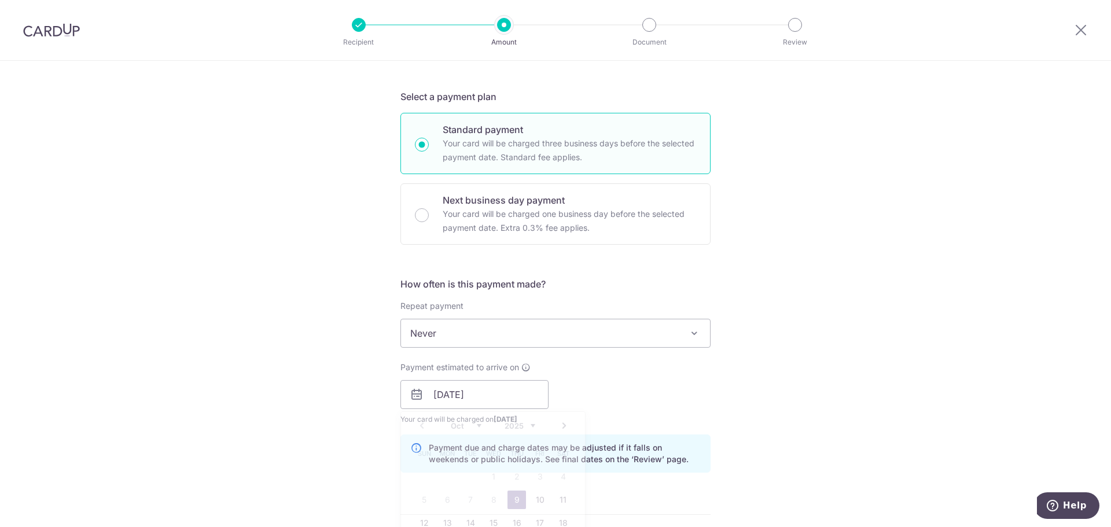
click at [808, 413] on div "Tell us more about your payment Enter payment amount SGD 431.48 431.48 GST (opt…" at bounding box center [555, 414] width 1111 height 1171
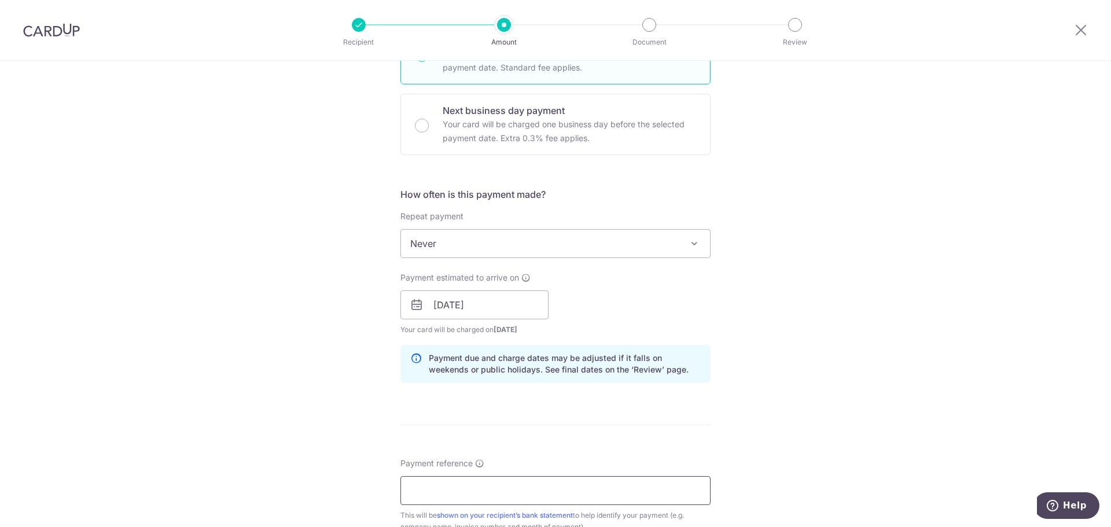
scroll to position [405, 0]
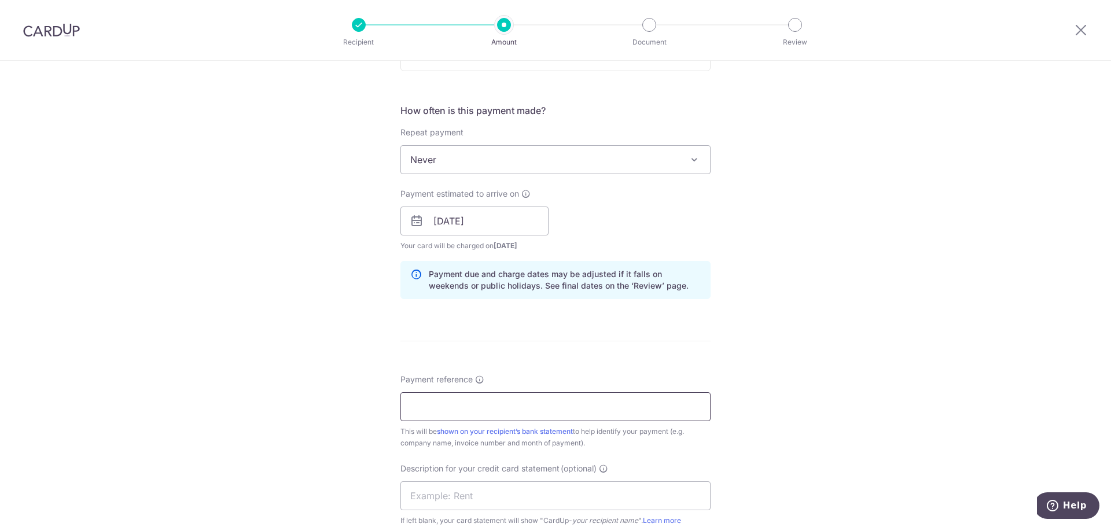
click at [542, 402] on input "Payment reference" at bounding box center [555, 406] width 310 height 29
type input "MayT Inv Sep 25 Kin Vet"
click at [533, 506] on input "text" at bounding box center [555, 495] width 310 height 29
paste input "MayT Inv Sep 25"
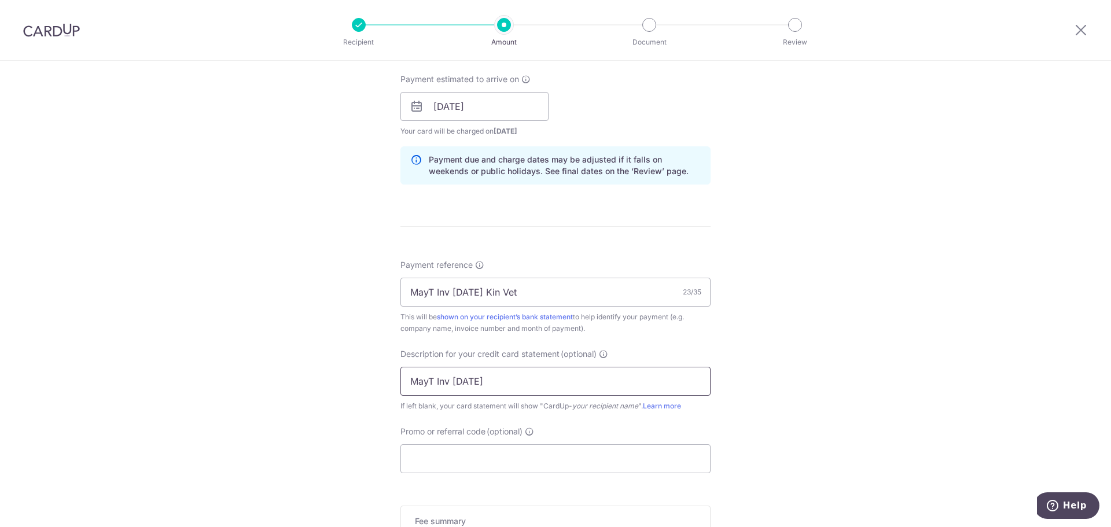
scroll to position [521, 0]
type input "MayT Inv Sep 25"
click at [451, 456] on input "Promo or referral code (optional)" at bounding box center [555, 457] width 310 height 29
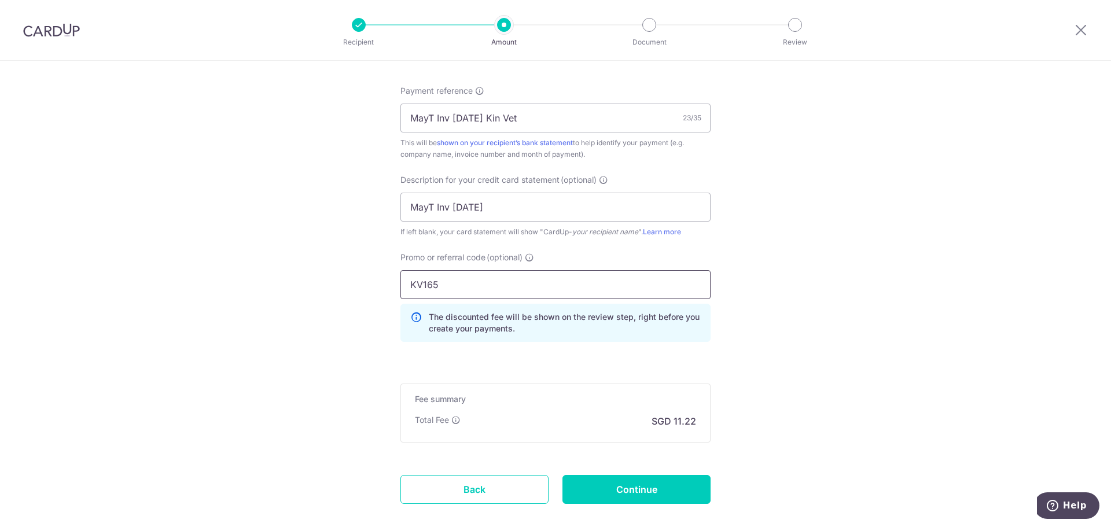
scroll to position [694, 0]
type input "KV165"
click at [694, 478] on input "Continue" at bounding box center [636, 488] width 148 height 29
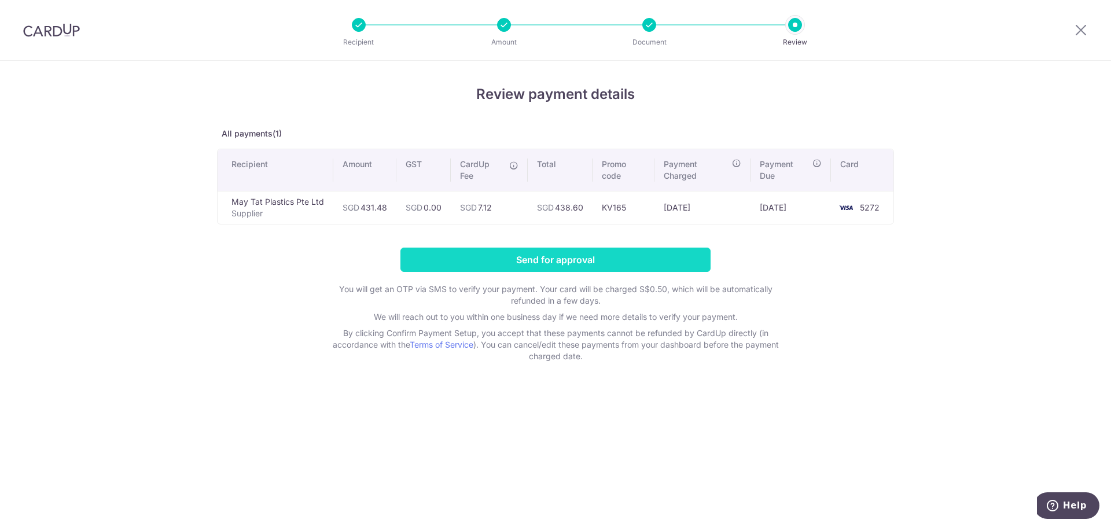
click at [572, 260] on input "Send for approval" at bounding box center [555, 260] width 310 height 24
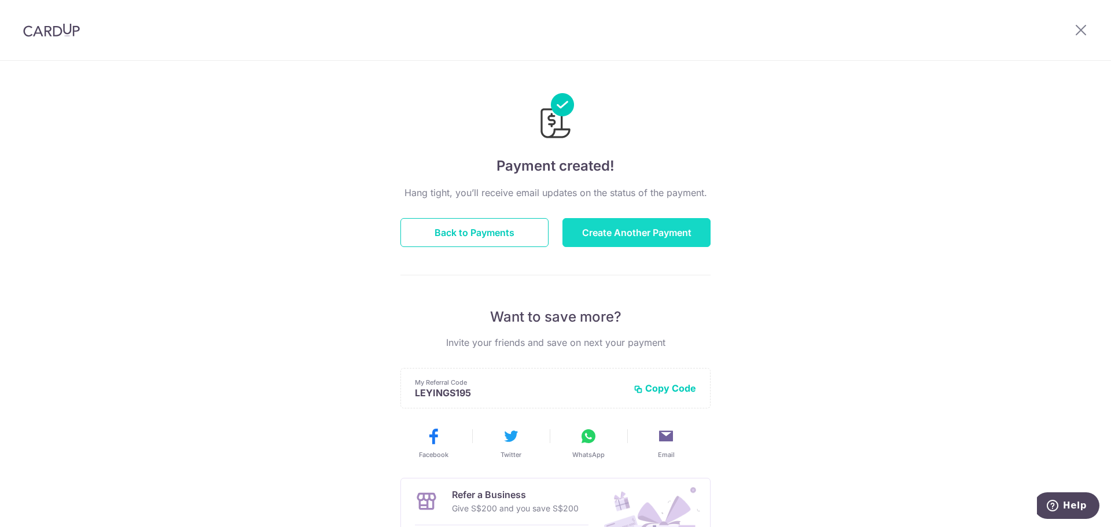
click at [661, 228] on button "Create Another Payment" at bounding box center [636, 232] width 148 height 29
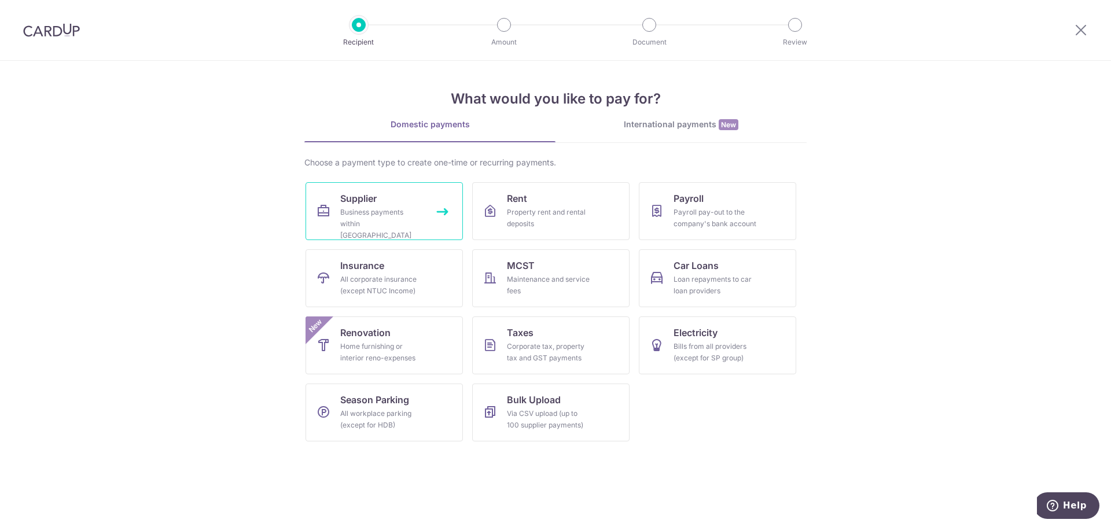
click at [419, 214] on div "Business payments within Singapore" at bounding box center [381, 224] width 83 height 35
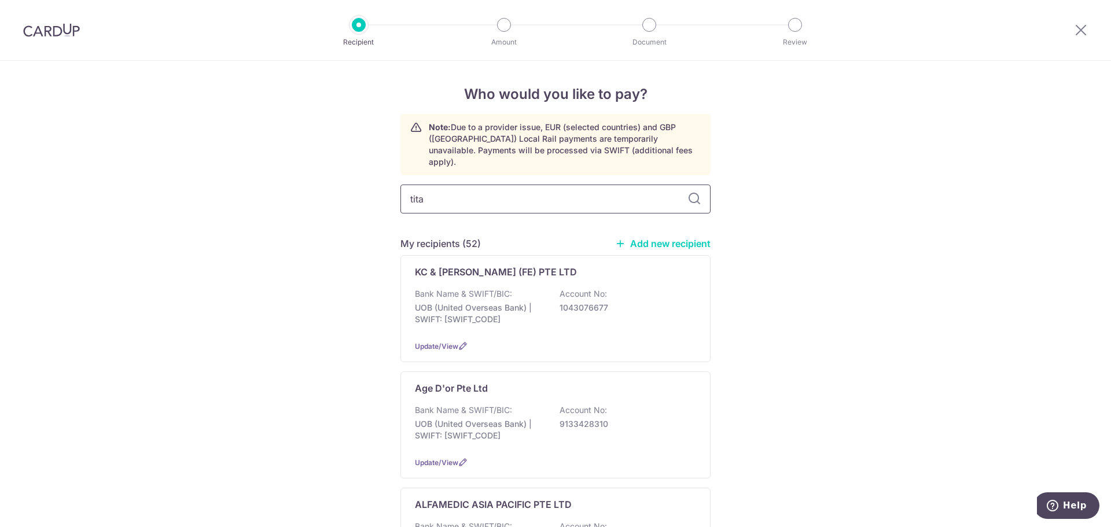
type input "titan"
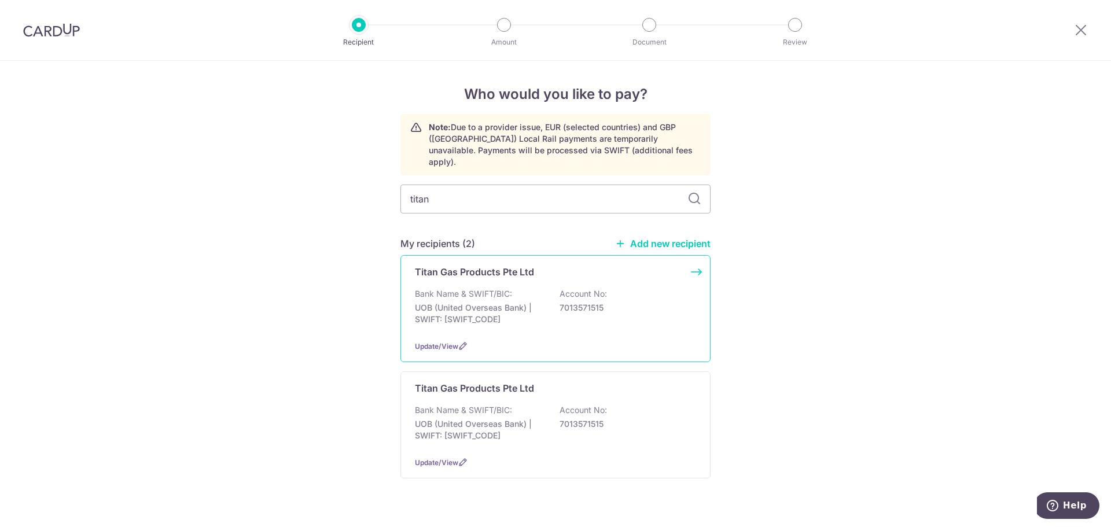
click at [522, 288] on div "Bank Name & SWIFT/BIC: UOB (United Overseas Bank) | SWIFT: UOVBSGSGXXX Account …" at bounding box center [555, 309] width 281 height 43
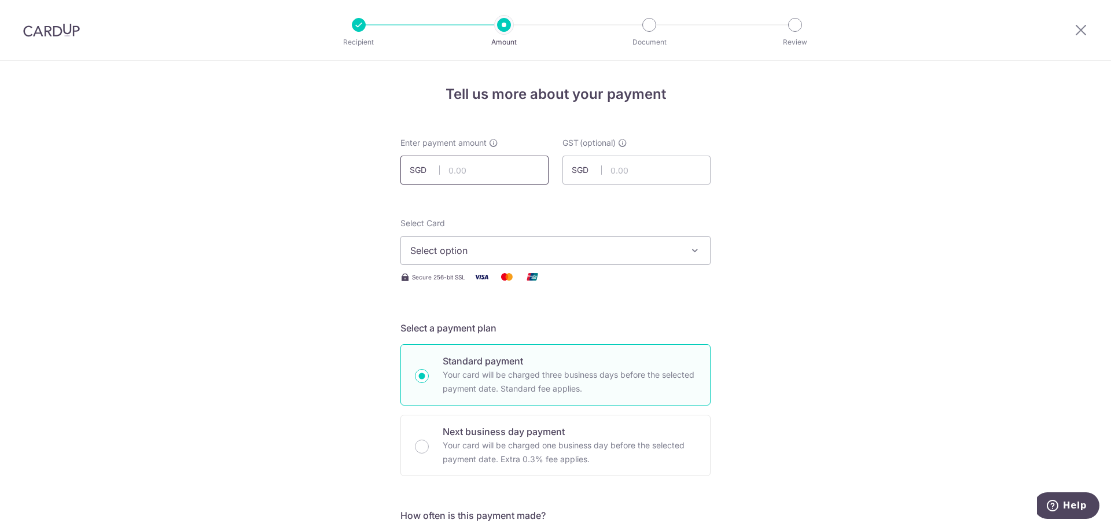
click at [465, 156] on input "text" at bounding box center [474, 170] width 148 height 29
click at [471, 164] on input "text" at bounding box center [474, 170] width 148 height 29
type input "282.31"
click at [543, 235] on div "Select Card Select option Add credit card Your Cards **** 8797 **** 4366 **** 5…" at bounding box center [555, 241] width 310 height 47
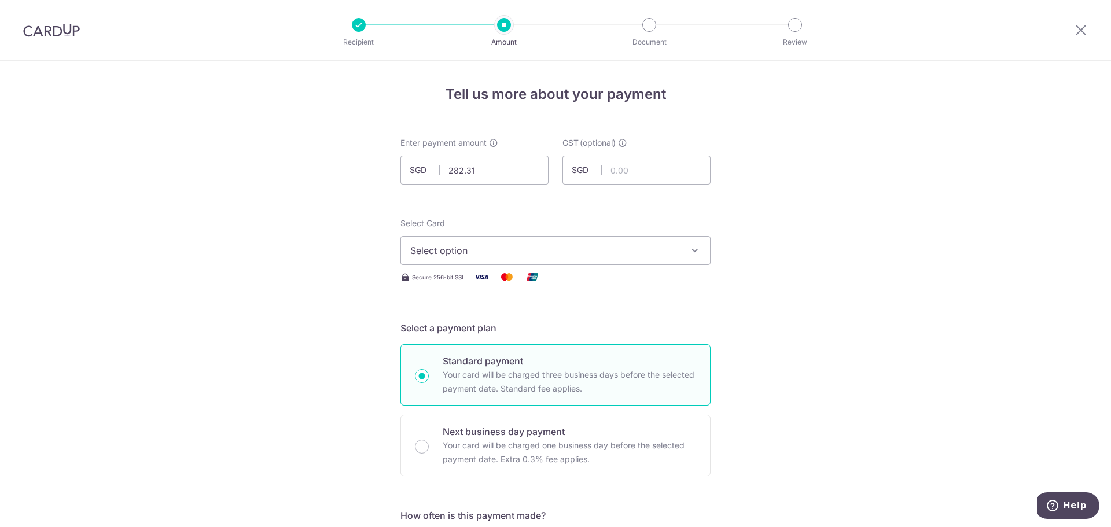
click at [544, 242] on button "Select option" at bounding box center [555, 250] width 310 height 29
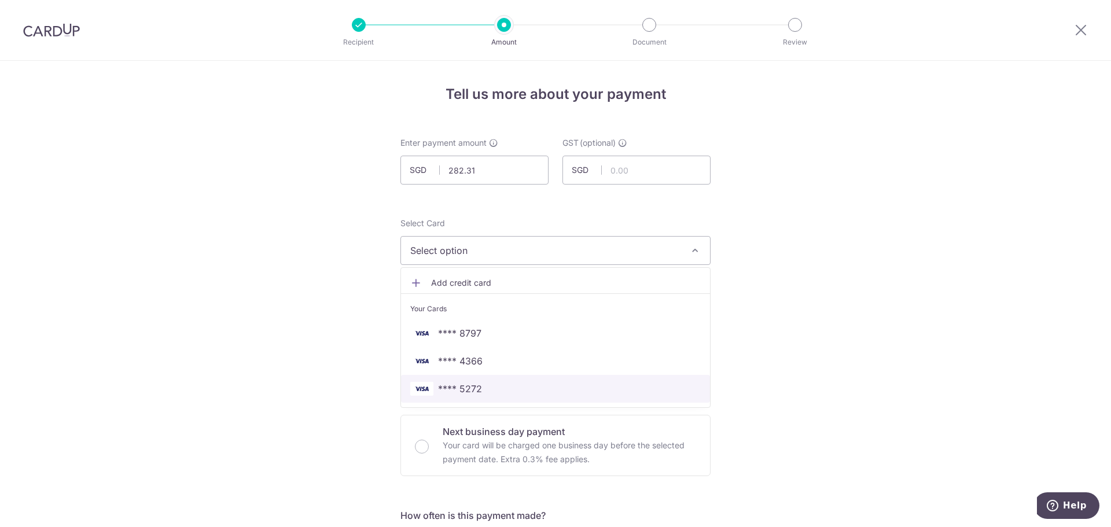
drag, startPoint x: 513, startPoint y: 383, endPoint x: 684, endPoint y: 340, distance: 175.9
click at [513, 383] on span "**** 5272" at bounding box center [555, 389] width 290 height 14
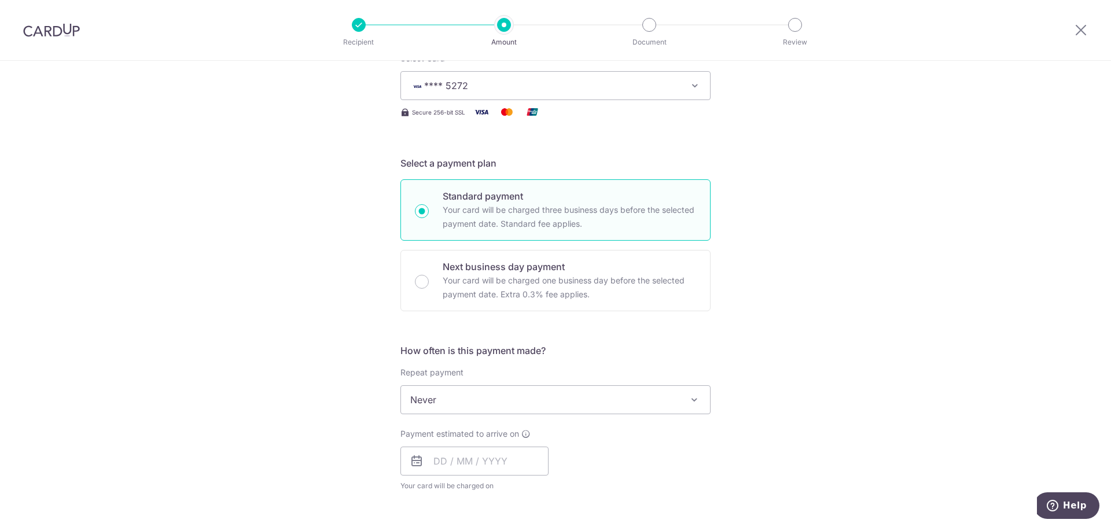
scroll to position [231, 0]
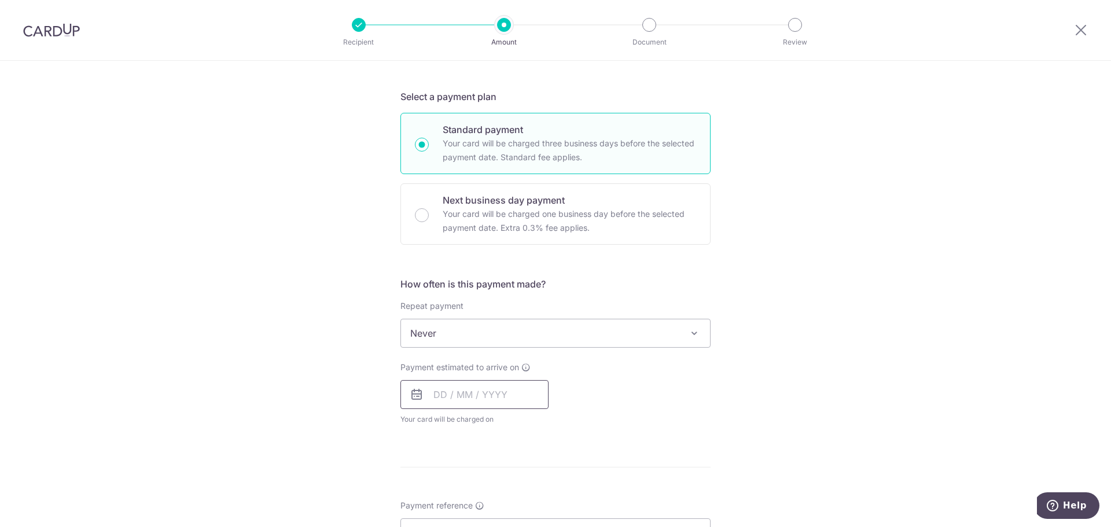
click at [450, 380] on input "text" at bounding box center [474, 394] width 148 height 29
click at [514, 495] on link "9" at bounding box center [516, 500] width 19 height 19
type input "09/10/2025"
click at [909, 373] on div "Tell us more about your payment Enter payment amount SGD 282.31 282.31 GST (opt…" at bounding box center [555, 391] width 1111 height 1124
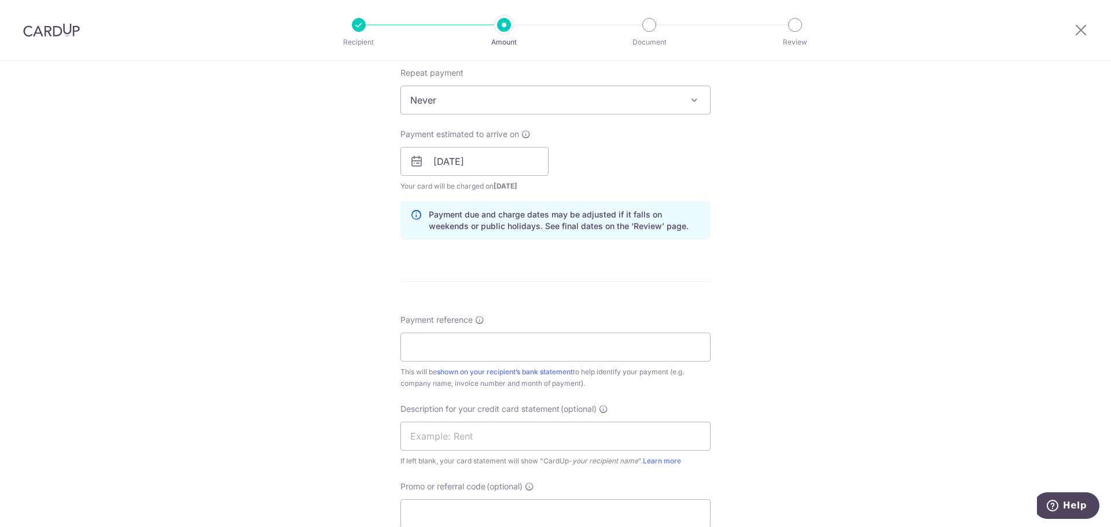
scroll to position [521, 0]
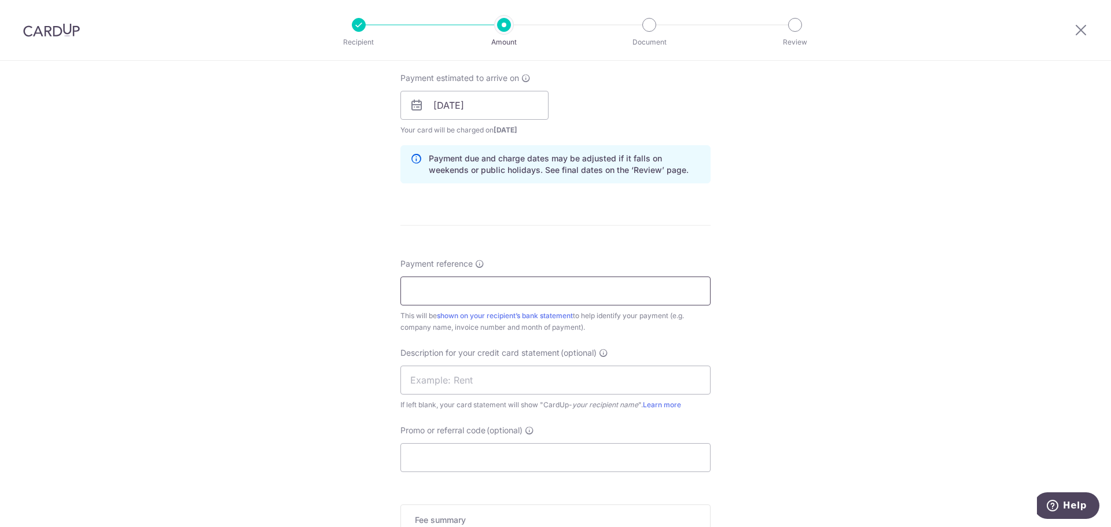
click at [524, 285] on input "Payment reference" at bounding box center [555, 291] width 310 height 29
type input "Tita SOA Sep 25 Kin Vet"
click at [533, 384] on input "text" at bounding box center [555, 380] width 310 height 29
paste input "Tita SOA Sep 25"
type input "Tita SOA Sep 25"
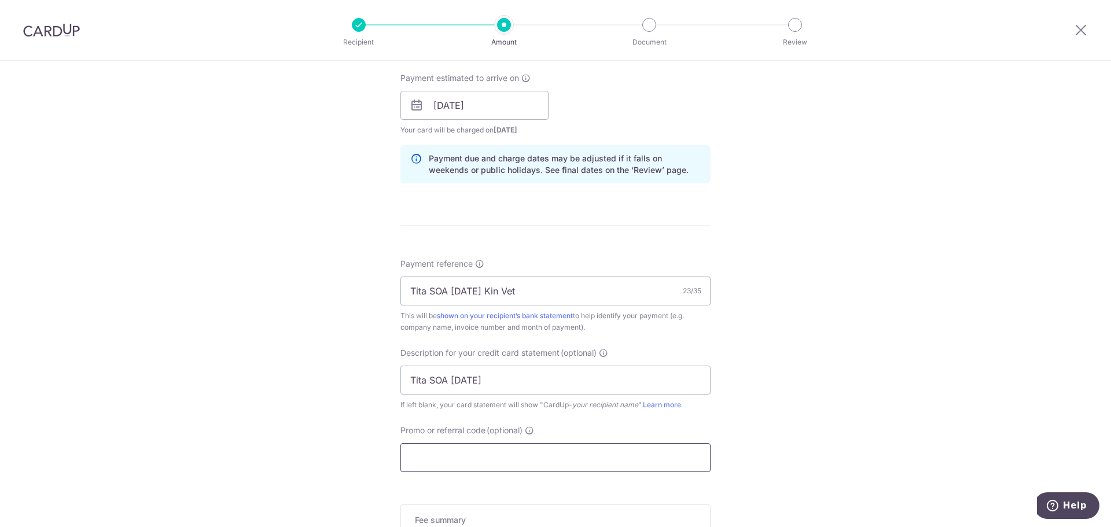
click at [486, 452] on input "Promo or referral code (optional)" at bounding box center [555, 457] width 310 height 29
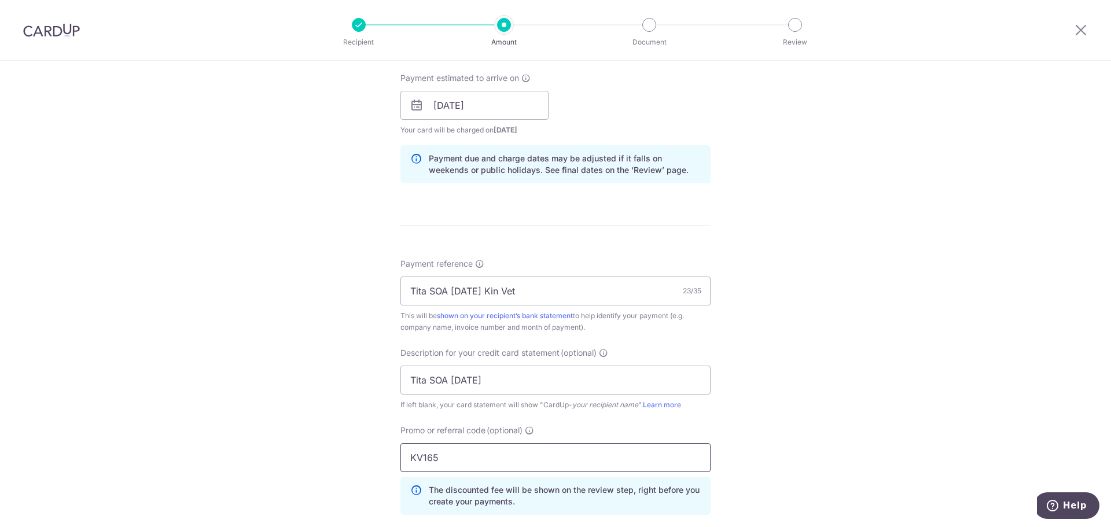
type input "KV165"
click at [748, 351] on div "Tell us more about your payment Enter payment amount SGD 282.31 282.31 GST (opt…" at bounding box center [555, 151] width 1111 height 1223
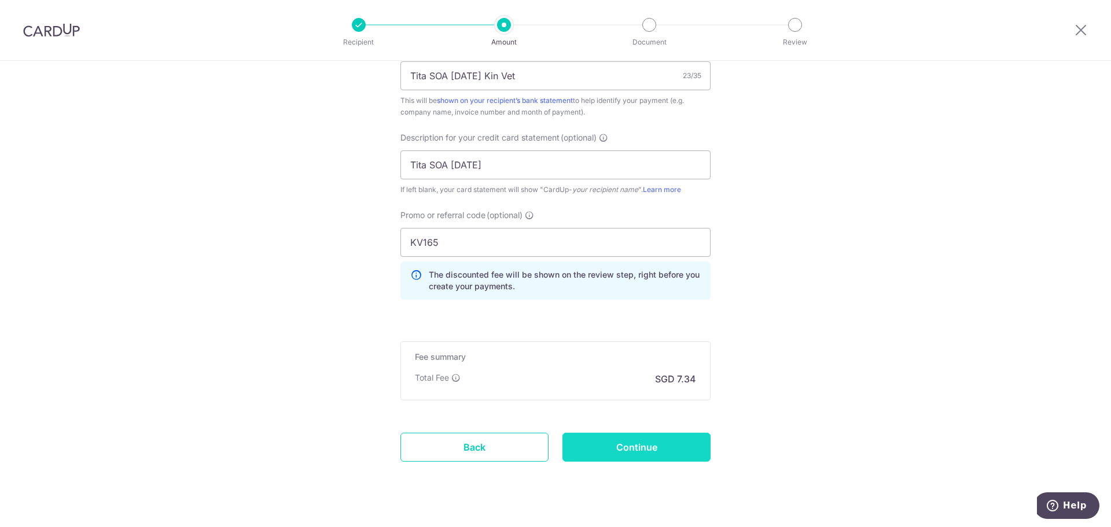
scroll to position [752, 0]
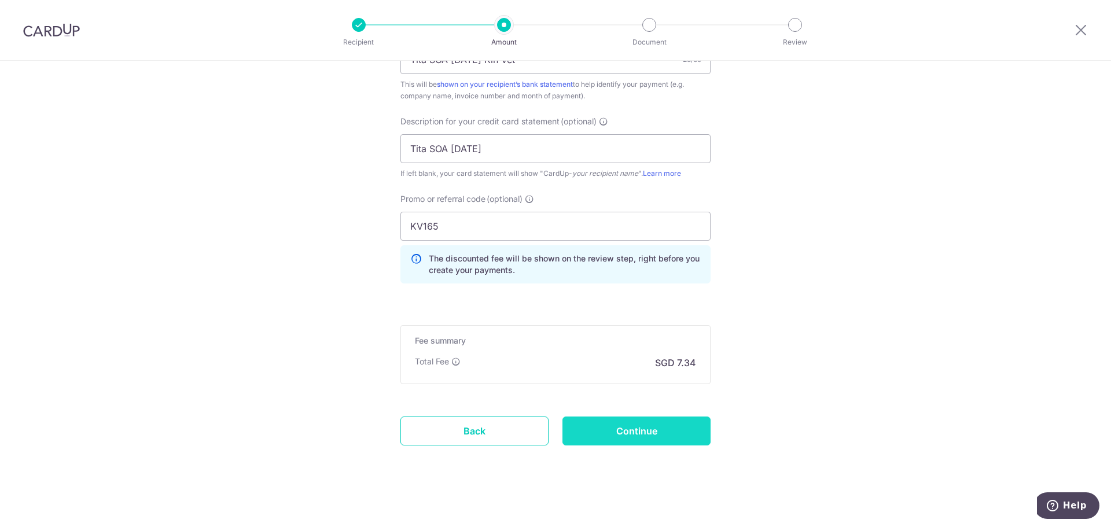
click at [670, 427] on input "Continue" at bounding box center [636, 430] width 148 height 29
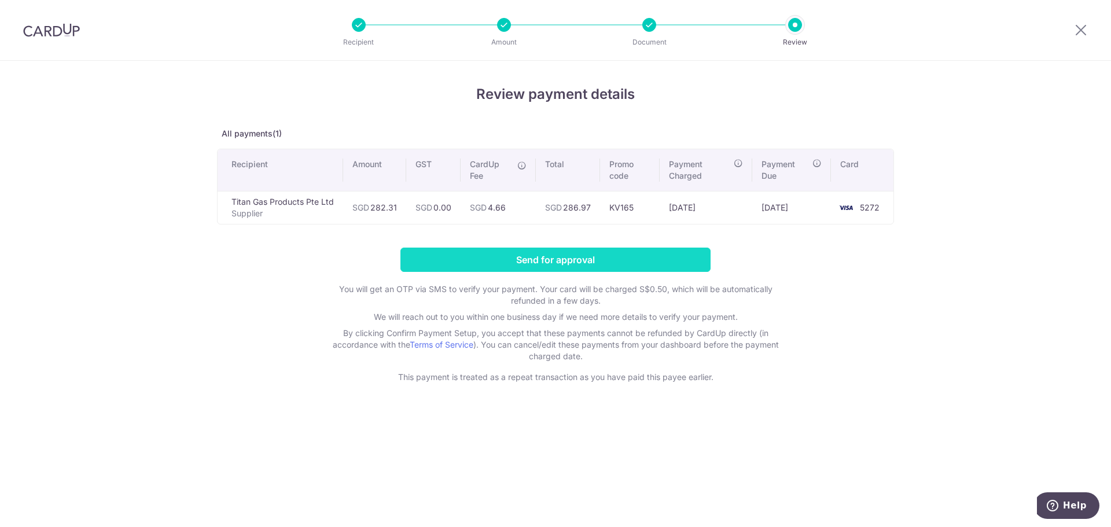
click at [588, 255] on input "Send for approval" at bounding box center [555, 260] width 310 height 24
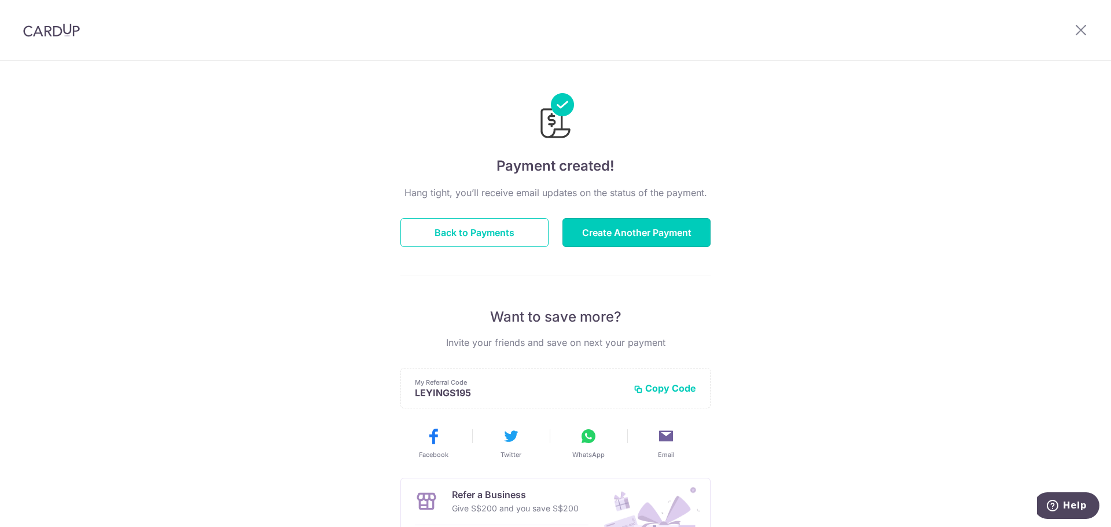
click at [659, 219] on button "Create Another Payment" at bounding box center [636, 232] width 148 height 29
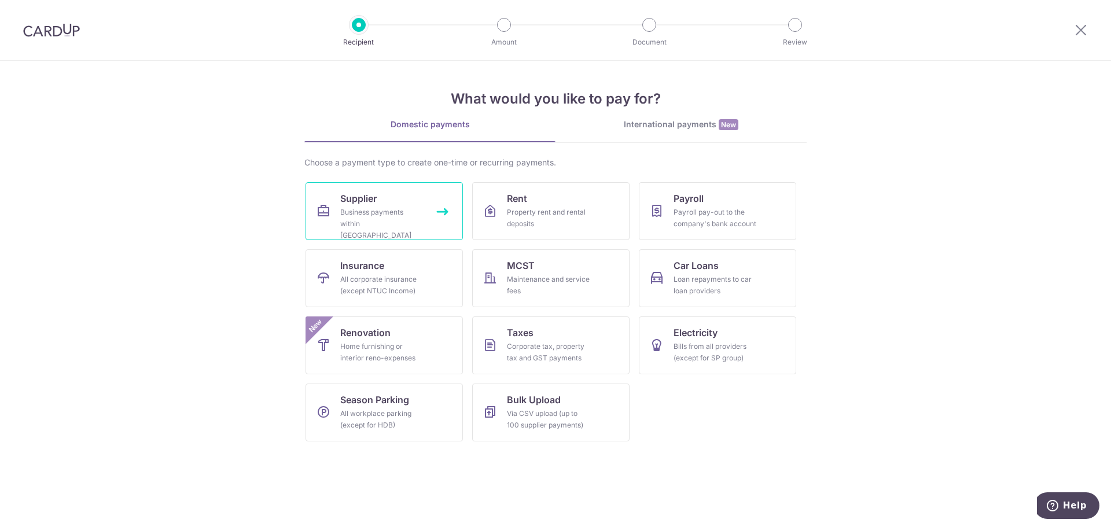
click at [440, 190] on link "Supplier Business payments within [GEOGRAPHIC_DATA]" at bounding box center [383, 211] width 157 height 58
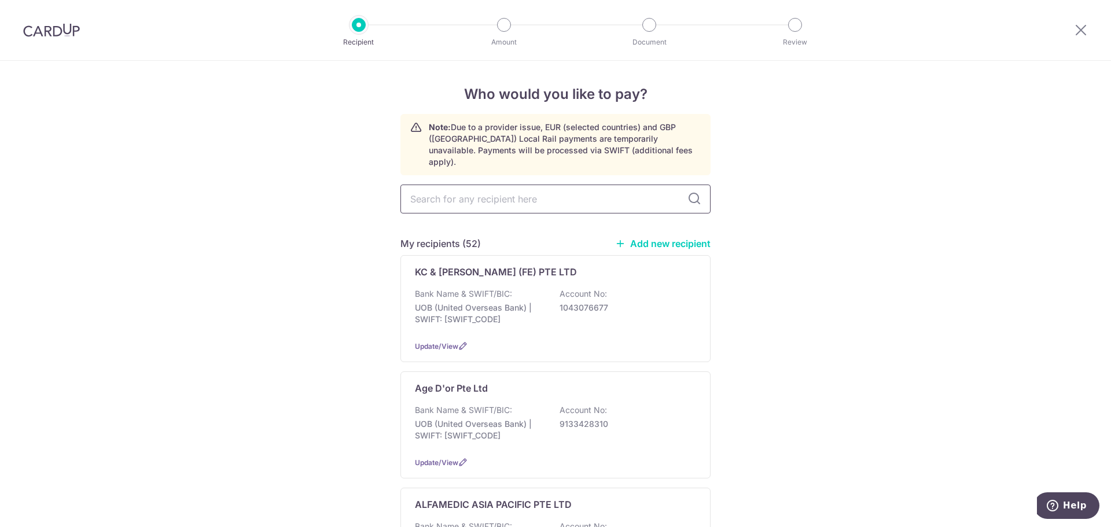
click at [506, 185] on input "text" at bounding box center [555, 199] width 310 height 29
type input "vedmed"
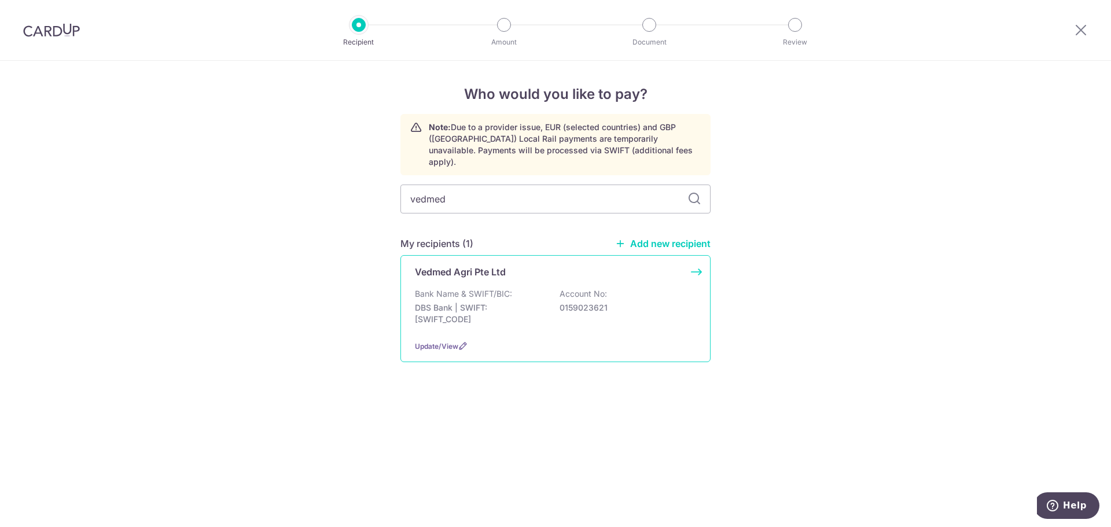
click at [496, 302] on p "DBS Bank | SWIFT: DBSSSGSGXXX" at bounding box center [480, 313] width 130 height 23
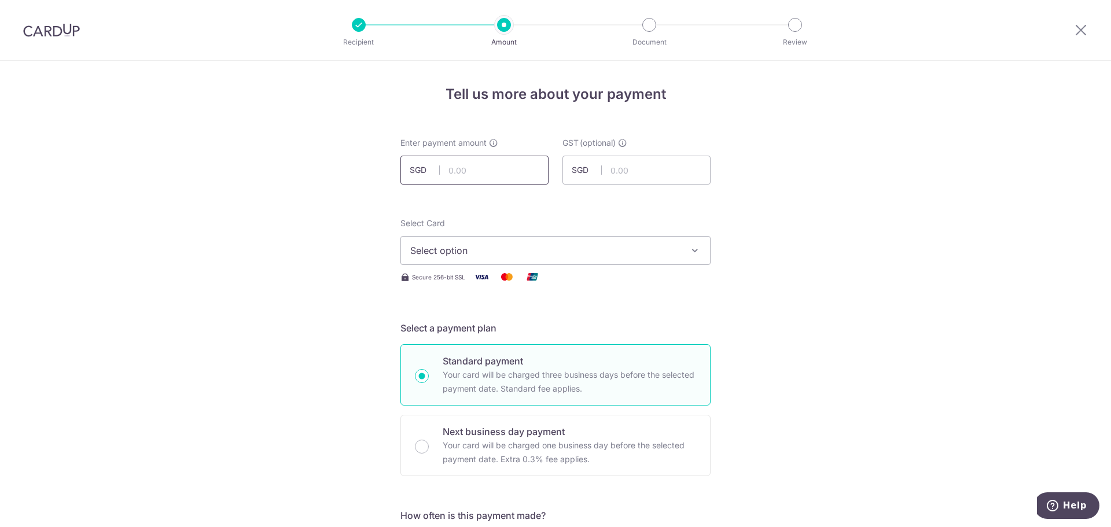
click at [517, 178] on input "text" at bounding box center [474, 170] width 148 height 29
type input "1"
type input "716.68"
click at [669, 233] on div "Select Card Select option Add credit card Your Cards **** 8797 **** 4366 **** 5…" at bounding box center [555, 241] width 310 height 47
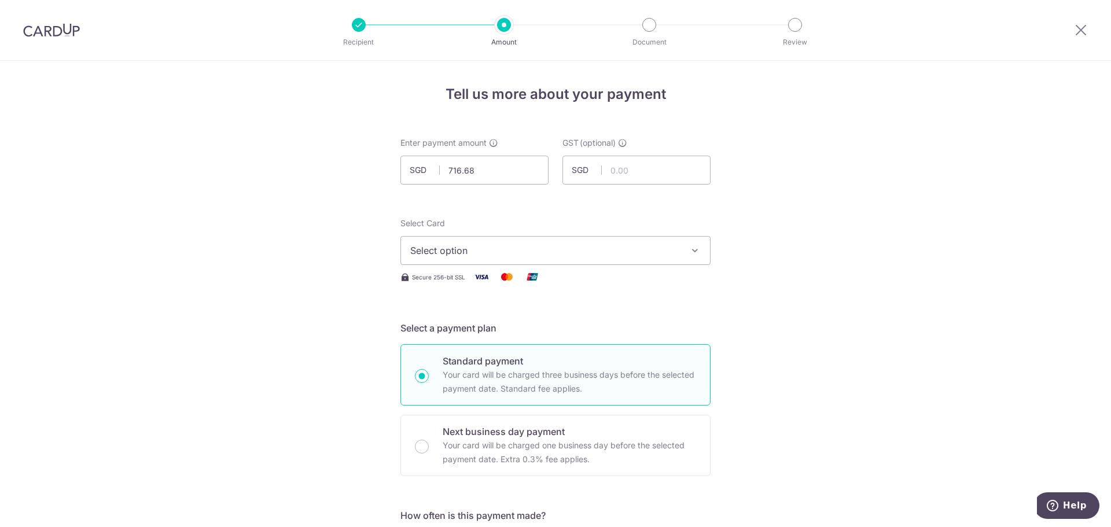
click at [673, 261] on button "Select option" at bounding box center [555, 250] width 310 height 29
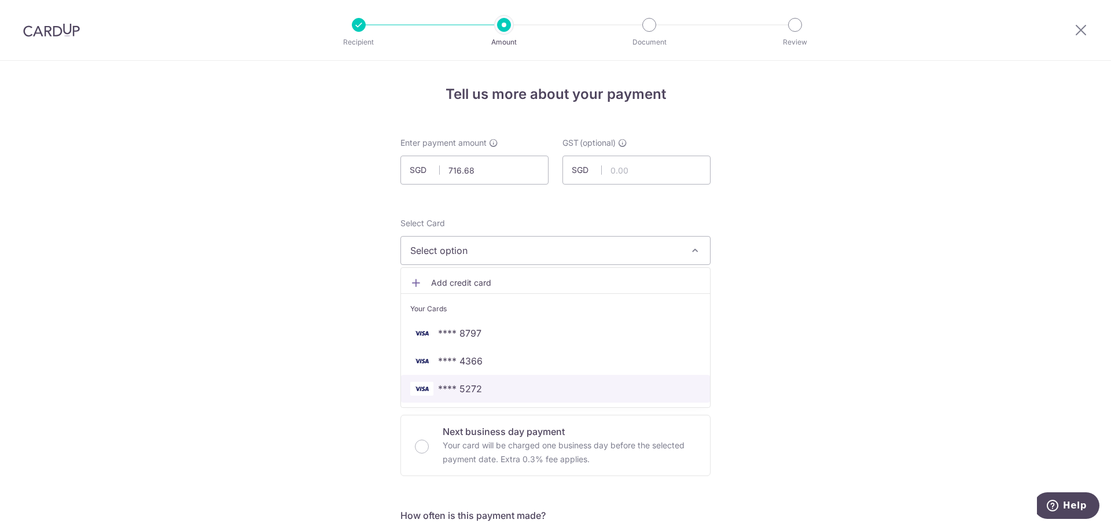
drag, startPoint x: 485, startPoint y: 389, endPoint x: 658, endPoint y: 353, distance: 176.5
click at [485, 389] on span "**** 5272" at bounding box center [555, 389] width 290 height 14
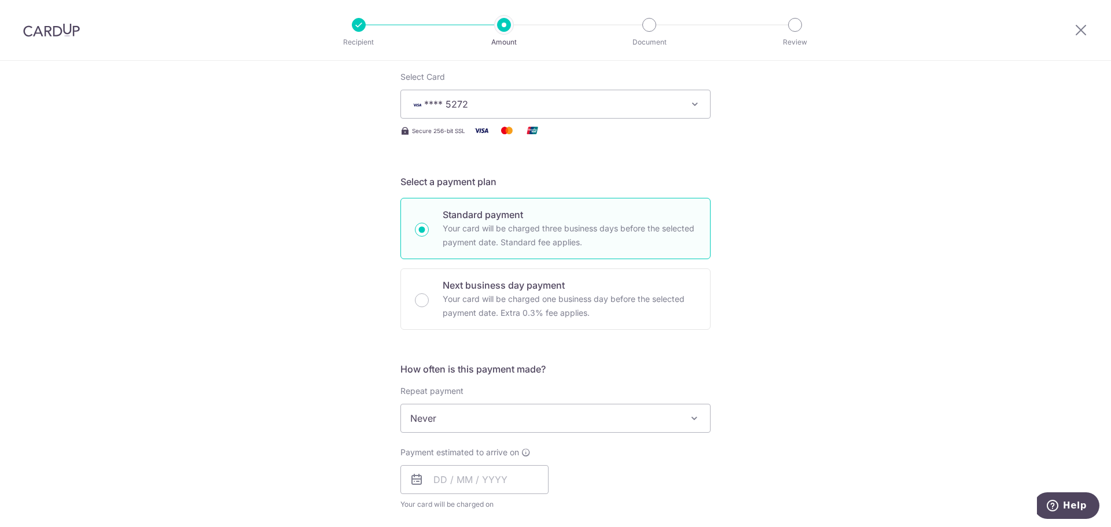
scroll to position [289, 0]
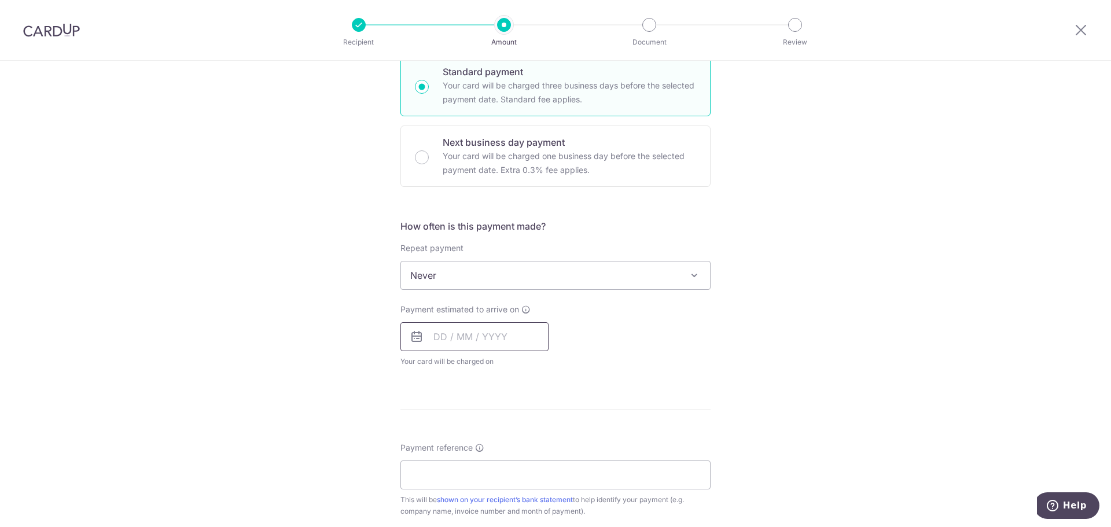
click at [496, 328] on input "text" at bounding box center [474, 336] width 148 height 29
click at [511, 450] on link "9" at bounding box center [516, 442] width 19 height 19
type input "[DATE]"
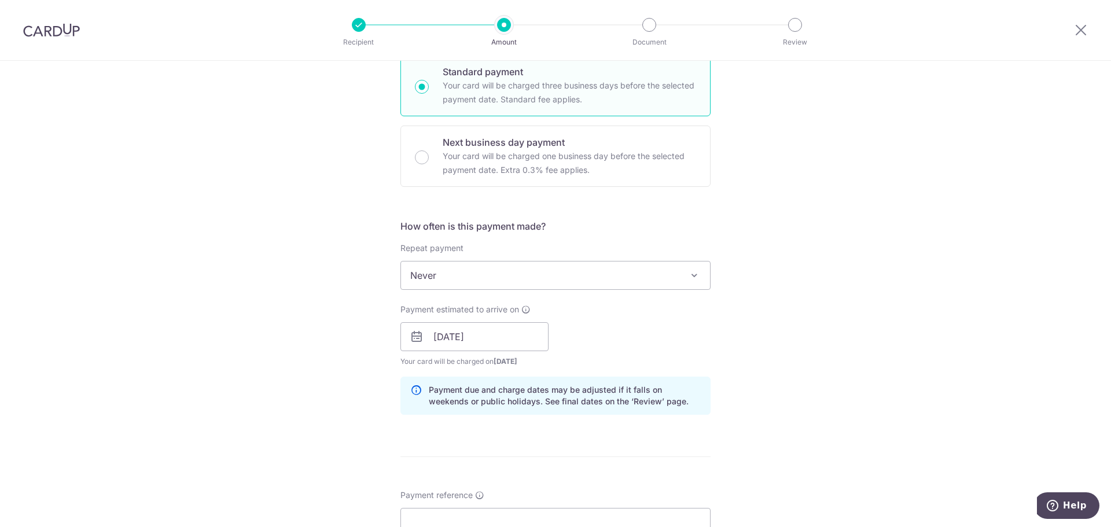
click at [511, 449] on form "Enter payment amount SGD 716.68 716.68 GST (optional) SGD Select Card **** 5272…" at bounding box center [555, 368] width 310 height 1041
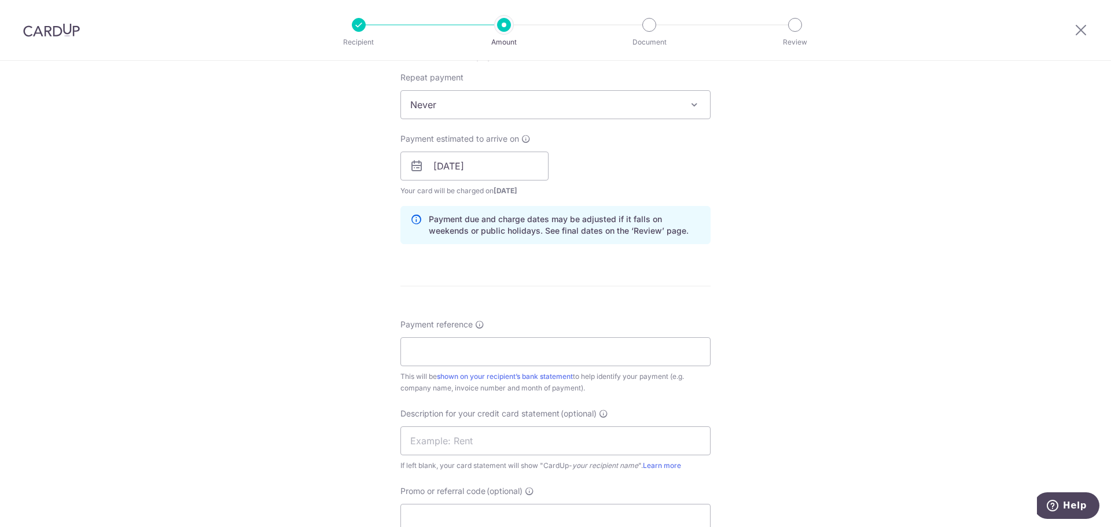
scroll to position [463, 0]
click at [464, 343] on input "Payment reference" at bounding box center [555, 348] width 310 height 29
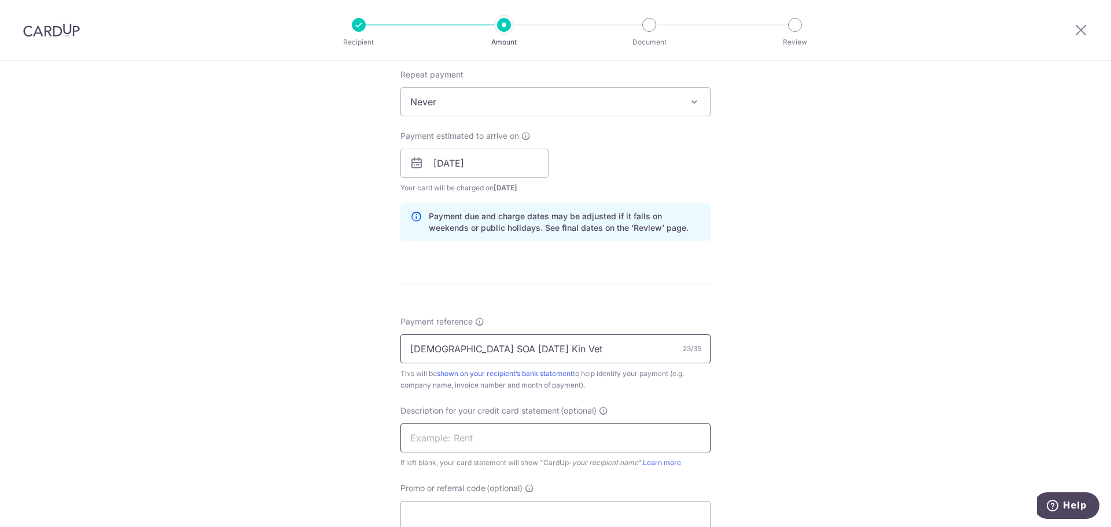
type input "Vedm SOA Sep 25 Kin Vet"
click at [463, 431] on input "text" at bounding box center [555, 437] width 310 height 29
paste input "Vedm SOA Sep 25"
type input "Vedm SOA Sep 25"
click at [842, 387] on div "Tell us more about your payment Enter payment amount SGD 716.68 716.68 GST (opt…" at bounding box center [555, 183] width 1111 height 1171
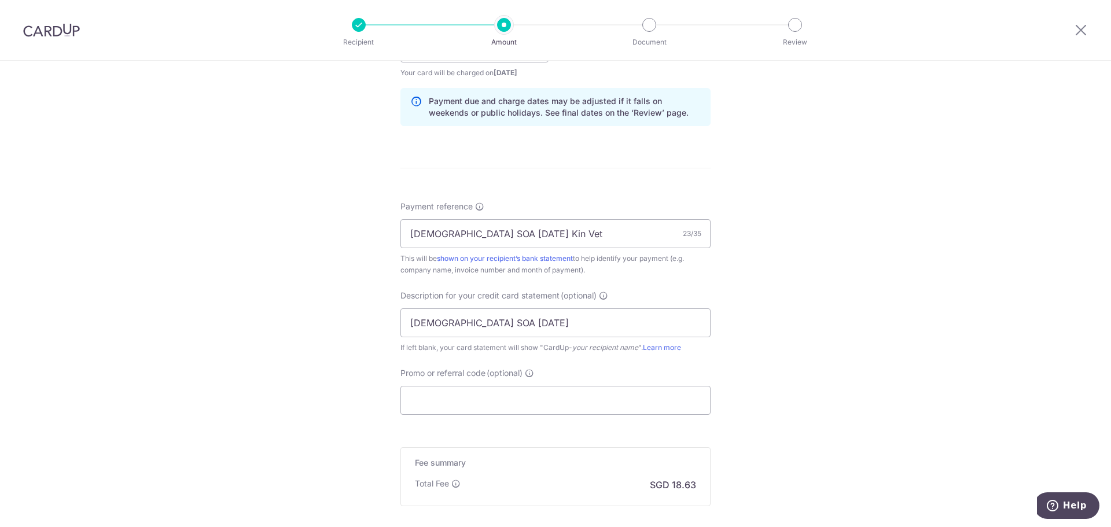
scroll to position [578, 0]
click at [473, 408] on input "Promo or referral code (optional)" at bounding box center [555, 399] width 310 height 29
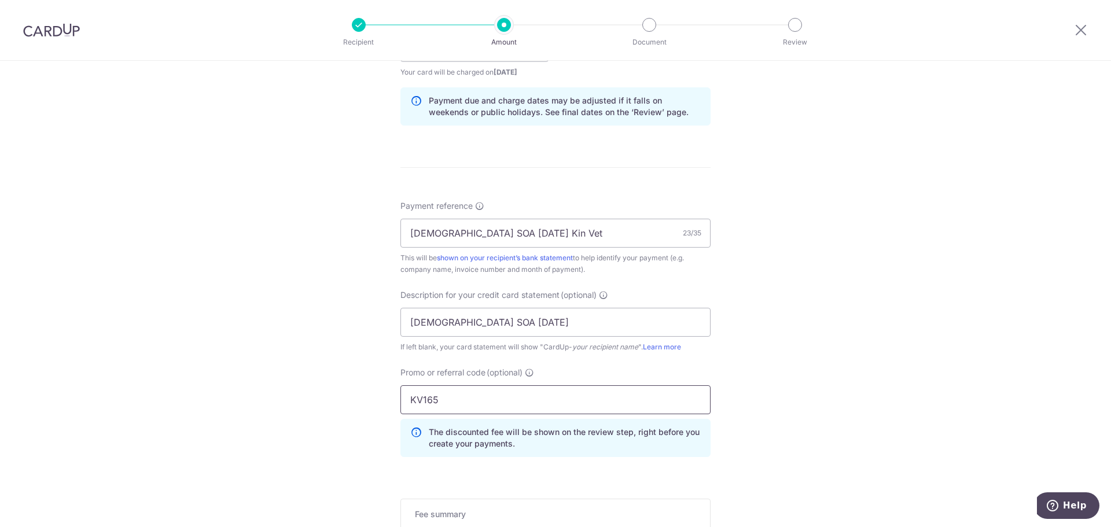
type input "KV165"
click at [816, 329] on div "Tell us more about your payment Enter payment amount SGD 716.68 716.68 GST (opt…" at bounding box center [555, 93] width 1111 height 1223
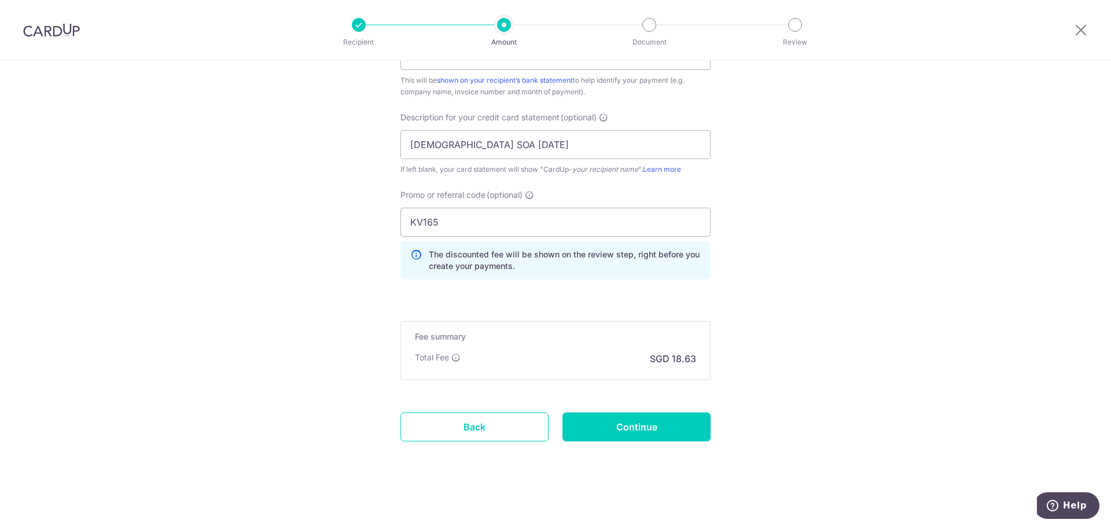
scroll to position [757, 0]
click at [670, 417] on input "Continue" at bounding box center [636, 425] width 148 height 29
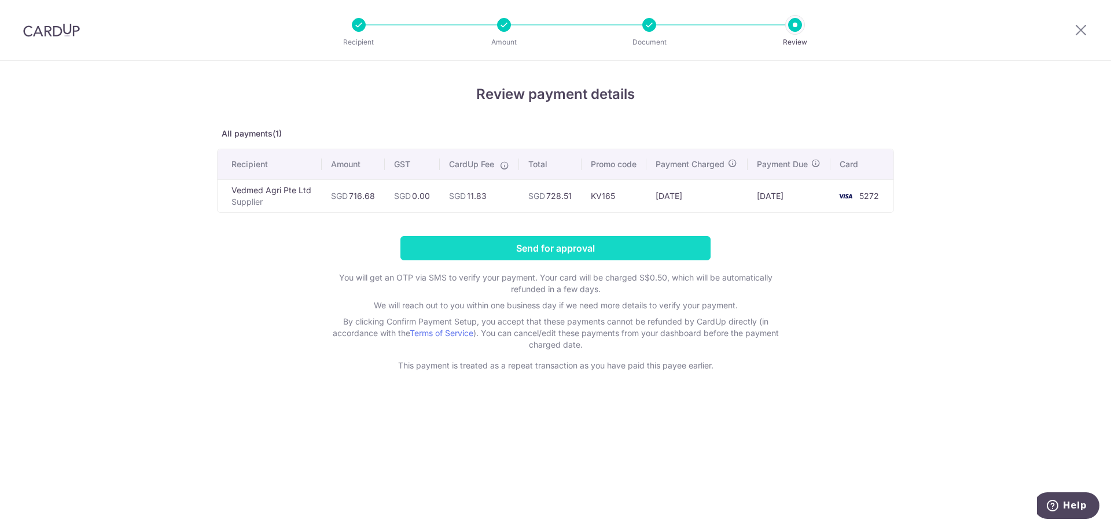
click at [664, 246] on input "Send for approval" at bounding box center [555, 248] width 310 height 24
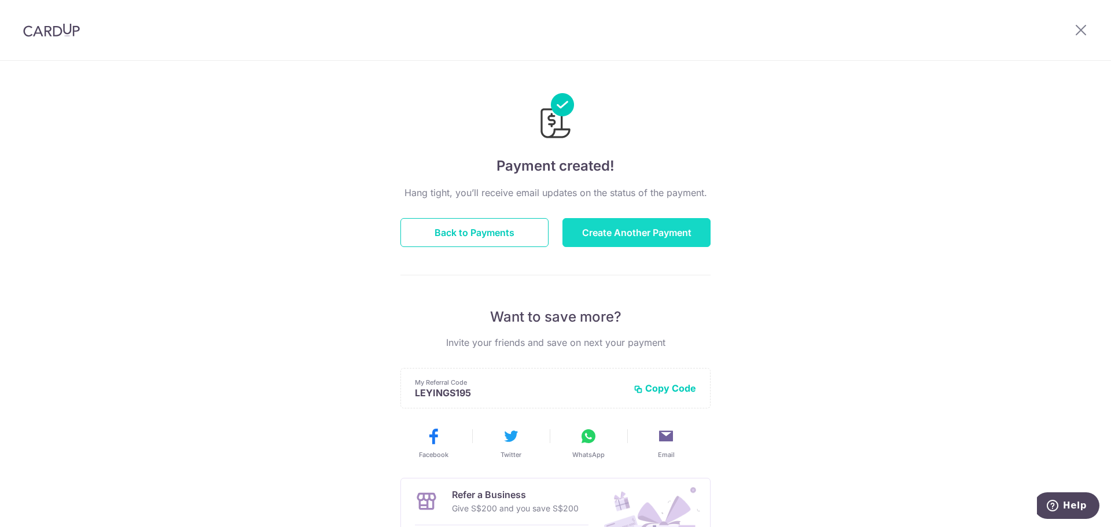
click at [661, 242] on button "Create Another Payment" at bounding box center [636, 232] width 148 height 29
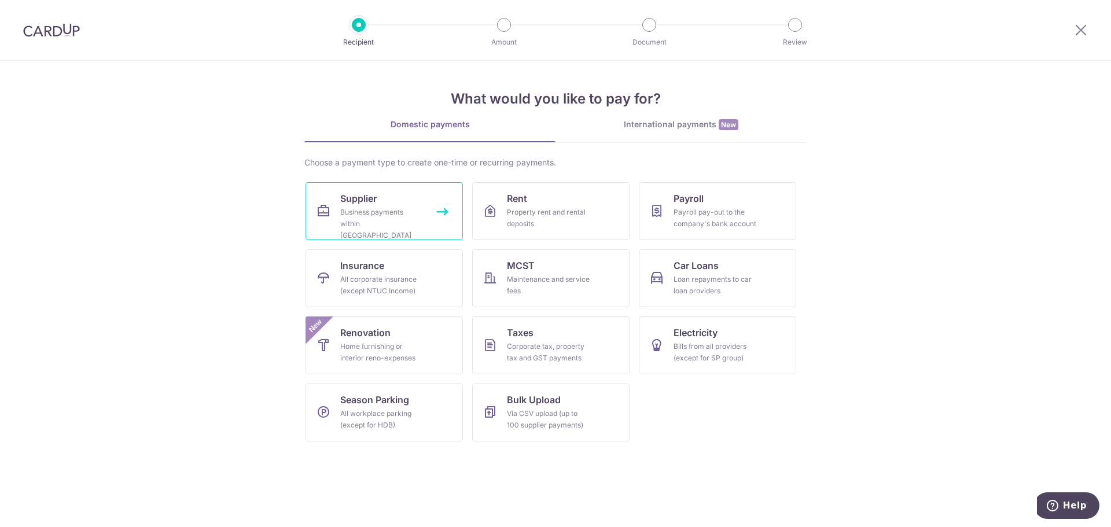
click at [413, 229] on div "Business payments within Singapore" at bounding box center [381, 224] width 83 height 35
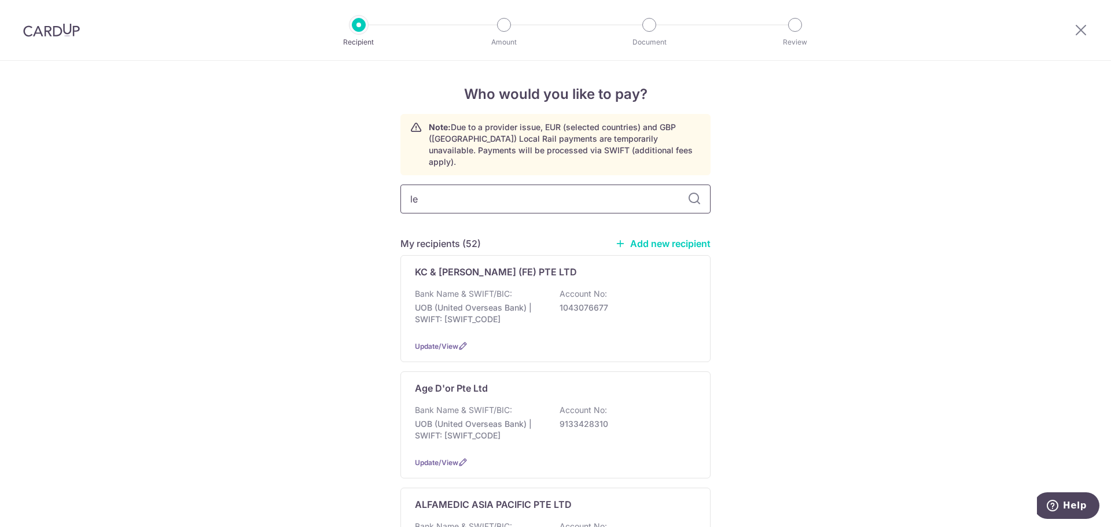
type input "lee"
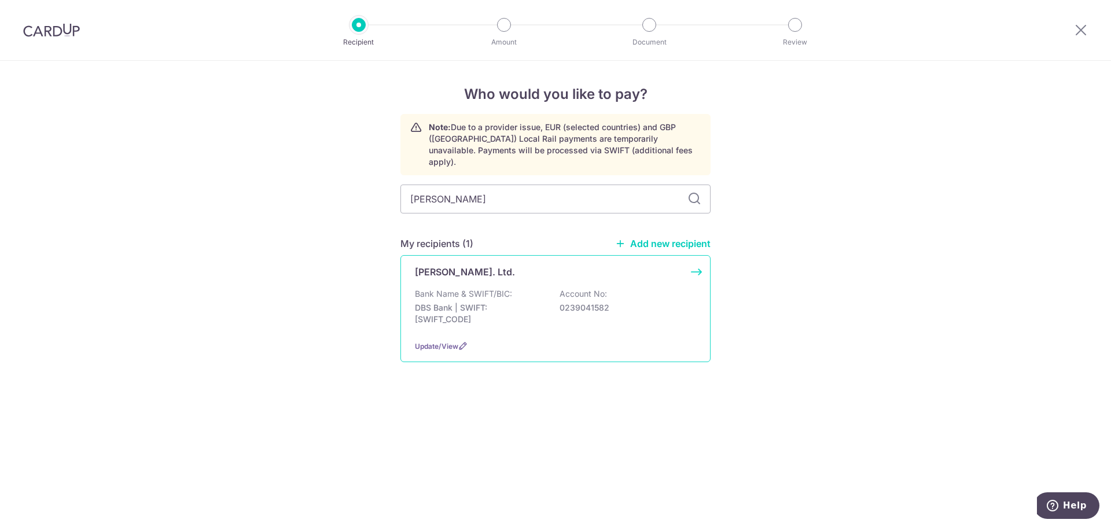
click at [521, 302] on p "DBS Bank | SWIFT: DBSSSGSGXXX" at bounding box center [480, 313] width 130 height 23
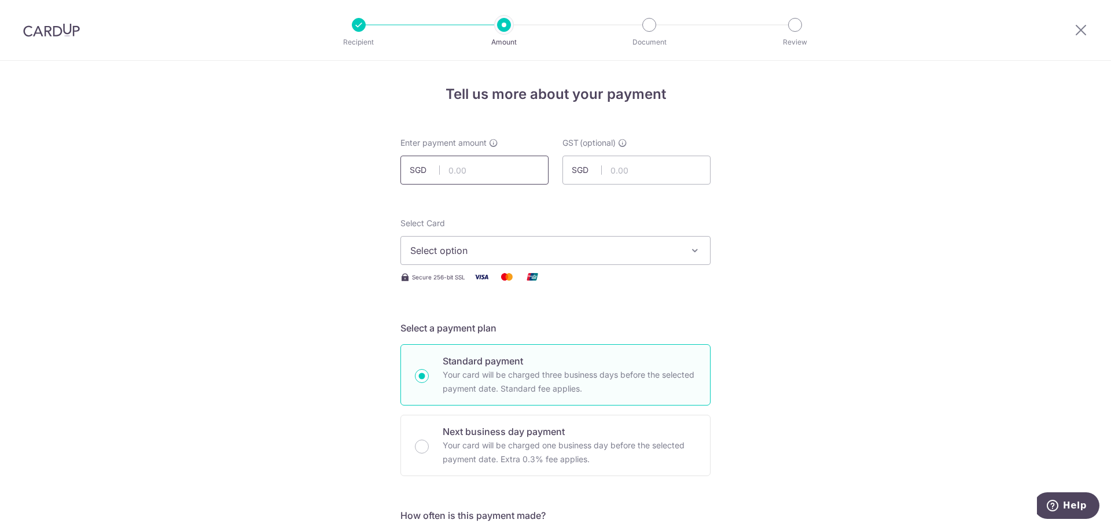
click at [465, 163] on input "text" at bounding box center [474, 170] width 148 height 29
type input "12,455.86"
click at [579, 250] on span "Select option" at bounding box center [545, 251] width 270 height 14
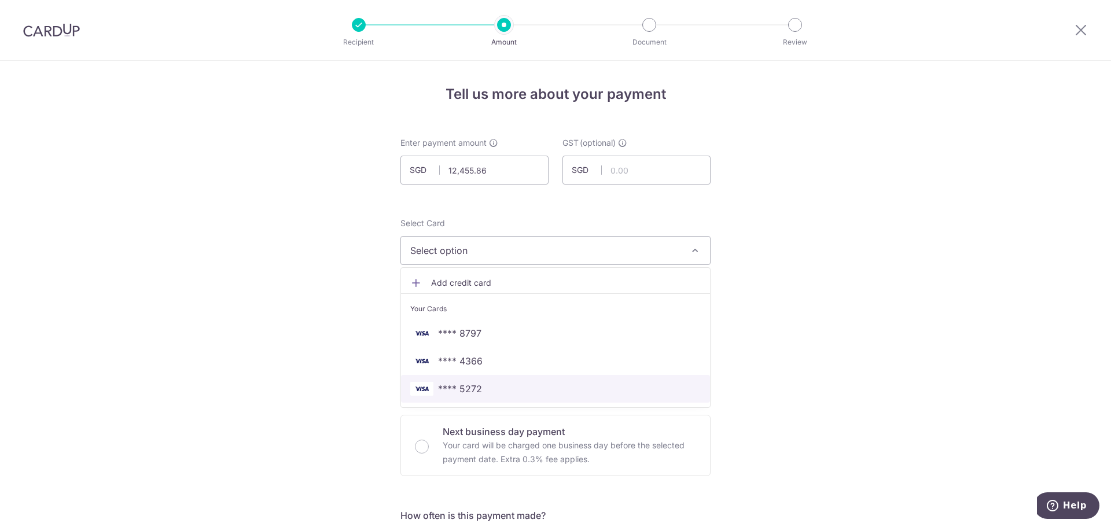
drag, startPoint x: 482, startPoint y: 391, endPoint x: 714, endPoint y: 341, distance: 237.2
click at [482, 391] on span "**** 5272" at bounding box center [555, 389] width 290 height 14
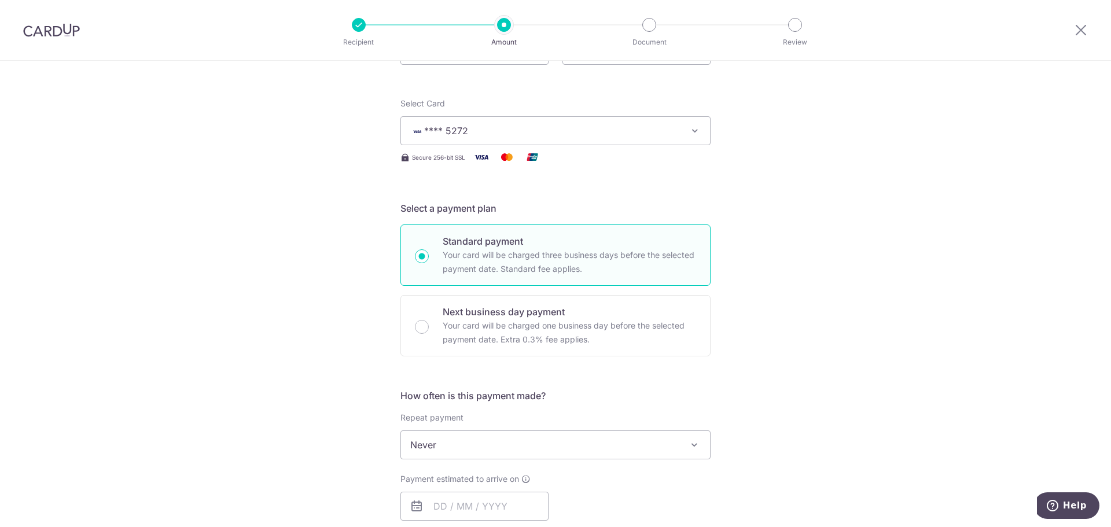
scroll to position [231, 0]
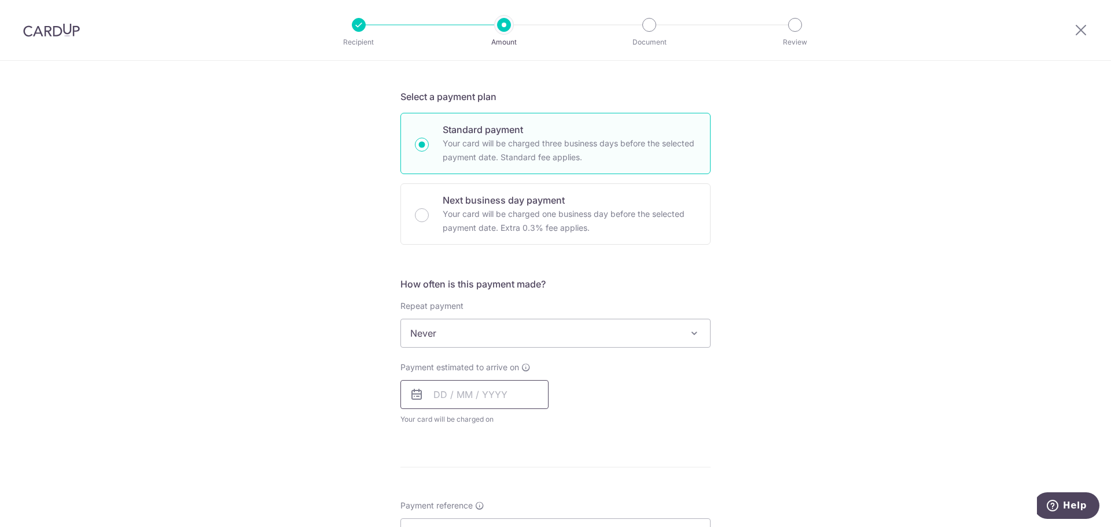
click at [434, 393] on input "text" at bounding box center [474, 394] width 148 height 29
click at [511, 494] on link "9" at bounding box center [516, 500] width 19 height 19
type input "09/10/2025"
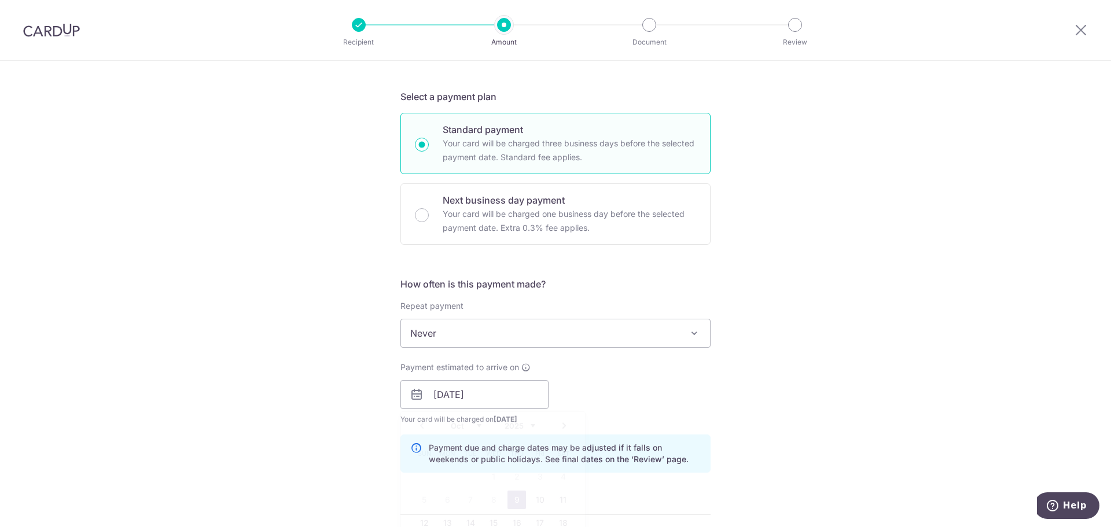
click at [933, 379] on div "Tell us more about your payment Enter payment amount SGD 12,455.86 12455.86 GST…" at bounding box center [555, 414] width 1111 height 1171
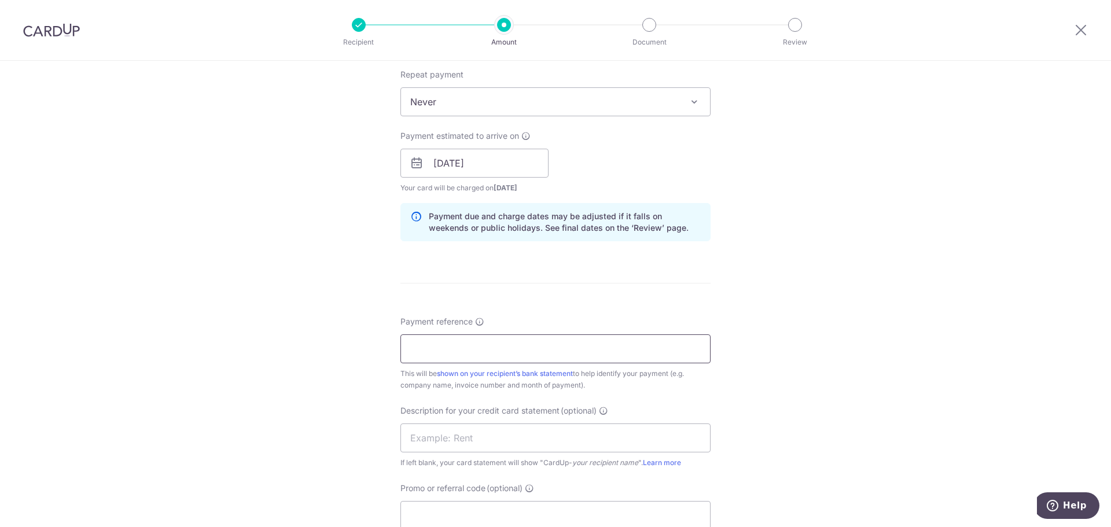
click at [550, 345] on input "Payment reference" at bounding box center [555, 348] width 310 height 29
type input "LGC SOA Sep 25 Kin Vet"
click at [588, 426] on input "text" at bounding box center [555, 437] width 310 height 29
paste input "LGC SOA Sep 25"
type input "LGC SOA Sep 25"
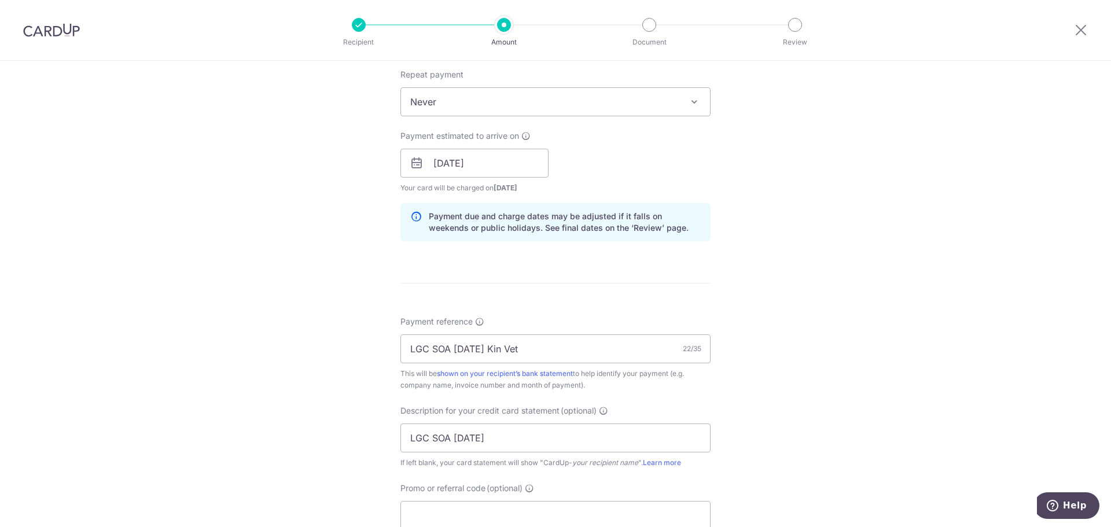
click at [742, 422] on div "Tell us more about your payment Enter payment amount SGD 12,455.86 12455.86 GST…" at bounding box center [555, 183] width 1111 height 1171
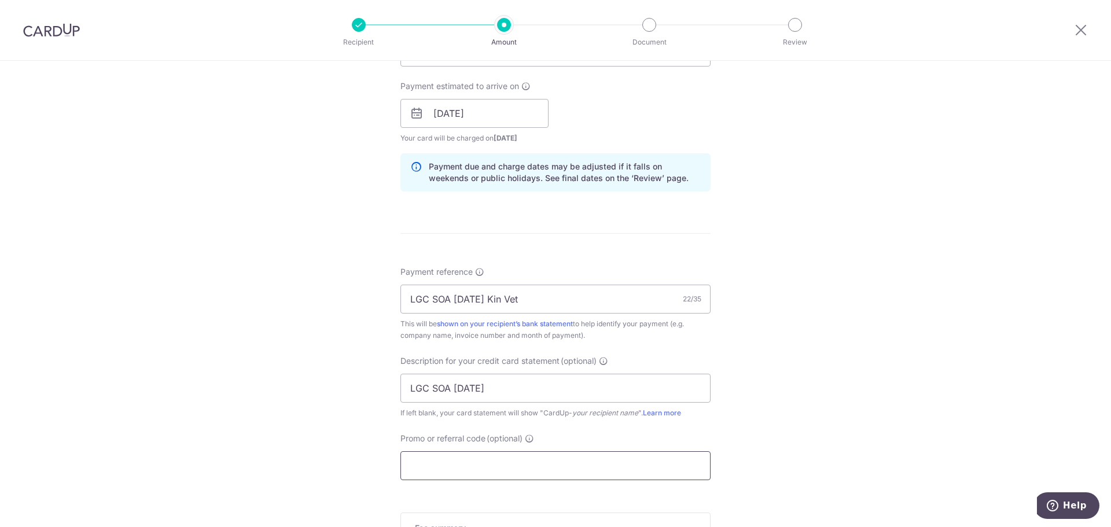
scroll to position [578, 0]
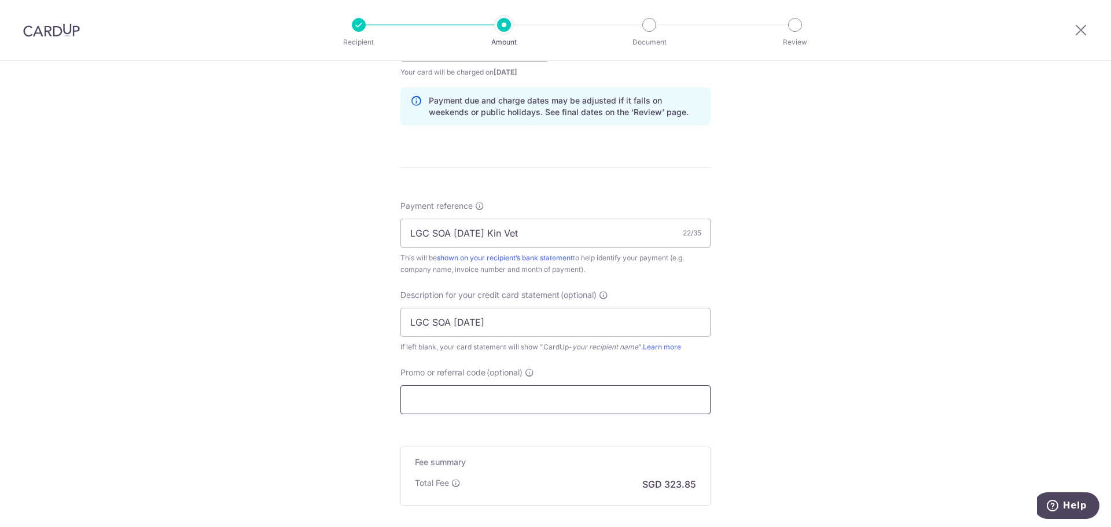
click at [555, 405] on input "Promo or referral code (optional)" at bounding box center [555, 399] width 310 height 29
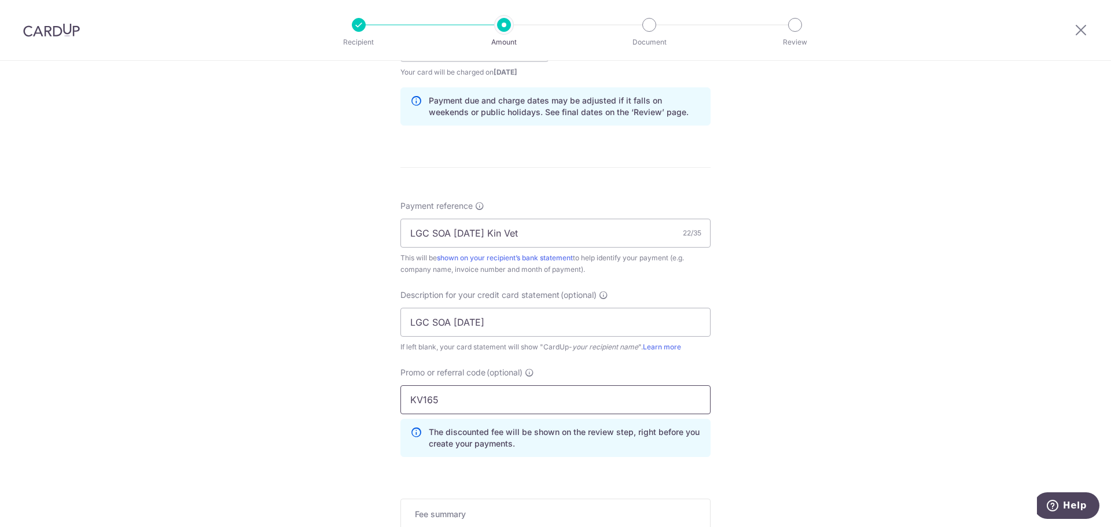
type input "KV165"
click at [954, 377] on div "Tell us more about your payment Enter payment amount SGD 12,455.86 12455.86 GST…" at bounding box center [555, 93] width 1111 height 1223
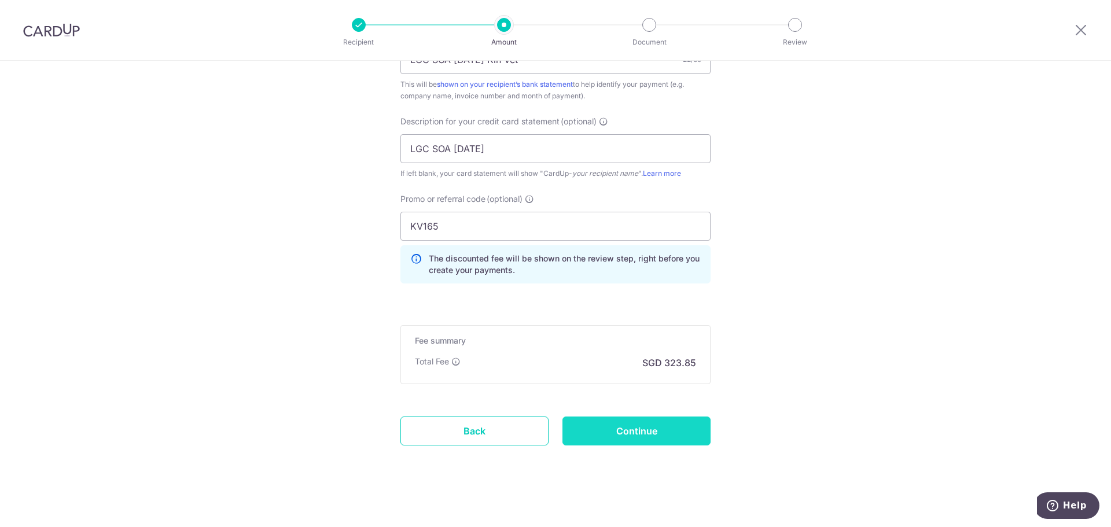
click at [578, 429] on input "Continue" at bounding box center [636, 430] width 148 height 29
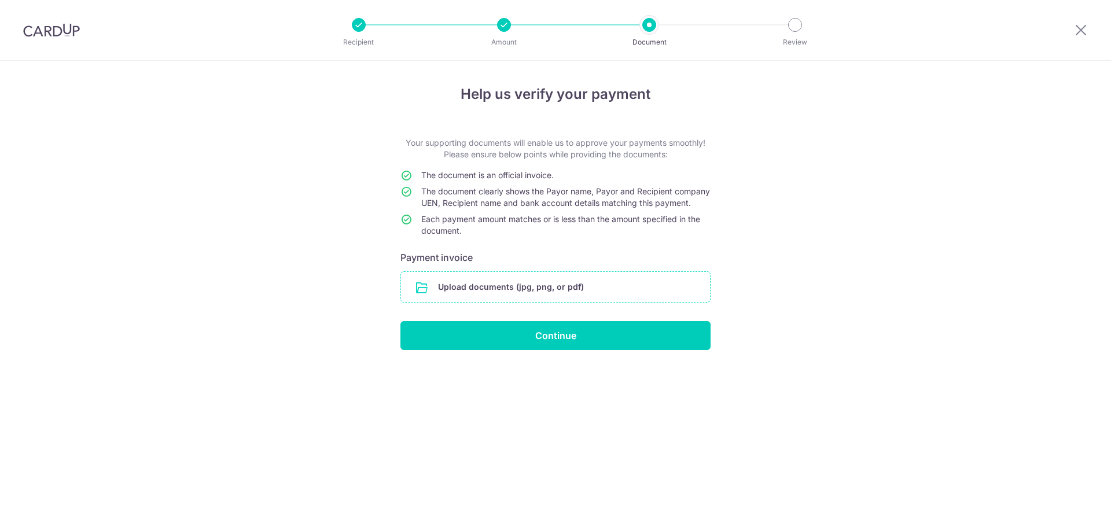
click at [575, 302] on input "file" at bounding box center [555, 287] width 309 height 30
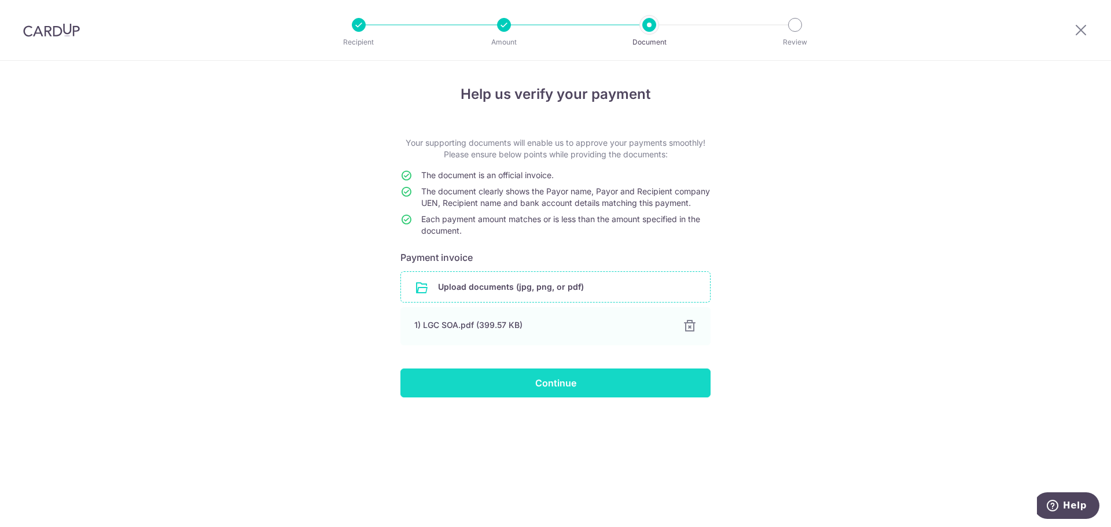
click at [558, 388] on input "Continue" at bounding box center [555, 382] width 310 height 29
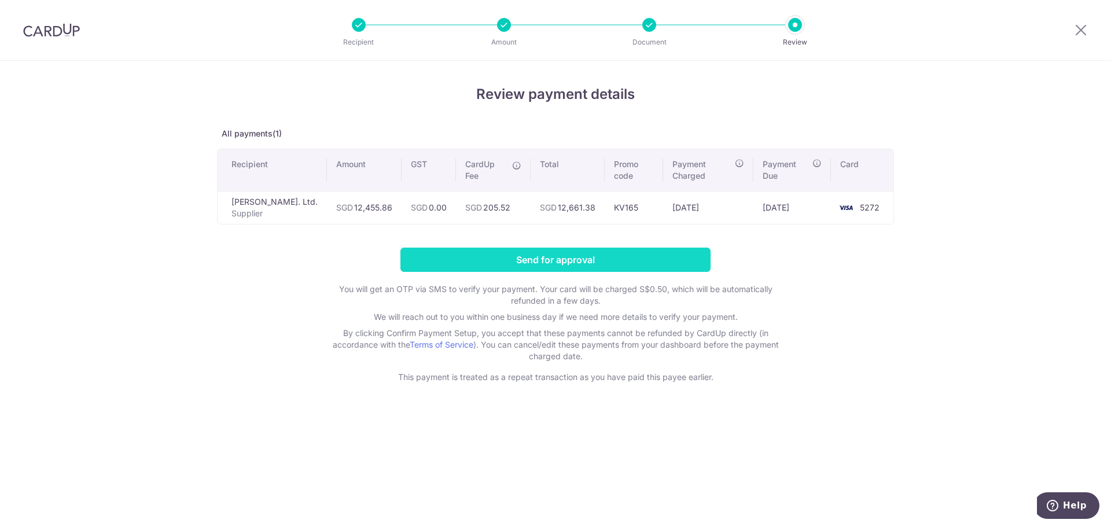
click at [655, 268] on input "Send for approval" at bounding box center [555, 260] width 310 height 24
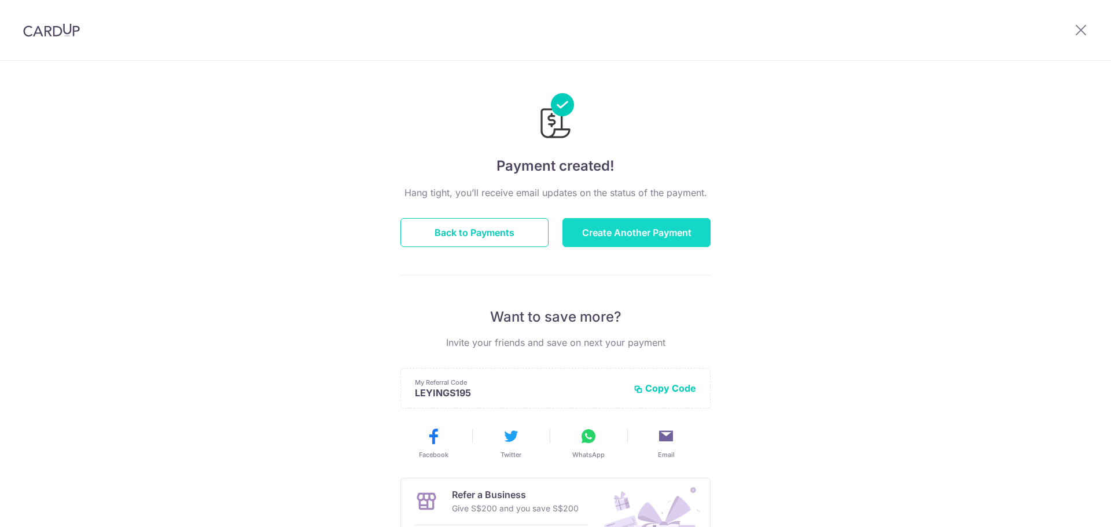
click at [673, 243] on button "Create Another Payment" at bounding box center [636, 232] width 148 height 29
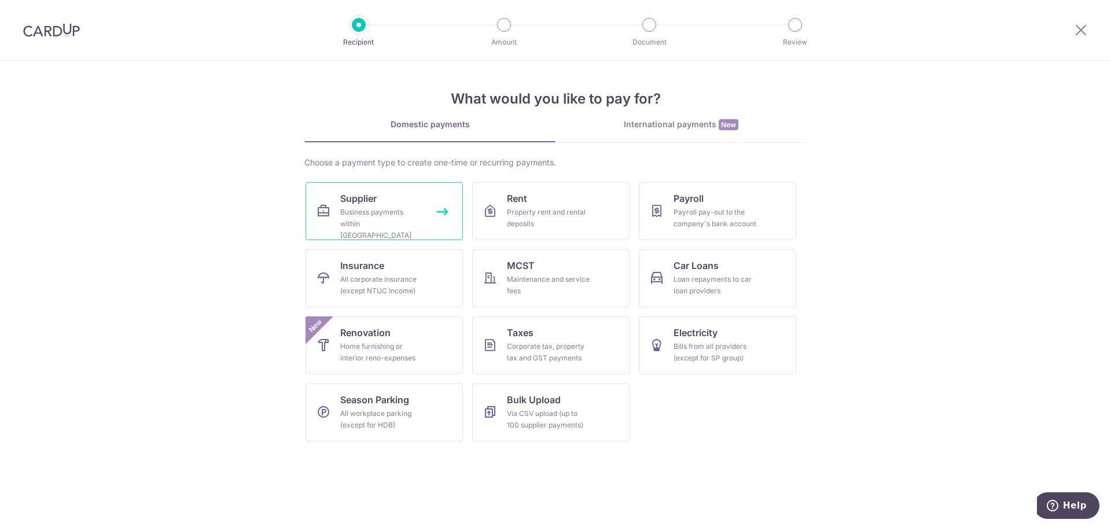
click at [404, 200] on link "Supplier Business payments within Singapore" at bounding box center [383, 211] width 157 height 58
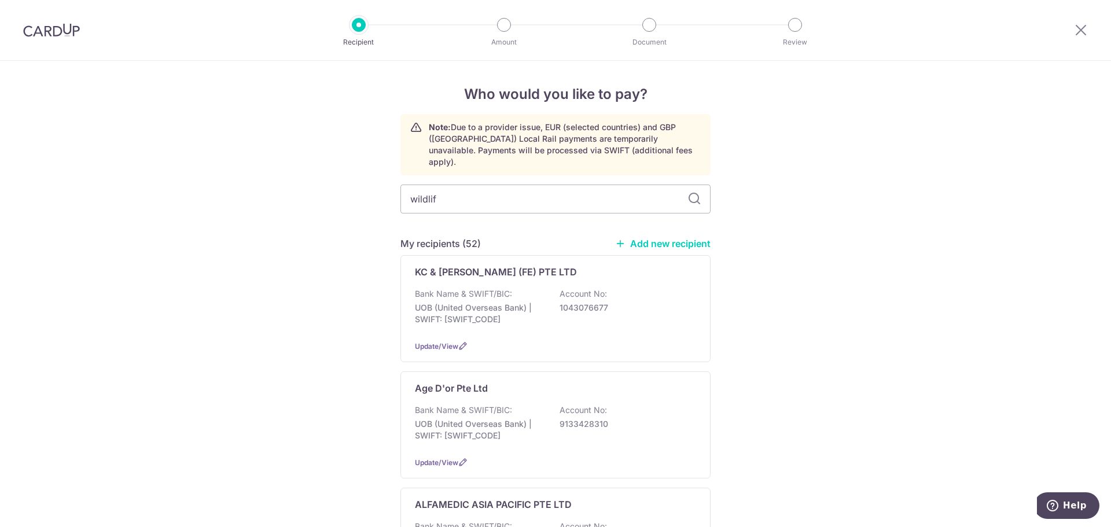
type input "wildlife"
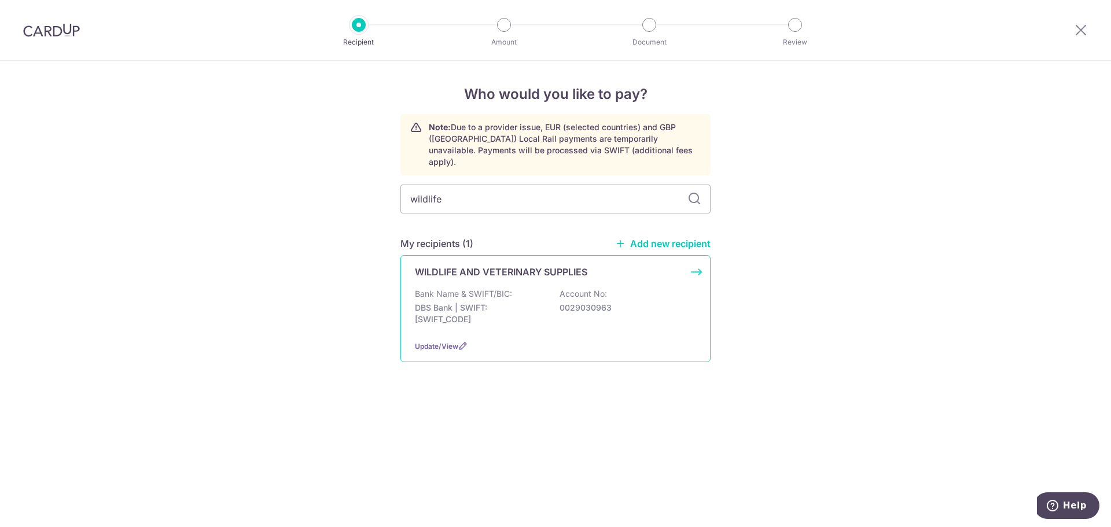
click at [540, 288] on div "Bank Name & SWIFT/BIC: DBS Bank | SWIFT: DBSSSGSGXXX Account No: 0029030963" at bounding box center [555, 309] width 281 height 43
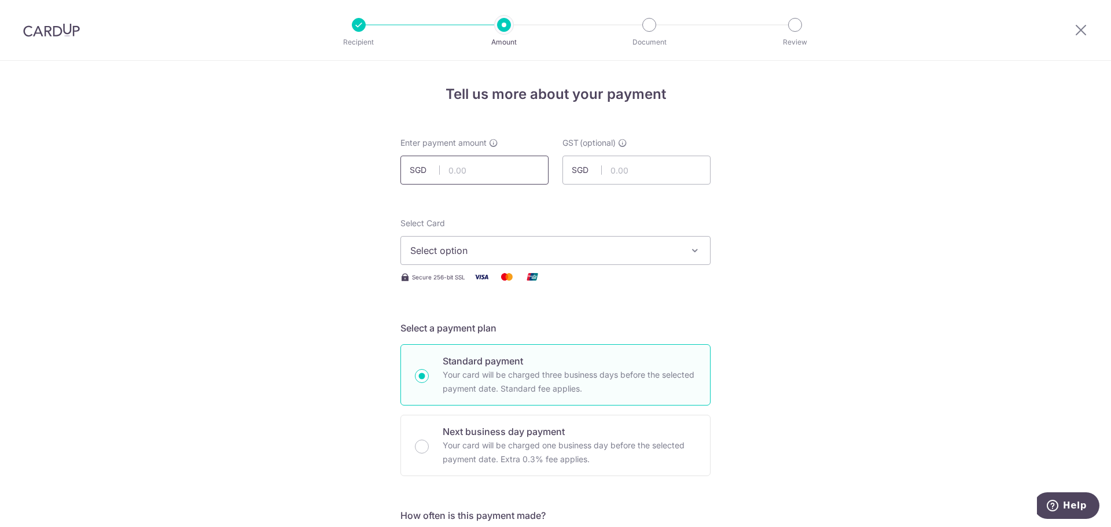
click at [507, 172] on input "text" at bounding box center [474, 170] width 148 height 29
type input "9,246.86"
click at [649, 250] on span "Select option" at bounding box center [545, 251] width 270 height 14
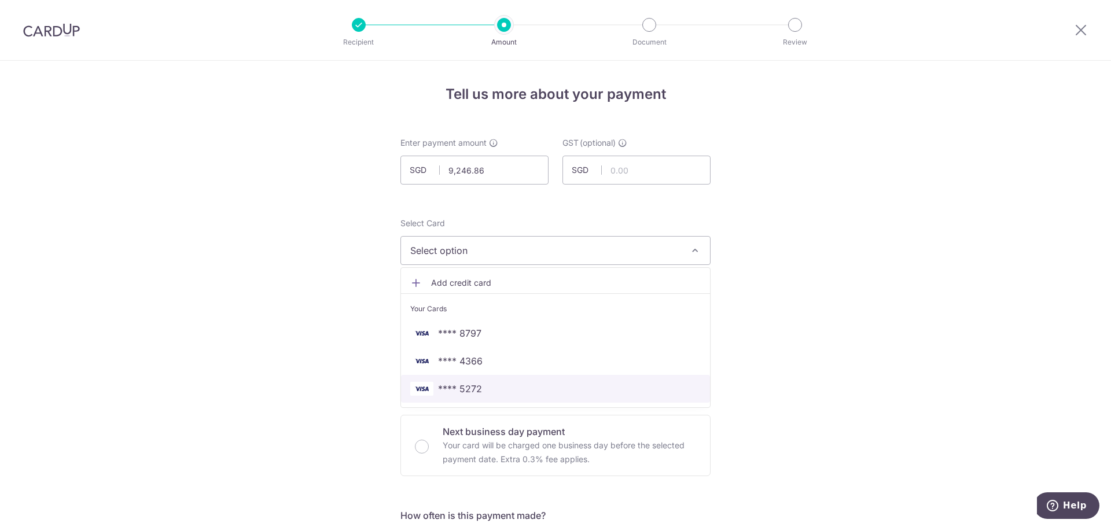
click at [470, 392] on span "**** 5272" at bounding box center [460, 389] width 44 height 14
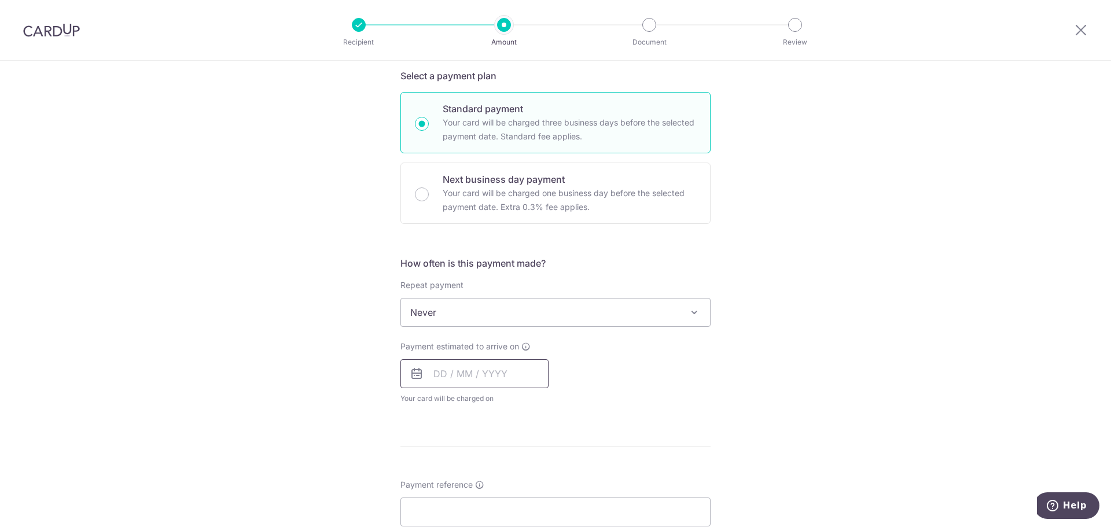
scroll to position [289, 0]
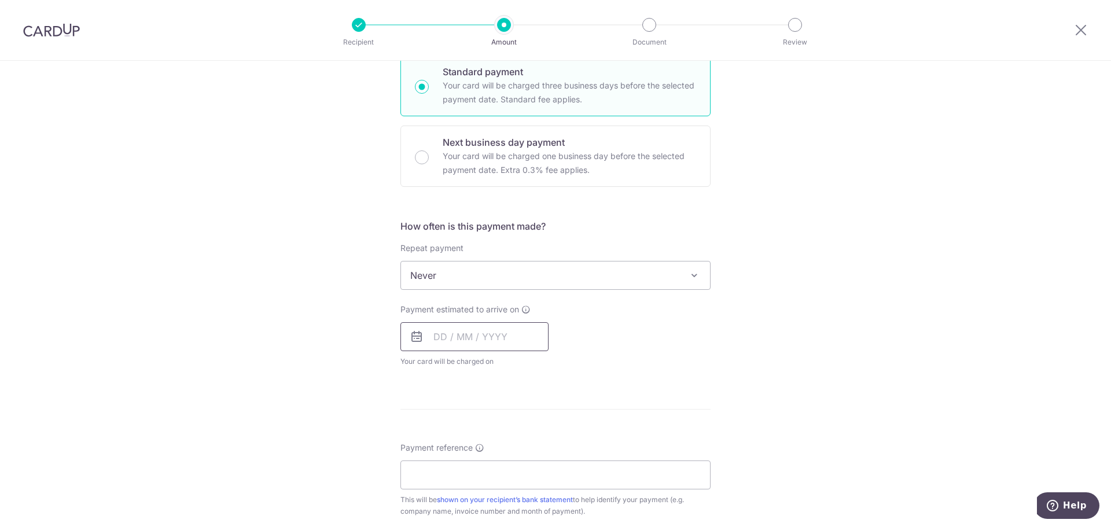
click at [476, 341] on input "text" at bounding box center [474, 336] width 148 height 29
click at [514, 443] on link "9" at bounding box center [516, 442] width 19 height 19
type input "09/10/2025"
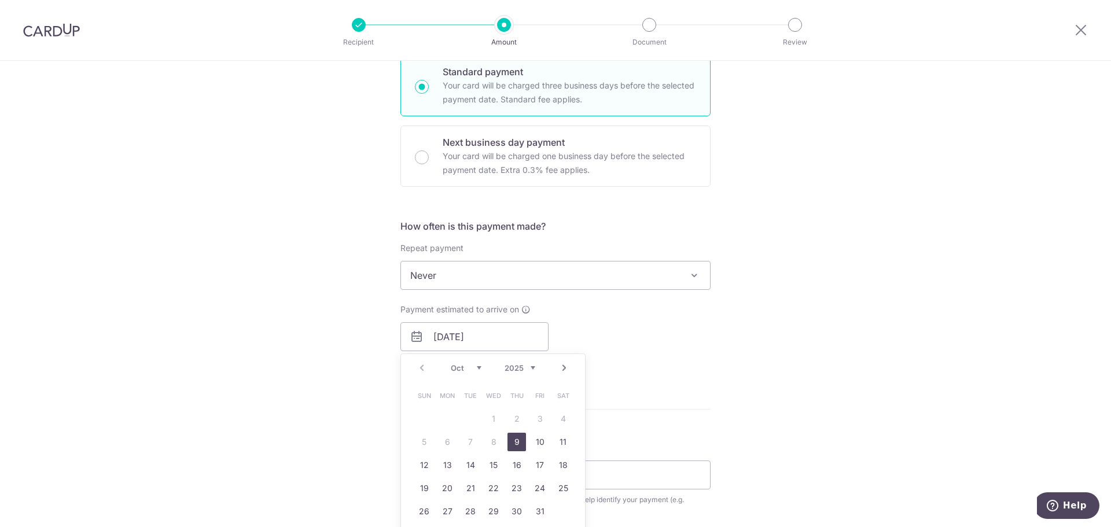
click at [901, 325] on div "Tell us more about your payment Enter payment amount SGD 9,246.86 9246.86 GST (…" at bounding box center [555, 334] width 1111 height 1124
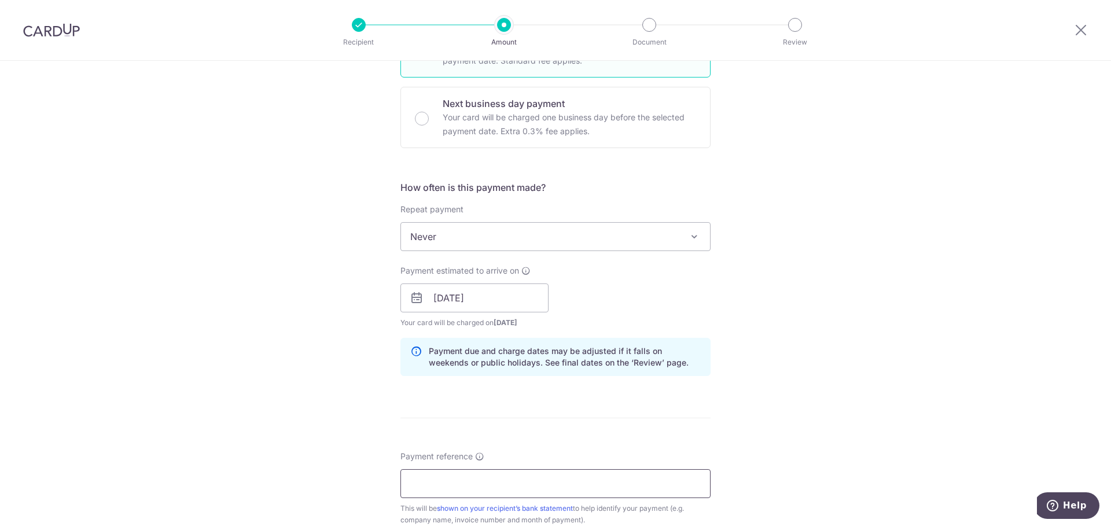
scroll to position [347, 0]
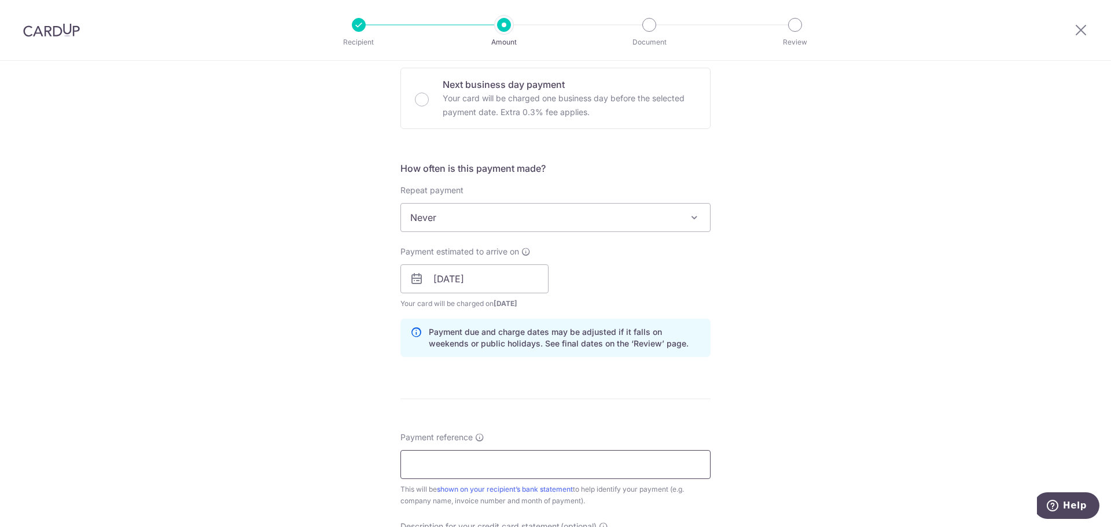
click at [448, 467] on input "Payment reference" at bounding box center [555, 464] width 310 height 29
type input "K"
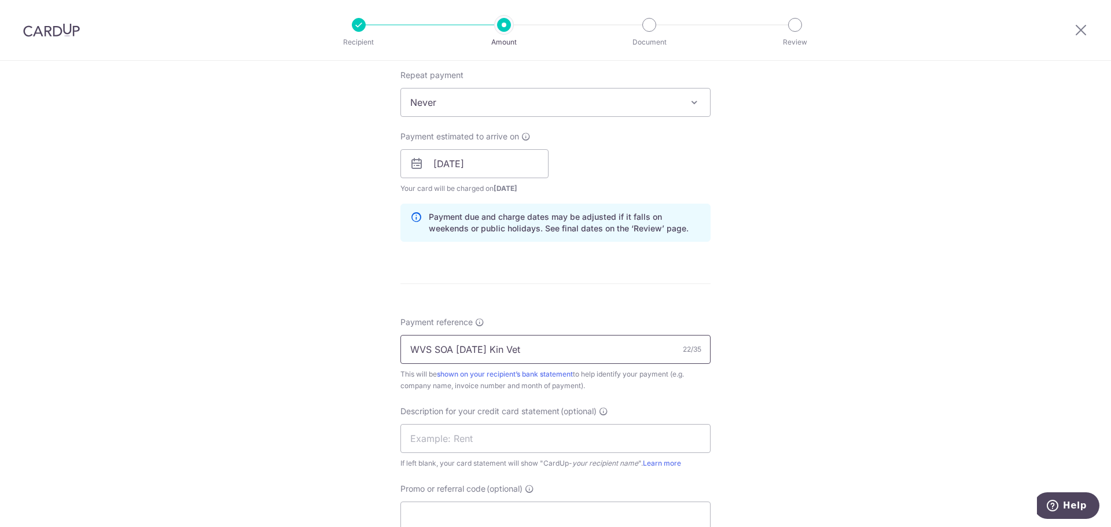
scroll to position [463, 0]
drag, startPoint x: 567, startPoint y: 347, endPoint x: 346, endPoint y: 430, distance: 236.9
click at [142, 365] on div "Tell us more about your payment Enter payment amount SGD 9,246.86 9246.86 GST (…" at bounding box center [555, 183] width 1111 height 1171
type input "WVS SOA Sep 25 Kin Vet"
click at [452, 439] on input "text" at bounding box center [555, 437] width 310 height 29
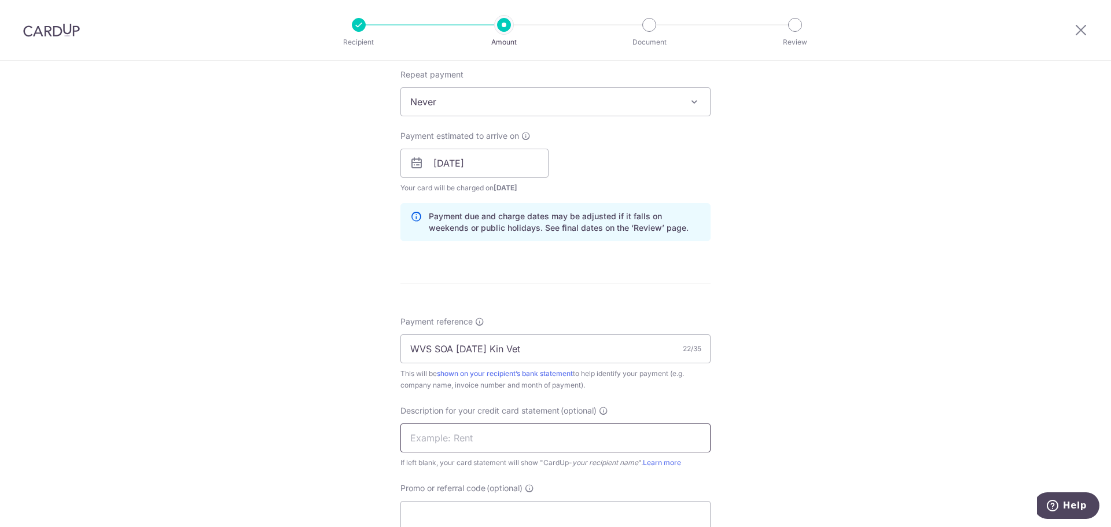
paste input "WVS SOA Sep 25"
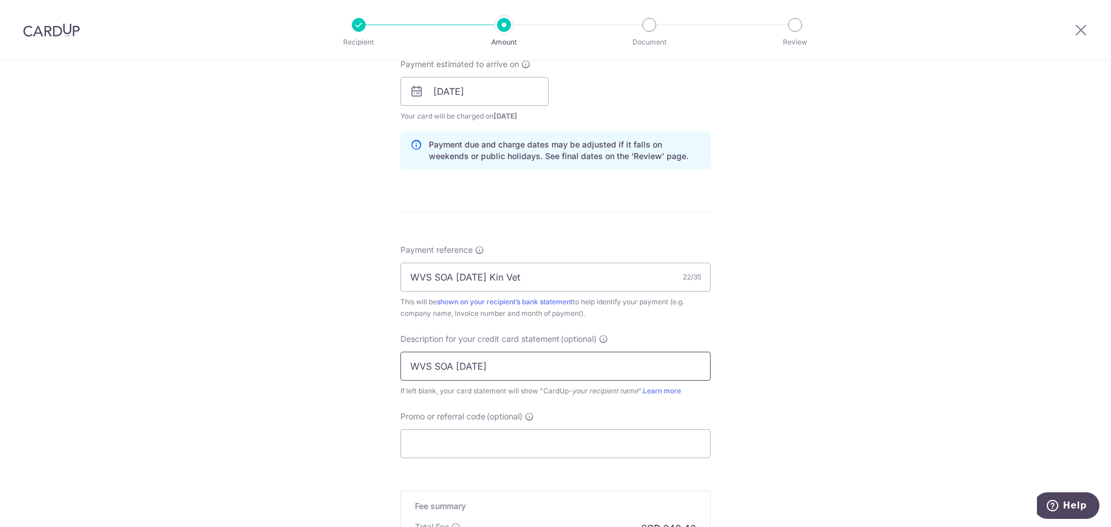
scroll to position [636, 0]
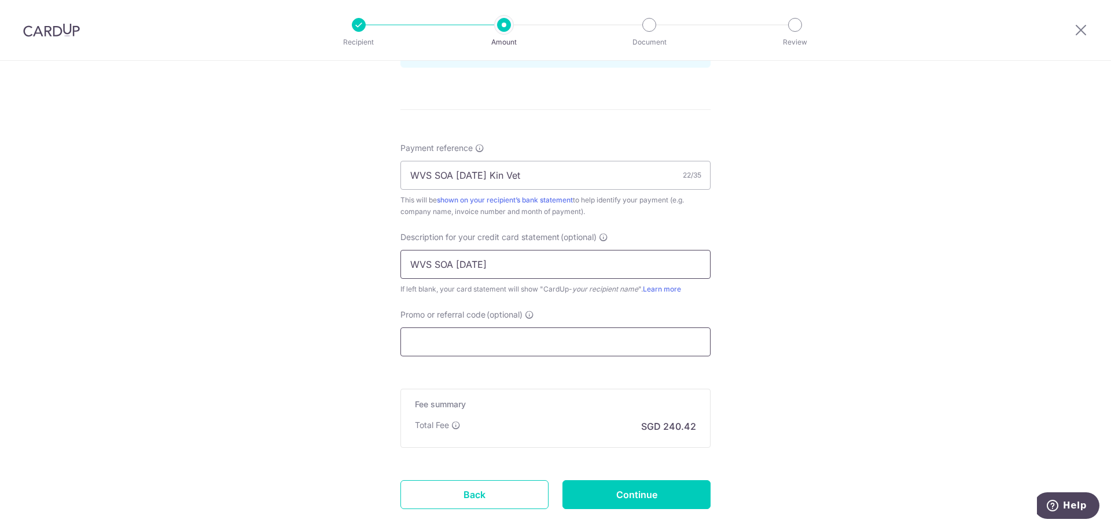
type input "WVS SOA Sep 25"
click at [504, 337] on input "Promo or referral code (optional)" at bounding box center [555, 341] width 310 height 29
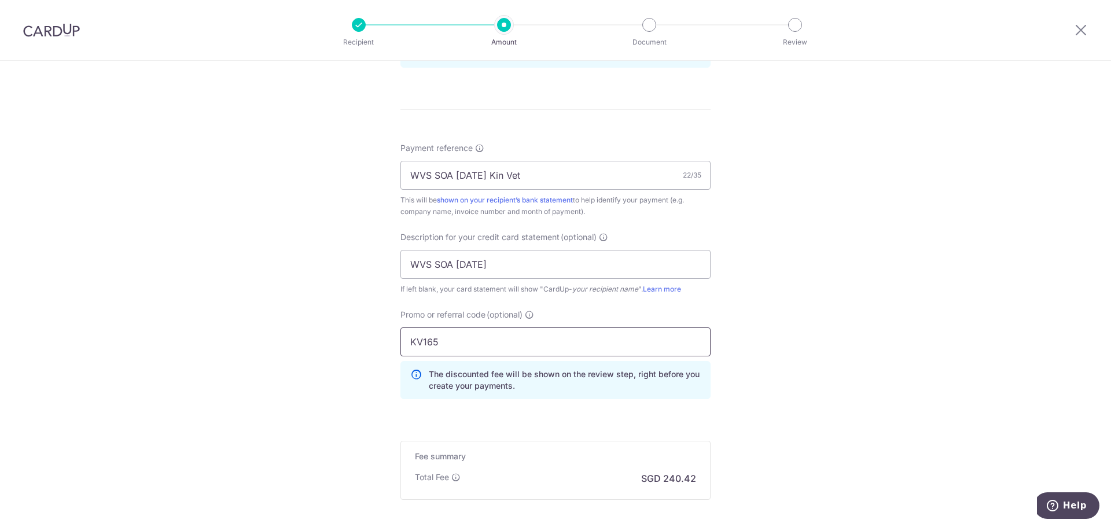
type input "KV165"
click at [962, 399] on div "Tell us more about your payment Enter payment amount SGD 9,246.86 9246.86 GST (…" at bounding box center [555, 35] width 1111 height 1223
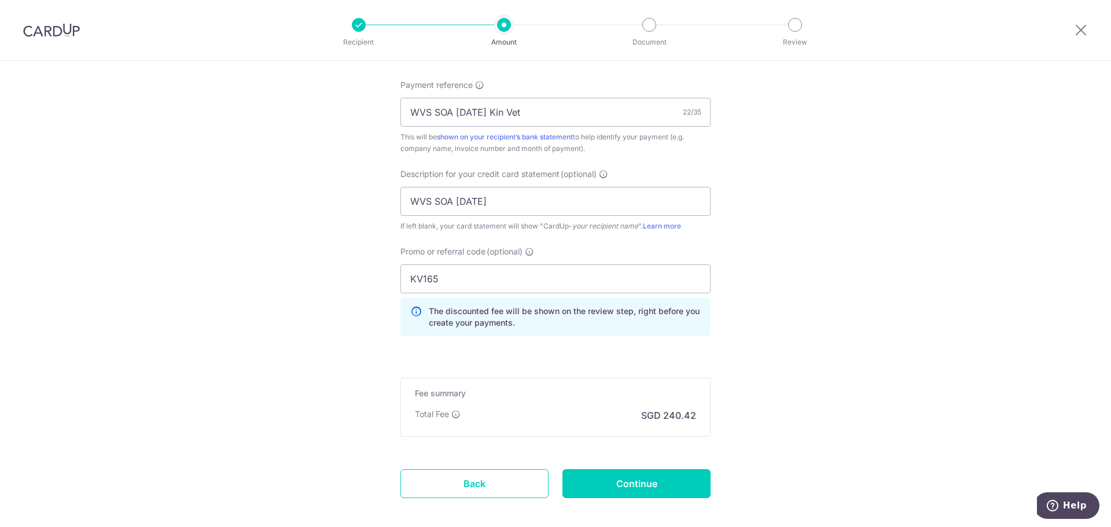
scroll to position [757, 0]
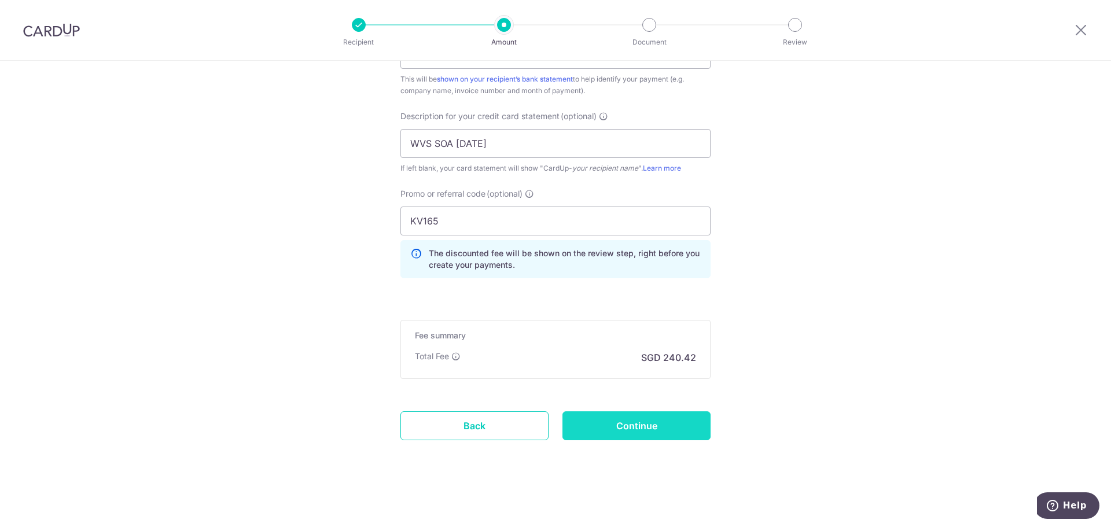
click at [654, 419] on input "Continue" at bounding box center [636, 425] width 148 height 29
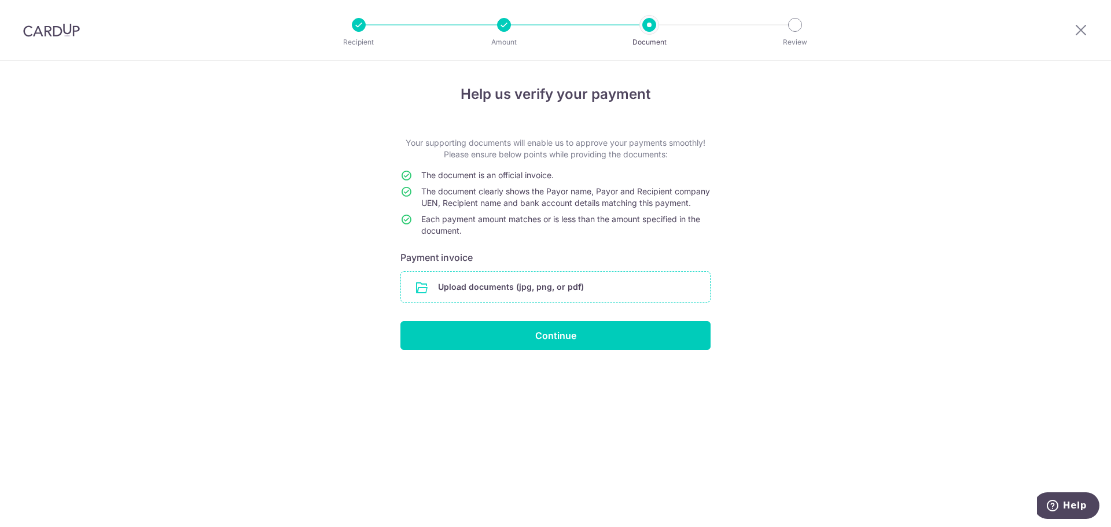
click at [502, 291] on input "file" at bounding box center [555, 287] width 309 height 30
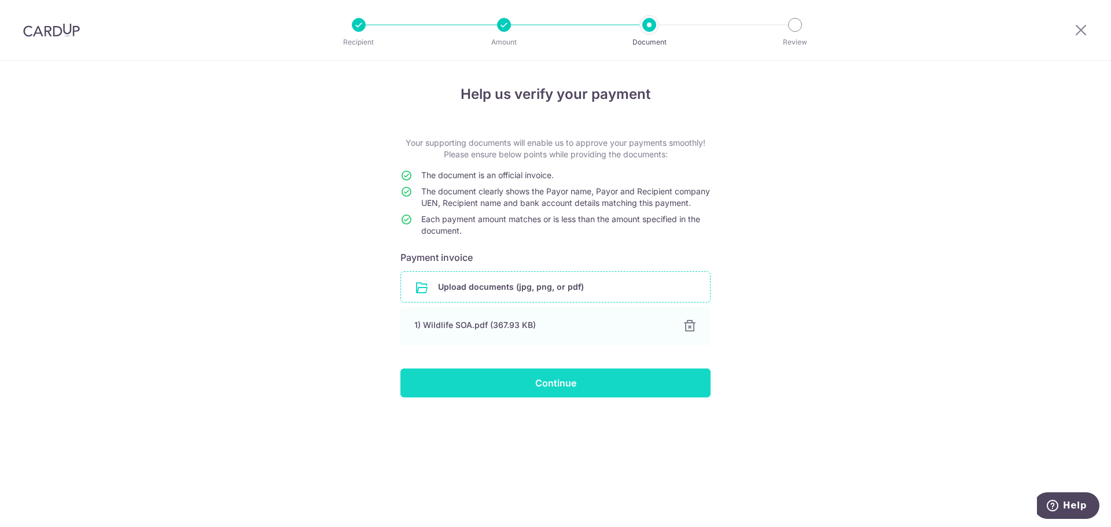
click at [643, 391] on input "Continue" at bounding box center [555, 382] width 310 height 29
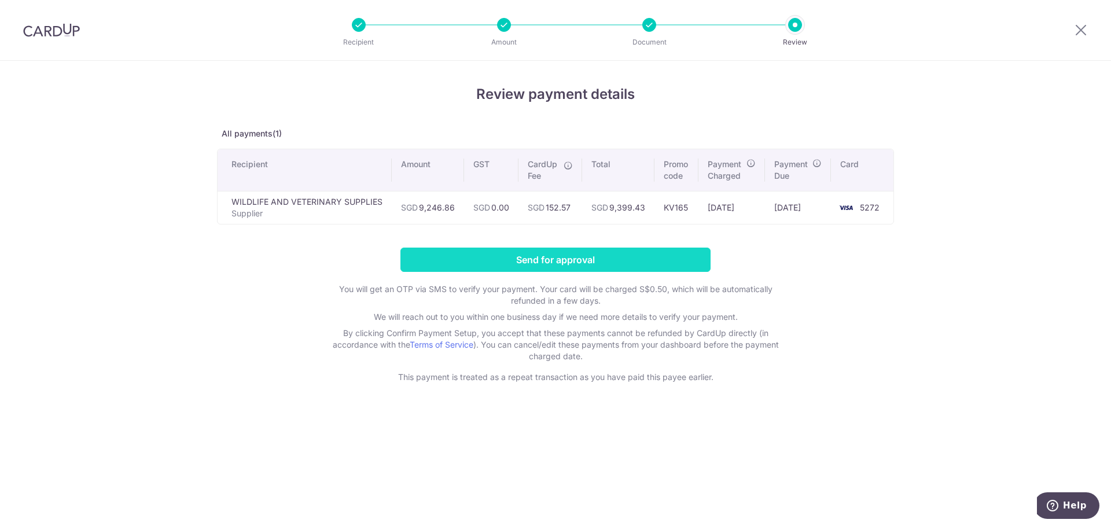
click at [618, 256] on input "Send for approval" at bounding box center [555, 260] width 310 height 24
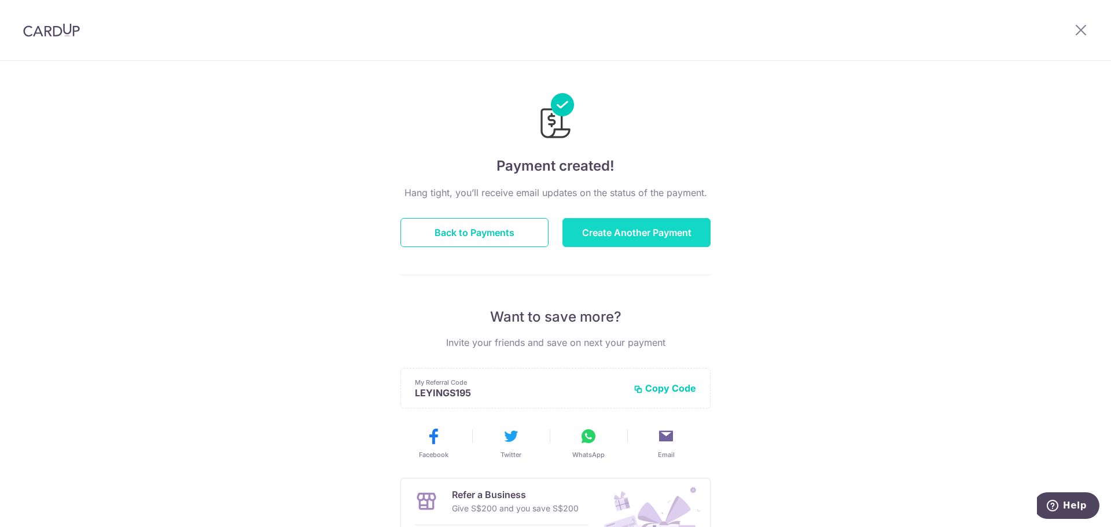
click at [664, 240] on button "Create Another Payment" at bounding box center [636, 232] width 148 height 29
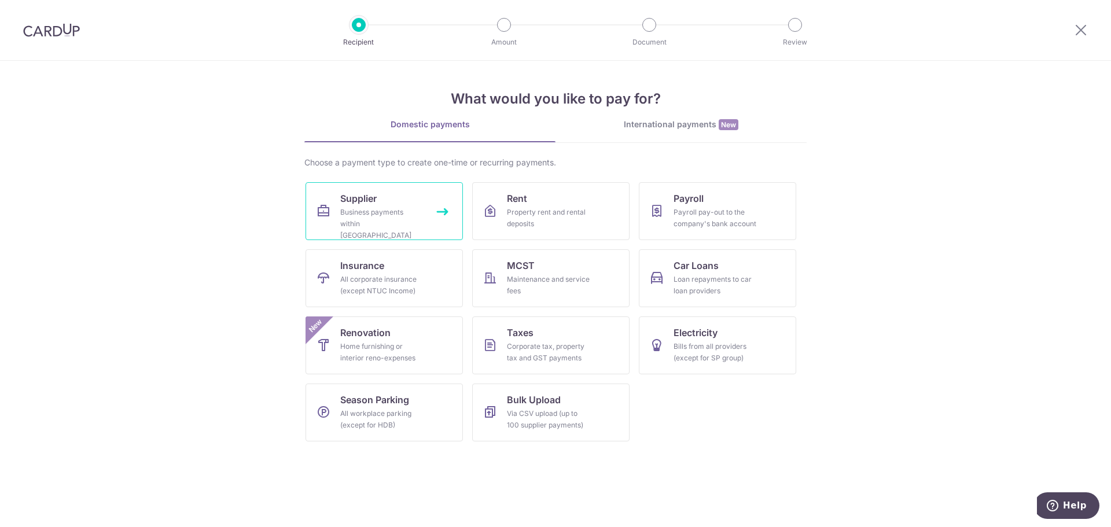
click at [340, 206] on link "Supplier Business payments within Singapore" at bounding box center [383, 211] width 157 height 58
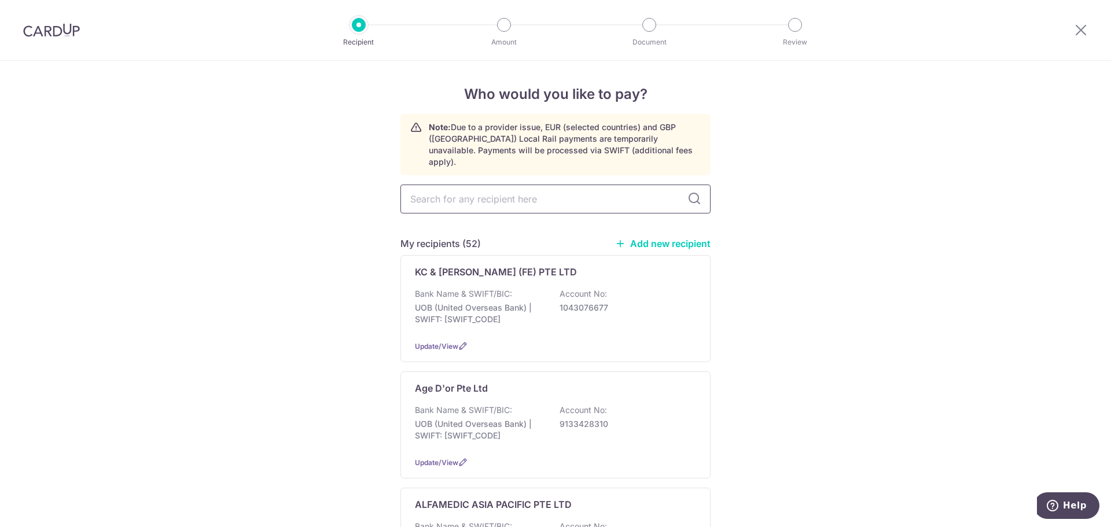
click at [563, 192] on input "text" at bounding box center [555, 199] width 310 height 29
type input "v"
type input "bee"
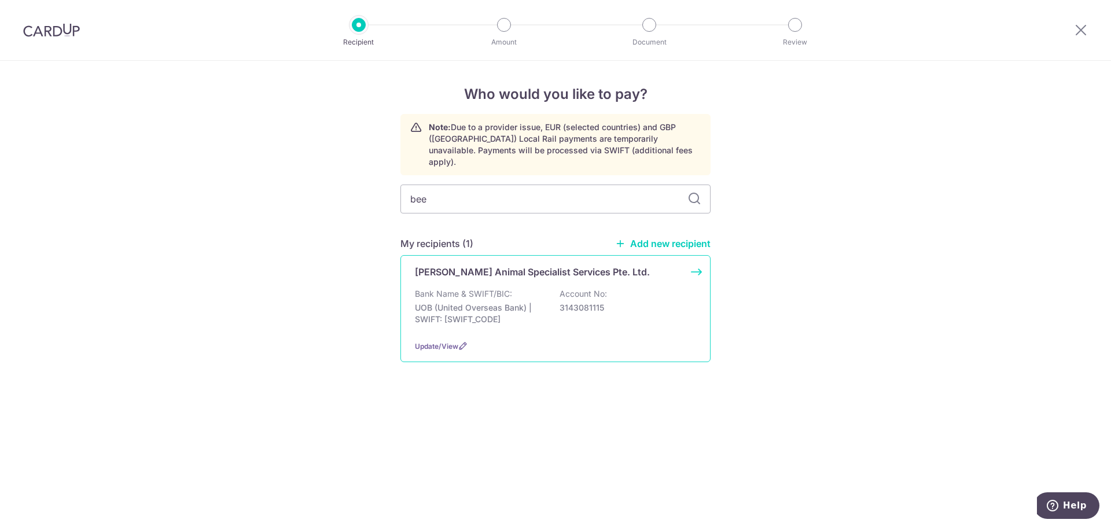
click at [467, 302] on p "UOB (United Overseas Bank) | SWIFT: UOVBSGSGXXX" at bounding box center [480, 313] width 130 height 23
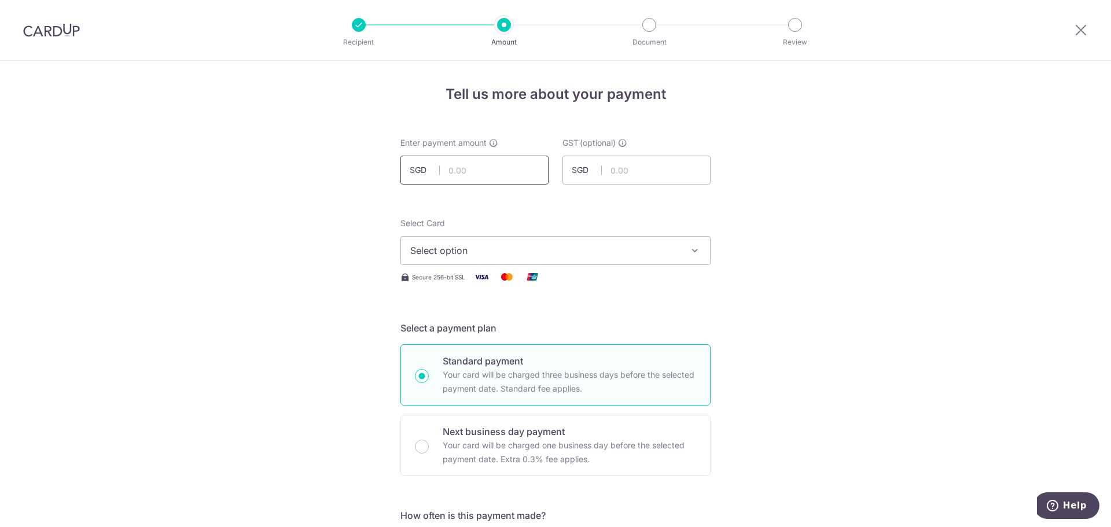
click at [482, 159] on input "text" at bounding box center [474, 170] width 148 height 29
type input "1,305.00"
click at [625, 234] on div "Select Card Select option Add credit card Your Cards **** 8797 **** 4366 **** 5…" at bounding box center [555, 241] width 310 height 47
click at [616, 260] on button "Select option" at bounding box center [555, 250] width 310 height 29
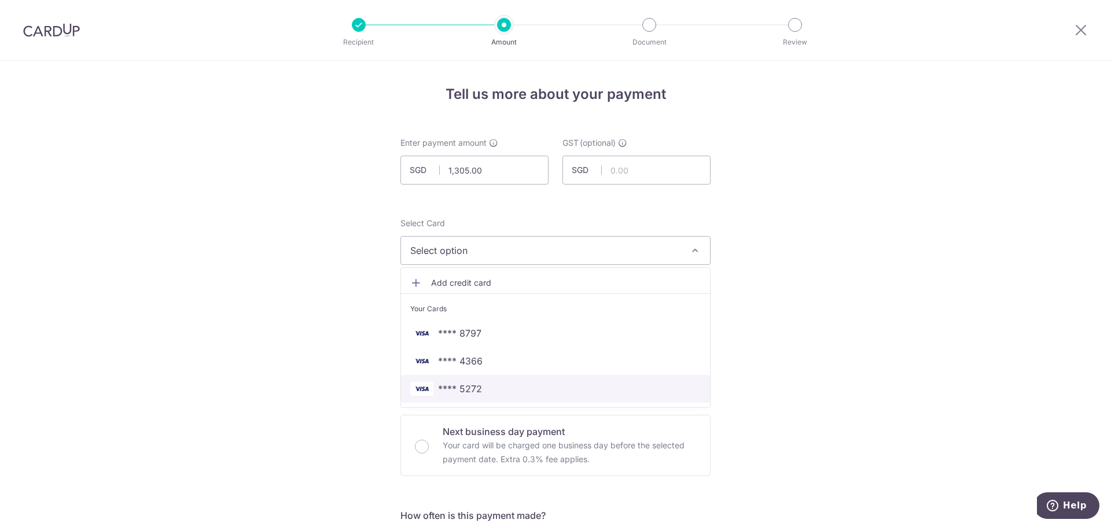
click at [545, 393] on span "**** 5272" at bounding box center [555, 389] width 290 height 14
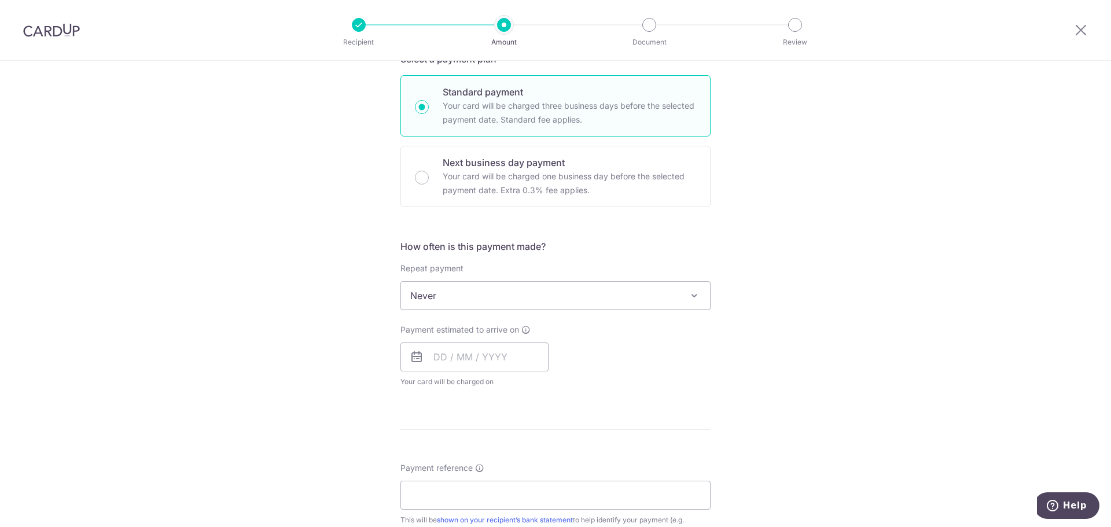
scroll to position [289, 0]
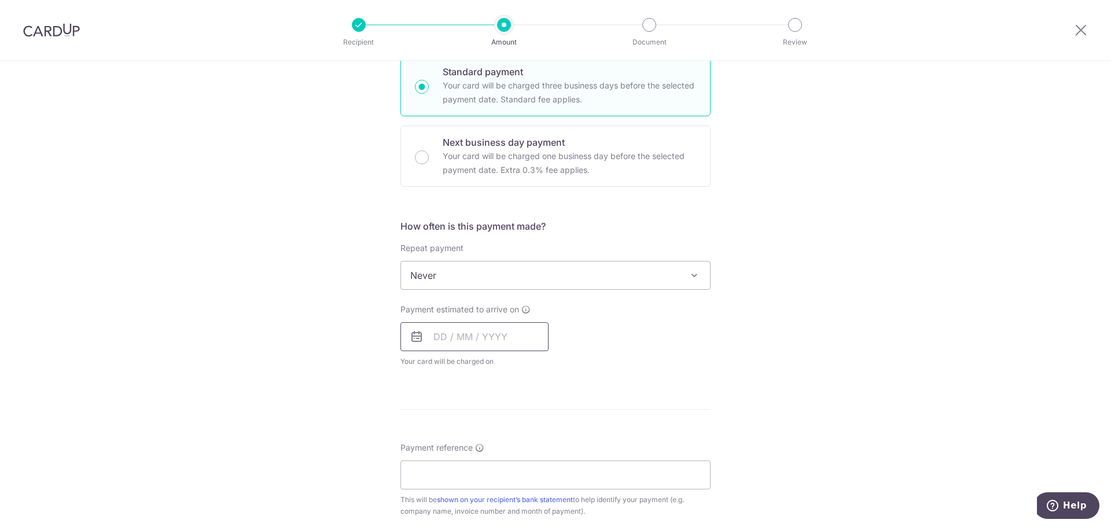
click at [491, 348] on input "text" at bounding box center [474, 336] width 148 height 29
click at [519, 445] on link "9" at bounding box center [516, 442] width 19 height 19
type input "[DATE]"
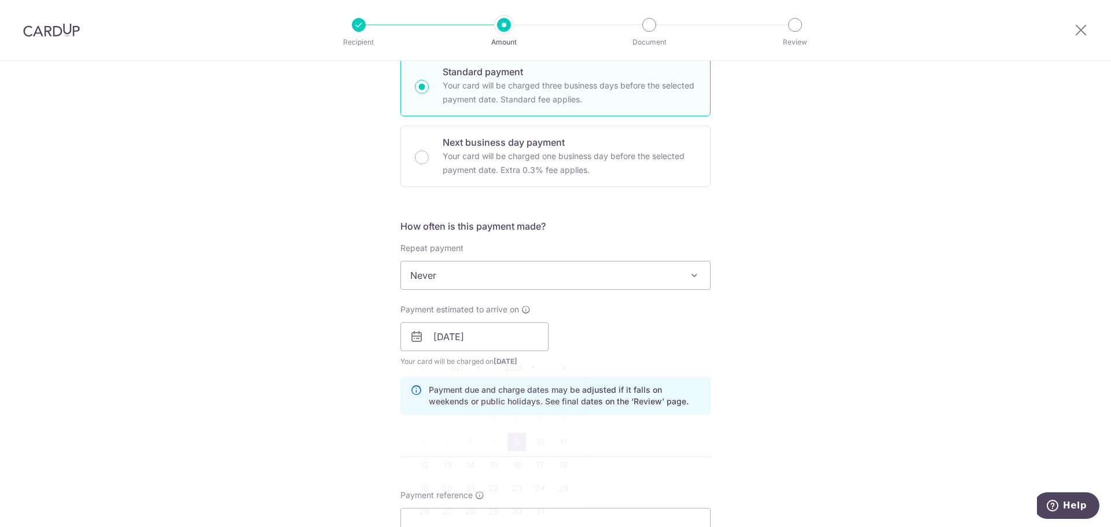
click at [853, 330] on div "Tell us more about your payment Enter payment amount SGD 1,305.00 1305.00 GST (…" at bounding box center [555, 357] width 1111 height 1171
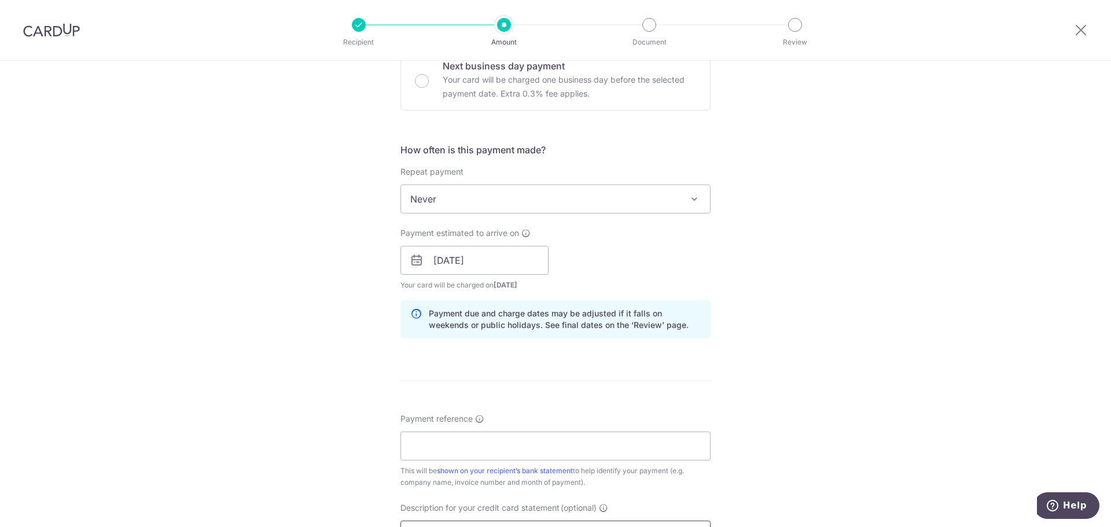
scroll to position [521, 0]
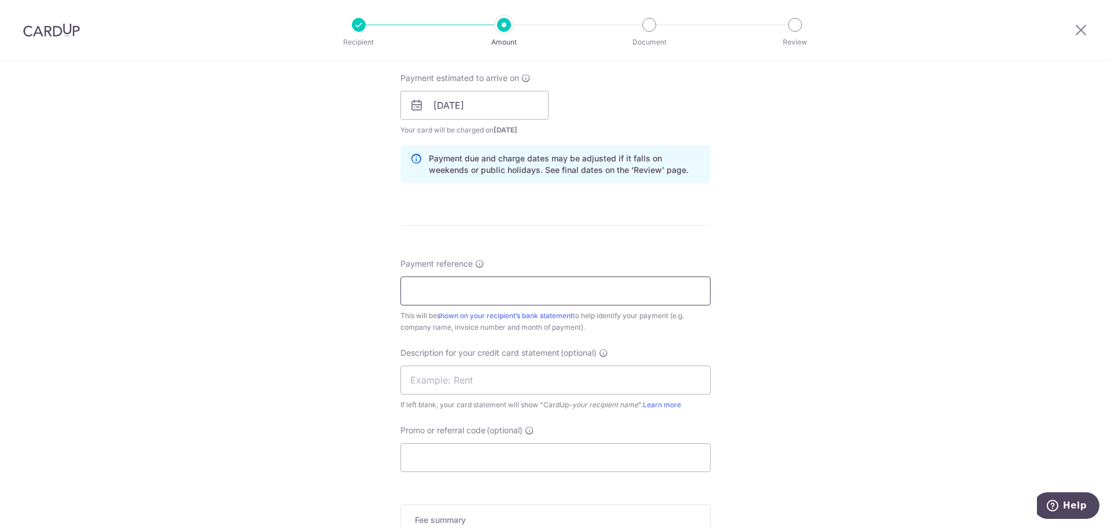
click at [529, 287] on input "Payment reference" at bounding box center [555, 291] width 310 height 29
type input "BeeC Inv Sep 25 Kin Vet"
click at [525, 371] on input "text" at bounding box center [555, 380] width 310 height 29
paste input "BeeC Inv Sep 25"
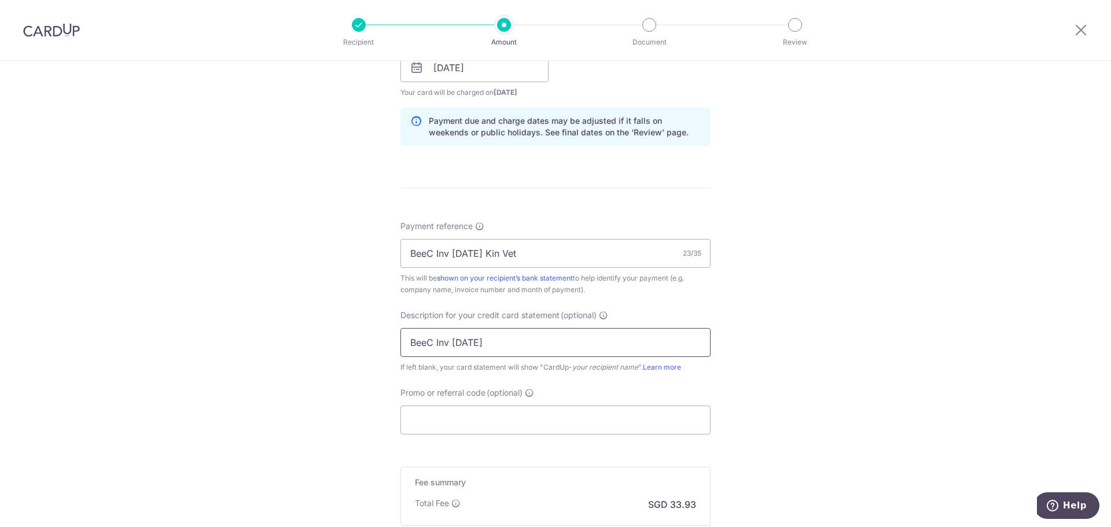
scroll to position [578, 0]
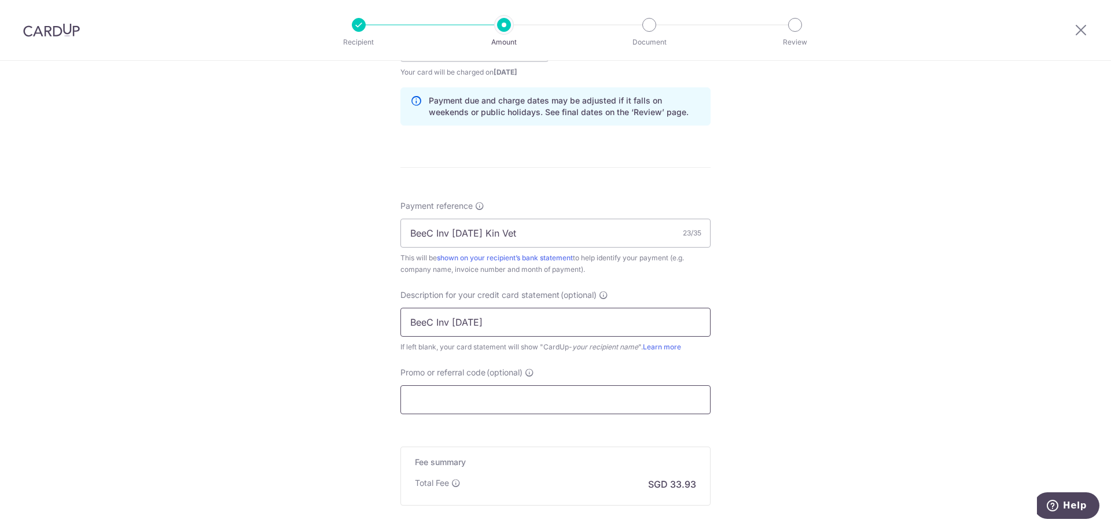
type input "BeeC Inv Sep 25"
click at [498, 399] on input "Promo or referral code (optional)" at bounding box center [555, 399] width 310 height 29
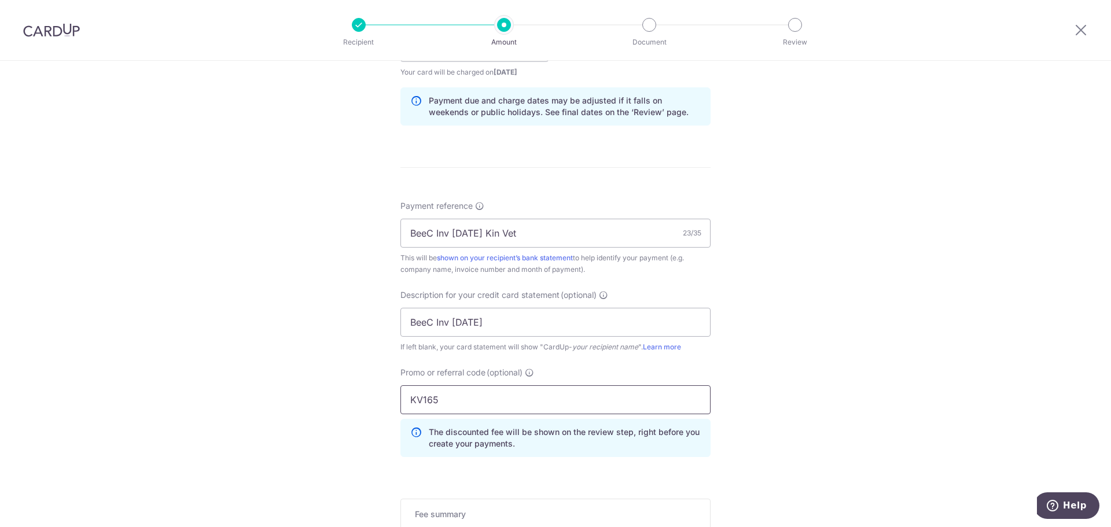
type input "KV165"
click at [846, 336] on div "Tell us more about your payment Enter payment amount SGD 1,305.00 1305.00 GST (…" at bounding box center [555, 93] width 1111 height 1223
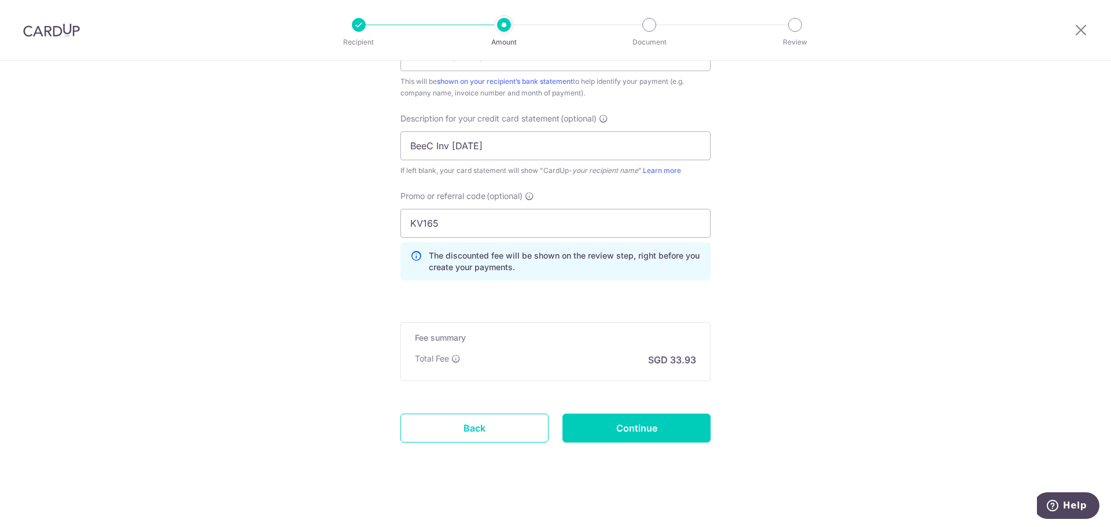
scroll to position [757, 0]
click at [658, 412] on input "Continue" at bounding box center [636, 425] width 148 height 29
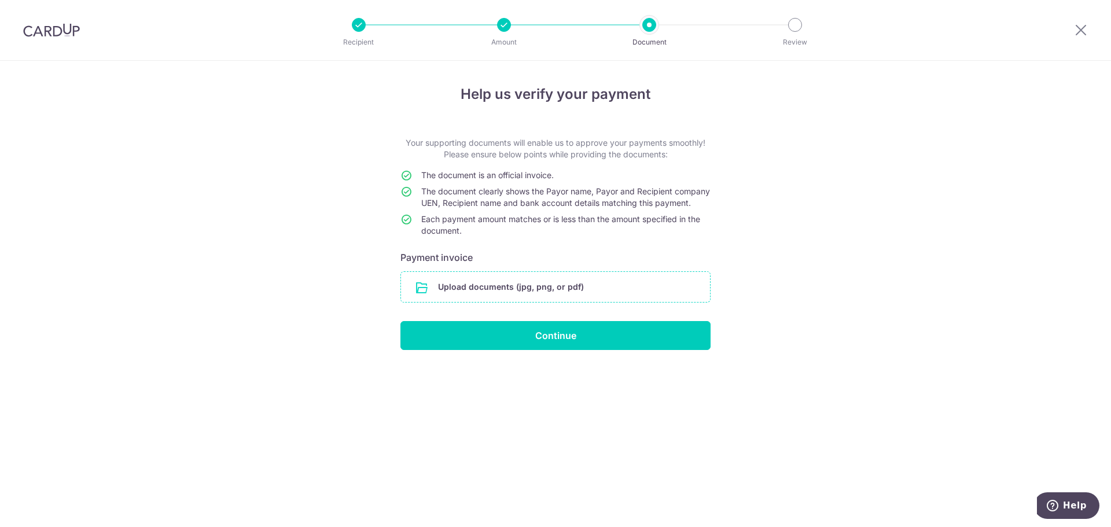
click at [577, 302] on input "file" at bounding box center [555, 287] width 309 height 30
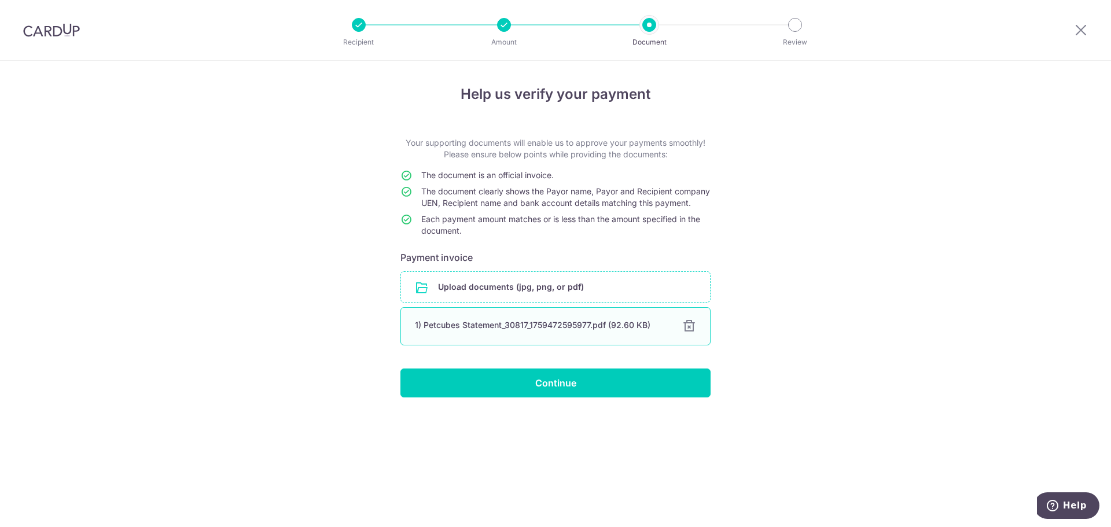
click at [690, 333] on div at bounding box center [689, 326] width 14 height 14
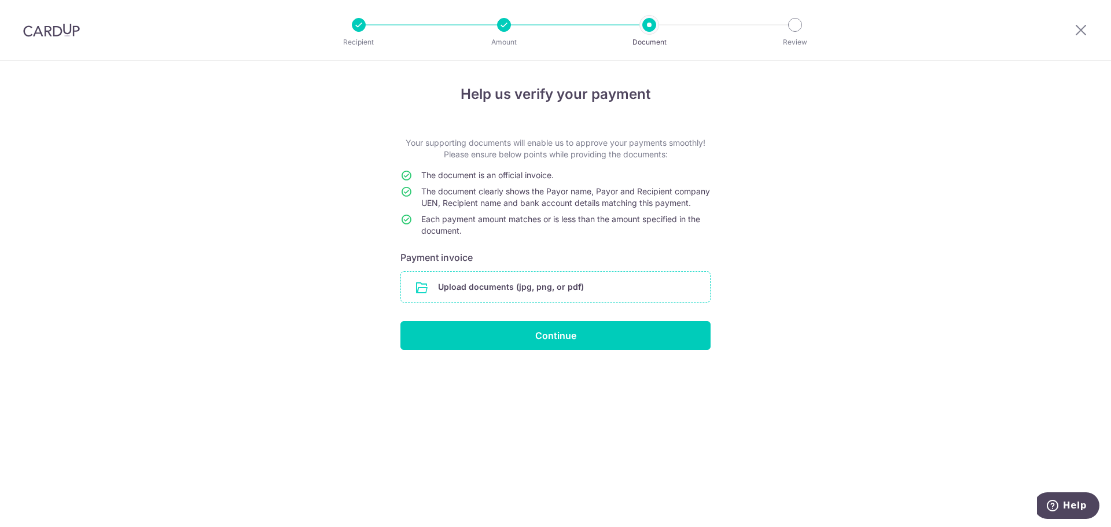
click at [570, 297] on input "file" at bounding box center [555, 287] width 309 height 30
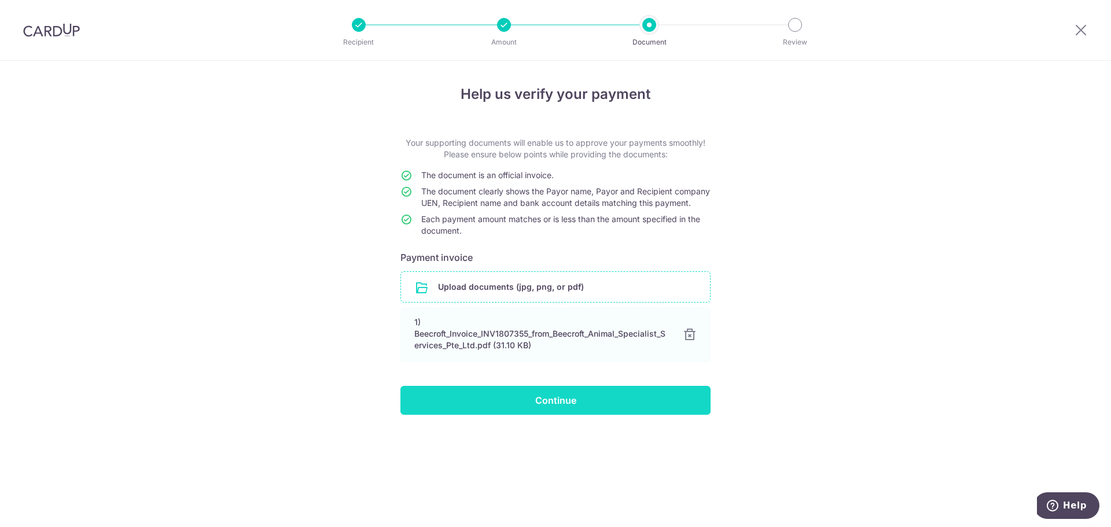
click at [611, 415] on input "Continue" at bounding box center [555, 400] width 310 height 29
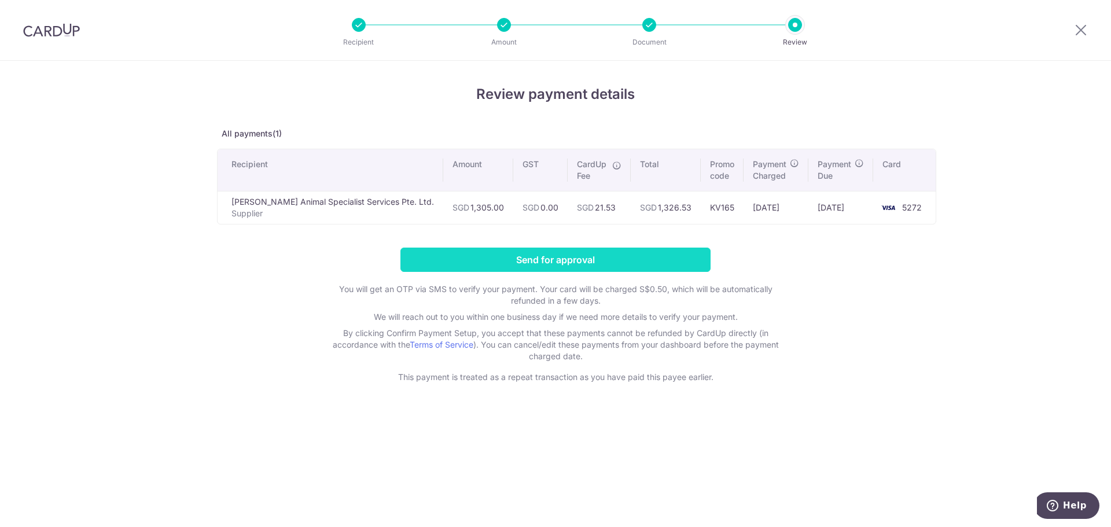
click at [668, 264] on input "Send for approval" at bounding box center [555, 260] width 310 height 24
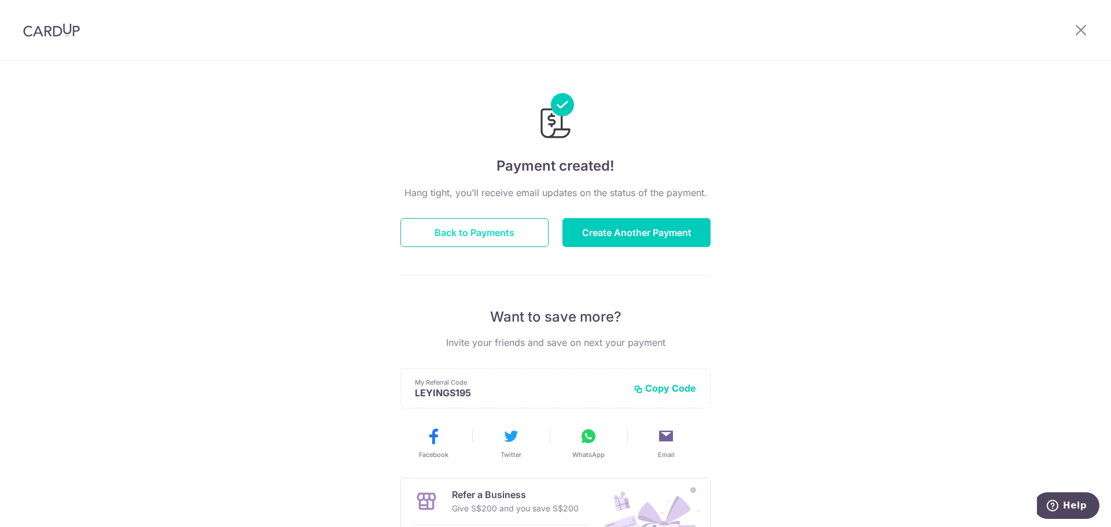
click at [446, 230] on button "Back to Payments" at bounding box center [474, 232] width 148 height 29
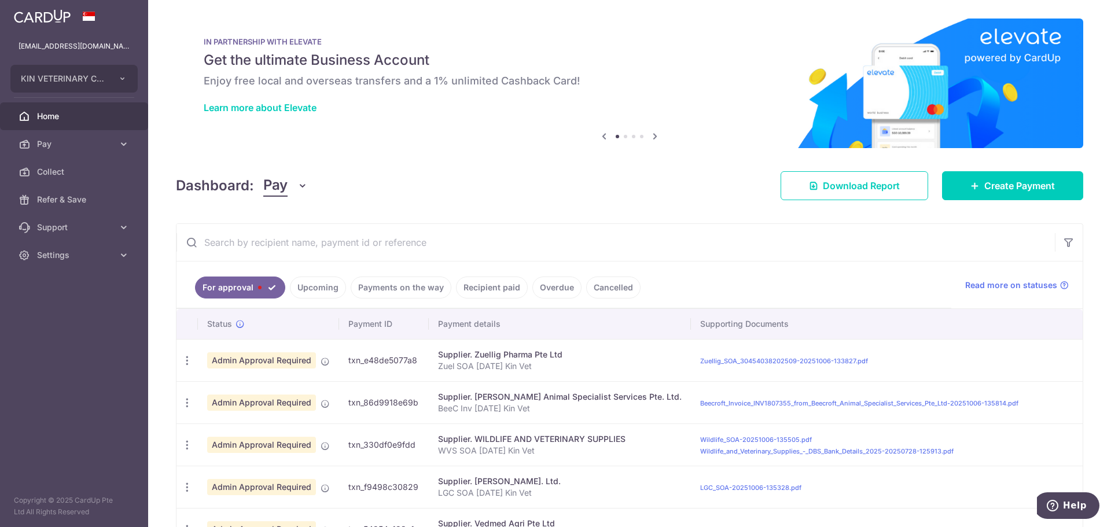
click at [369, 287] on link "Payments on the way" at bounding box center [401, 288] width 101 height 22
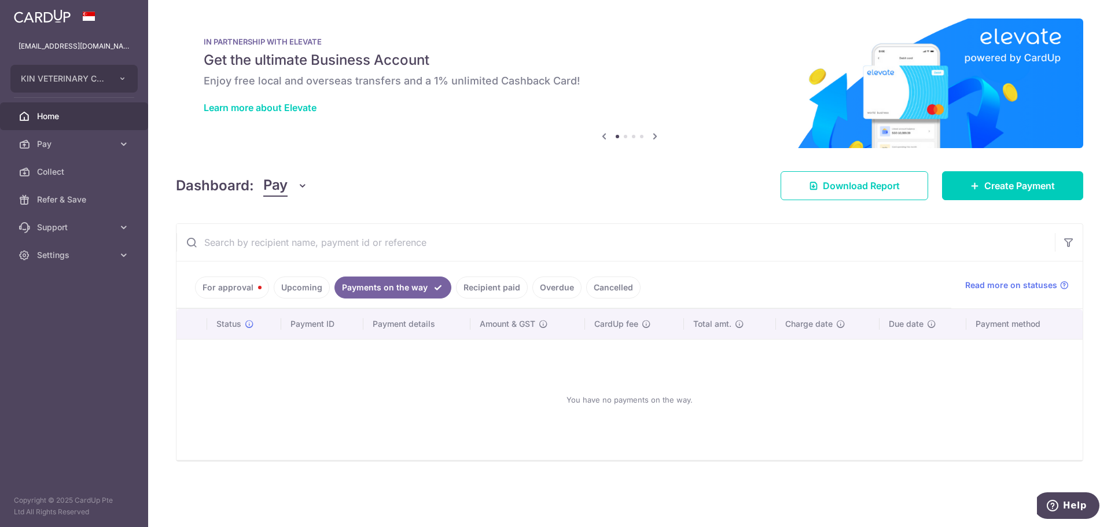
click at [250, 290] on link "For approval" at bounding box center [232, 288] width 74 height 22
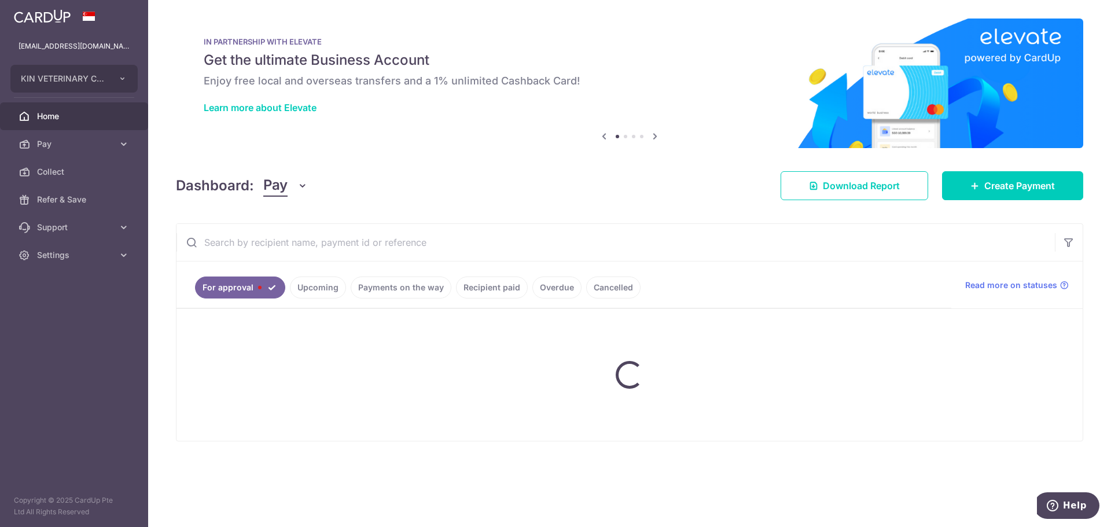
click at [445, 250] on input "text" at bounding box center [615, 242] width 878 height 37
type input "tita"
